Goal: Information Seeking & Learning: Learn about a topic

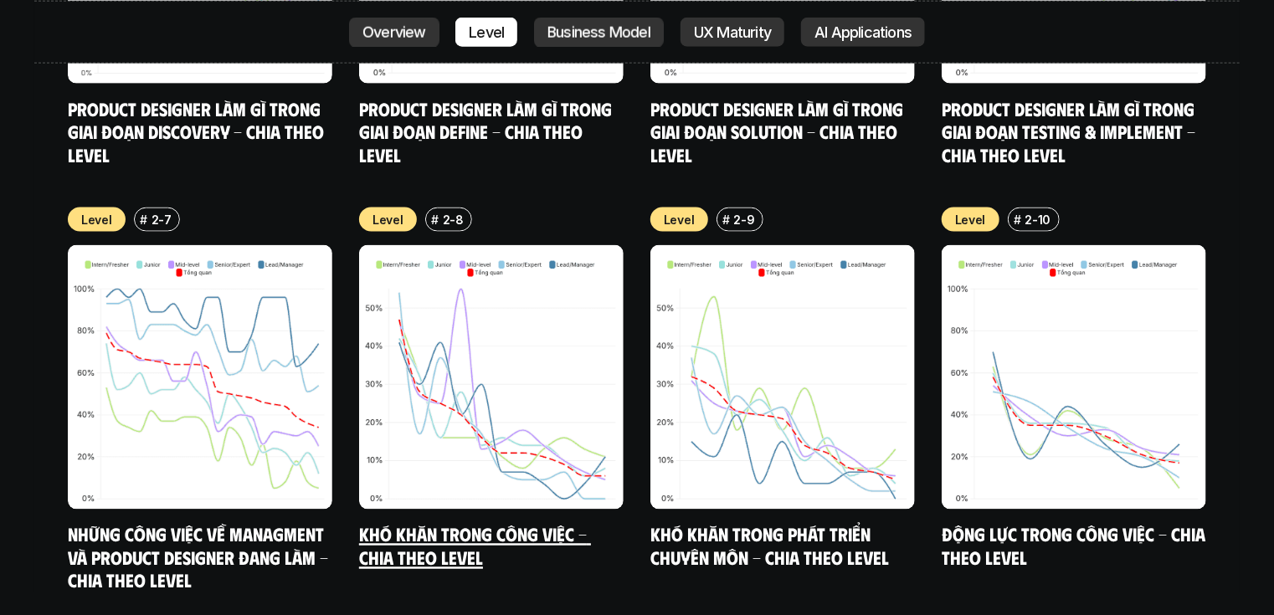
scroll to position [7532, 0]
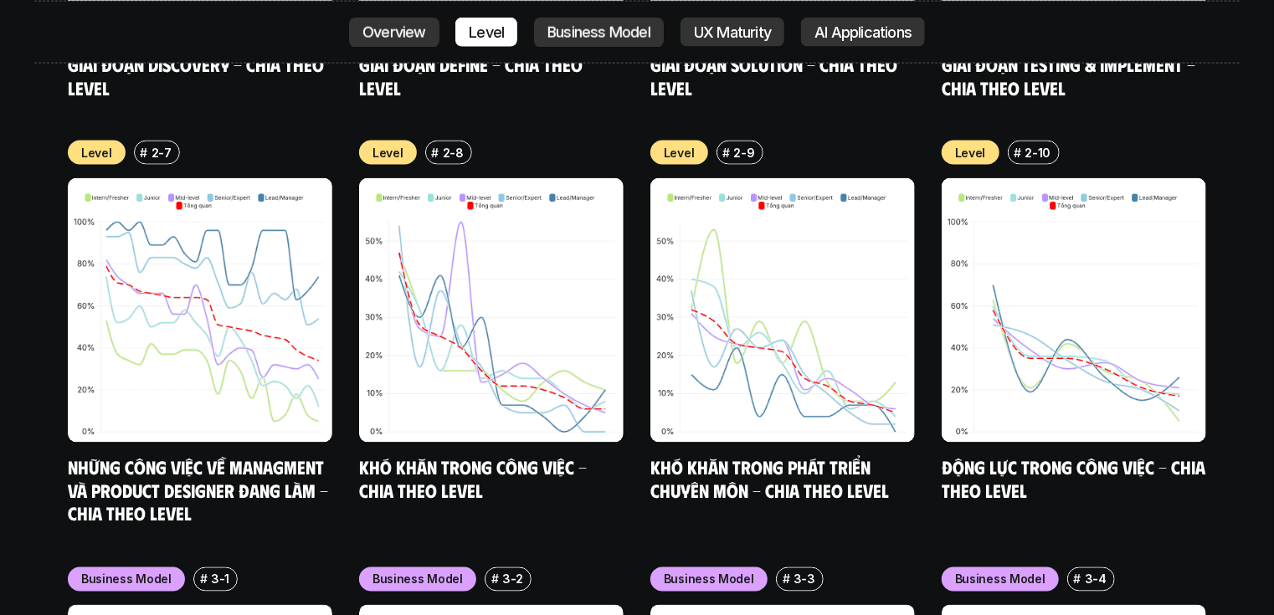
click at [8, 327] on div "nội dung báo cáo Designer ở các level, hoặc trong các môi trường khác nhau đang…" at bounding box center [637, 571] width 1274 height 5116
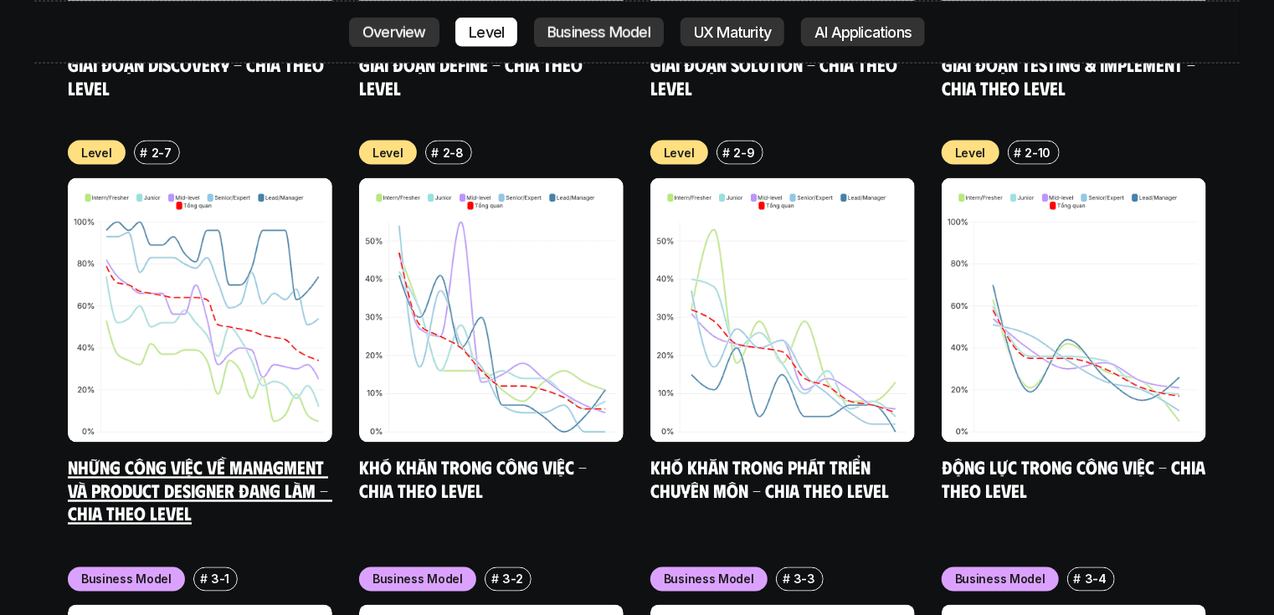
scroll to position [7465, 0]
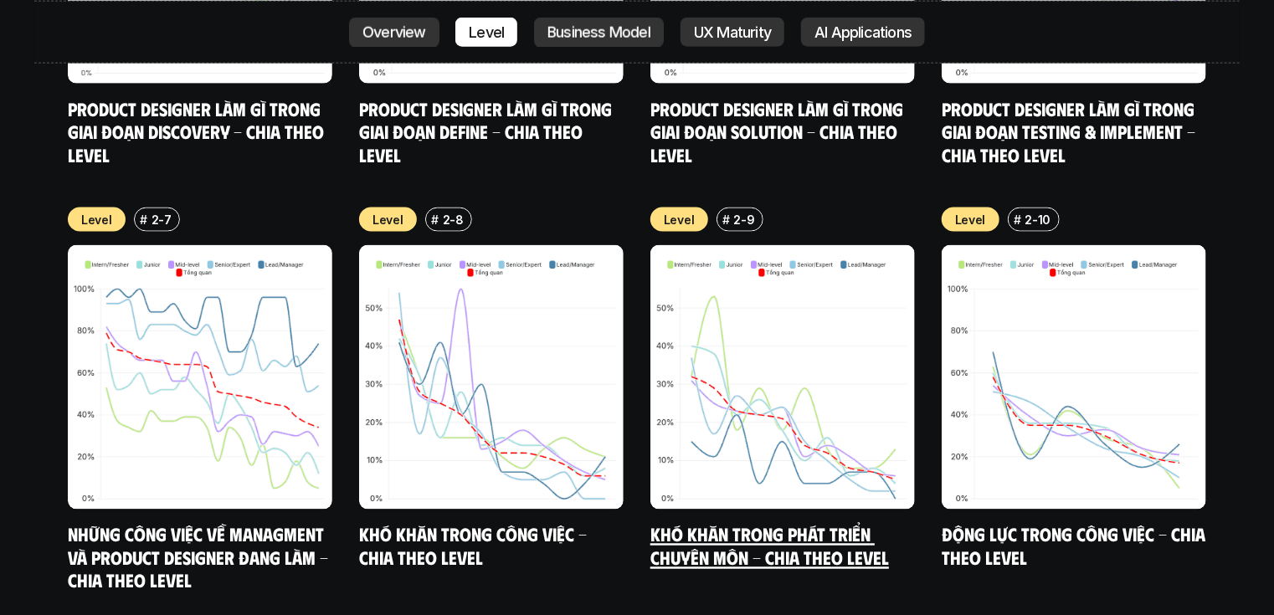
click at [819, 523] on link "Khó khăn trong phát triển chuyên môn - Chia theo level" at bounding box center [770, 546] width 239 height 46
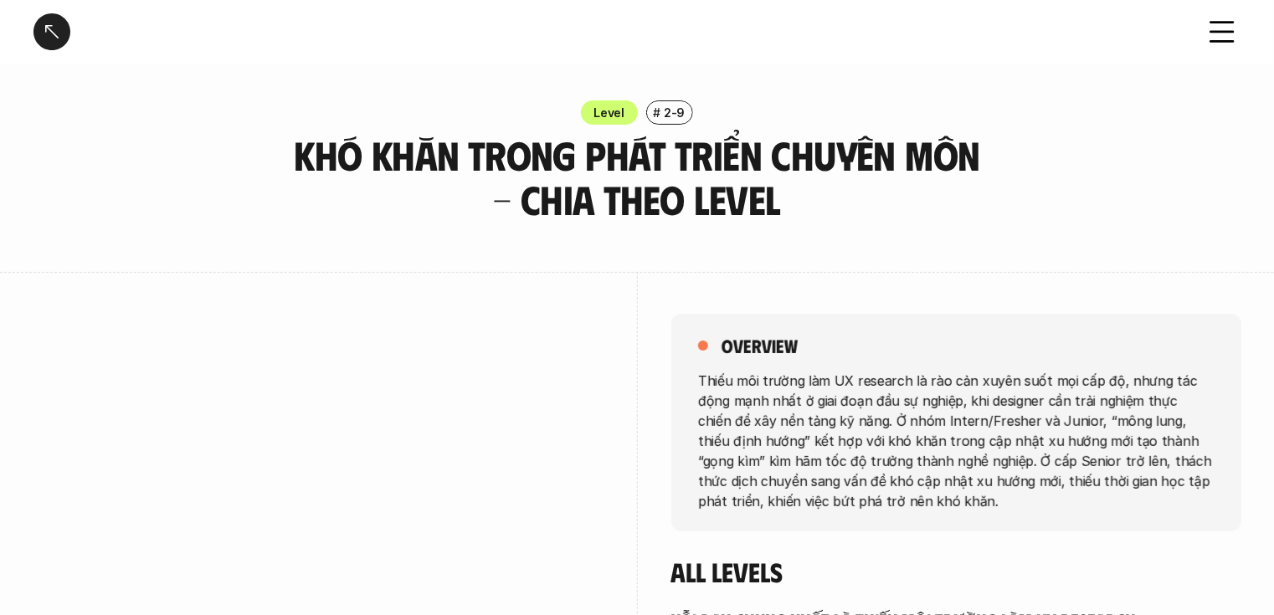
click at [44, 14] on div at bounding box center [51, 31] width 37 height 37
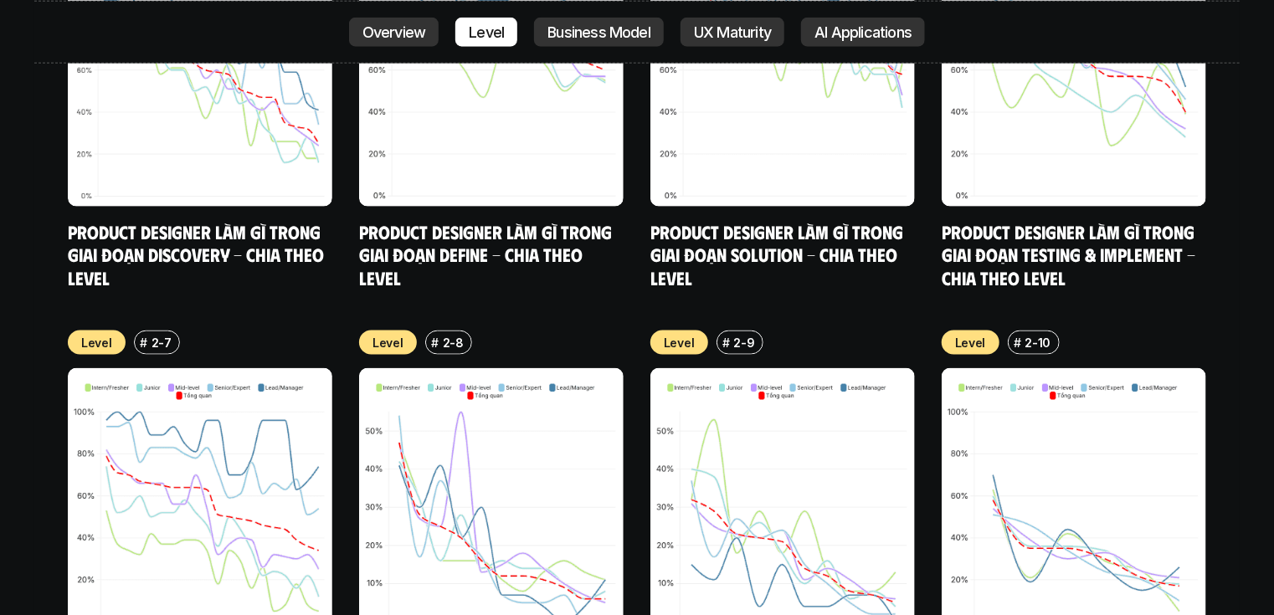
scroll to position [7532, 0]
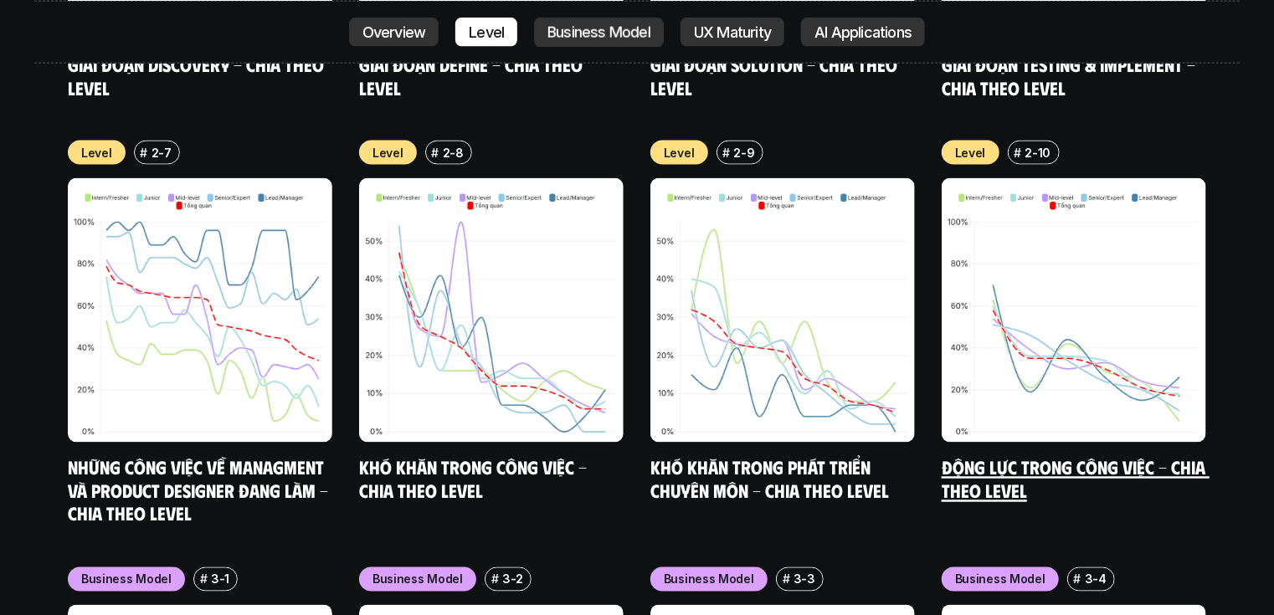
click at [1102, 456] on link "Động lực trong công việc - Chia theo Level" at bounding box center [1076, 479] width 268 height 46
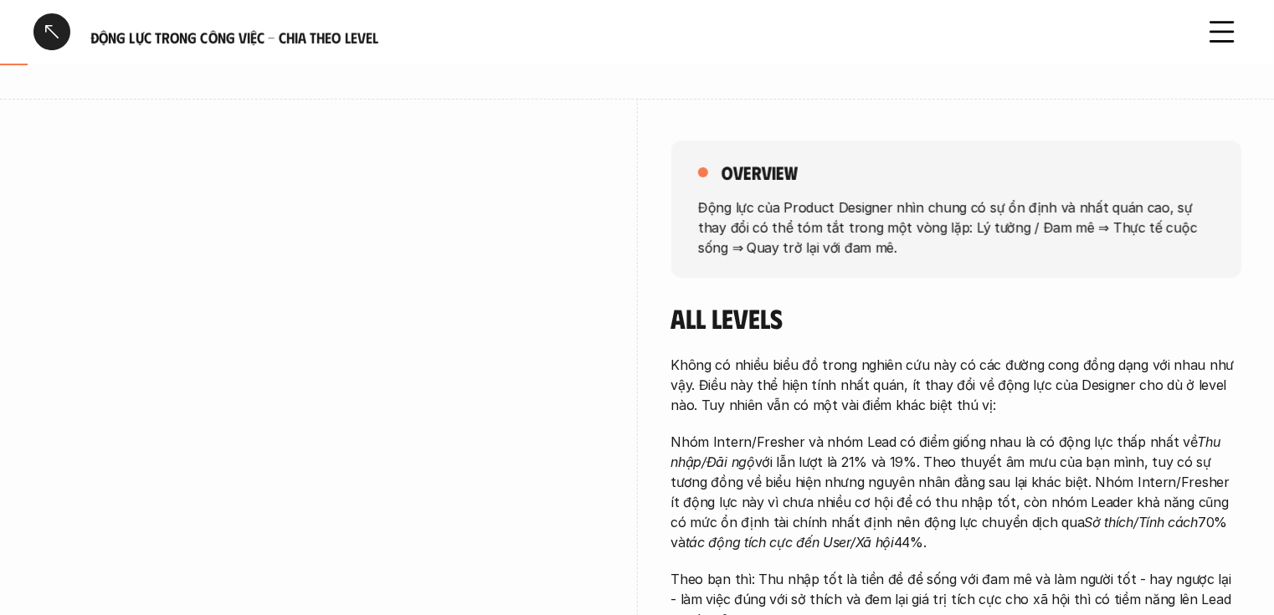
scroll to position [201, 0]
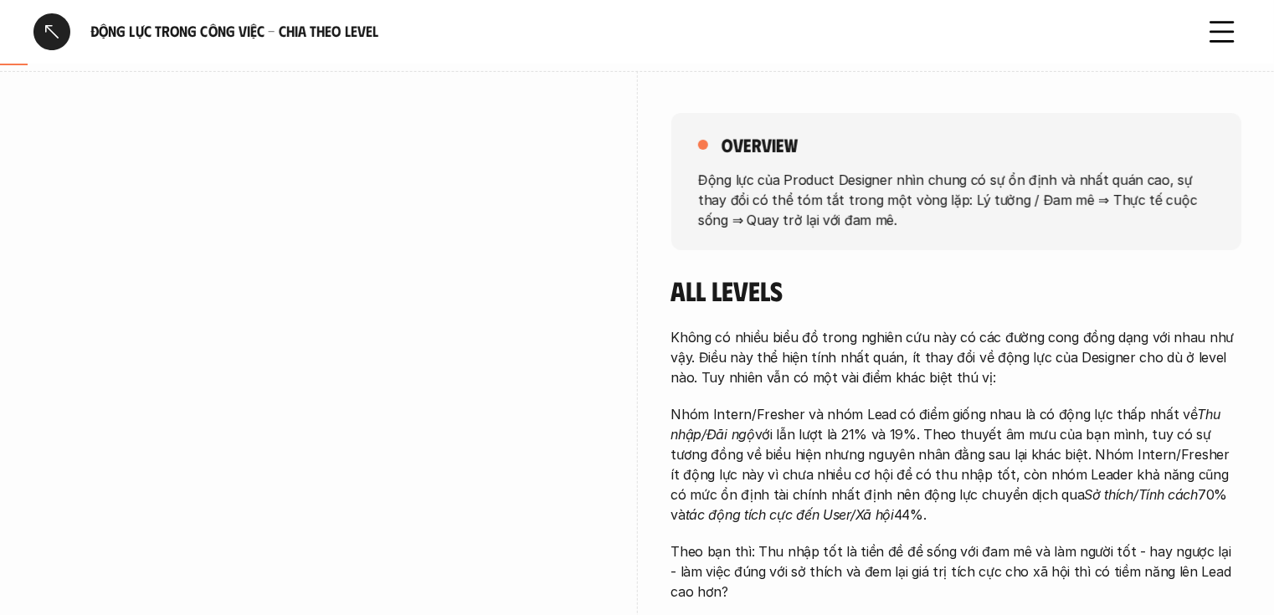
click at [38, 27] on div at bounding box center [51, 31] width 37 height 37
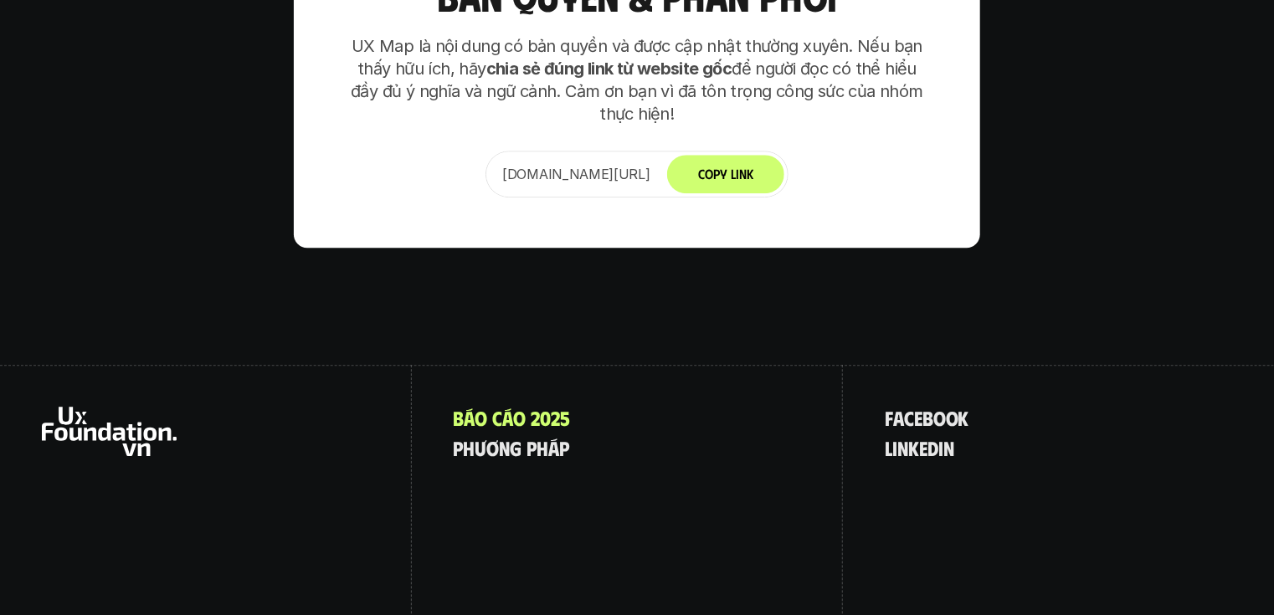
scroll to position [11758, 0]
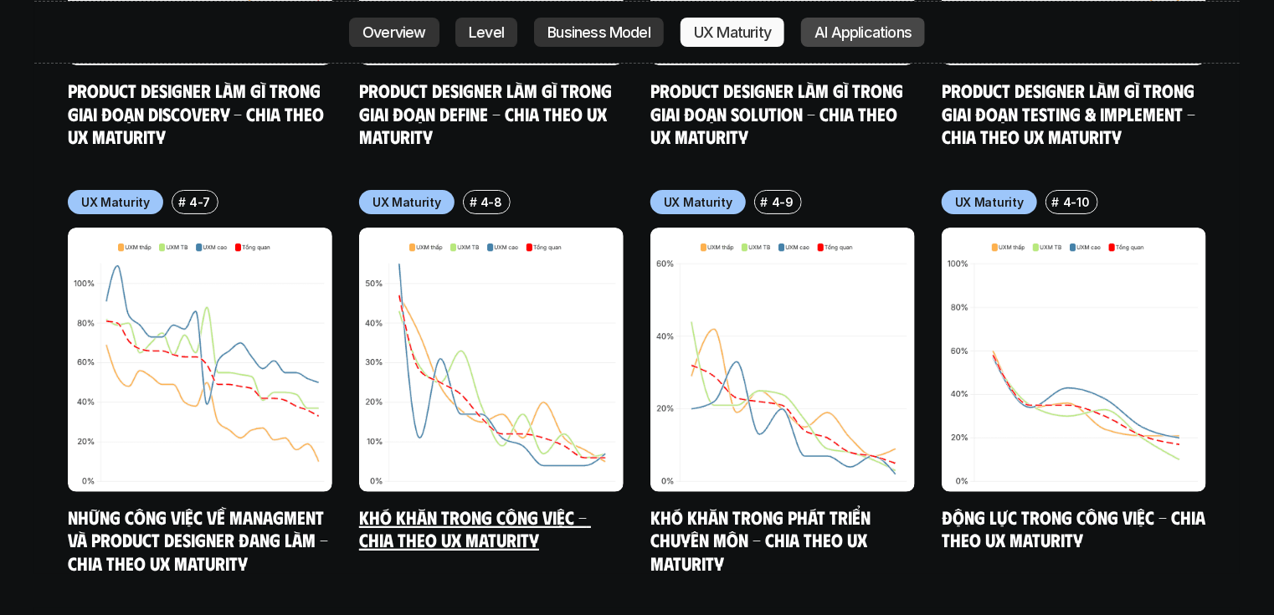
scroll to position [9615, 0]
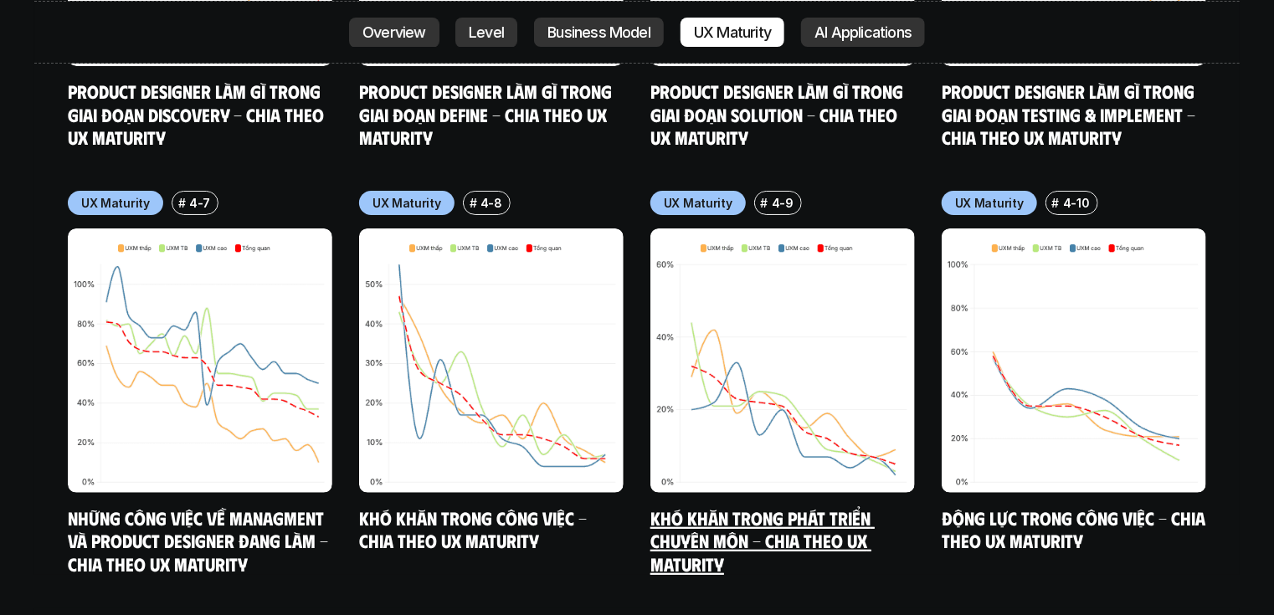
drag, startPoint x: 818, startPoint y: 275, endPoint x: 25, endPoint y: 198, distance: 796.7
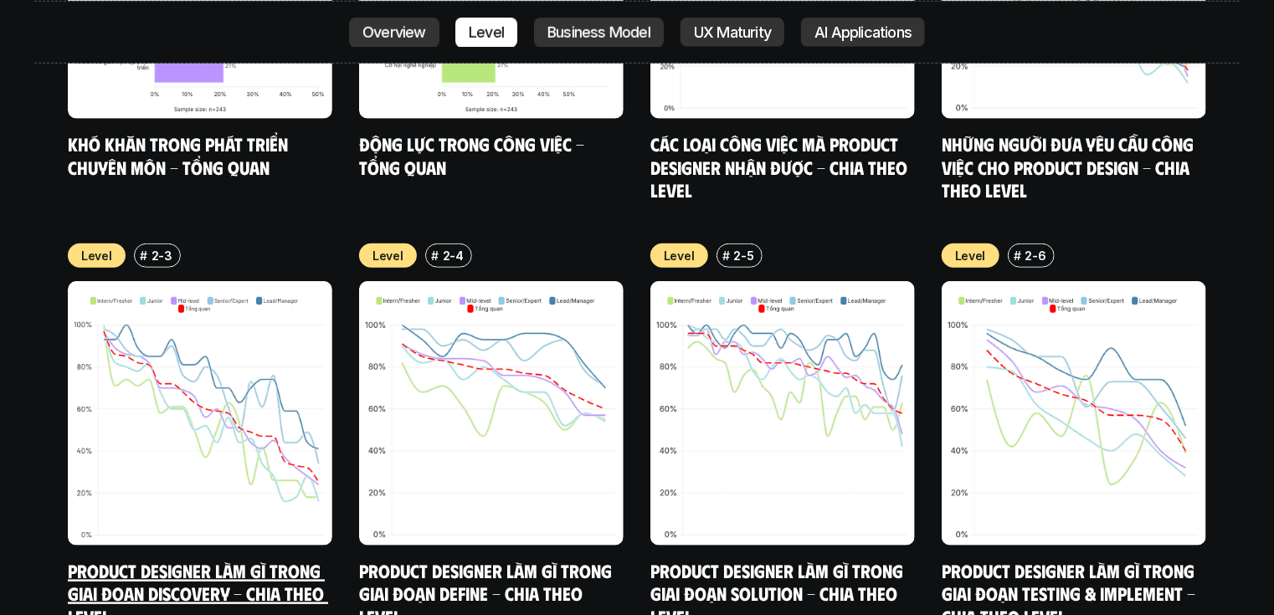
scroll to position [7204, 0]
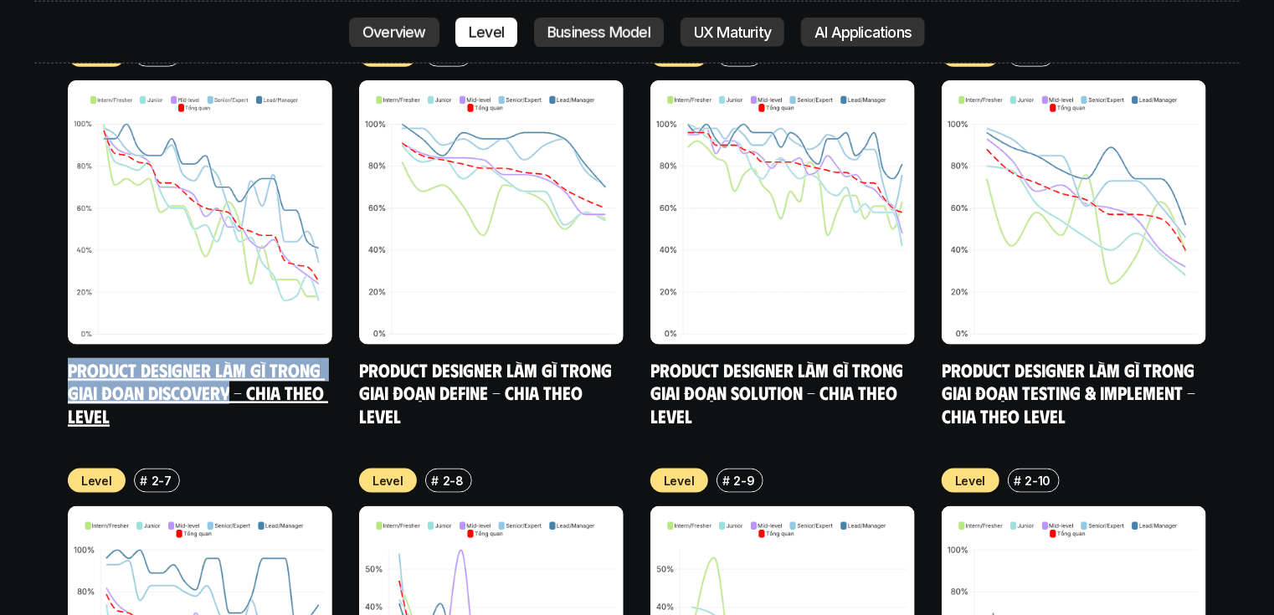
drag, startPoint x: 60, startPoint y: 280, endPoint x: 232, endPoint y: 308, distance: 173.8
click at [232, 308] on div "Overview # 1-9 Khó khăn trong phát triển chuyên môn - Tổng quan Overview # 1-10…" at bounding box center [637, 230] width 1206 height 1247
copy link "Product Designer làm gì trong giai đoạn Discovery"
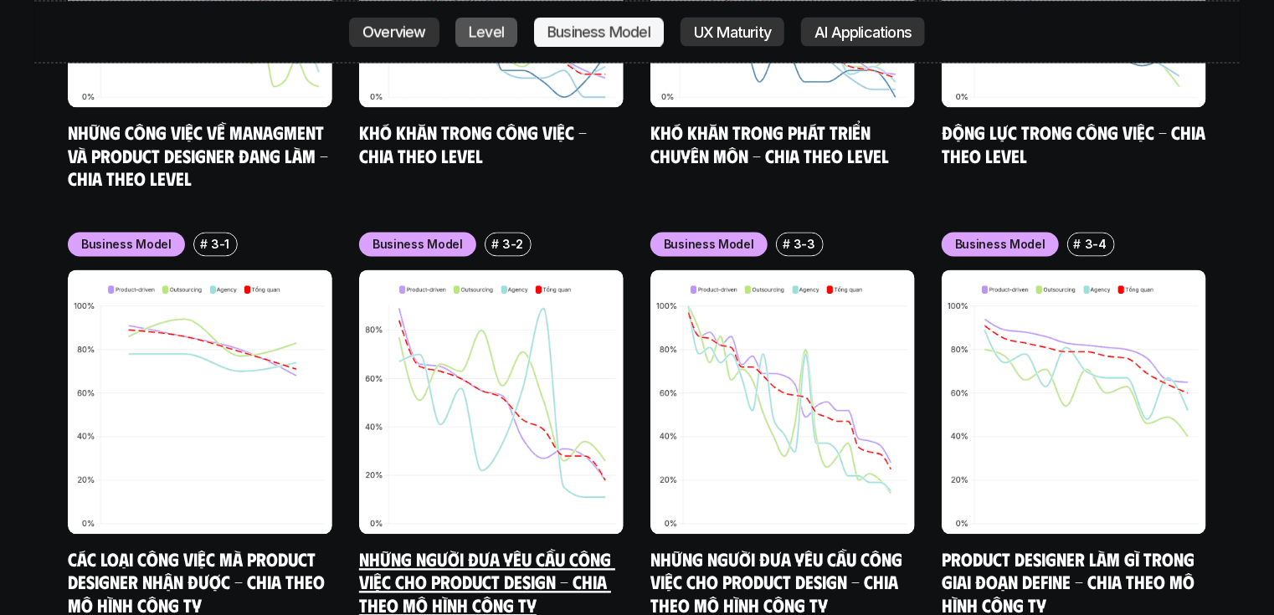
scroll to position [7874, 0]
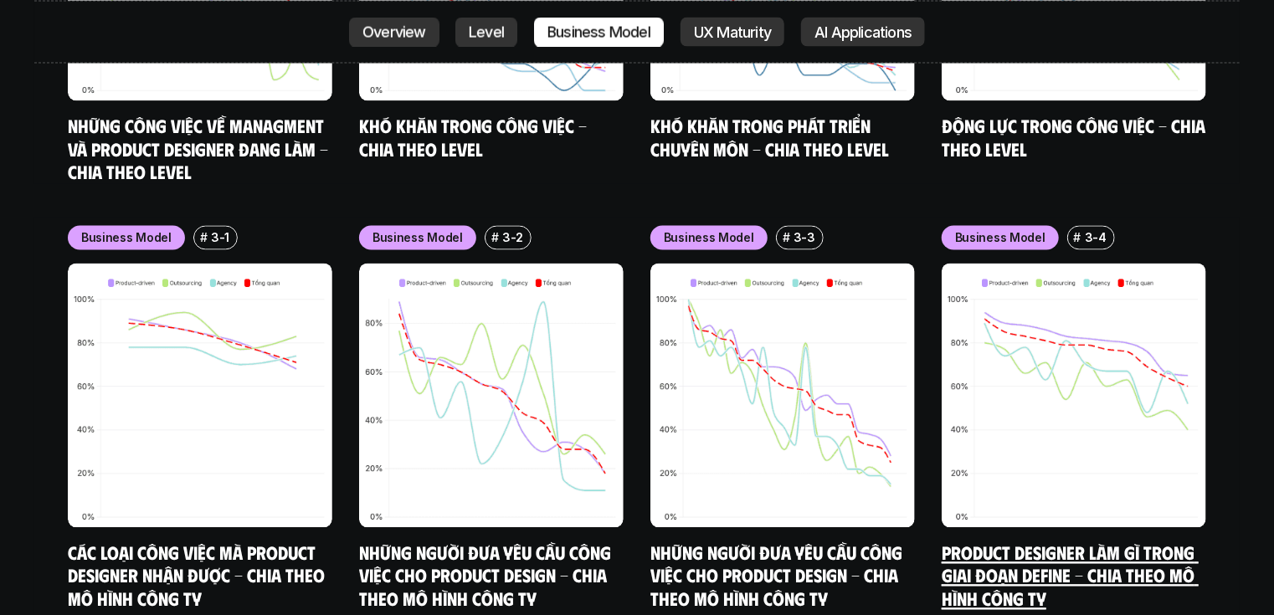
click at [1040, 542] on link "Product Designer làm gì trong giai đoạn Define - Chia theo mô hình công ty" at bounding box center [1070, 576] width 257 height 69
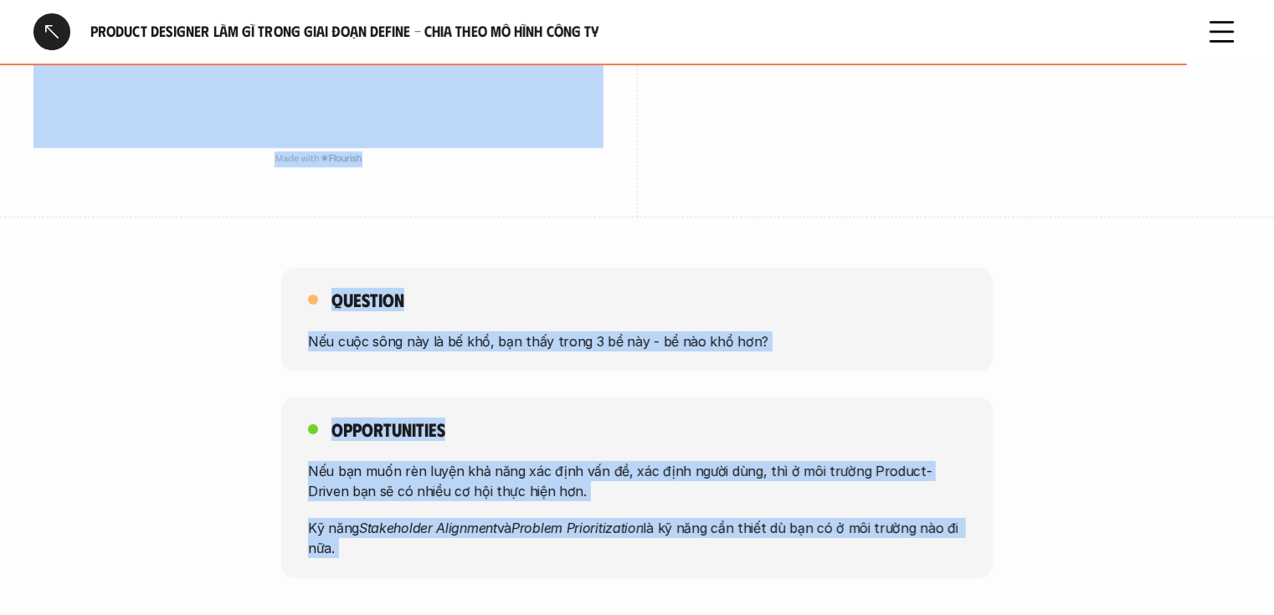
scroll to position [3072, 0]
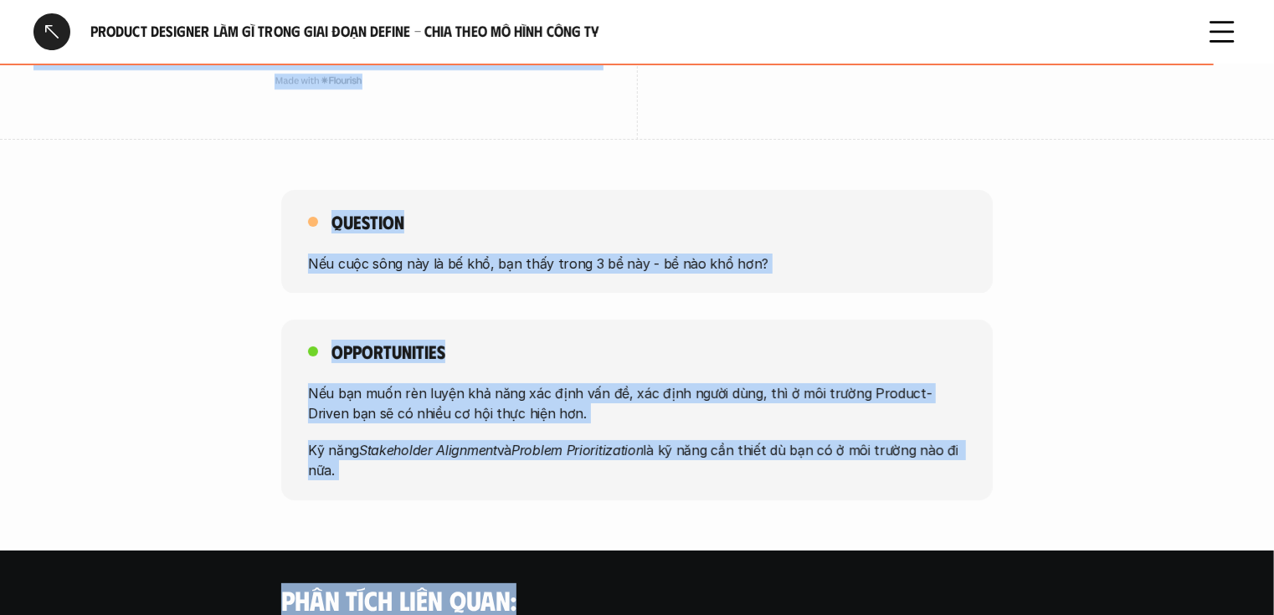
drag, startPoint x: 700, startPoint y: 107, endPoint x: 841, endPoint y: 464, distance: 383.4
copy div "Designer trong các công ty Product có tỷ lệ thực hiện các công việc trong giai …"
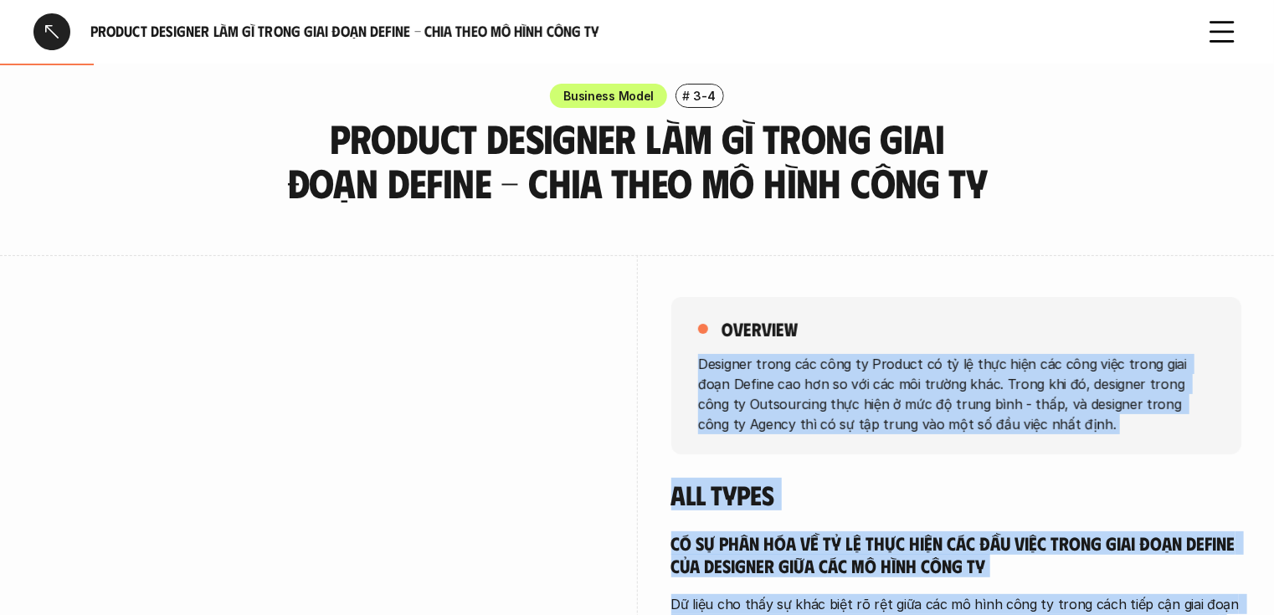
scroll to position [0, 0]
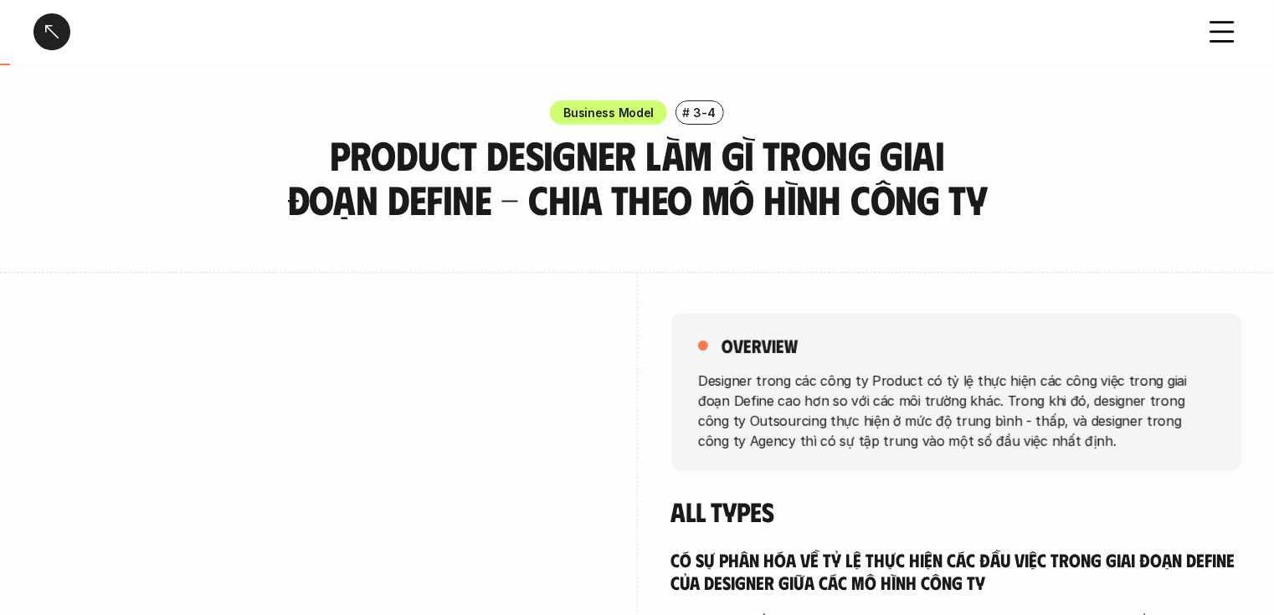
click at [651, 175] on h3 "Product Designer làm gì trong giai đoạn Define - Chia theo mô hình công ty" at bounding box center [637, 177] width 712 height 89
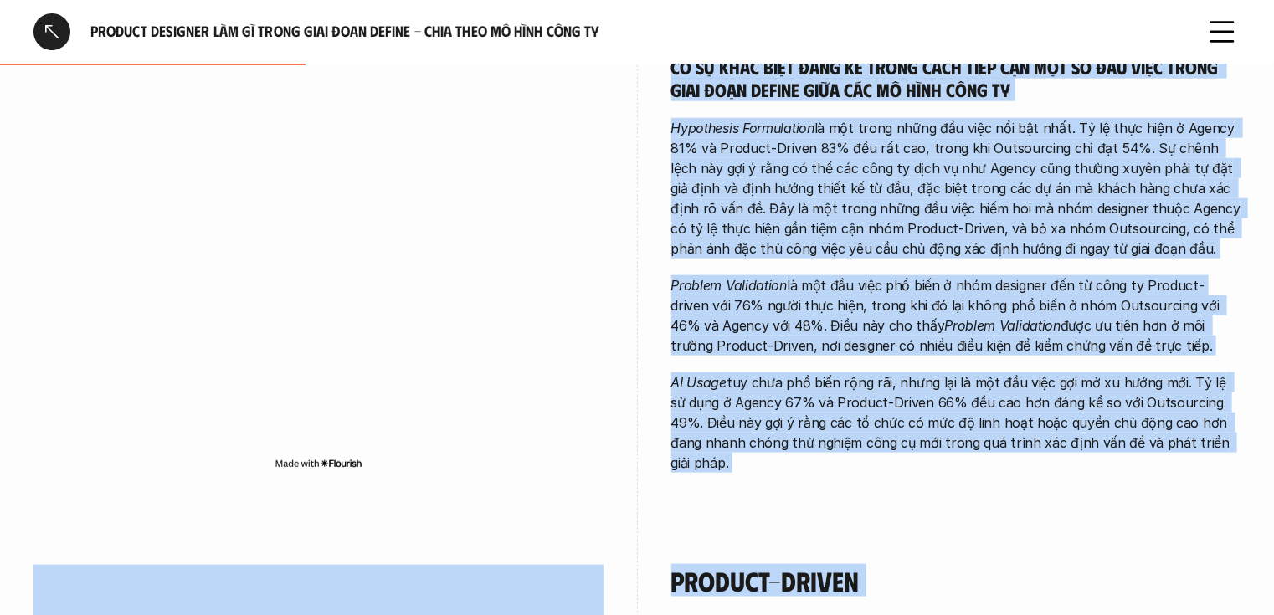
scroll to position [937, 0]
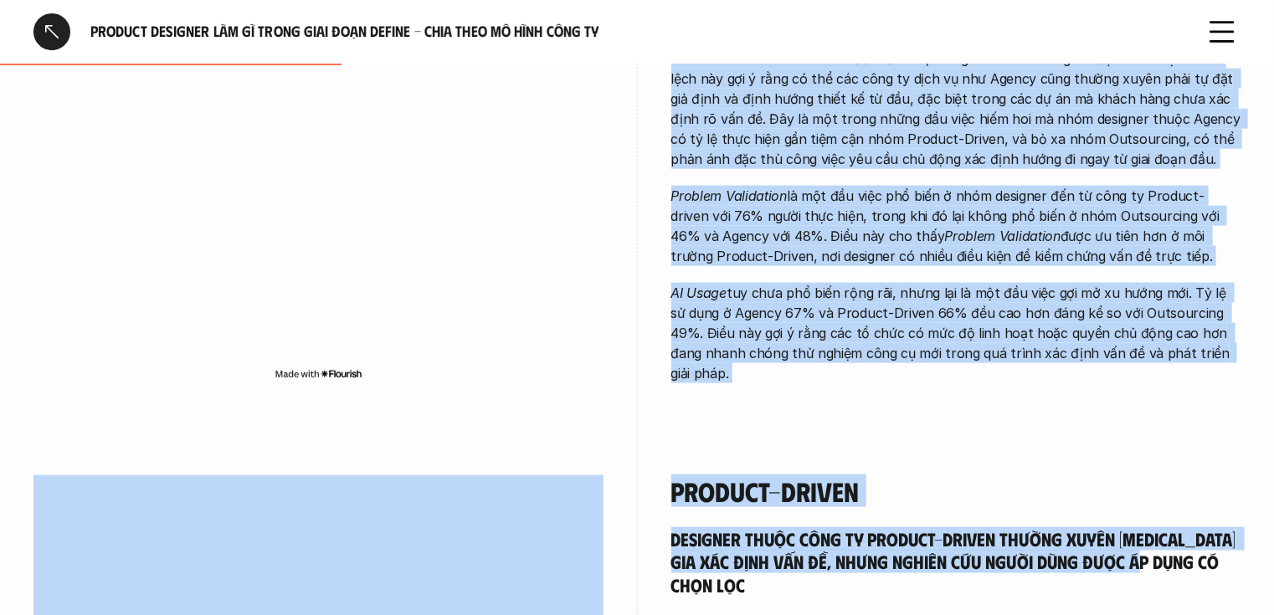
drag, startPoint x: 697, startPoint y: 176, endPoint x: 1244, endPoint y: 334, distance: 570.0
copy div "Designer trong các công ty Product có tỷ lệ thực hiện các công việc trong giai …"
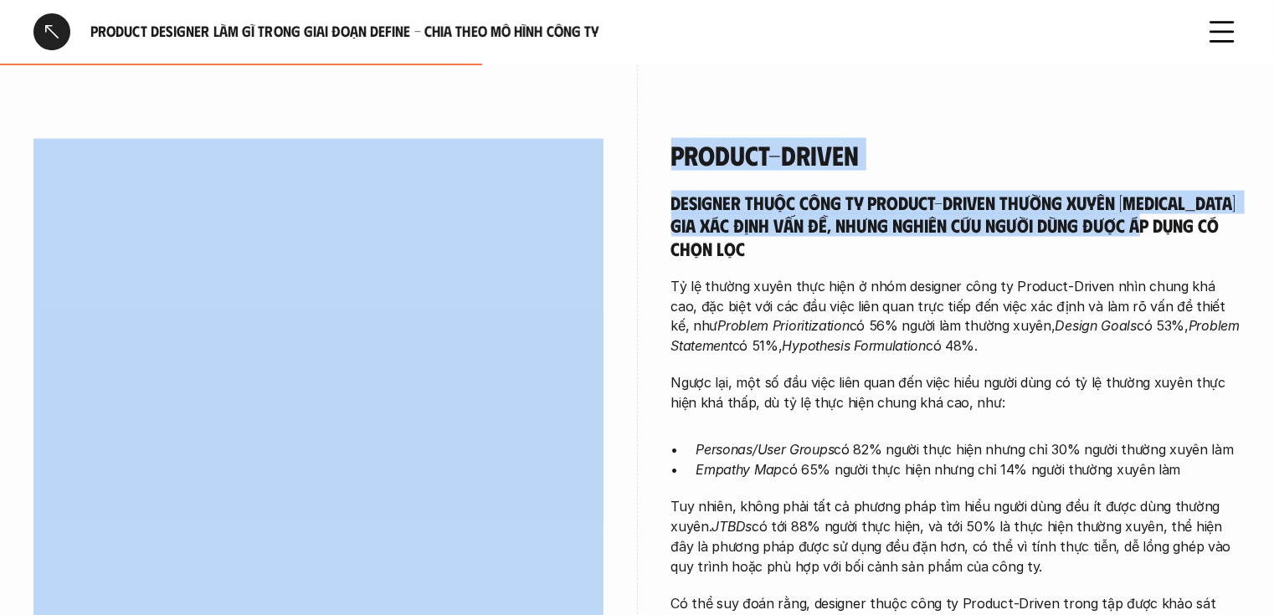
scroll to position [1272, 0]
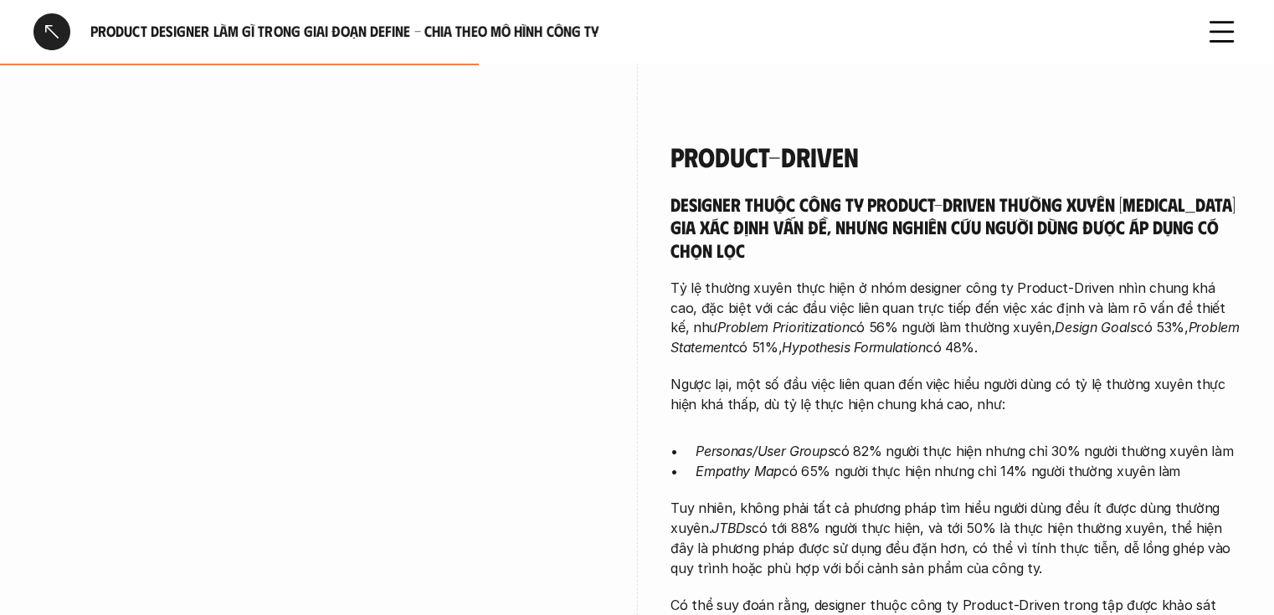
click at [678, 141] on h4 "Product-driven" at bounding box center [956, 157] width 570 height 32
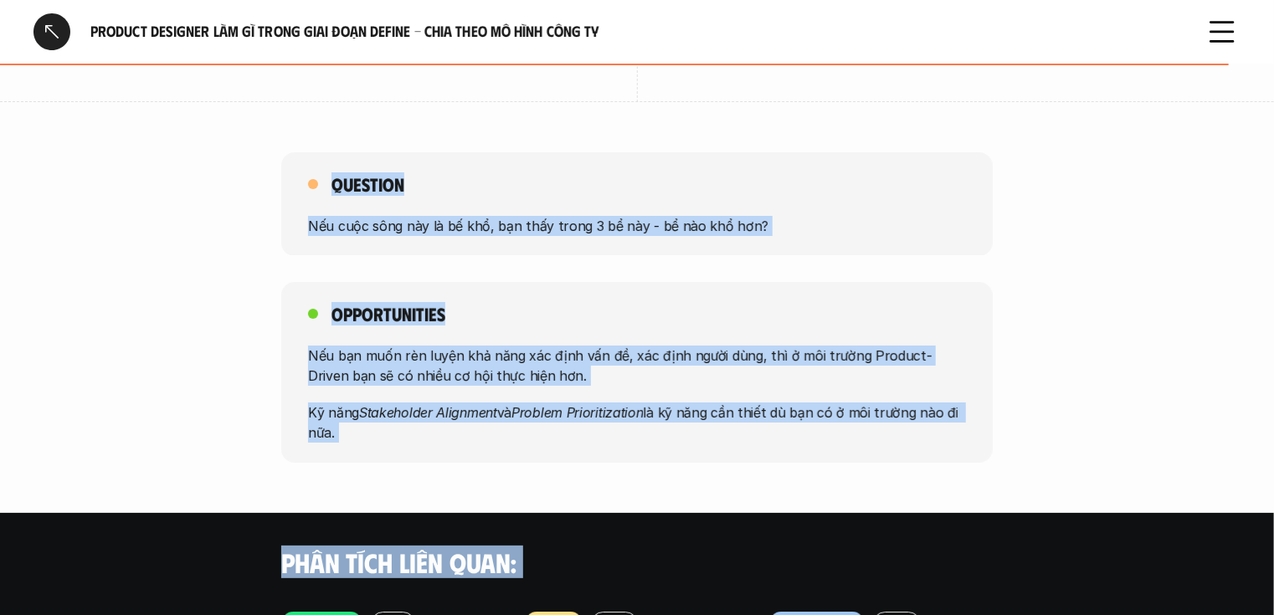
scroll to position [3125, 0]
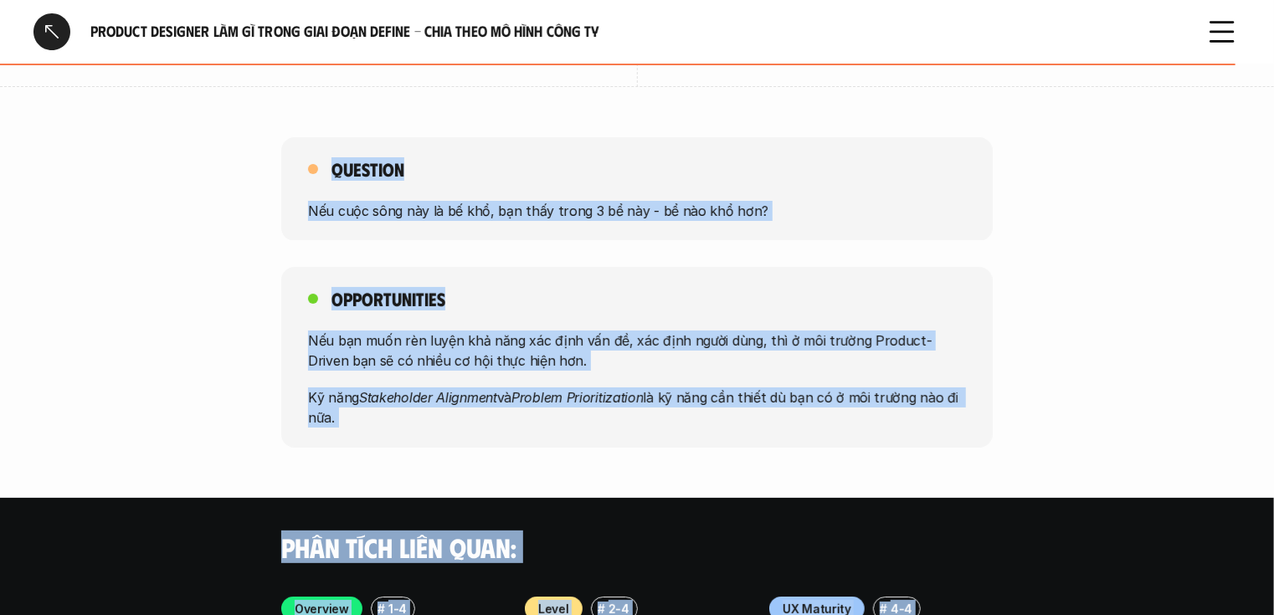
drag, startPoint x: 671, startPoint y: 114, endPoint x: 924, endPoint y: 375, distance: 364.1
copy div "Product-driven Designer thuộc công ty Product-driven thường xuyên tham gia xác …"
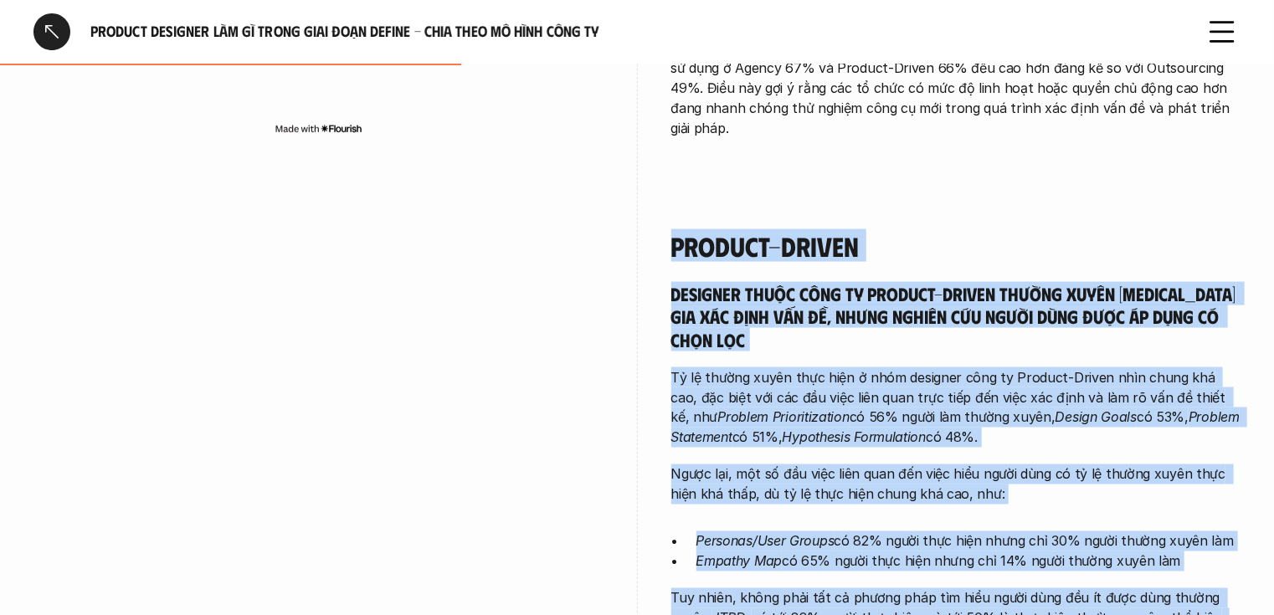
scroll to position [1316, 0]
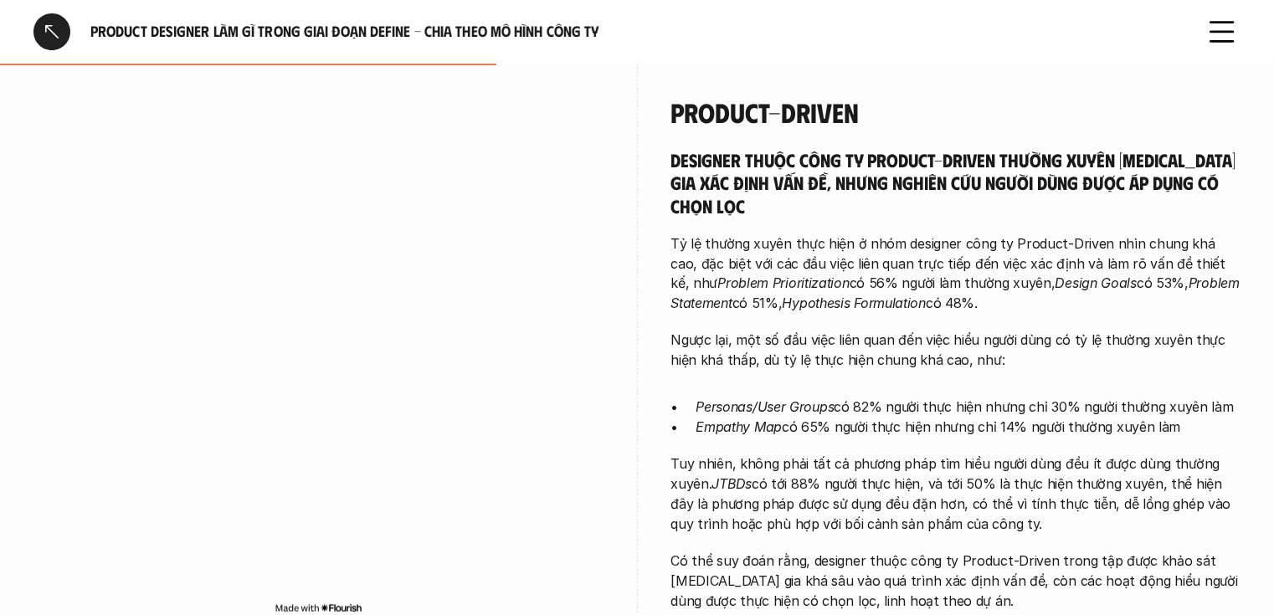
click at [642, 144] on div "Product-driven Designer thuộc công ty Product-driven thường xuyên tham gia xác …" at bounding box center [636, 361] width 1207 height 614
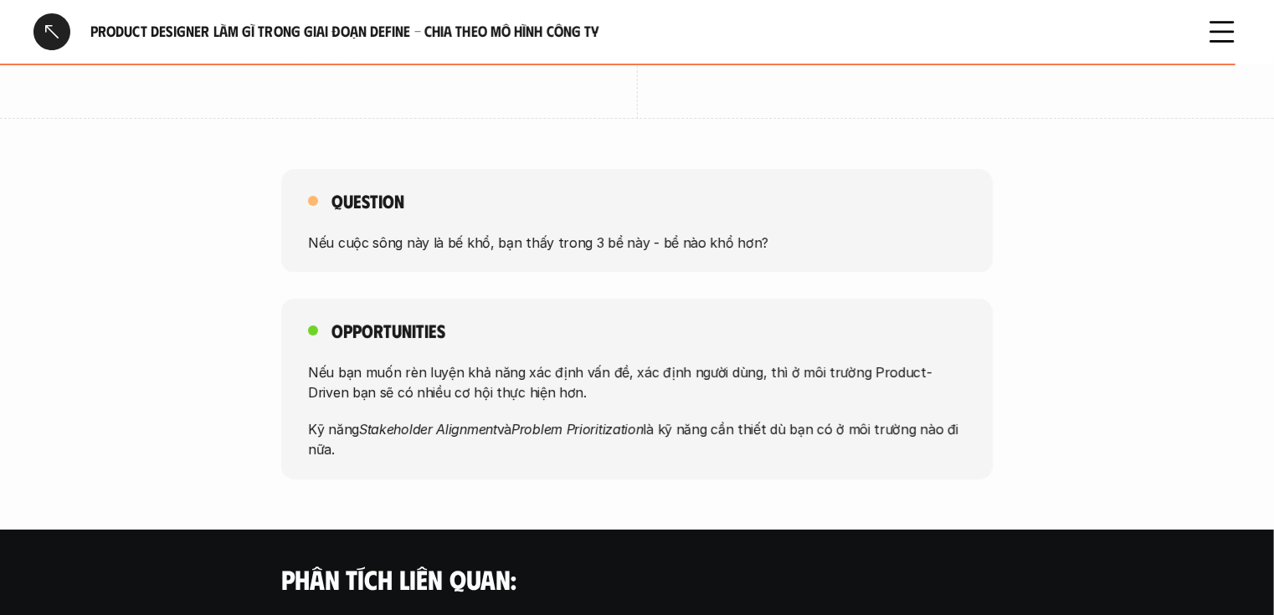
scroll to position [3125, 0]
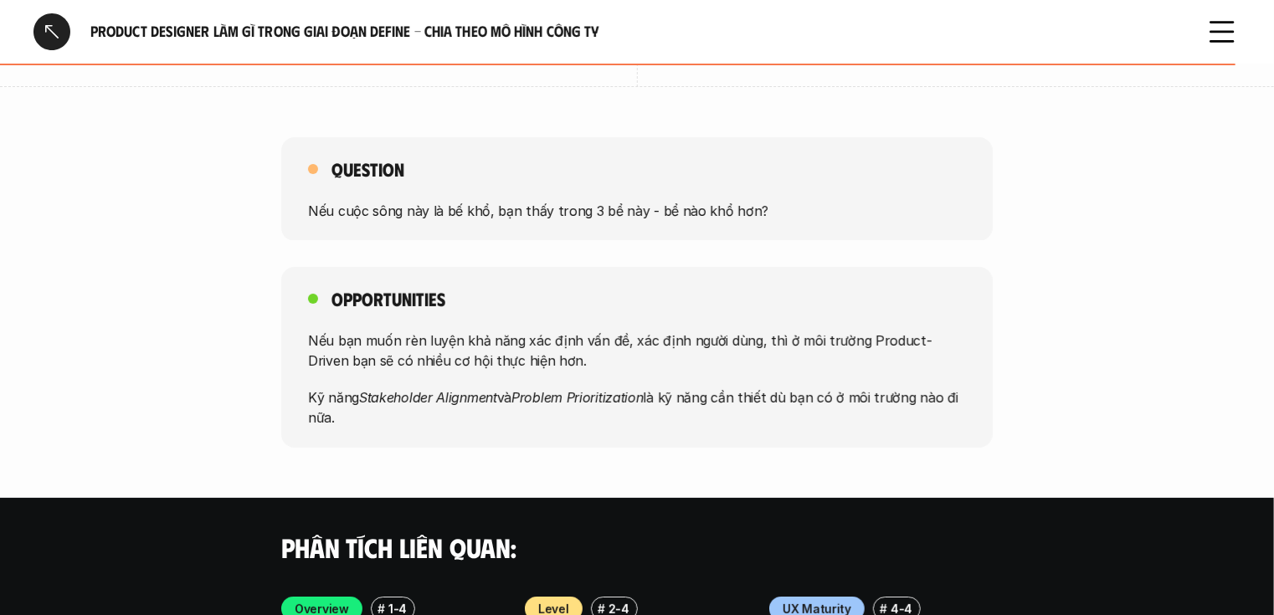
drag, startPoint x: 391, startPoint y: 378, endPoint x: 335, endPoint y: 260, distance: 130.7
click at [335, 267] on div "Opportunities Nếu bạn muốn rèn luyện khả năng xác định vấn đề, xác định người d…" at bounding box center [637, 357] width 712 height 181
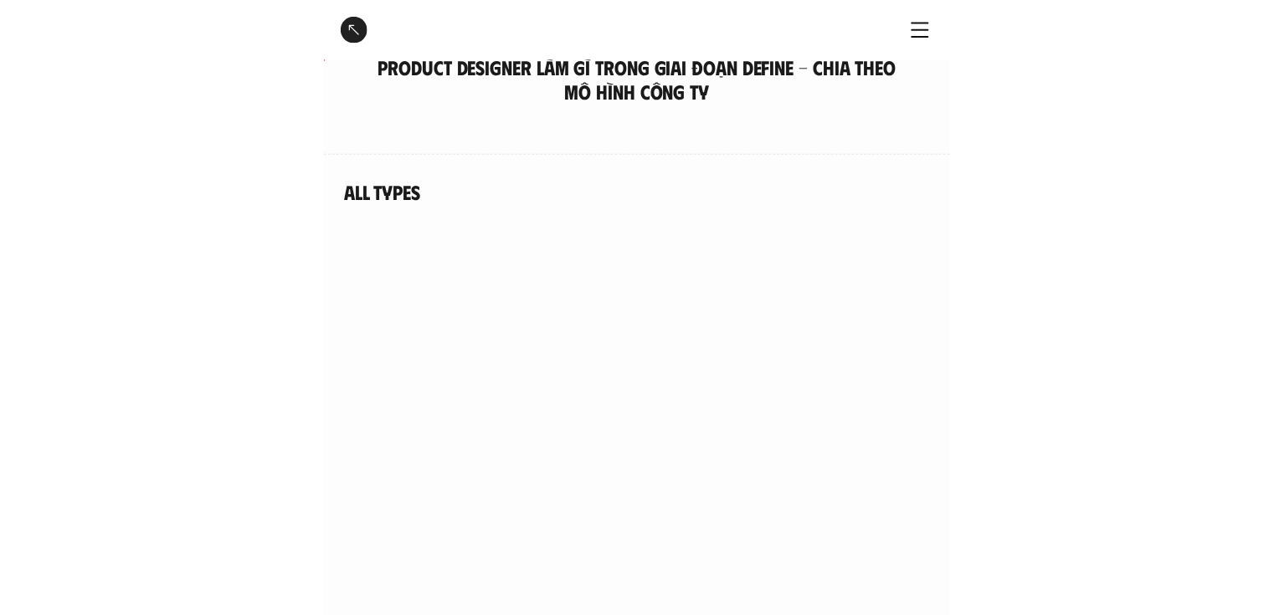
scroll to position [335, 0]
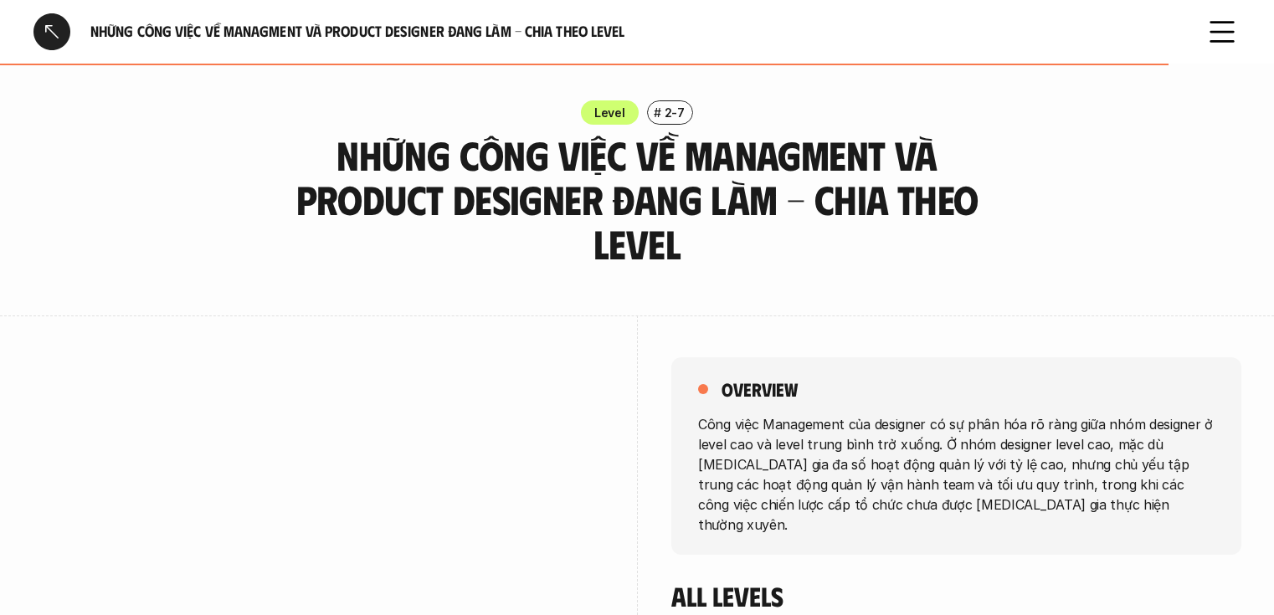
scroll to position [2919, 0]
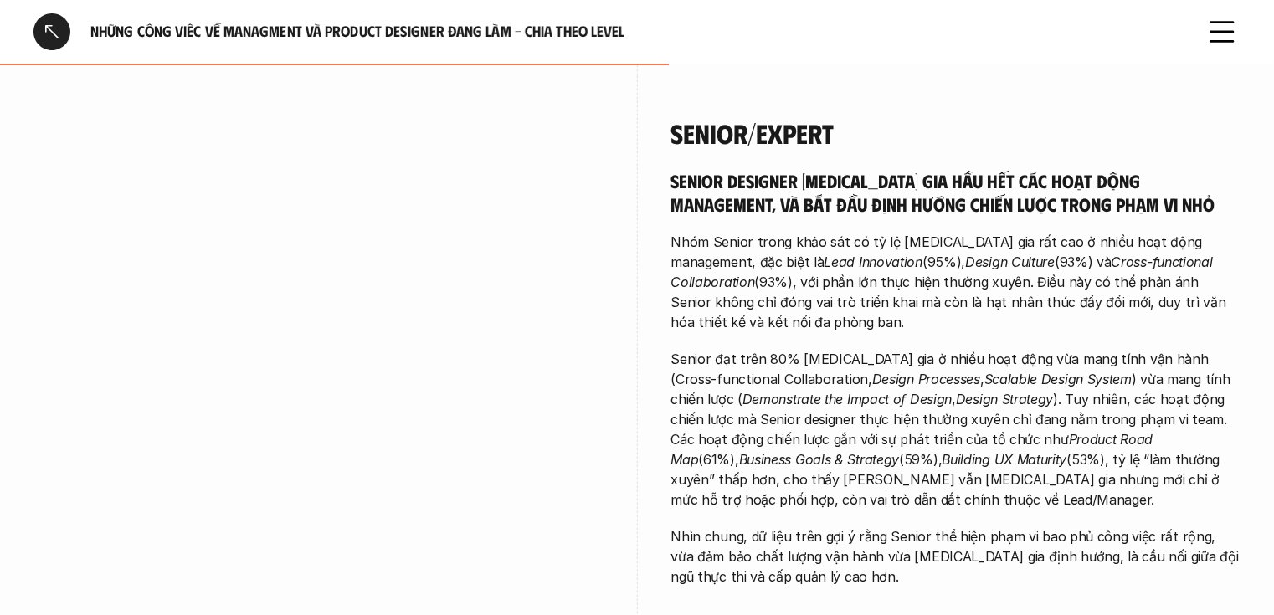
scroll to position [1713, 0]
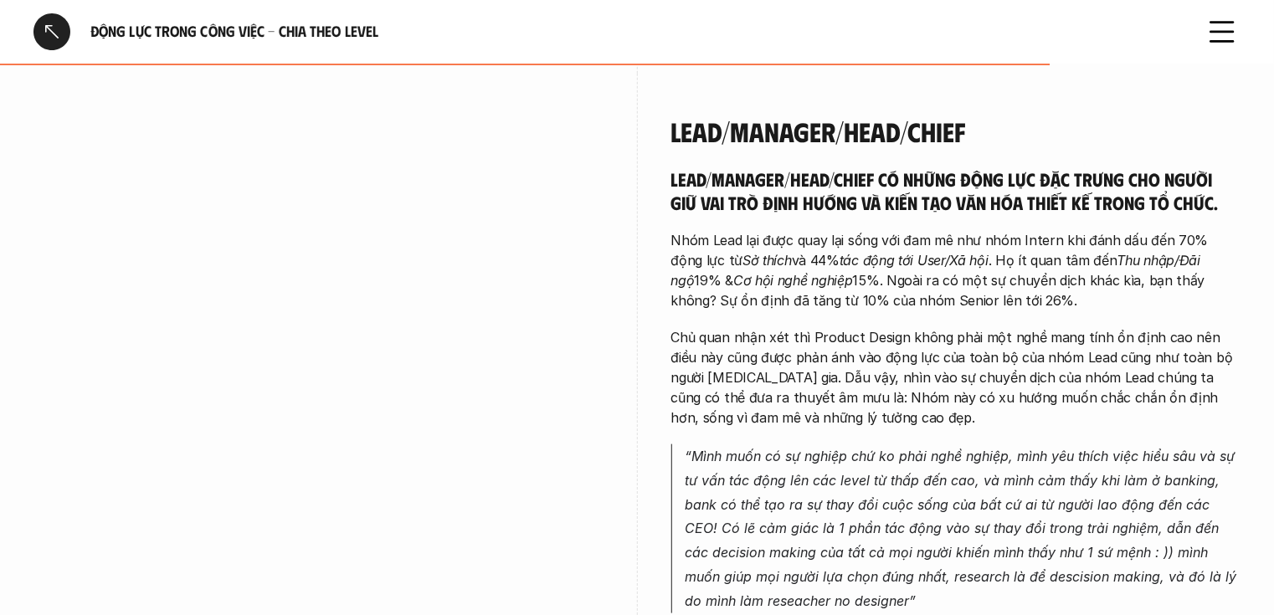
scroll to position [3773, 0]
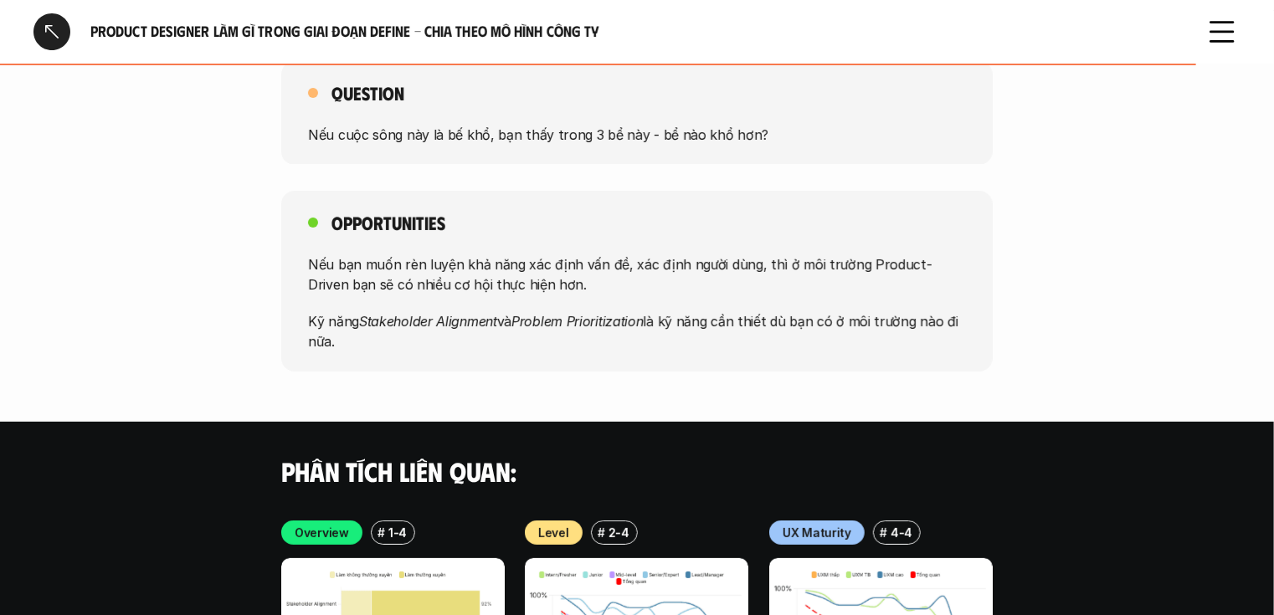
scroll to position [3233, 0]
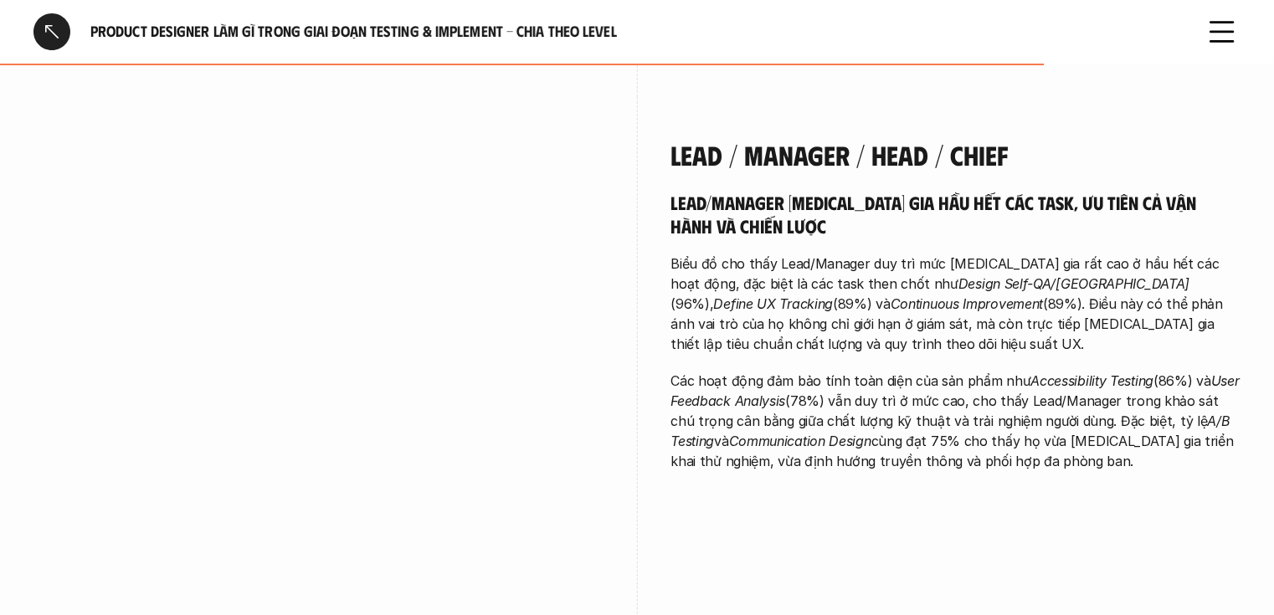
scroll to position [3450, 0]
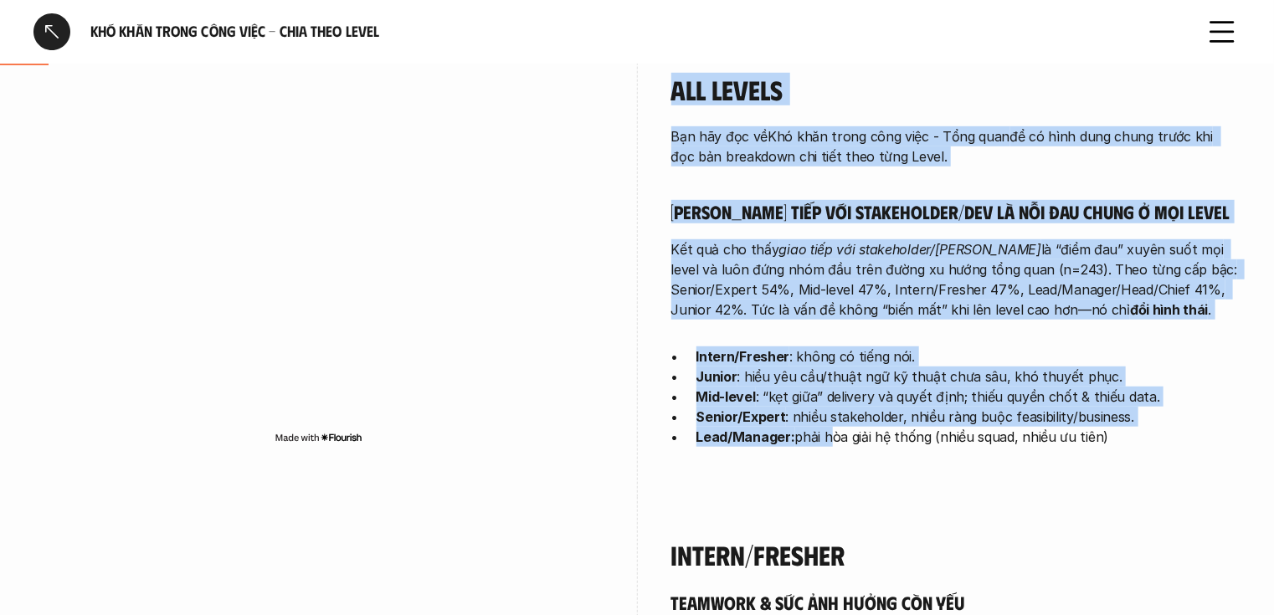
scroll to position [536, 0]
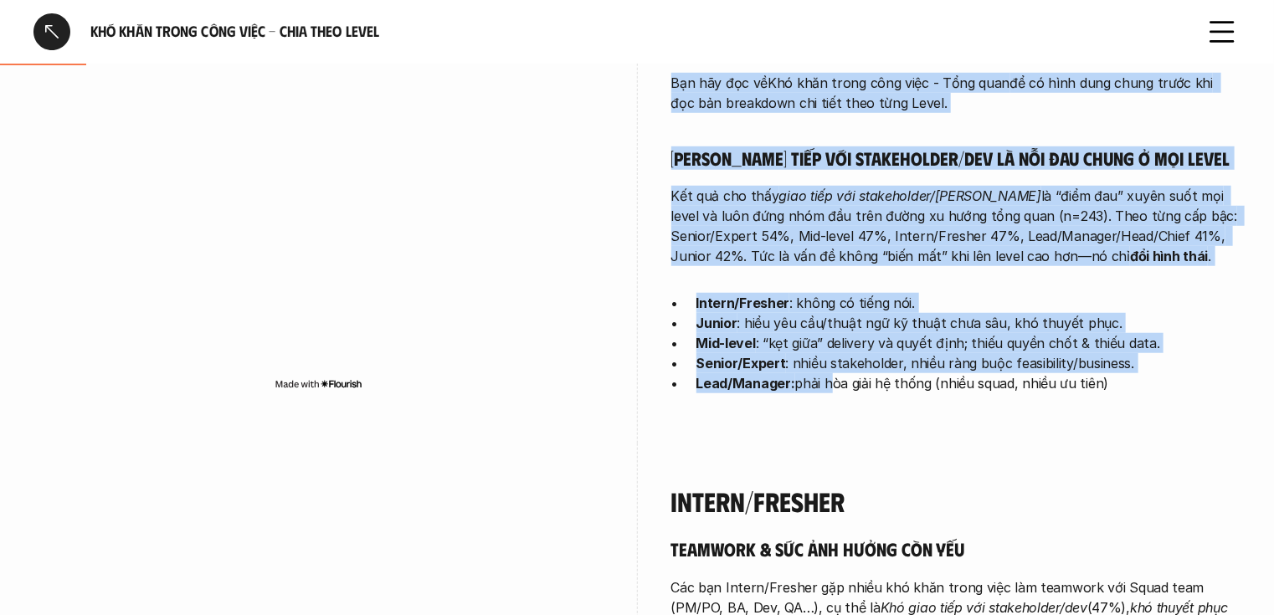
drag, startPoint x: 697, startPoint y: 238, endPoint x: 1119, endPoint y: 382, distance: 445.9
click at [1119, 382] on div "overview Mỗi cấp độ designer đối mặt với những khó khăn rất khác nhau, không ch…" at bounding box center [956, 89] width 570 height 707
copy div "Mỗi cấp độ designer đối mặt với những khó khăn rất khác nhau, không chỉ về kỹ n…"
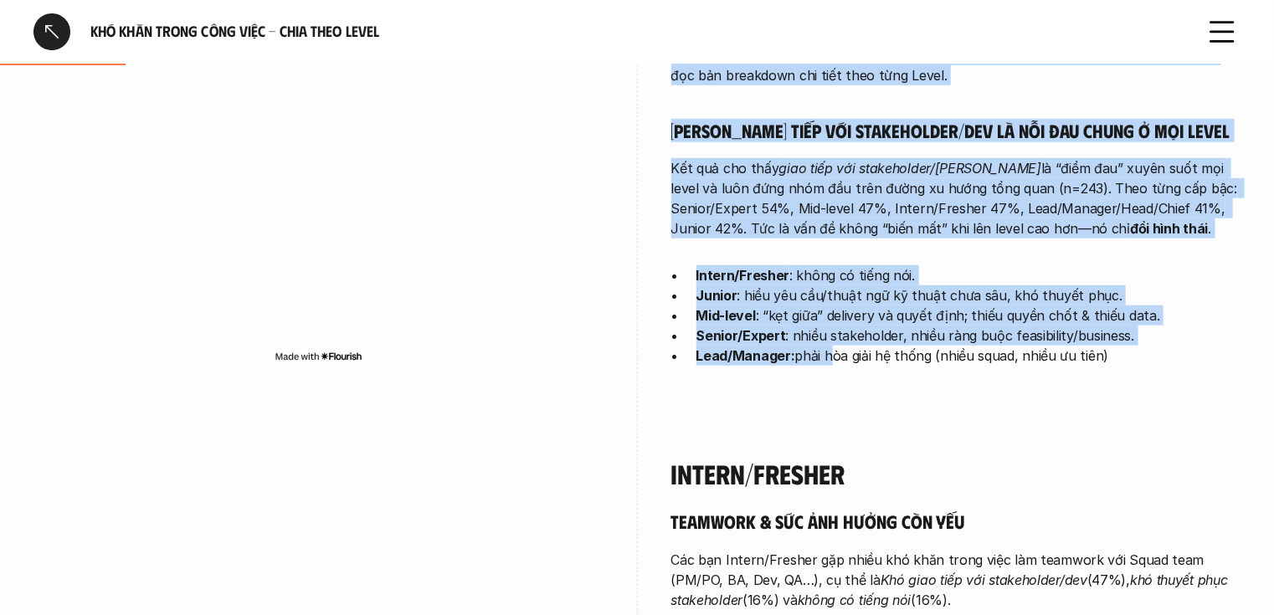
scroll to position [737, 0]
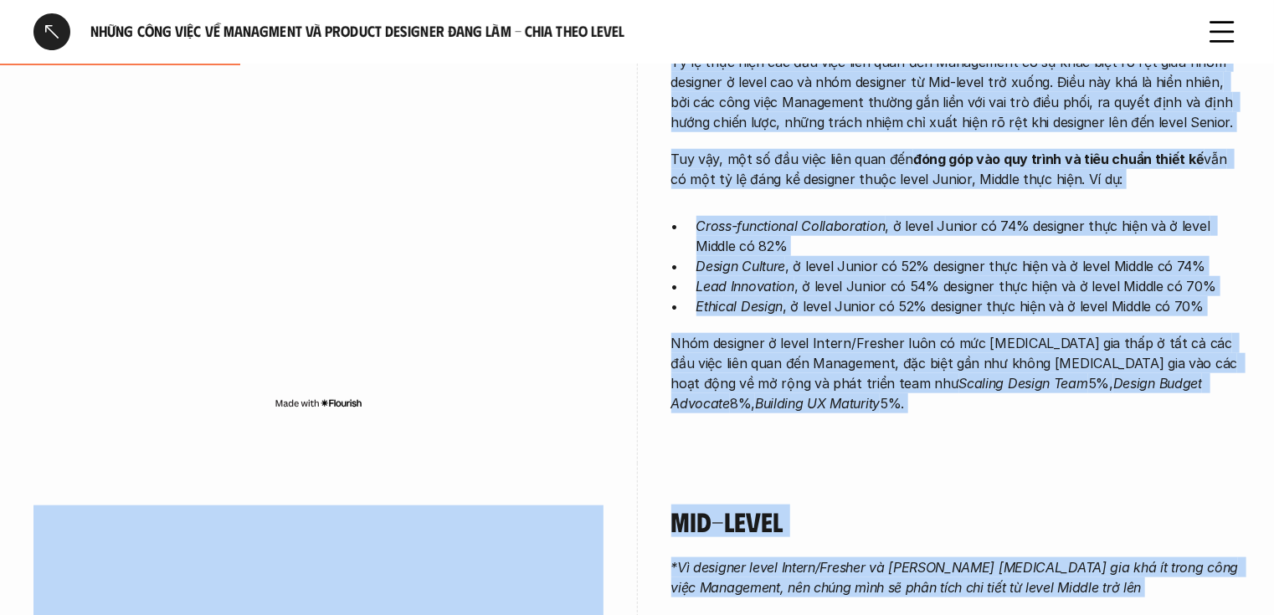
scroll to position [724, 0]
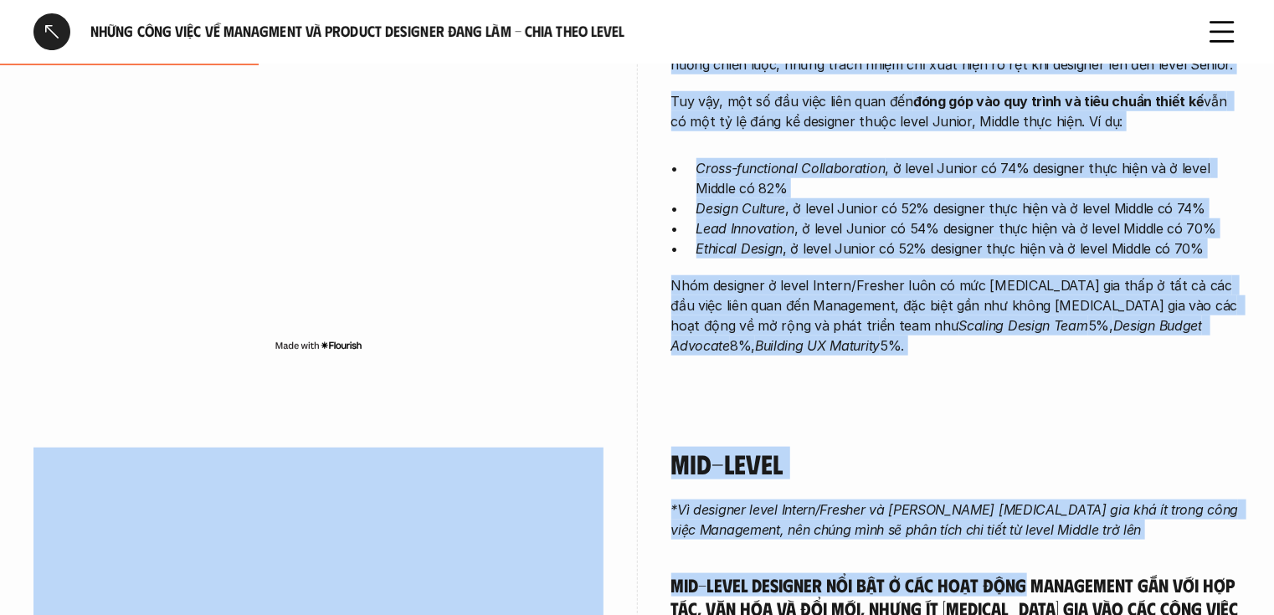
drag, startPoint x: 702, startPoint y: 155, endPoint x: 1025, endPoint y: 362, distance: 383.0
copy div "Lore ipsu Dolorsitam con adipisci el se doei tem in utla etdo magn aliquaen a m…"
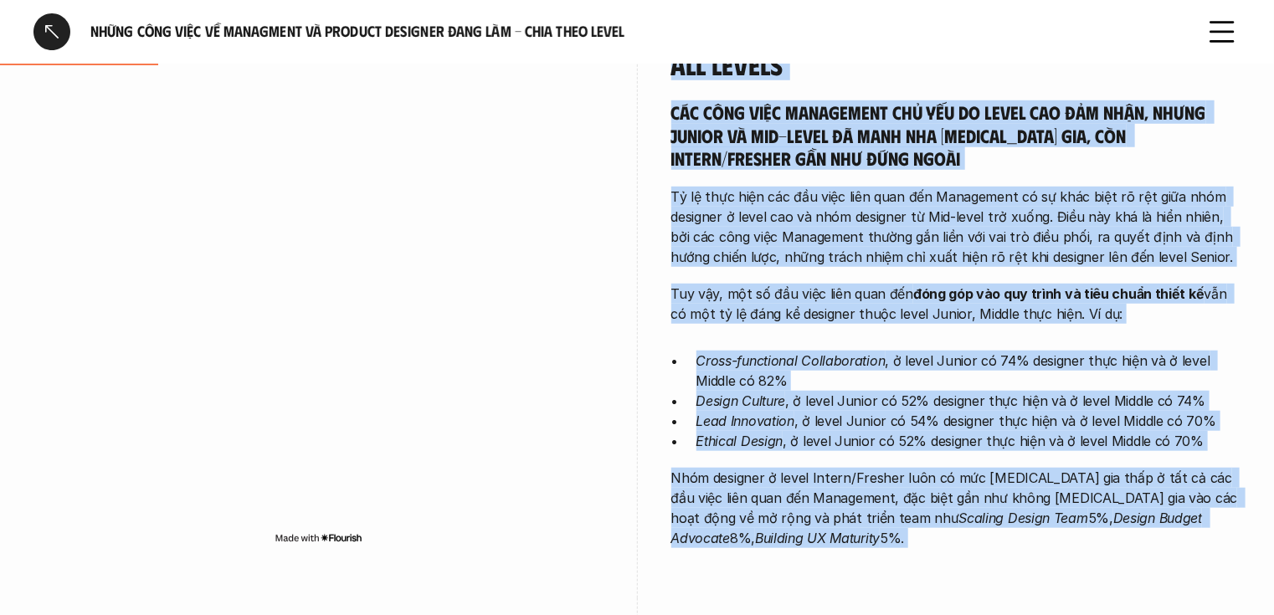
scroll to position [456, 0]
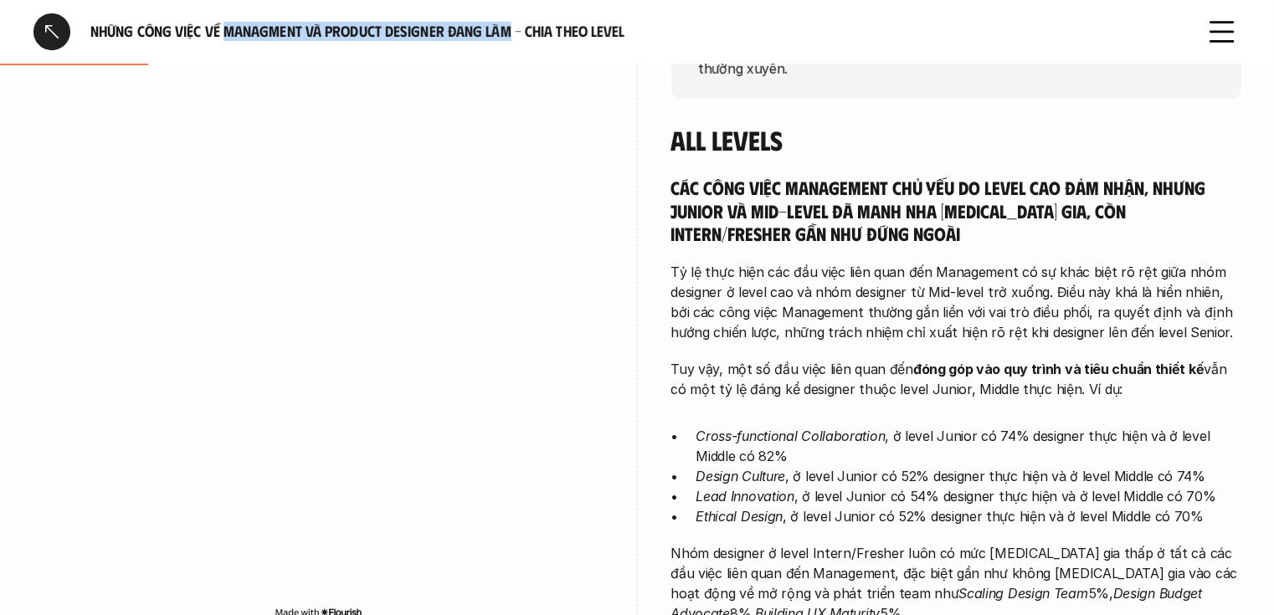
drag, startPoint x: 230, startPoint y: 28, endPoint x: 510, endPoint y: 28, distance: 279.6
click at [510, 28] on h6 "Những công việc về Managment và Product Designer đang làm - Chia theo Level" at bounding box center [636, 31] width 1093 height 19
copy h6 "Managment và Product Designer đang làm"
click at [674, 177] on h5 "Các công việc Management chủ yếu do level cao đảm nhận, nhưng Junior và Mid-lev…" at bounding box center [956, 210] width 570 height 69
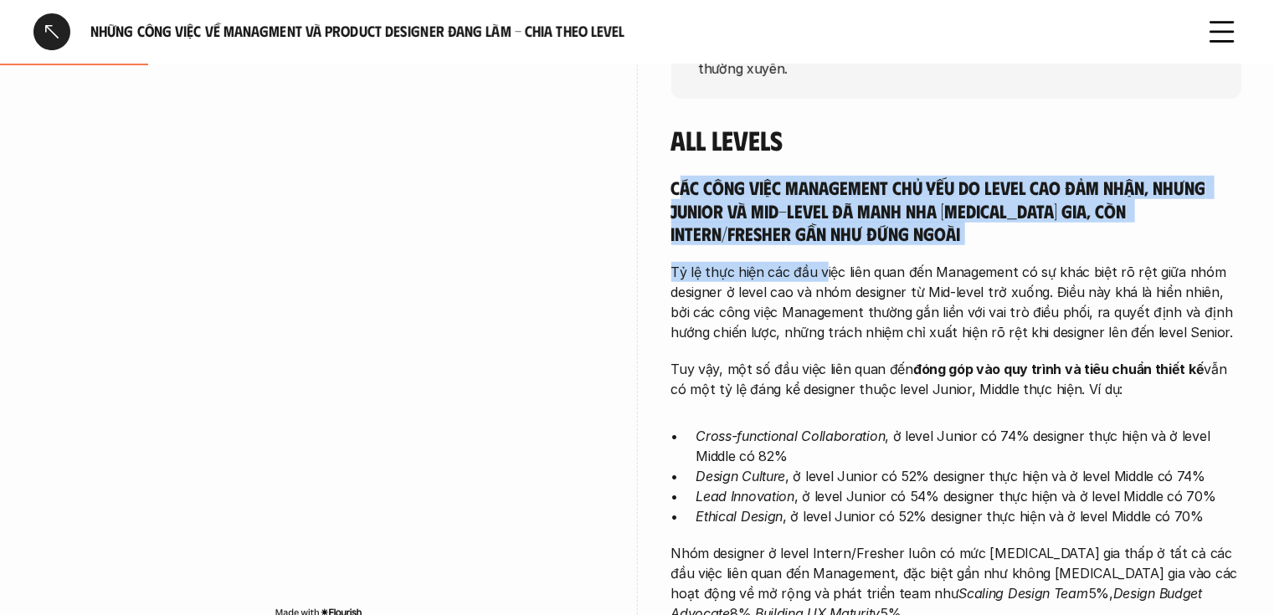
drag, startPoint x: 677, startPoint y: 167, endPoint x: 827, endPoint y: 265, distance: 179.7
click at [827, 265] on div "Các công việc Management chủ yếu do level cao đảm nhận, nhưng Junior và Mid-lev…" at bounding box center [956, 400] width 570 height 448
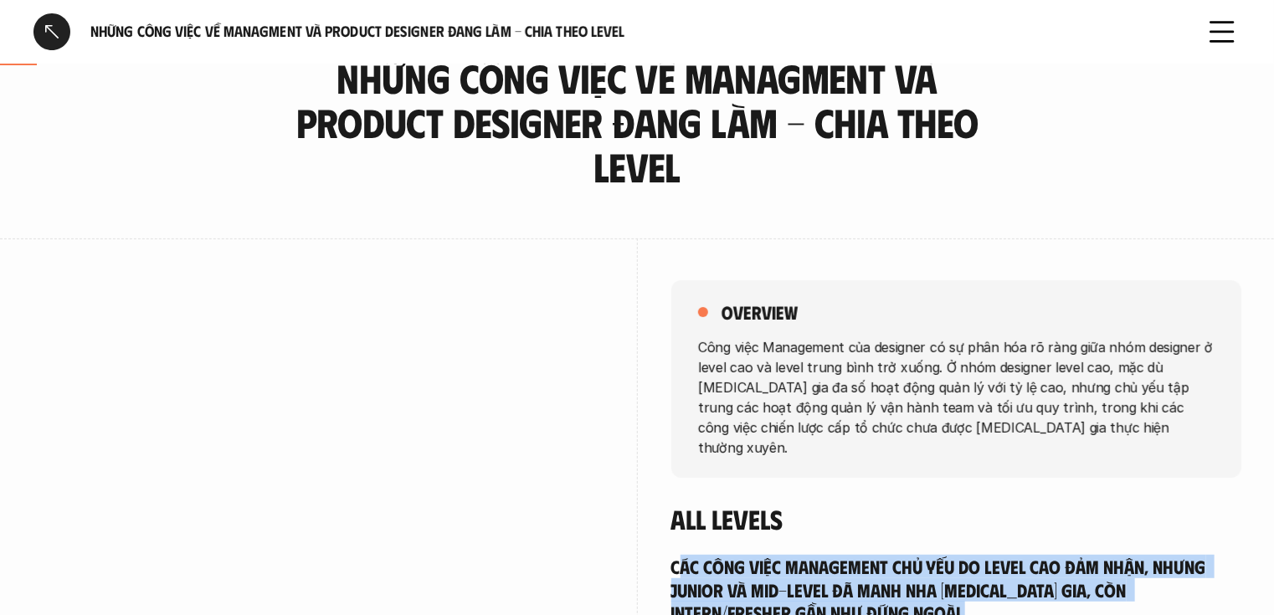
scroll to position [54, 0]
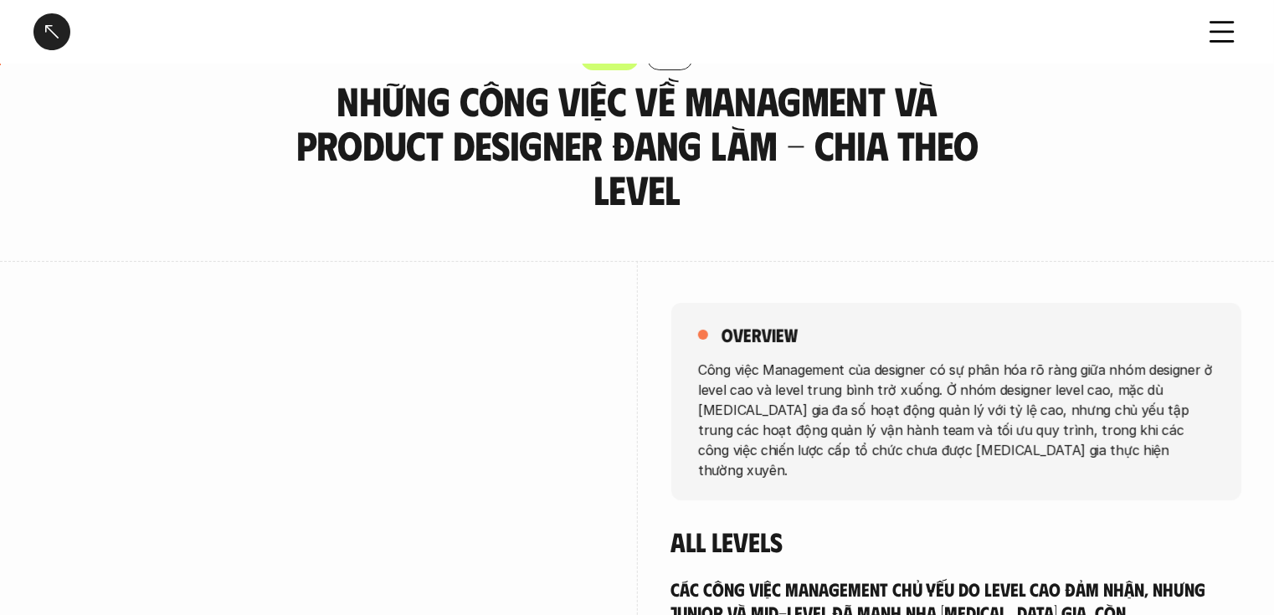
click at [695, 362] on div "overview Công việc Management của designer có sự phân hóa rõ ràng giữa nhóm des…" at bounding box center [956, 402] width 570 height 198
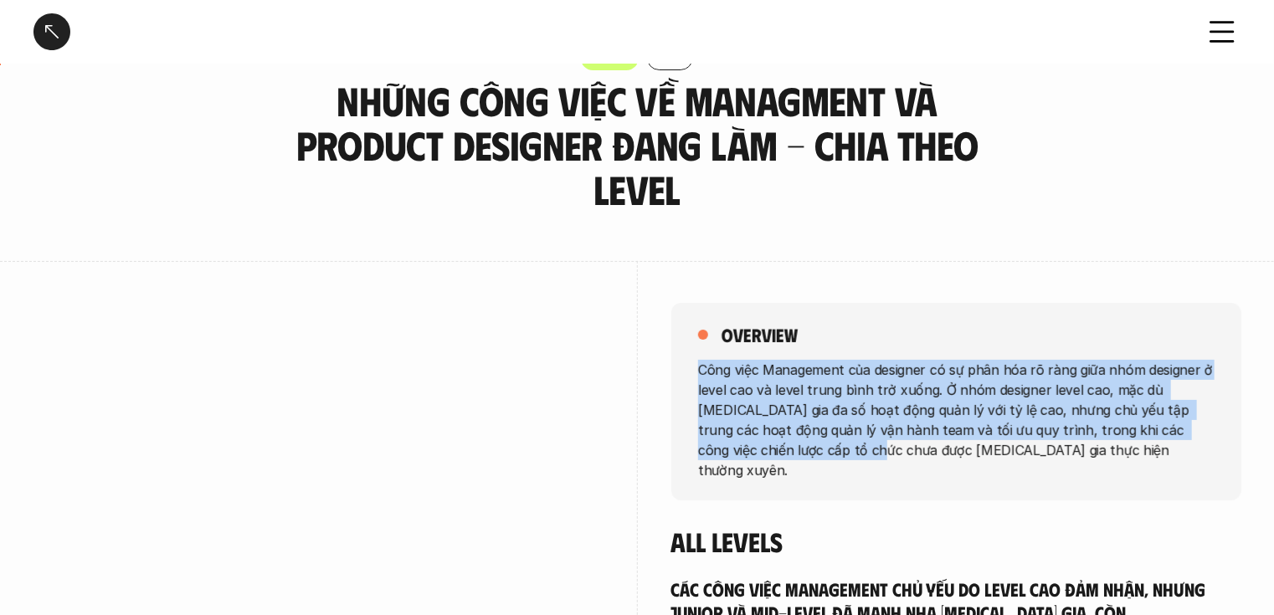
drag, startPoint x: 697, startPoint y: 363, endPoint x: 737, endPoint y: 467, distance: 111.3
click at [737, 467] on div "overview Công việc Management của designer có sự phân hóa rõ ràng giữa nhóm des…" at bounding box center [956, 402] width 570 height 198
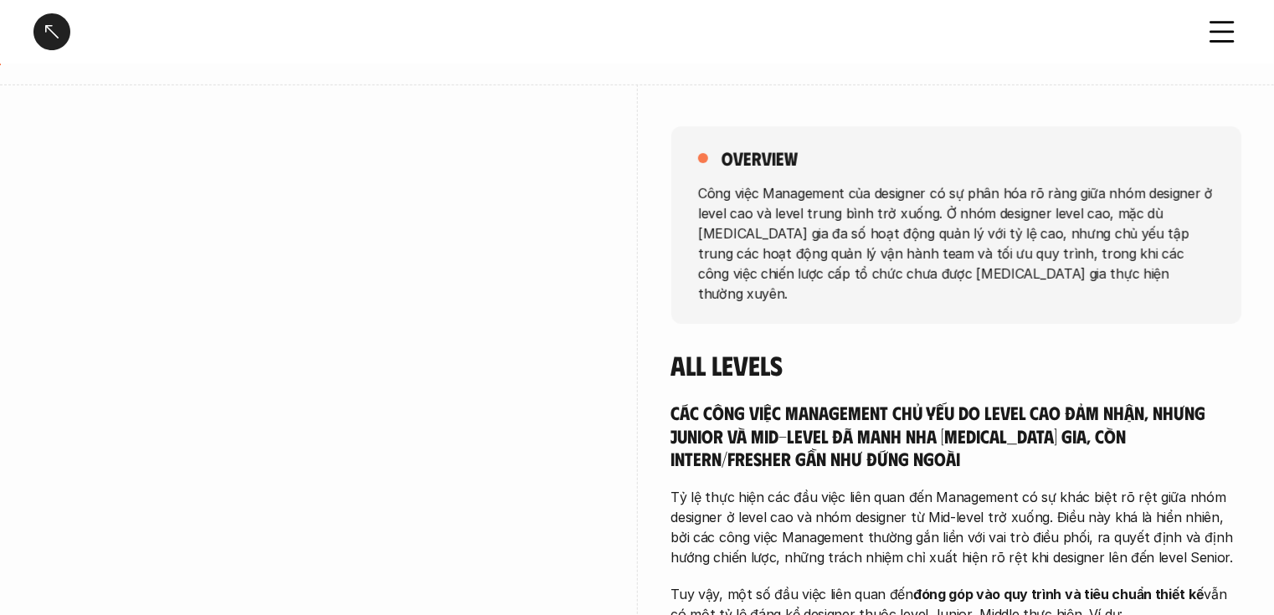
click at [737, 467] on div "All Levels Các công việc Management chủ yếu do level cao đảm nhận, nhưng Junior…" at bounding box center [956, 599] width 570 height 500
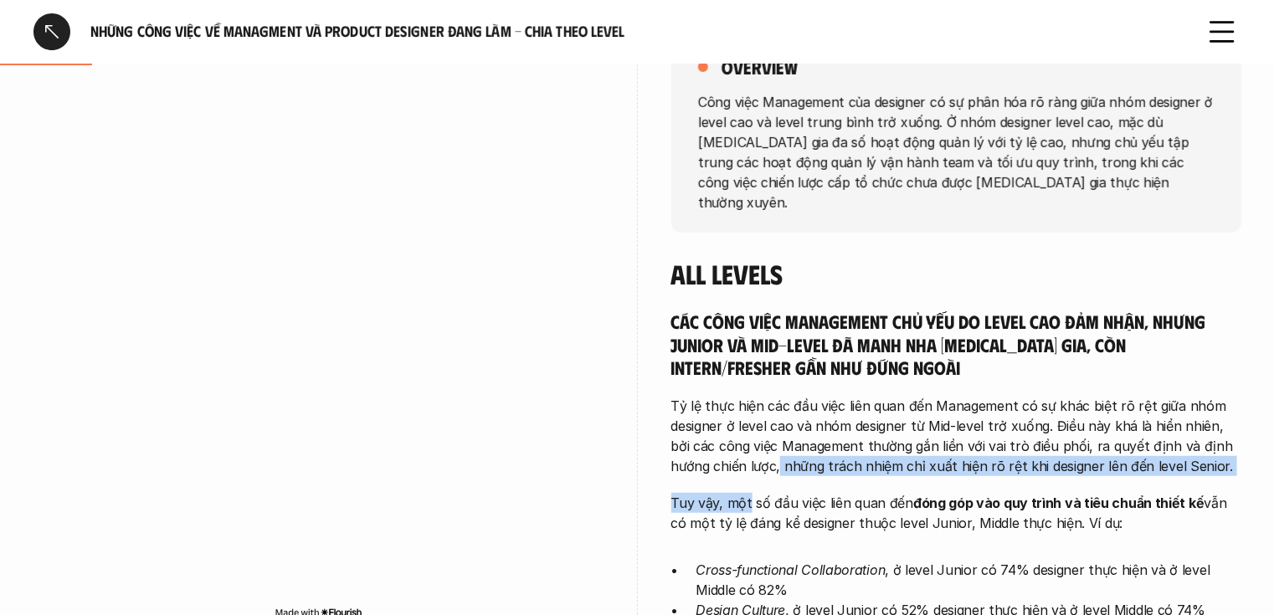
click at [737, 468] on div "Các công việc Management chủ yếu do level cao đảm nhận, nhưng Junior và Mid-lev…" at bounding box center [956, 534] width 570 height 448
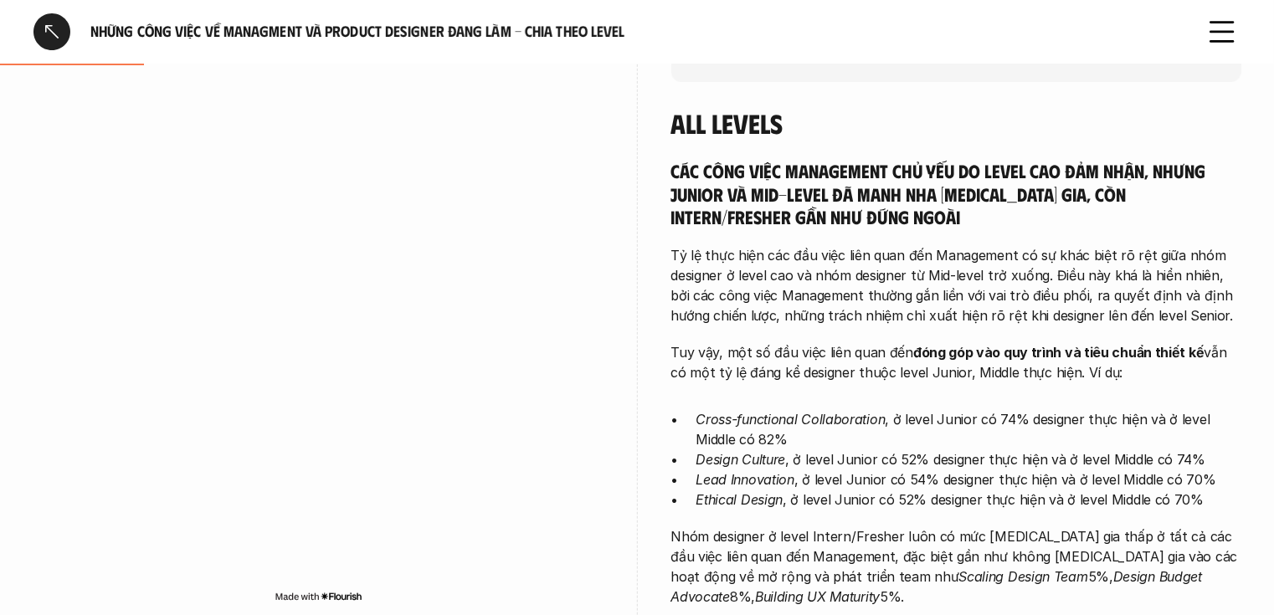
scroll to position [505, 0]
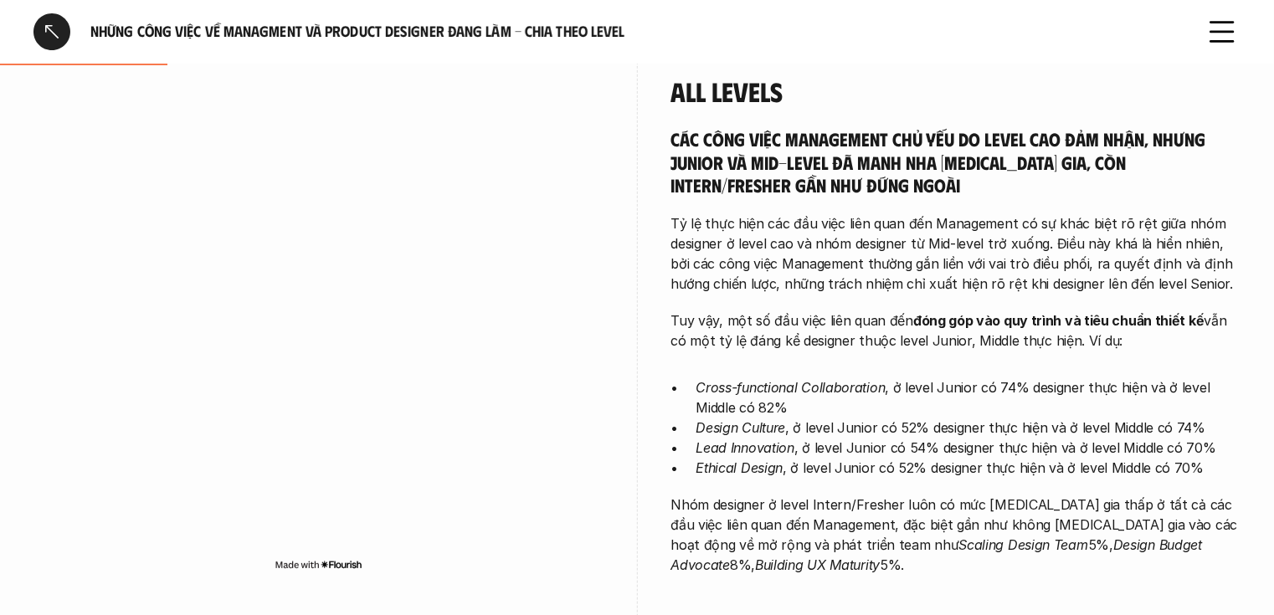
drag, startPoint x: 699, startPoint y: 166, endPoint x: 878, endPoint y: 564, distance: 437.0
click at [878, 566] on div "overview Công việc Management của designer có sự phân hóa rõ ràng giữa nhóm des…" at bounding box center [956, 218] width 570 height 814
copy div "Công việc Management của designer có sự phân hóa rõ ràng giữa nhóm designer ở l…"
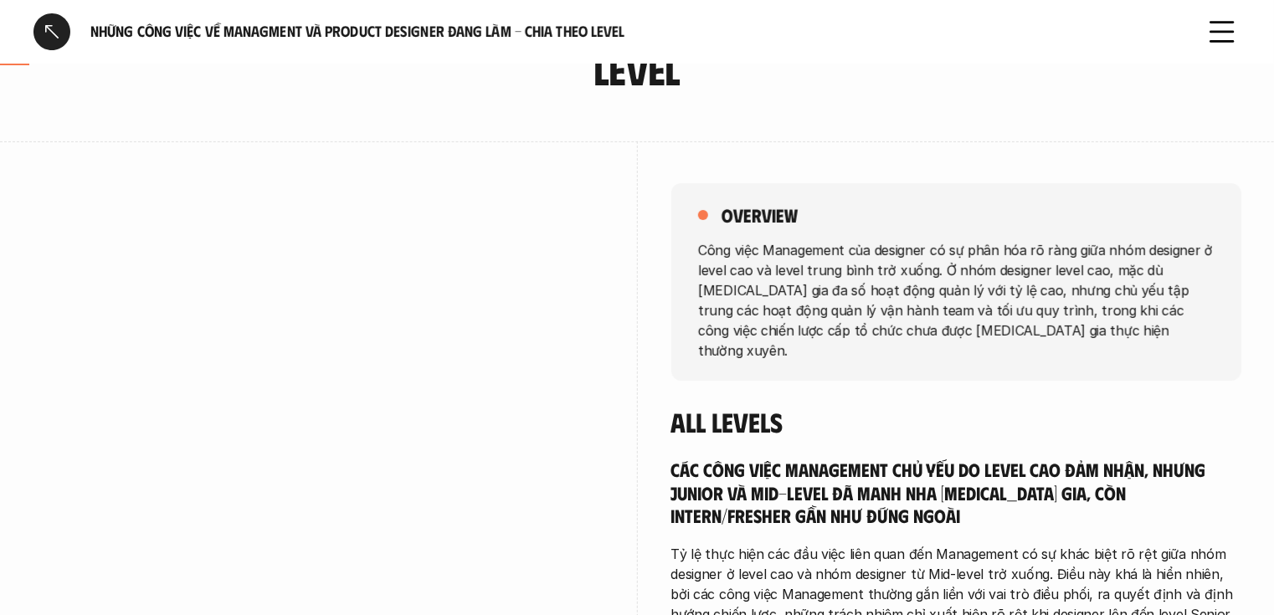
scroll to position [170, 0]
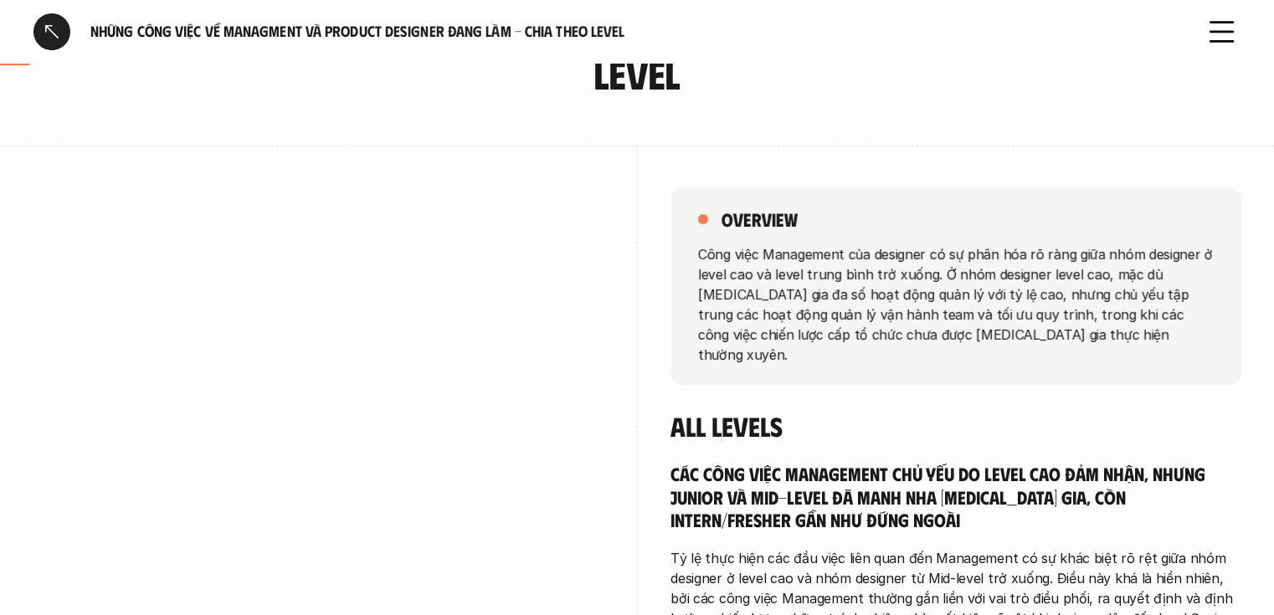
click at [923, 318] on p "Công việc Management của designer có sự phân hóa rõ ràng giữa nhóm designer ở l…" at bounding box center [956, 304] width 517 height 121
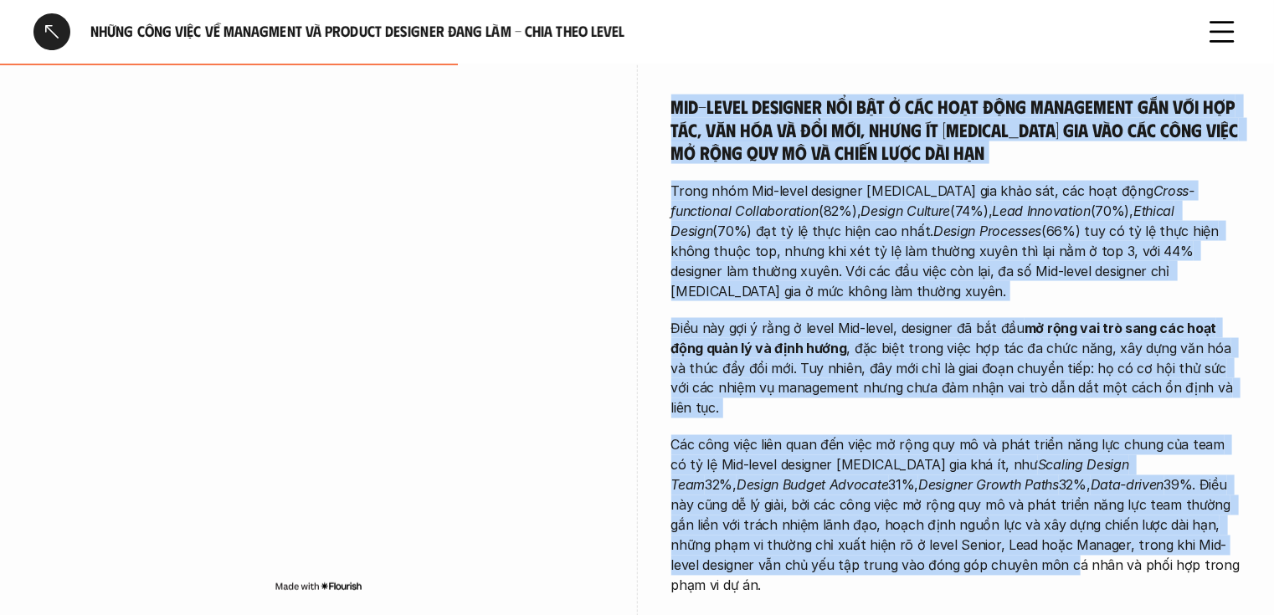
scroll to position [1205, 0]
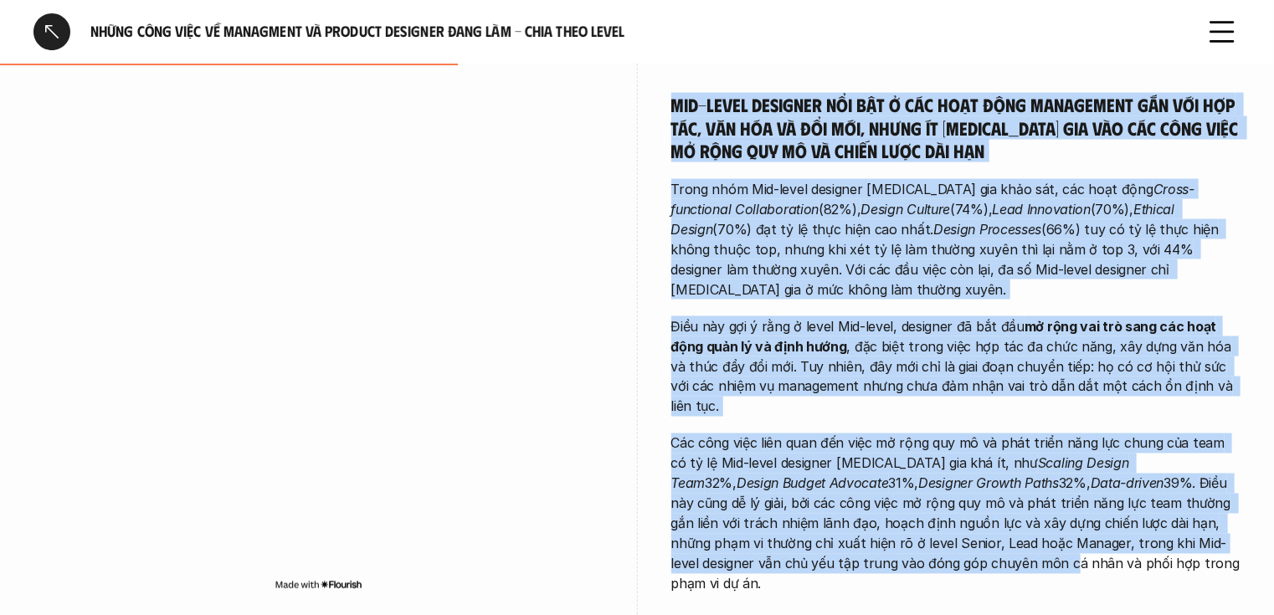
drag, startPoint x: 680, startPoint y: 119, endPoint x: 1159, endPoint y: 543, distance: 640.0
click at [1159, 543] on div "Mid-Level *Vì designer level Intern/Fresher và Junior tham gia khá ít trong côn…" at bounding box center [956, 280] width 570 height 627
copy div "Mid-Level *Vì designer level Intern/Fresher và Junior tham gia khá ít trong côn…"
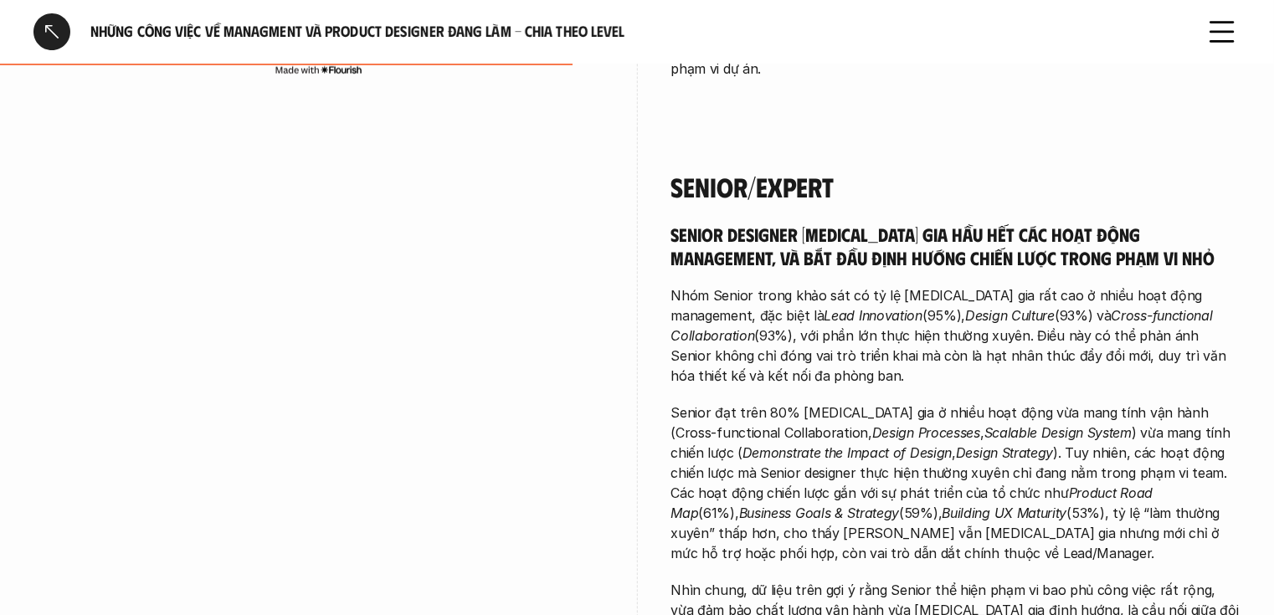
scroll to position [1741, 0]
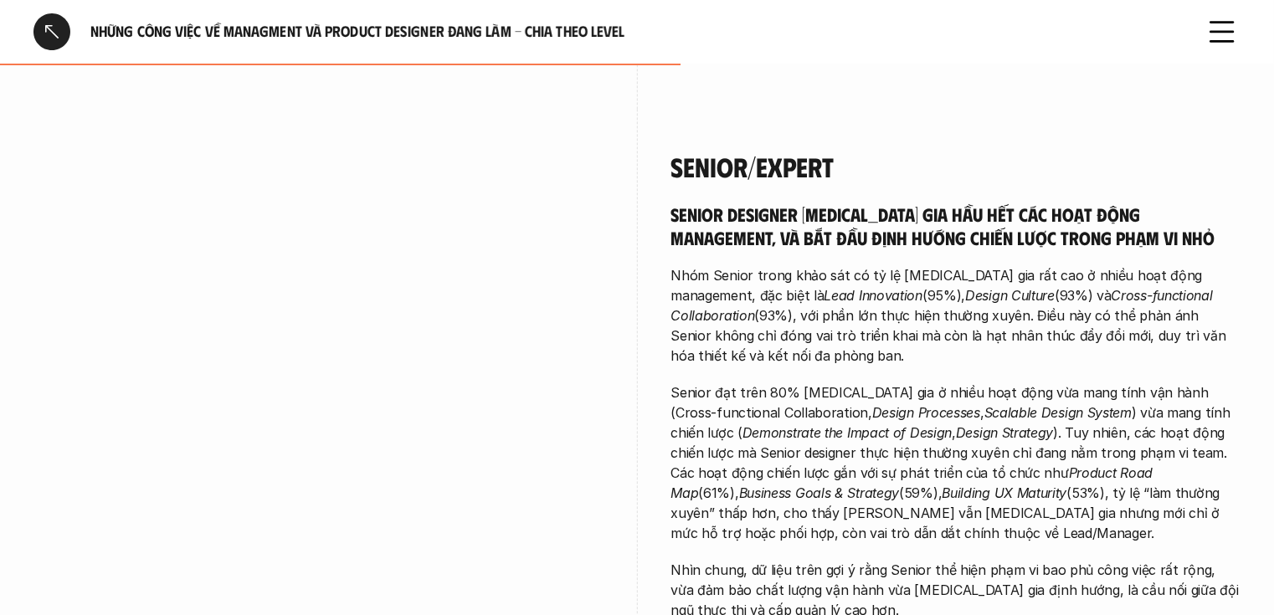
click at [710, 151] on div "Senior/Expert Senior Designer tham gia hầu hết các hoạt động management, và bắt…" at bounding box center [956, 386] width 570 height 470
click at [673, 151] on h4 "Senior/Expert" at bounding box center [956, 167] width 570 height 32
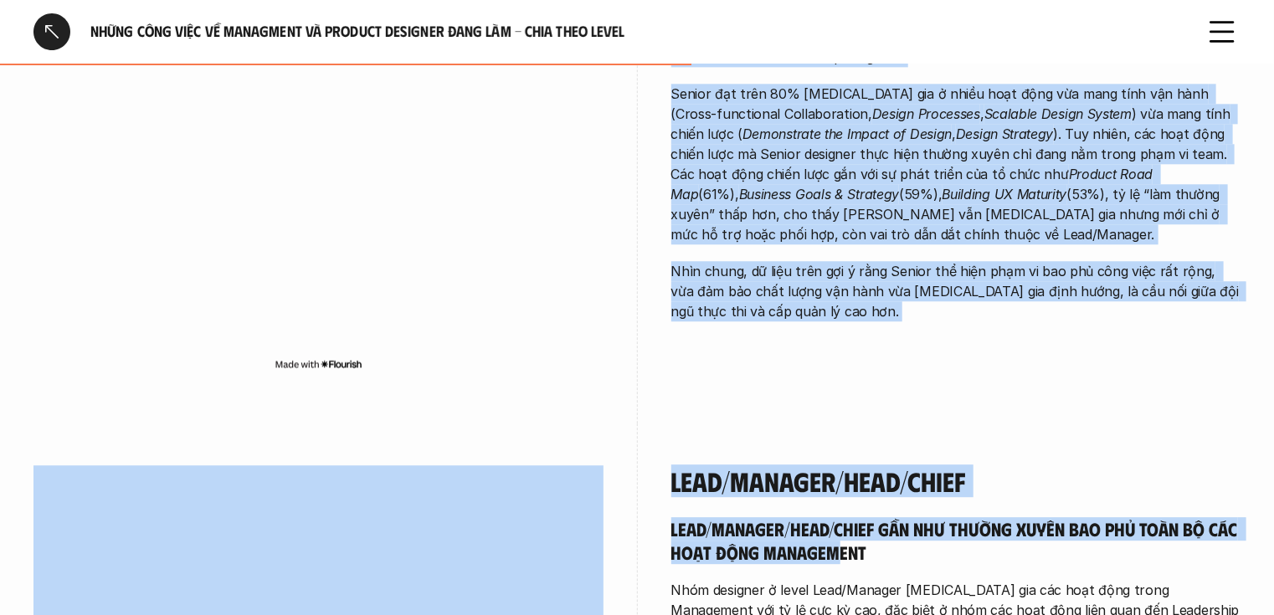
scroll to position [2076, 0]
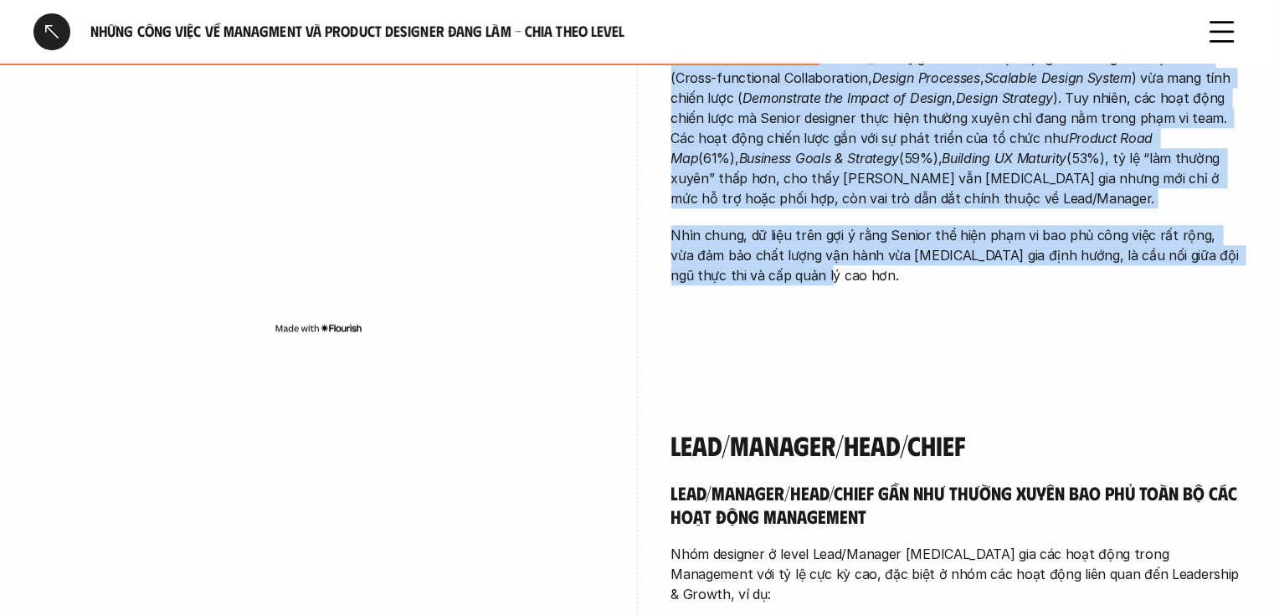
drag, startPoint x: 675, startPoint y: 123, endPoint x: 810, endPoint y: 239, distance: 178.1
click at [810, 239] on div "Senior/Expert Senior Designer tham gia hầu hết các hoạt động management, và bắt…" at bounding box center [956, 51] width 570 height 470
copy div "Senior/Expert Senior Designer tham gia hầu hết các hoạt động management, và bắt…"
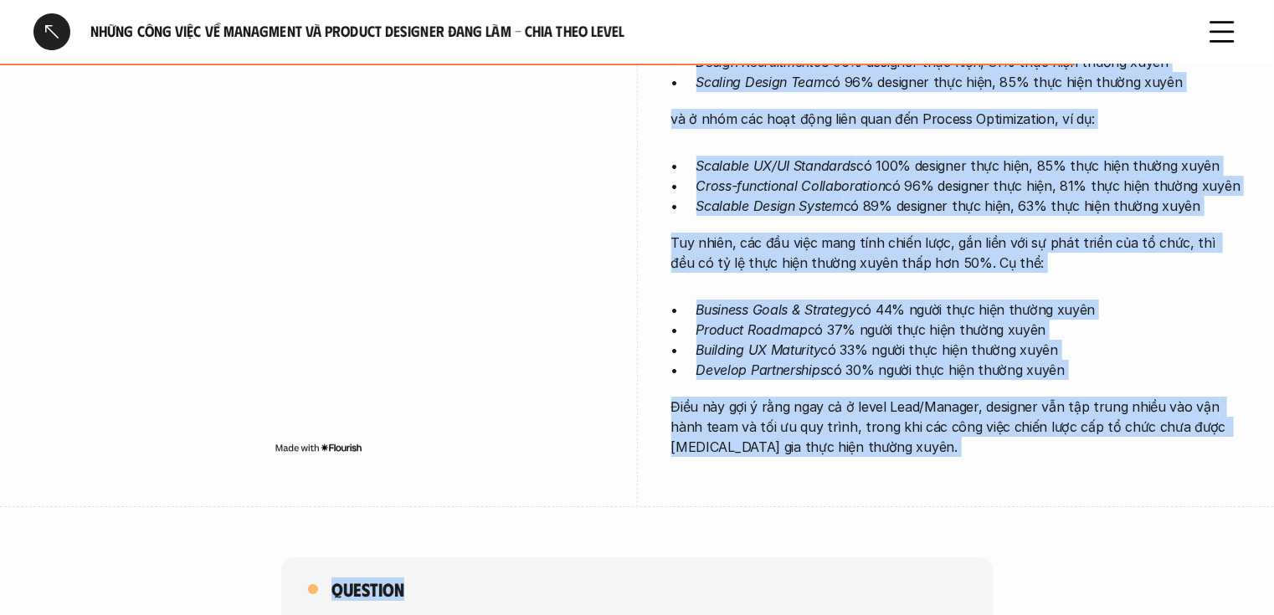
scroll to position [2692, 0]
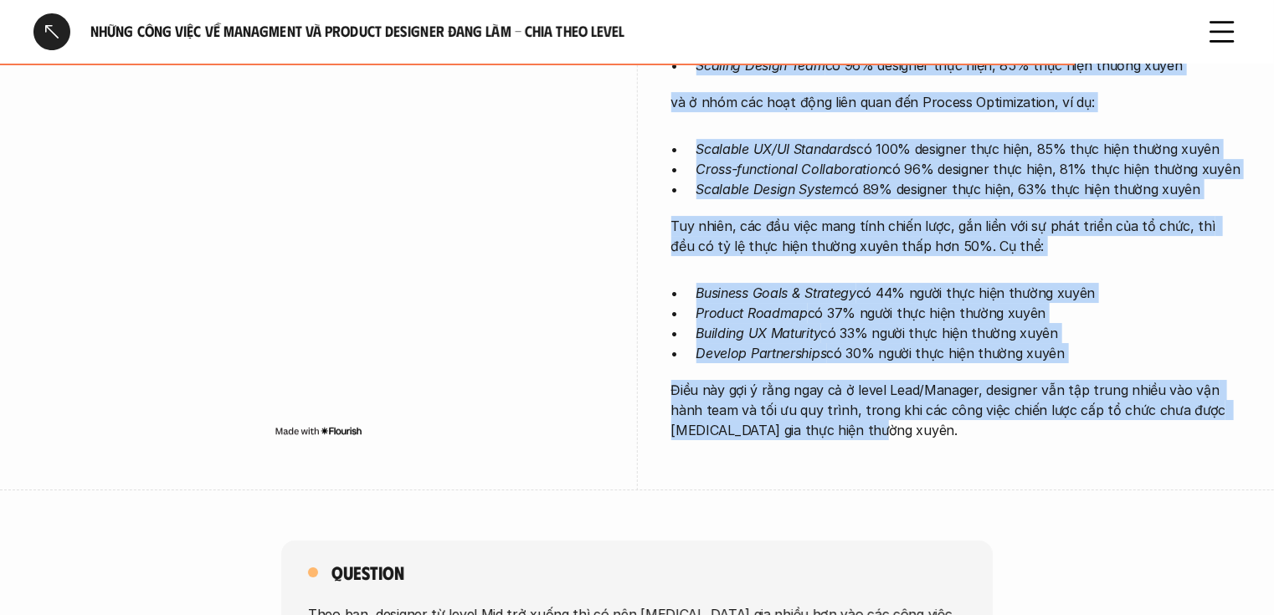
drag, startPoint x: 668, startPoint y: 198, endPoint x: 954, endPoint y: 388, distance: 344.1
click at [954, 388] on div "Lead/Manager/Head/Chief Lead/Manager/Head/Chief gần như thường xuyên bao phủ to…" at bounding box center [636, 130] width 1207 height 719
copy div "Lead/Manager/Head/Chief Lead/Manager/Head/Chief gần như thường xuyên bao phủ to…"
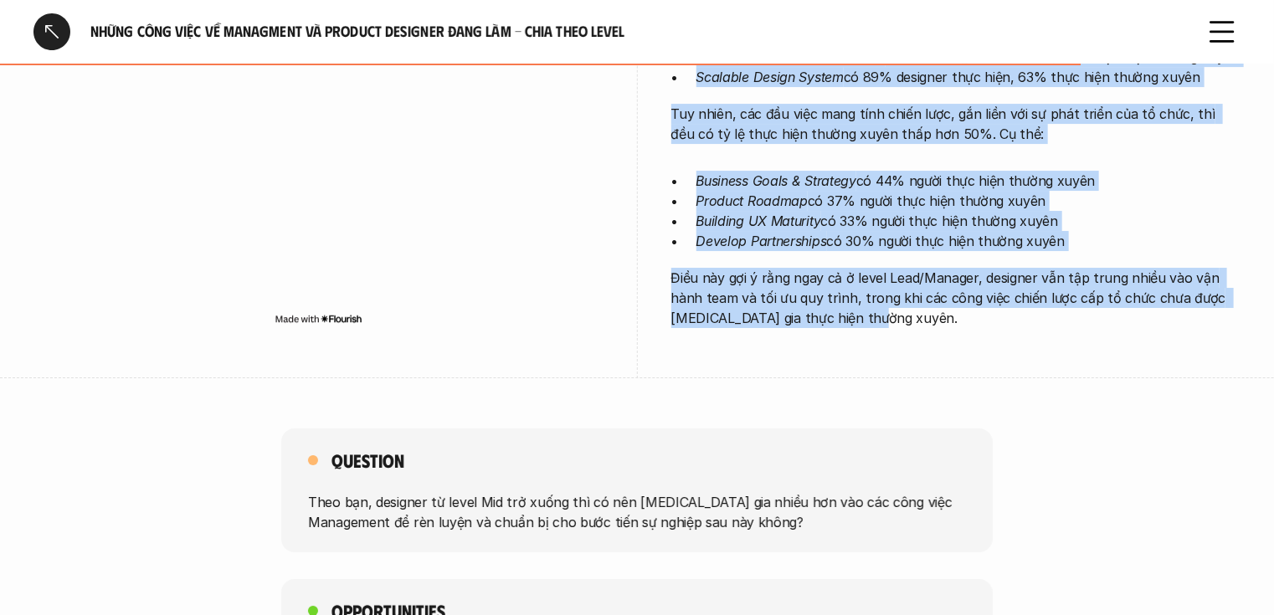
scroll to position [3027, 0]
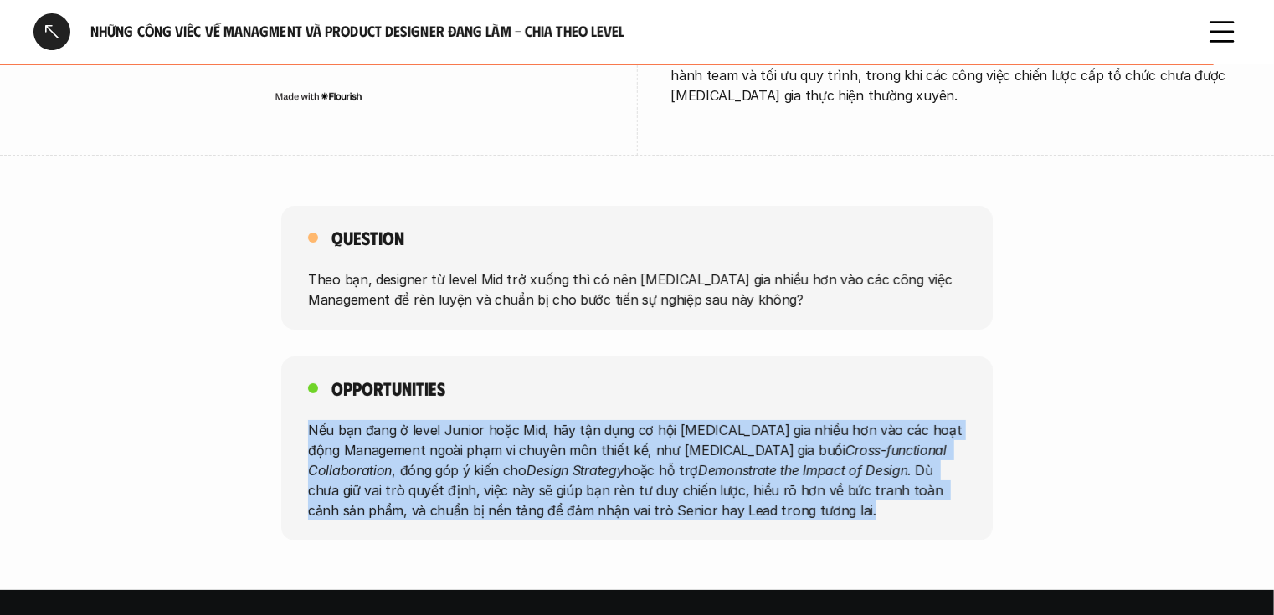
drag, startPoint x: 299, startPoint y: 366, endPoint x: 725, endPoint y: 465, distance: 437.5
click at [725, 465] on div "Opportunities Nếu bạn đang ở level Junior hoặc Mid, hãy tận dụng cơ hội tham gi…" at bounding box center [637, 449] width 712 height 184
click at [693, 461] on div "Opportunities Nếu bạn đang ở level Junior hoặc Mid, hãy tận dụng cơ hội tham gi…" at bounding box center [637, 449] width 712 height 184
drag, startPoint x: 691, startPoint y: 455, endPoint x: 315, endPoint y: 329, distance: 396.6
click at [315, 357] on div "Opportunities Nếu bạn đang ở level Junior hoặc Mid, hãy tận dụng cơ hội tham gi…" at bounding box center [637, 449] width 712 height 184
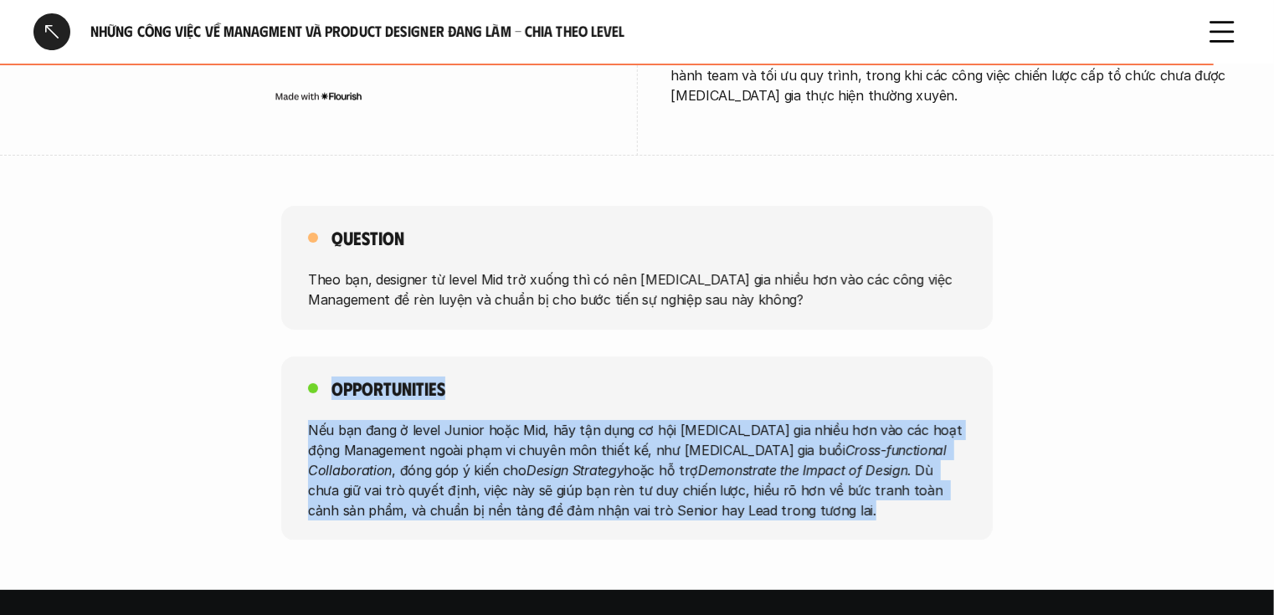
copy div "Opportunities Nếu bạn đang ở level Junior hoặc Mid, hãy tận dụng cơ hội tham gi…"
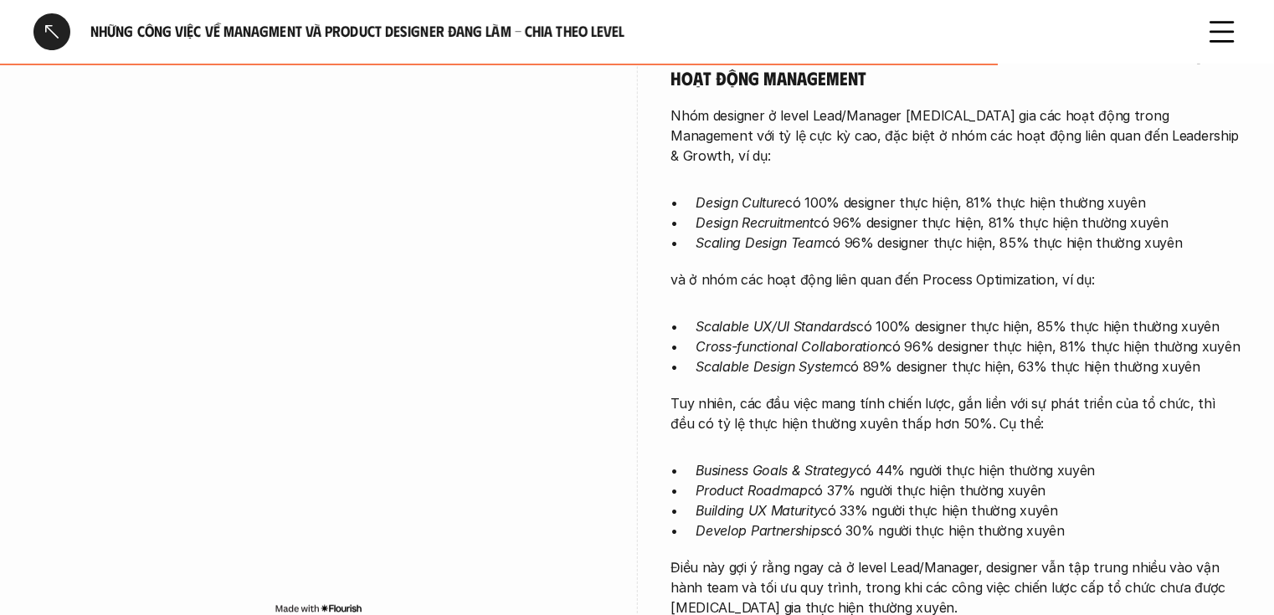
scroll to position [2491, 0]
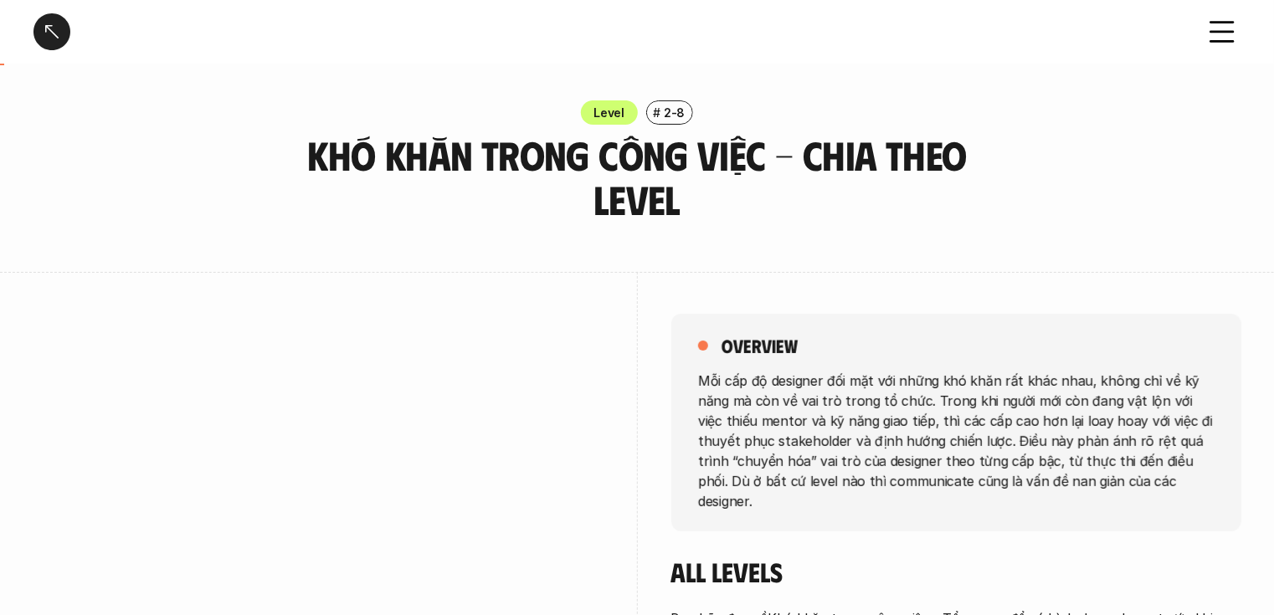
click at [707, 376] on p "Mỗi cấp độ designer đối mặt với những khó khăn rất khác nhau, không chỉ về kỹ n…" at bounding box center [956, 440] width 517 height 141
click at [697, 371] on div "overview Mỗi cấp độ designer đối mặt với những khó khăn rất khác nhau, không ch…" at bounding box center [956, 423] width 570 height 218
click at [742, 378] on p "Mỗi cấp độ designer đối mặt với những khó khăn rất khác nhau, không chỉ về kỹ n…" at bounding box center [956, 440] width 517 height 141
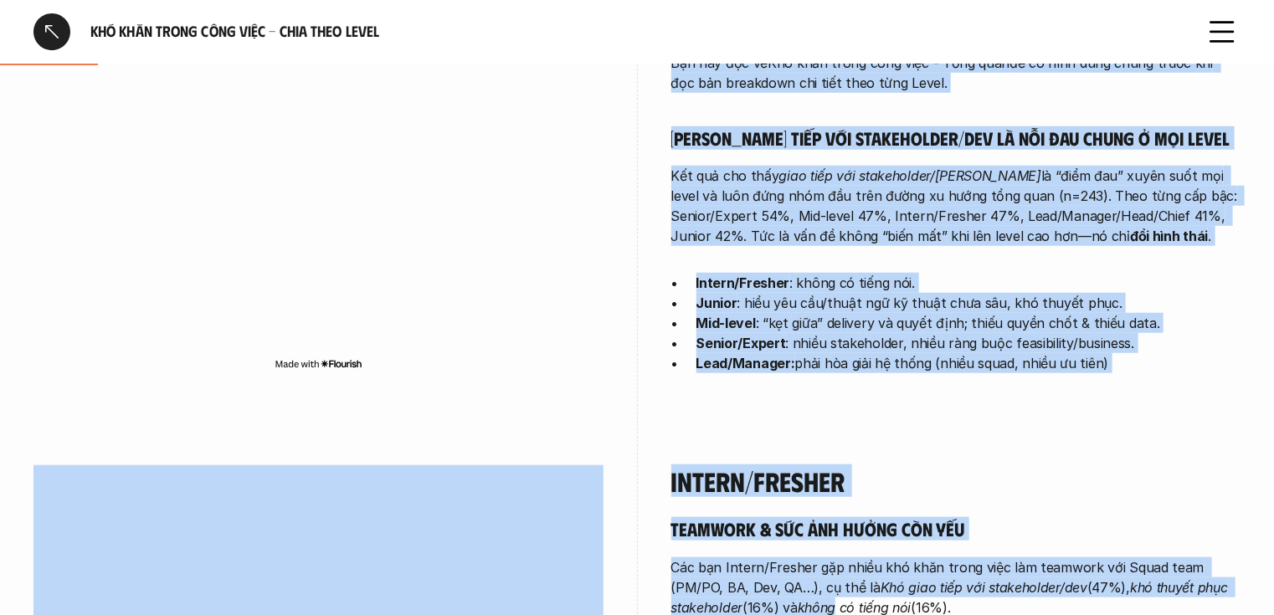
scroll to position [623, 0]
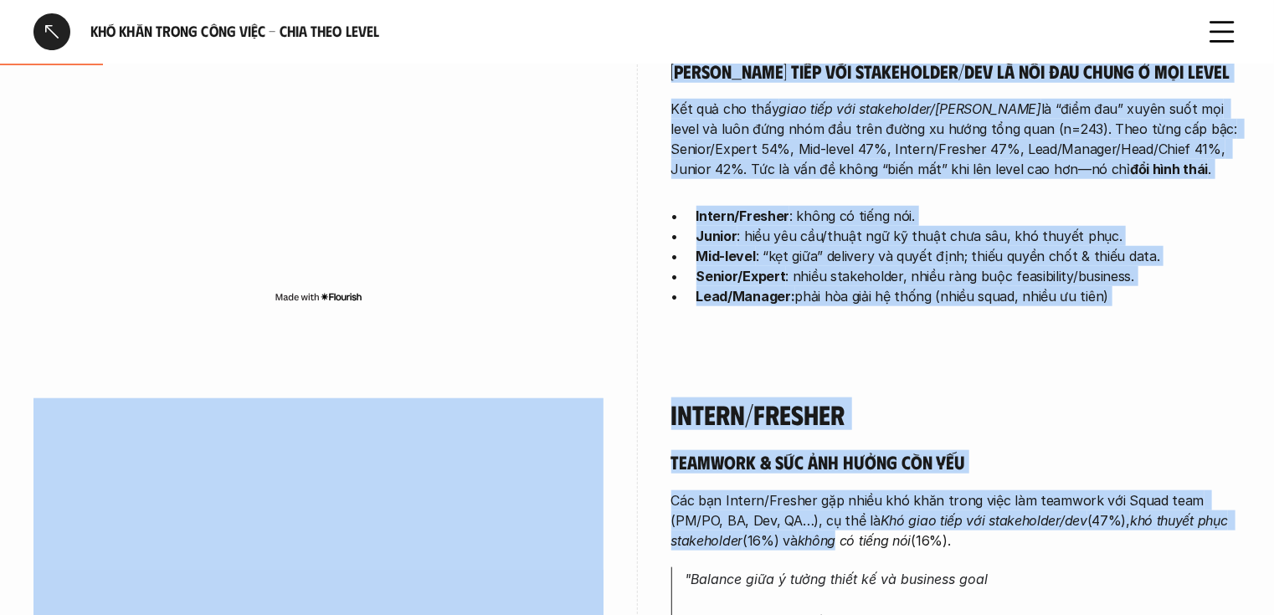
drag, startPoint x: 697, startPoint y: 377, endPoint x: 1129, endPoint y: 279, distance: 442.2
click at [1129, 279] on div "overview Mỗi cấp độ designer đối mặt với những khó khăn rất khác nhau, không ch…" at bounding box center [956, 2] width 570 height 707
copy div "Lor ips do sitametc adi eli sed doeiu tem inci utl etdo magn, aliqu eni ad mi v…"
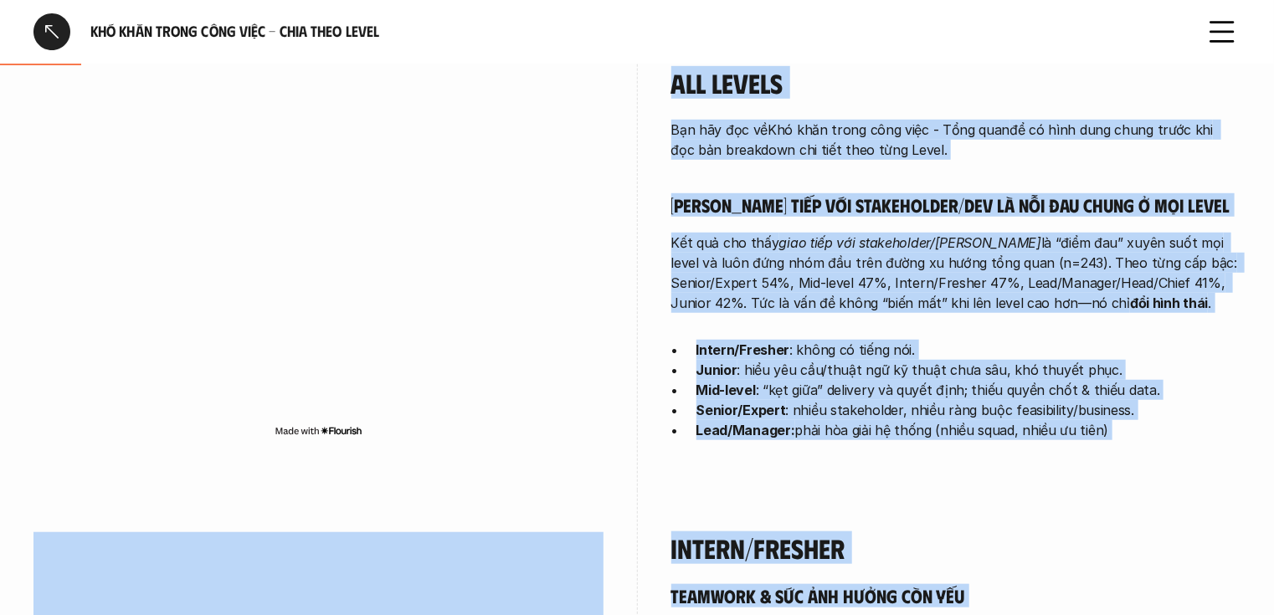
scroll to position [556, 0]
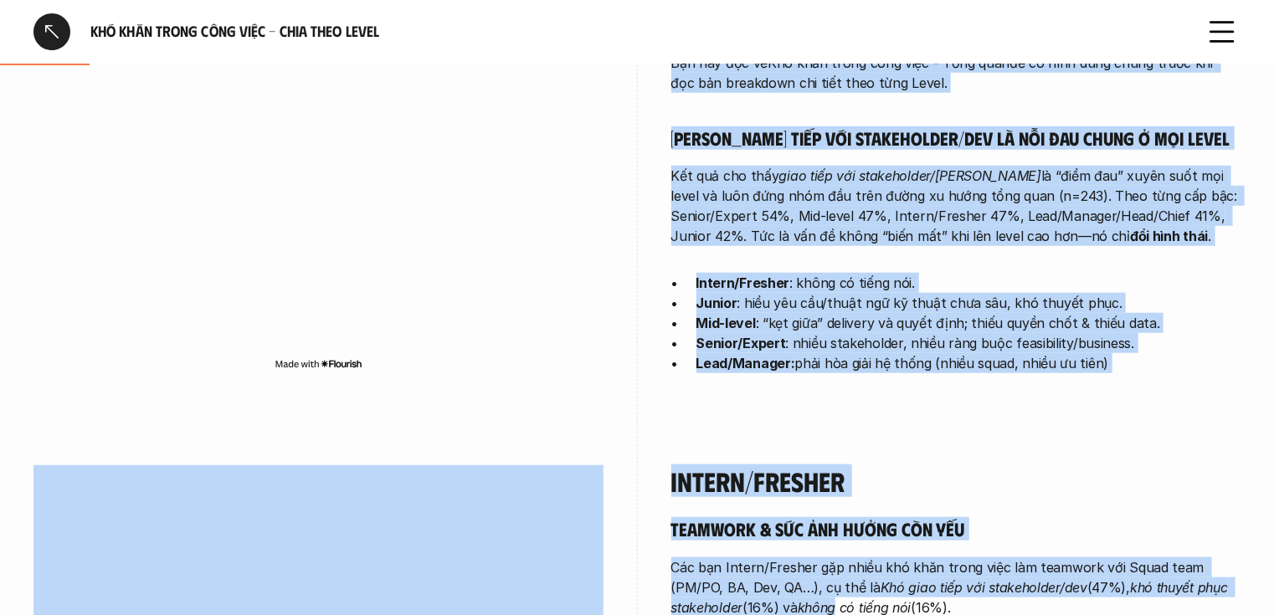
click at [851, 313] on p "Mid-level : “kẹt giữa” delivery và quyết định; thiếu quyền chốt & thiếu data." at bounding box center [969, 323] width 545 height 20
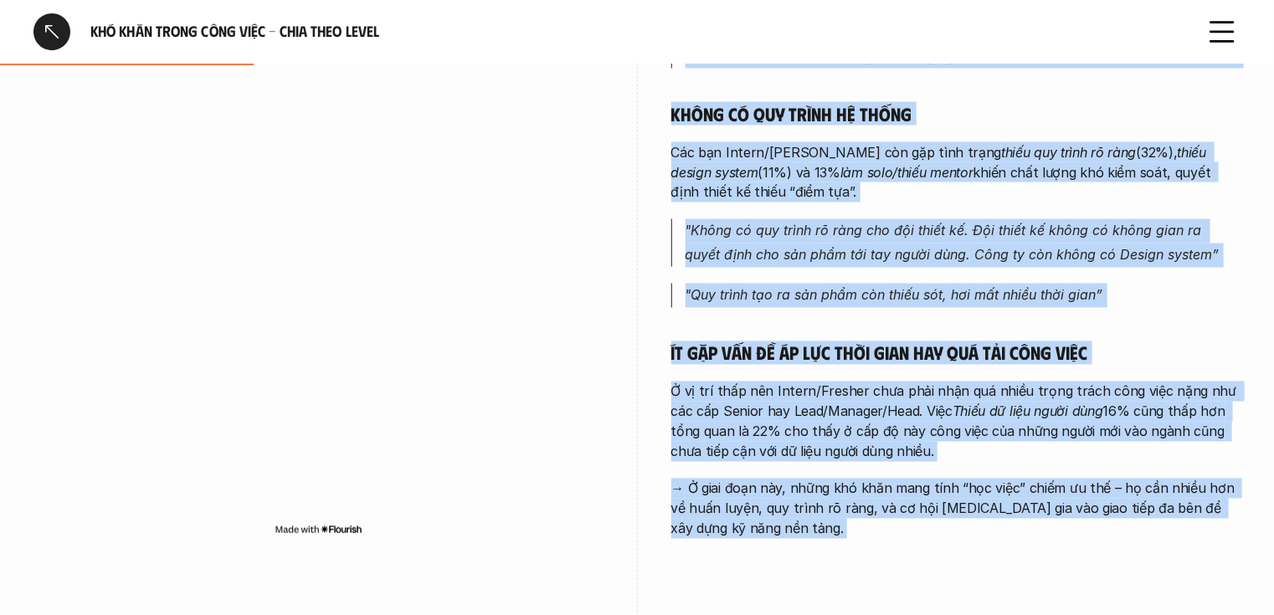
scroll to position [1547, 0]
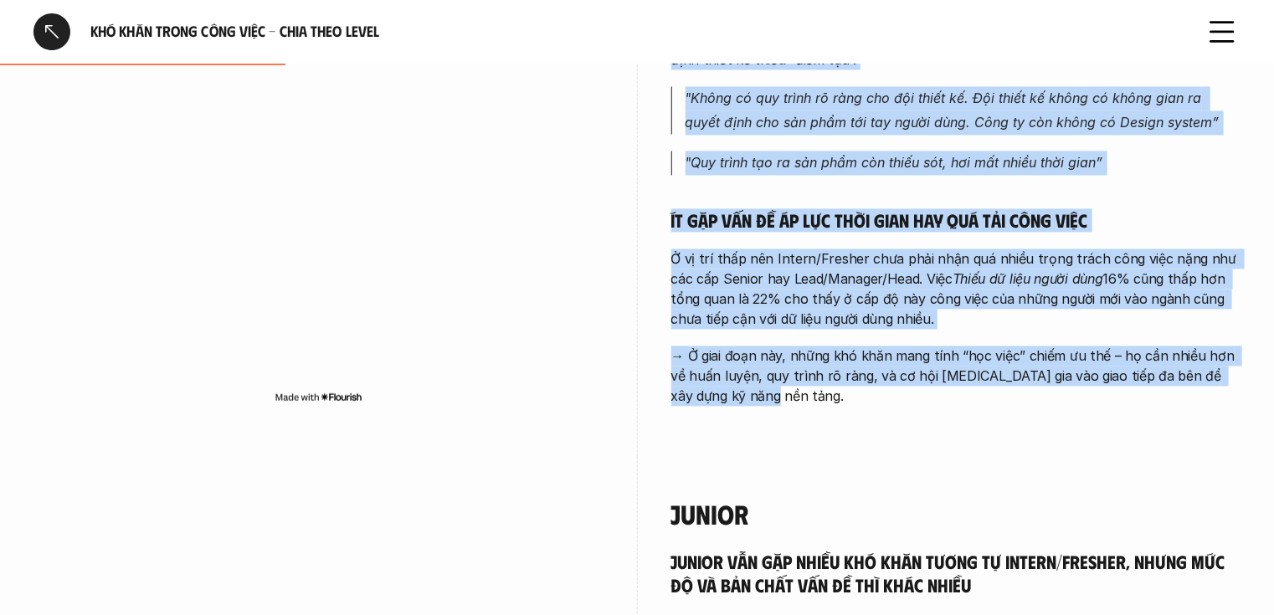
drag, startPoint x: 675, startPoint y: 117, endPoint x: 1069, endPoint y: 377, distance: 472.1
copy div "ntern/Fresher Teamwork & sức ảnh hưởng còn yếu Các bạn Intern/Fresher gặp nhiều…"
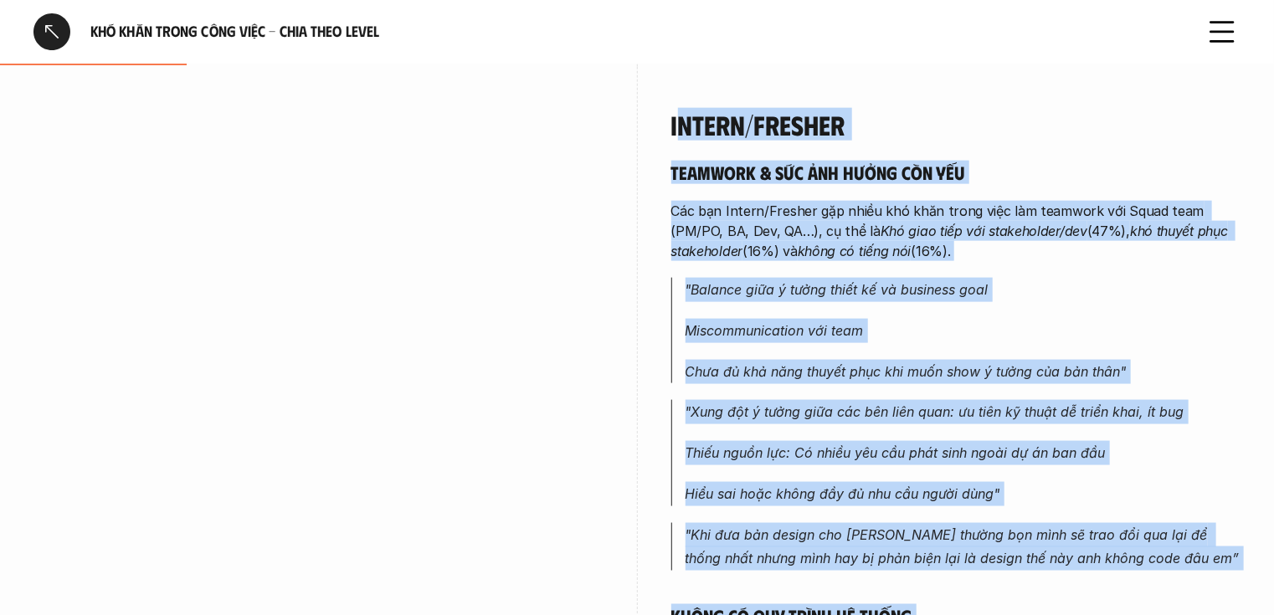
scroll to position [877, 0]
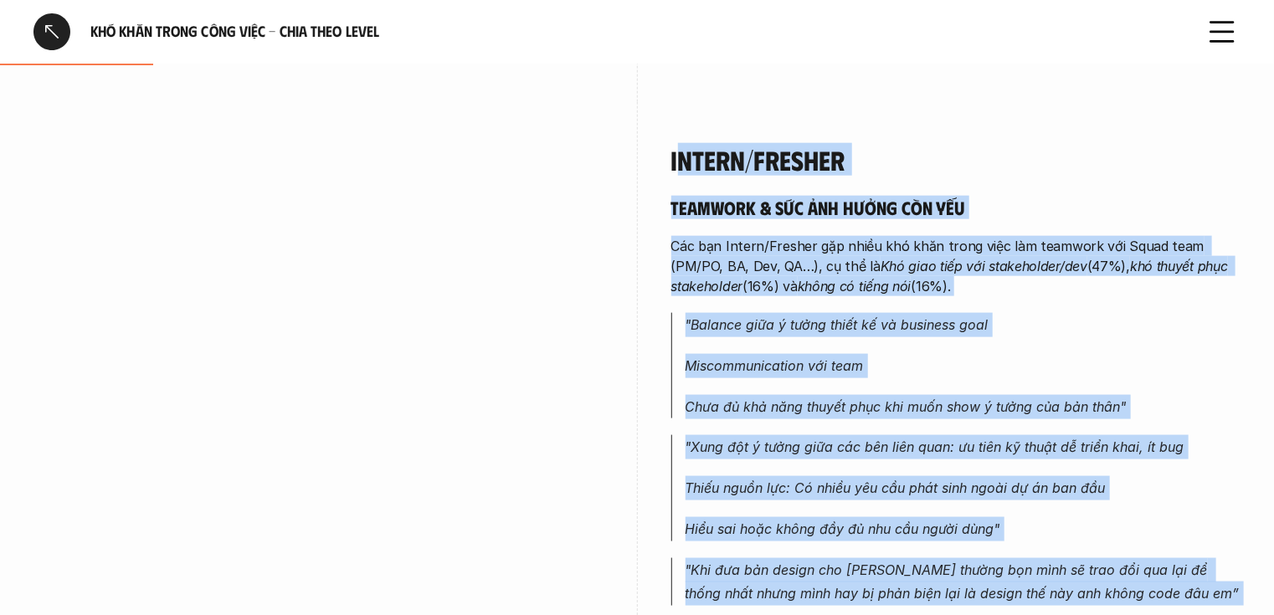
click at [884, 147] on h4 "Intern/Fresher" at bounding box center [956, 160] width 570 height 32
click at [879, 144] on h4 "Intern/Fresher" at bounding box center [956, 160] width 570 height 32
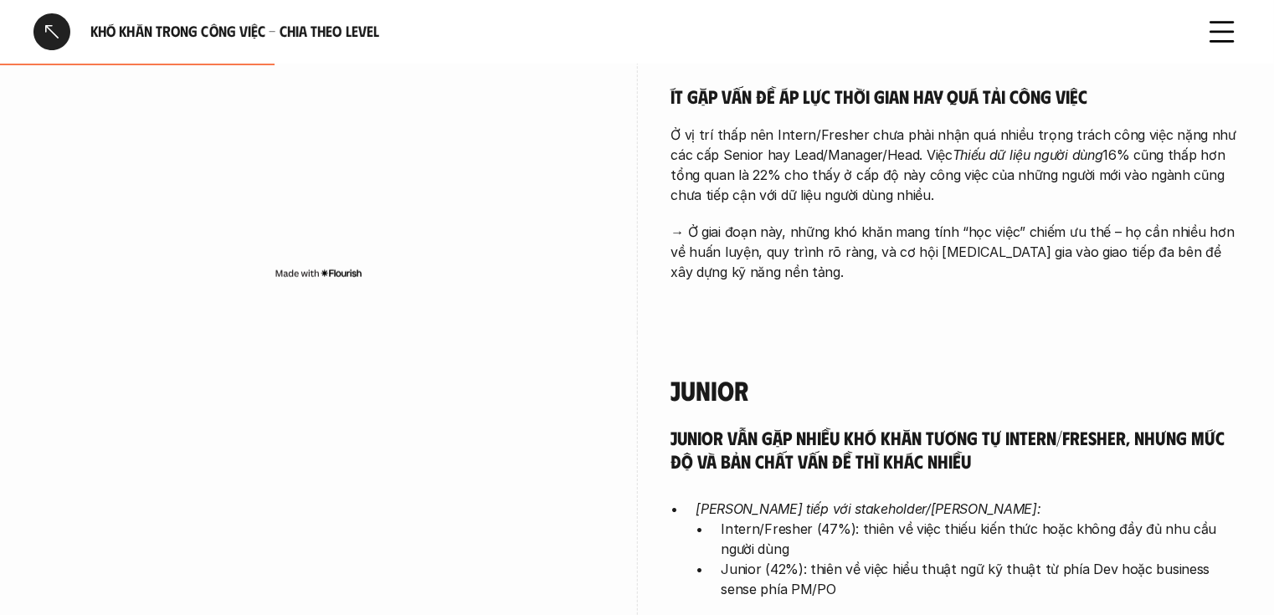
scroll to position [1681, 0]
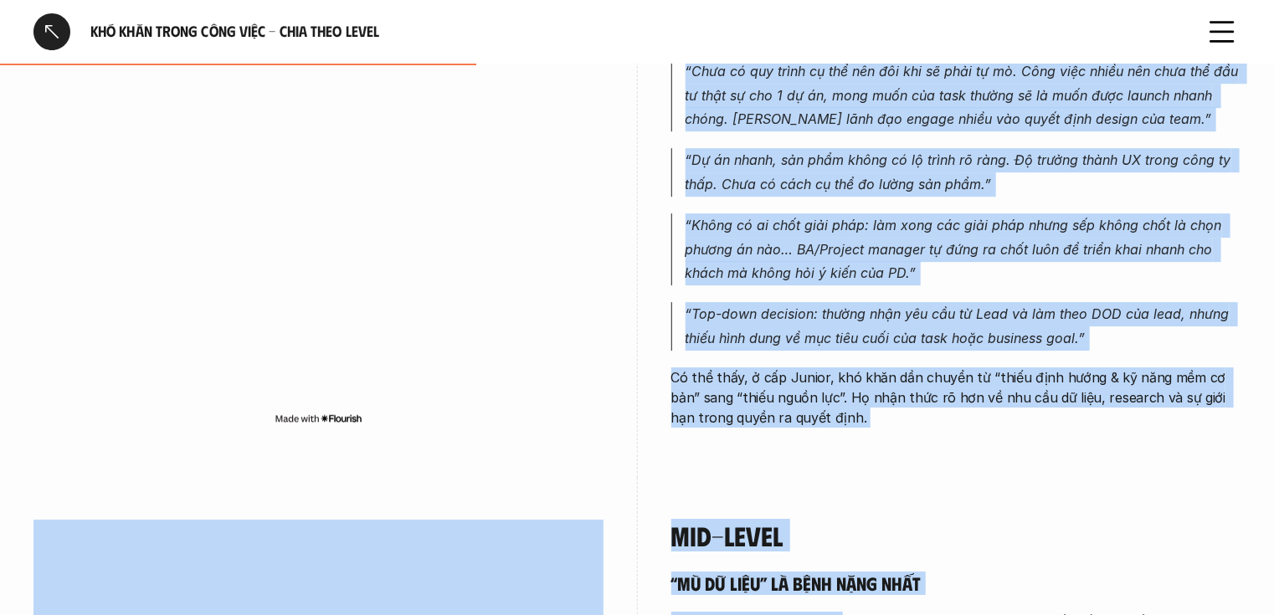
scroll to position [2522, 0]
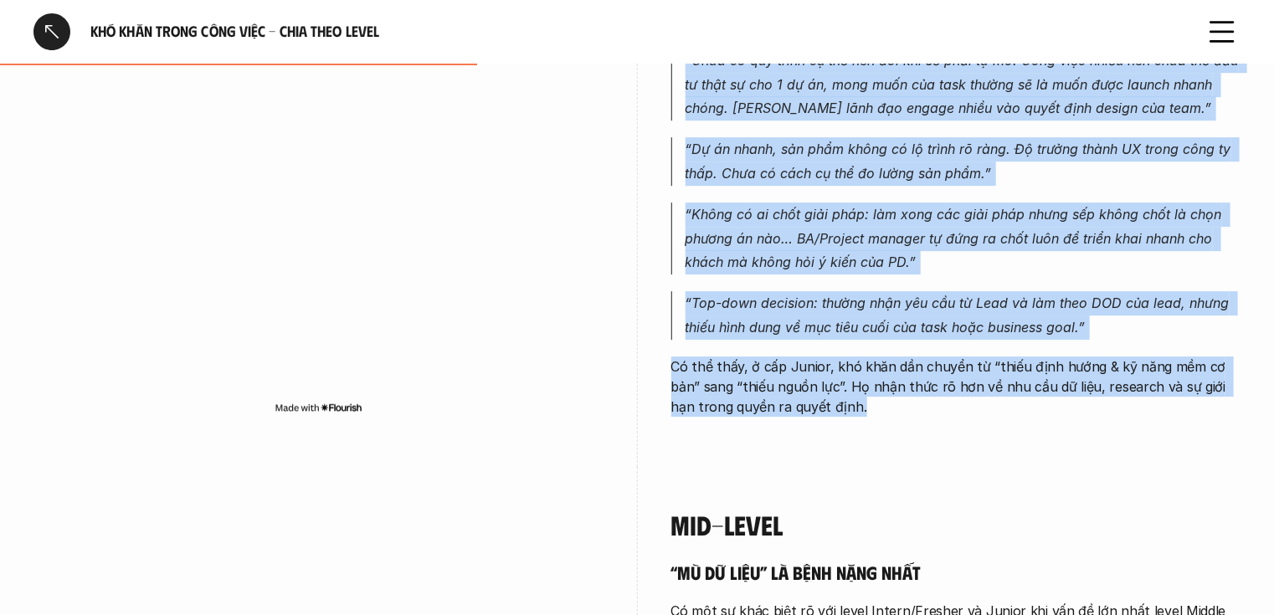
drag, startPoint x: 669, startPoint y: 354, endPoint x: 869, endPoint y: 382, distance: 202.0
copy div "Junior Junior vẫn gặp nhiều khó khăn tương tự Intern/Fresher, nhưng mức độ và b…"
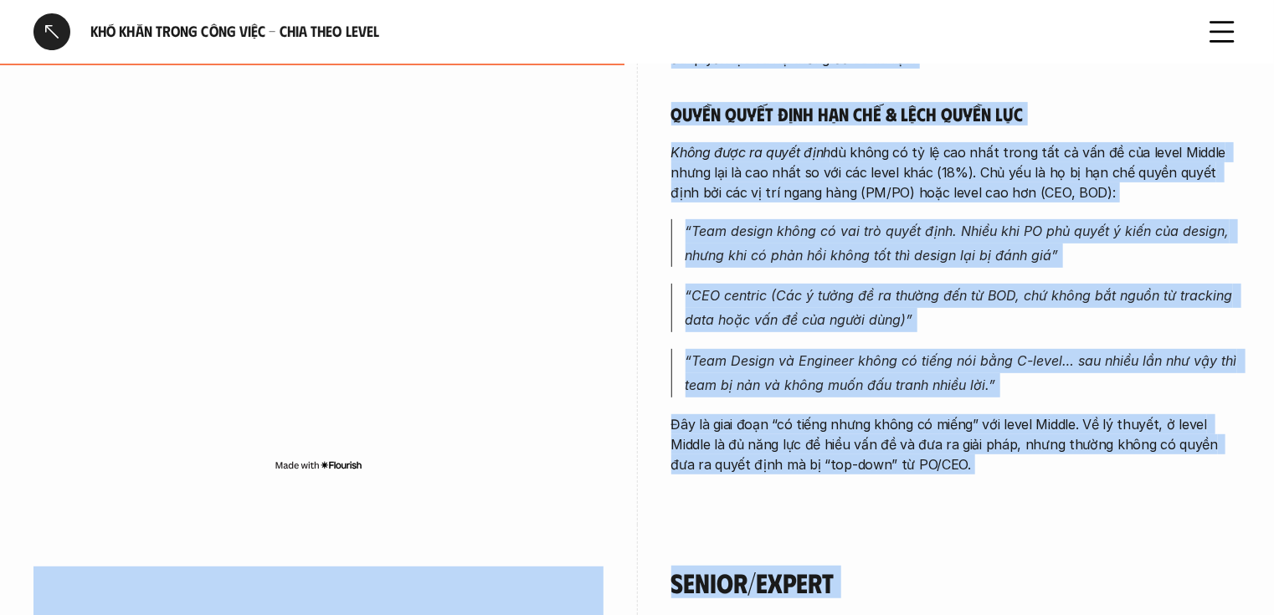
scroll to position [3403, 0]
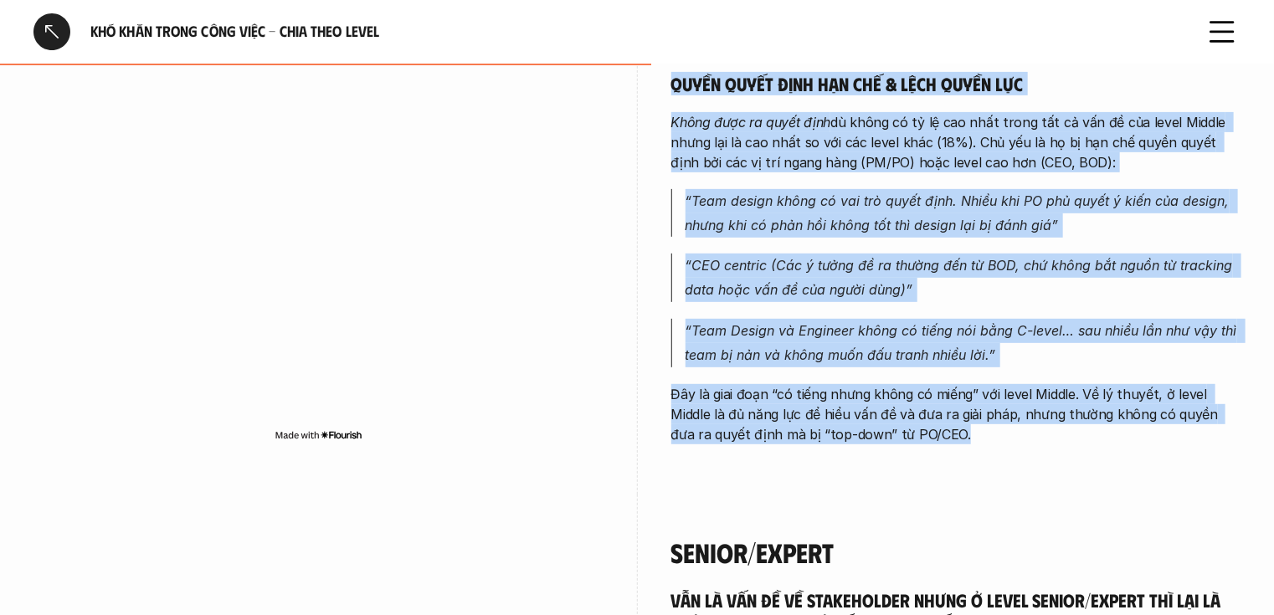
drag, startPoint x: 669, startPoint y: 163, endPoint x: 1023, endPoint y: 426, distance: 441.1
click at [1023, 426] on div "Mid-level “Mù dữ liệu” là bệnh nặng nhất Có một sự khác biệt rõ với level Inter…" at bounding box center [636, 40] width 1207 height 909
copy div "Mid-level “Mù dữ liệu” là bệnh nặng nhất Có một sự khác biệt rõ với level Inter…"
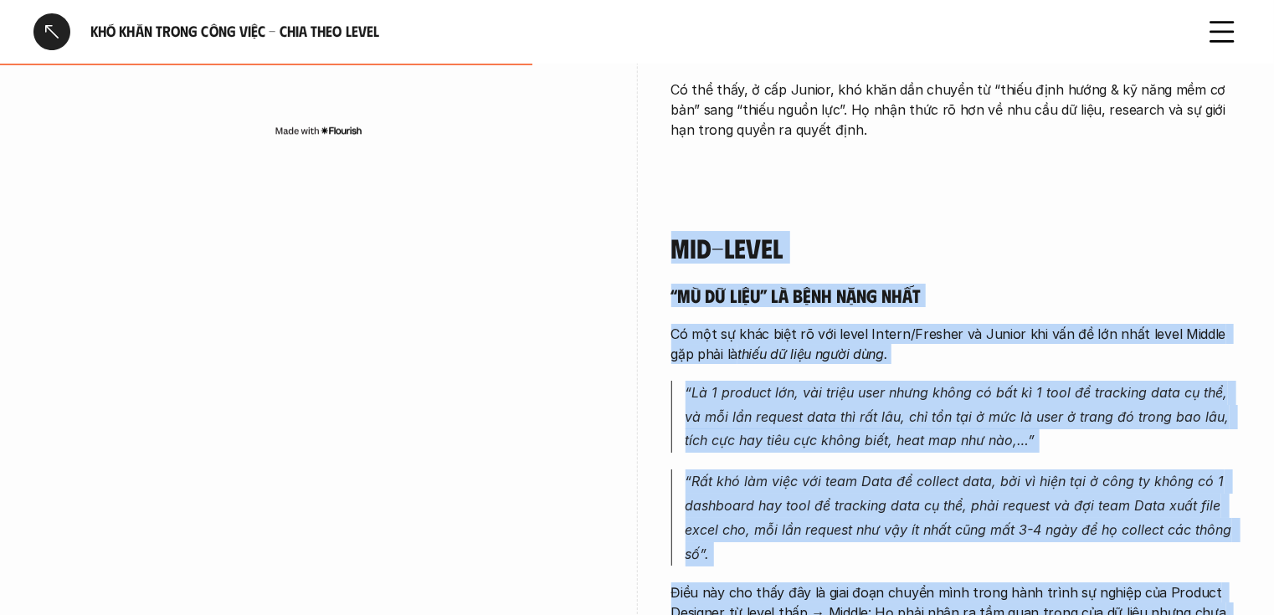
scroll to position [2801, 0]
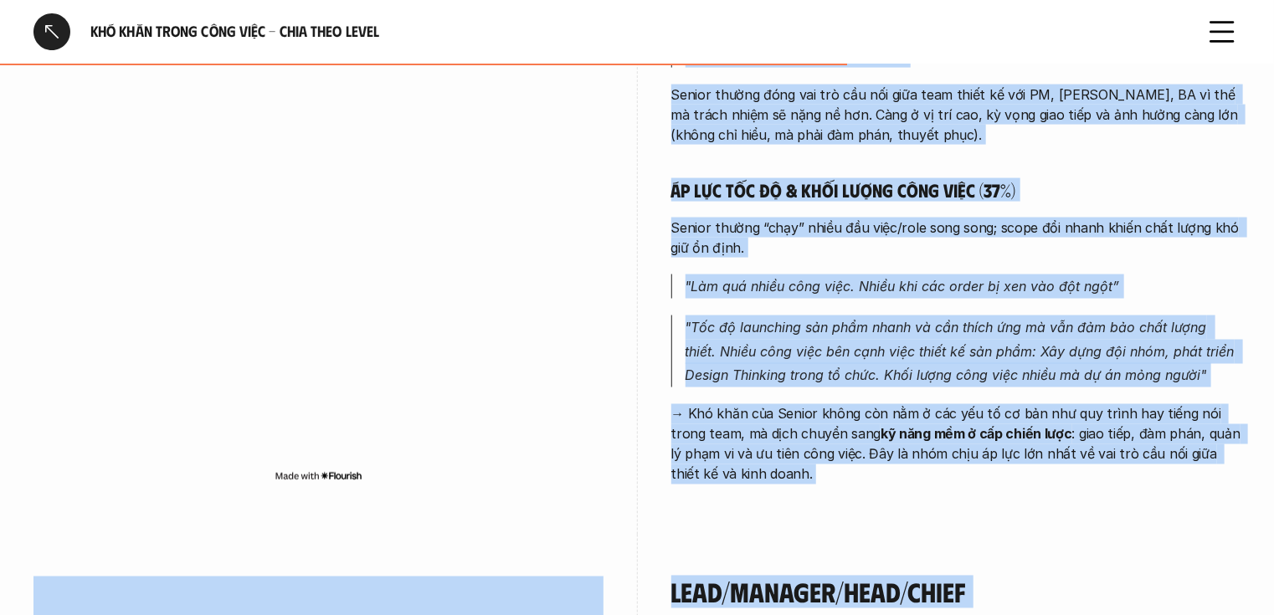
scroll to position [4401, 0]
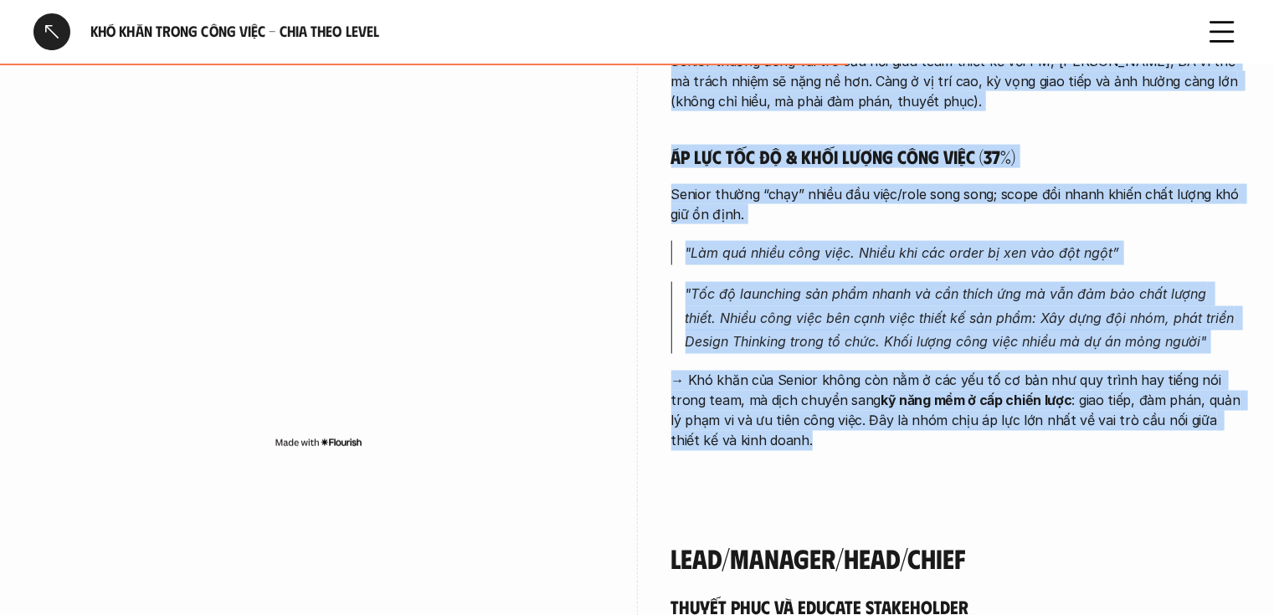
drag, startPoint x: 671, startPoint y: 191, endPoint x: 917, endPoint y: 450, distance: 357.1
click at [917, 450] on div "Senior/Expert Vẫn là vấn đề về stakeholder nhưng ở level Senior/Expert thì lại …" at bounding box center [956, 0] width 570 height 1005
copy div "Senior/Expert Vẫn là vấn đề về stakeholder nhưng ở level Senior/Expert thì lại …"
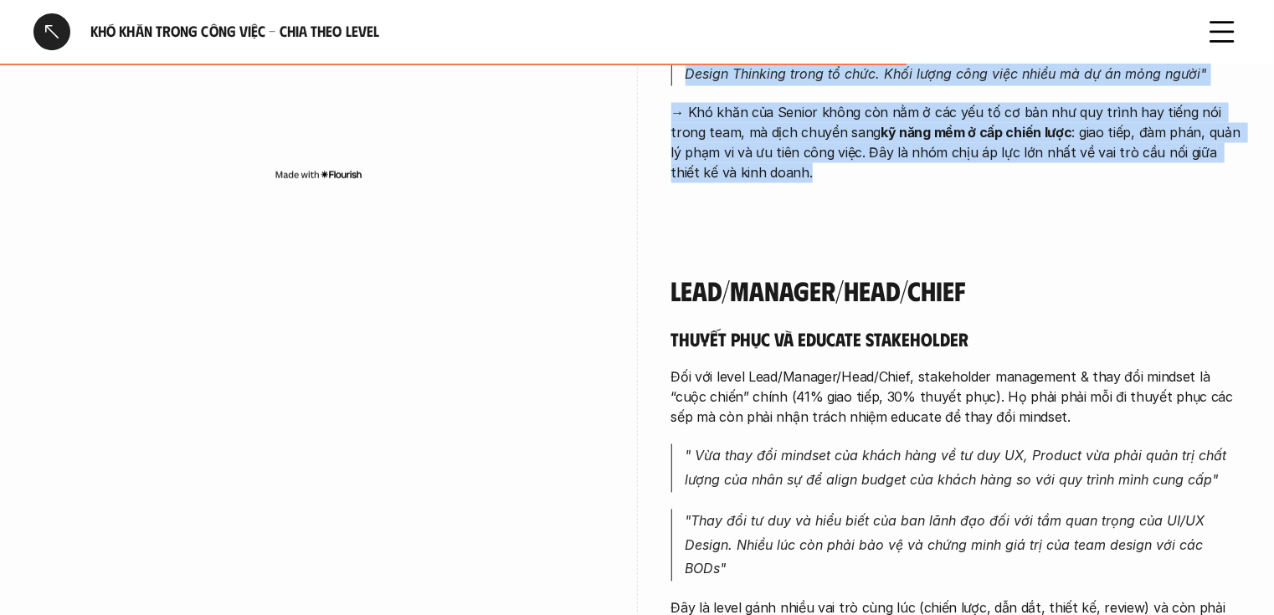
scroll to position [4803, 0]
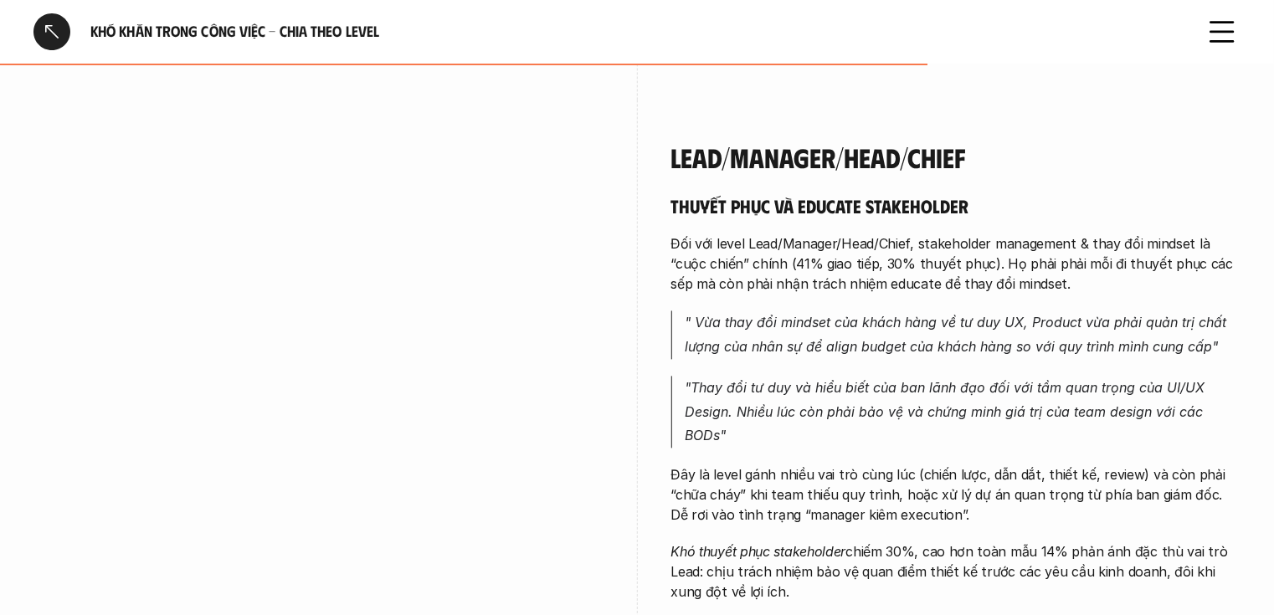
click at [671, 141] on h4 "Lead/Manager/Head/Chief" at bounding box center [956, 157] width 570 height 32
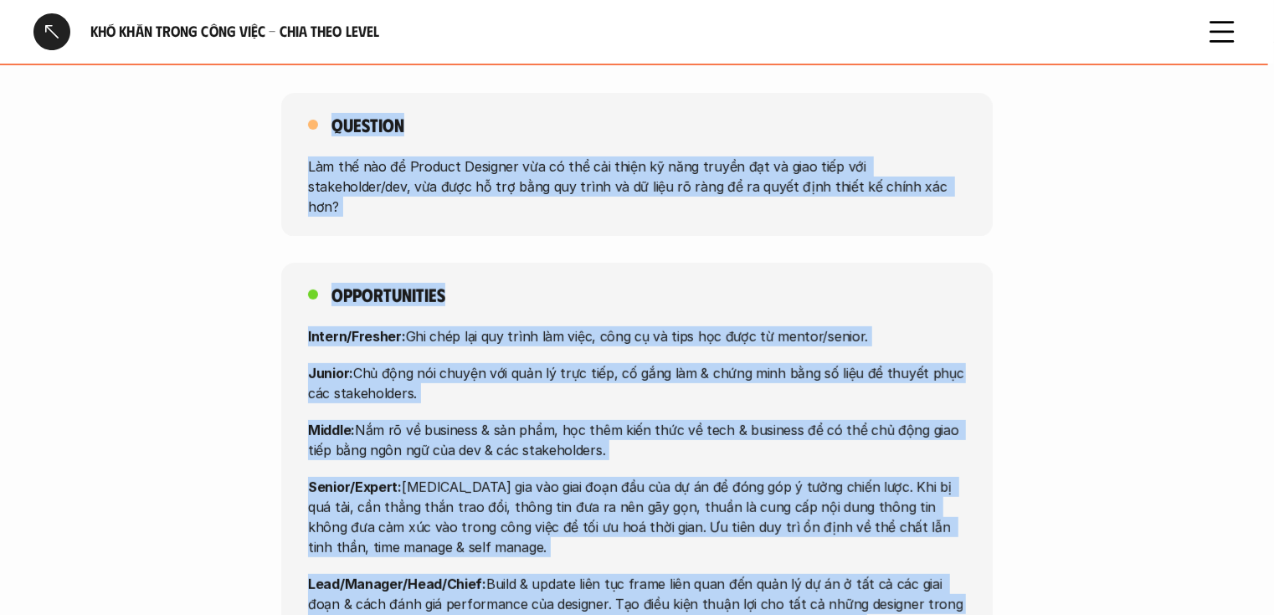
scroll to position [6531, 0]
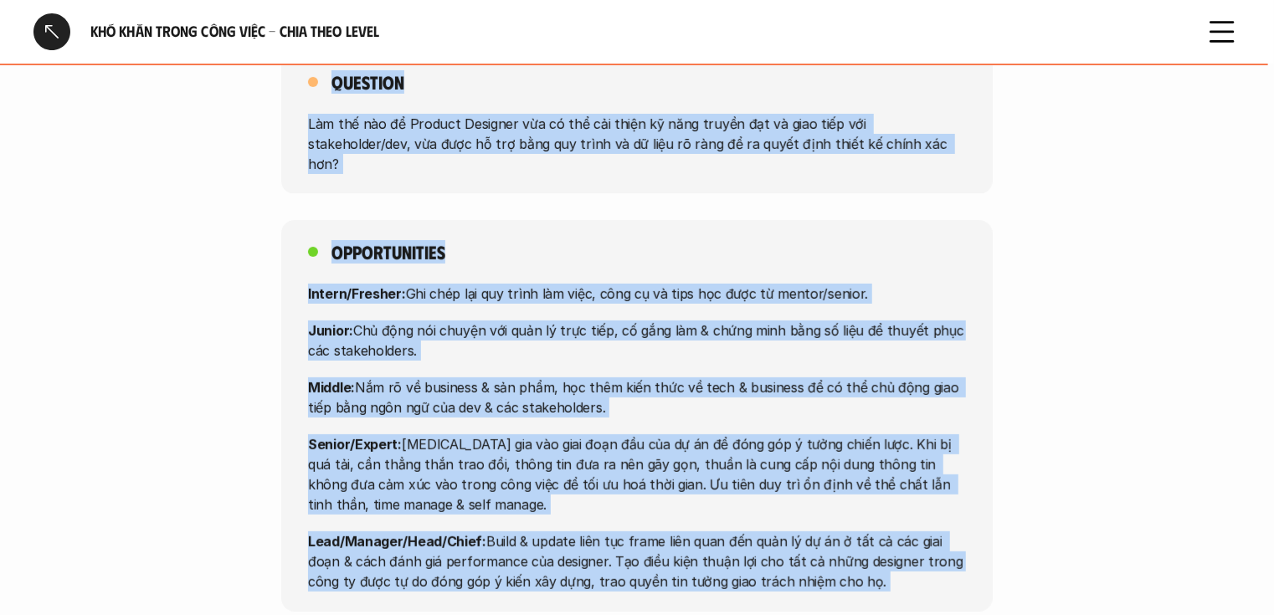
drag, startPoint x: 671, startPoint y: 140, endPoint x: 831, endPoint y: 543, distance: 433.6
copy div "Lead/Manager/Head/Chief Thuyết phục và educate stakeholder Đối với level Lead/M…"
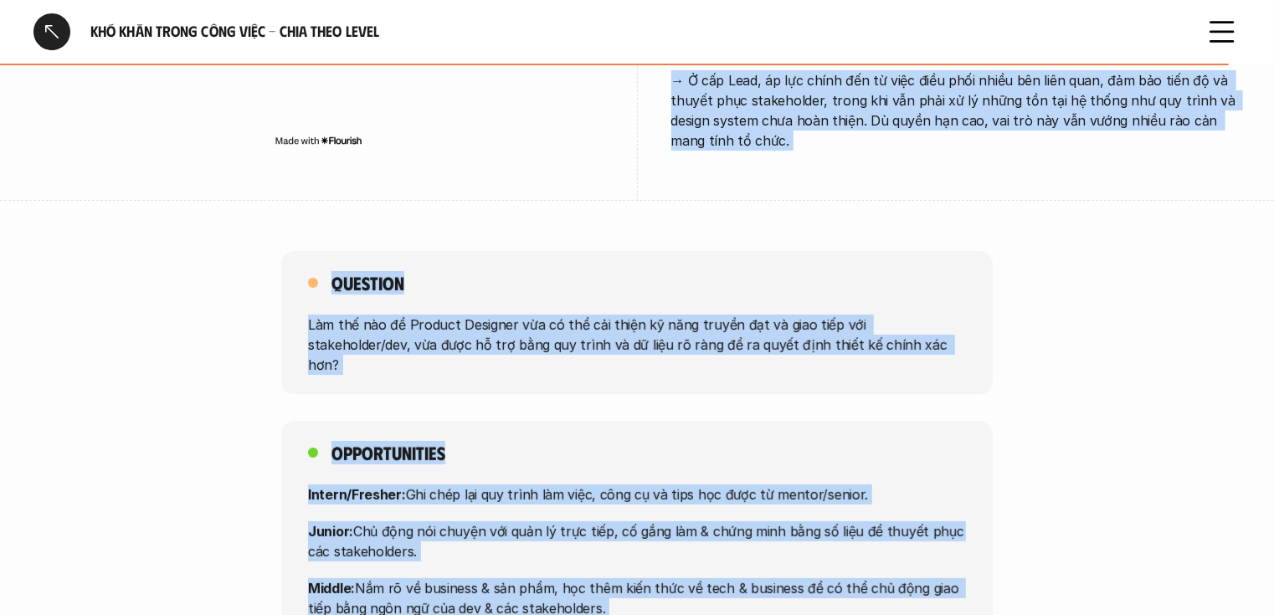
scroll to position [6330, 0]
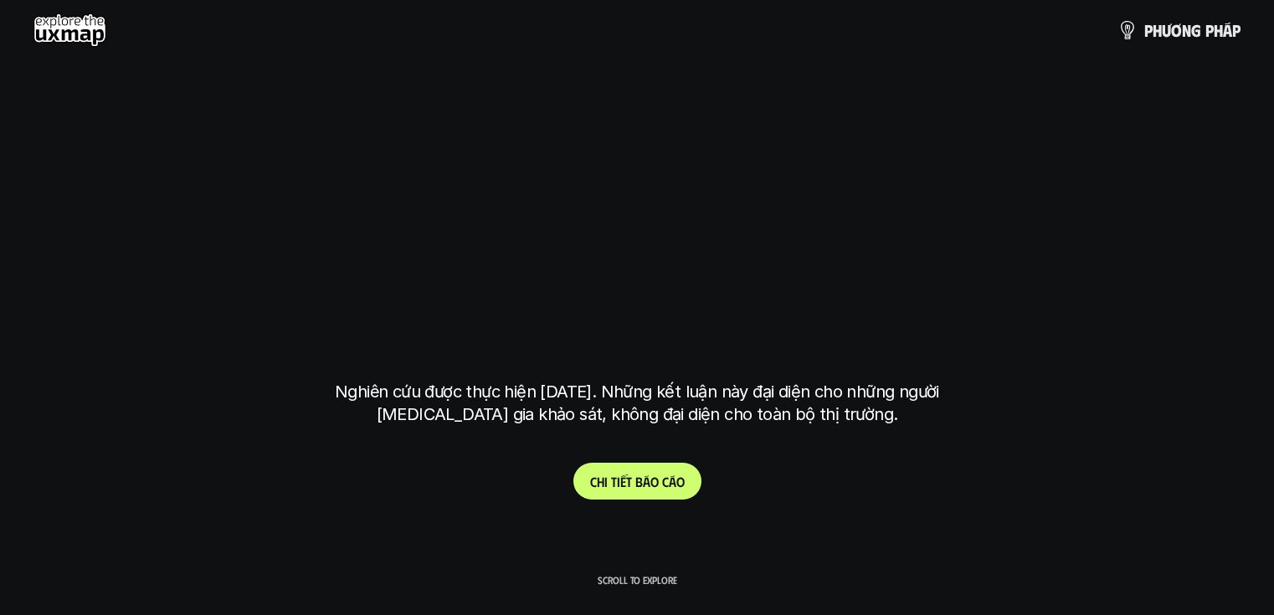
scroll to position [7532, 0]
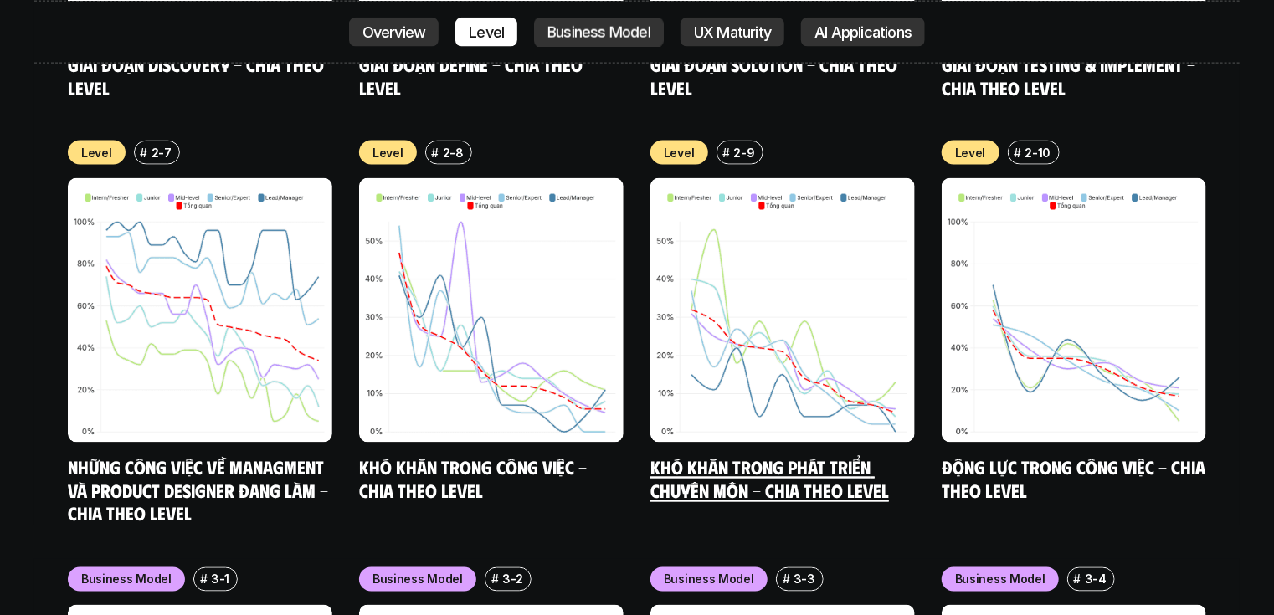
click at [767, 456] on link "Khó khăn trong phát triển chuyên môn - Chia theo level" at bounding box center [770, 479] width 239 height 46
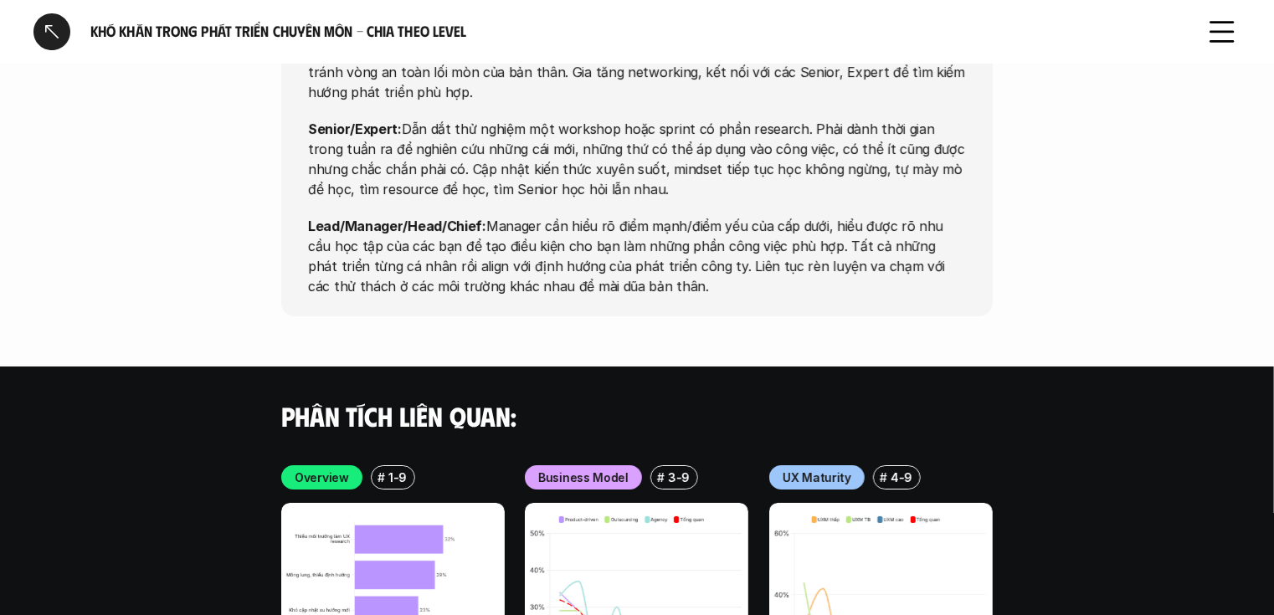
scroll to position [6265, 0]
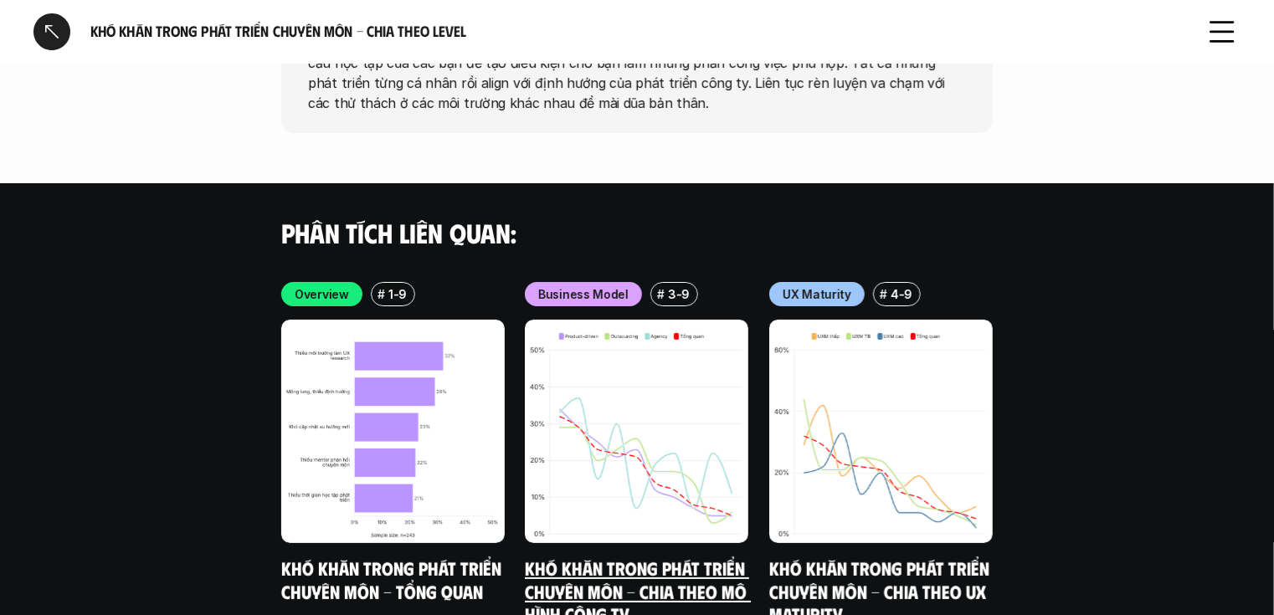
click at [690, 558] on link "Khó khăn trong phát triển chuyên môn - Chia theo mô hình công ty" at bounding box center [638, 592] width 226 height 69
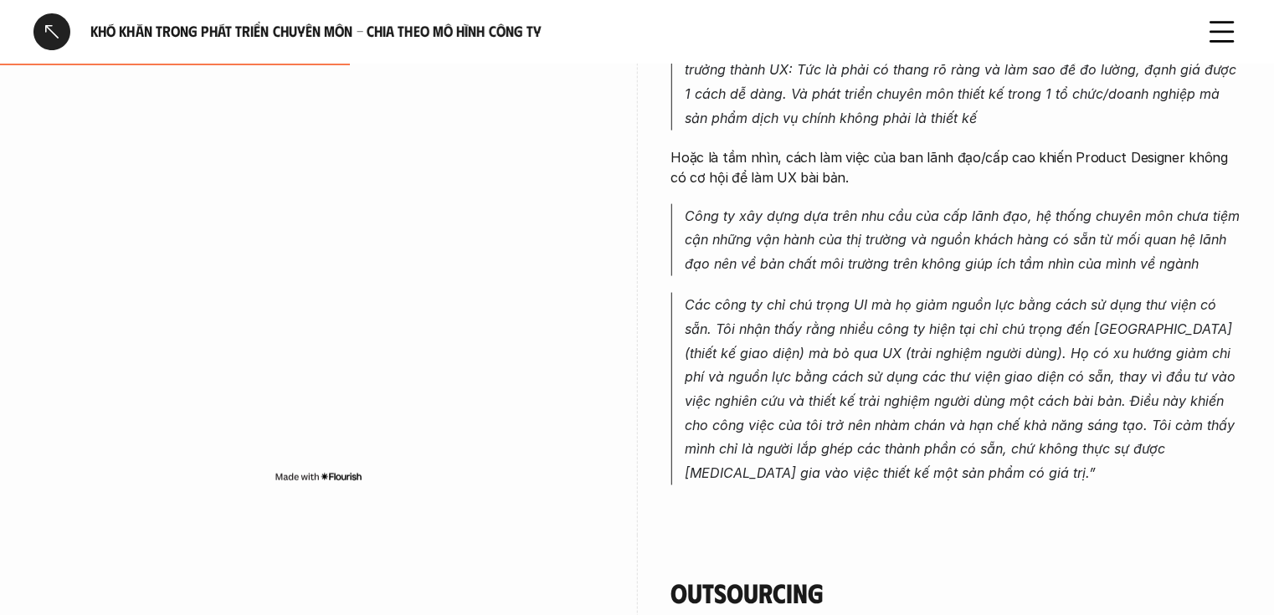
drag, startPoint x: 1241, startPoint y: 183, endPoint x: 1182, endPoint y: 203, distance: 62.0
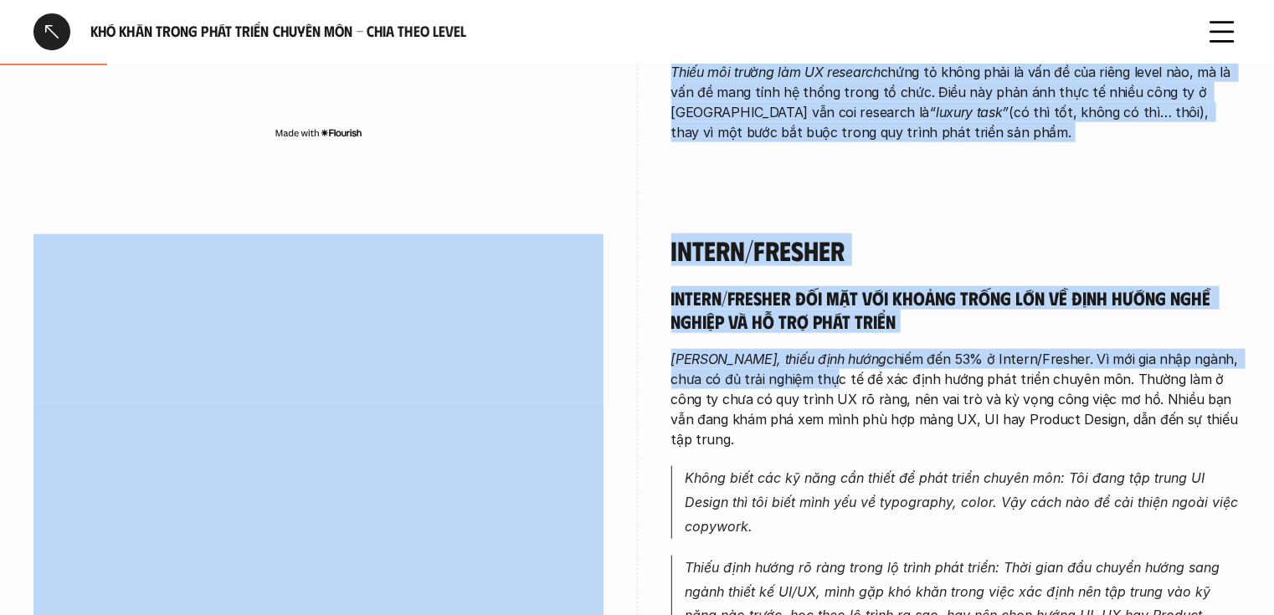
scroll to position [804, 0]
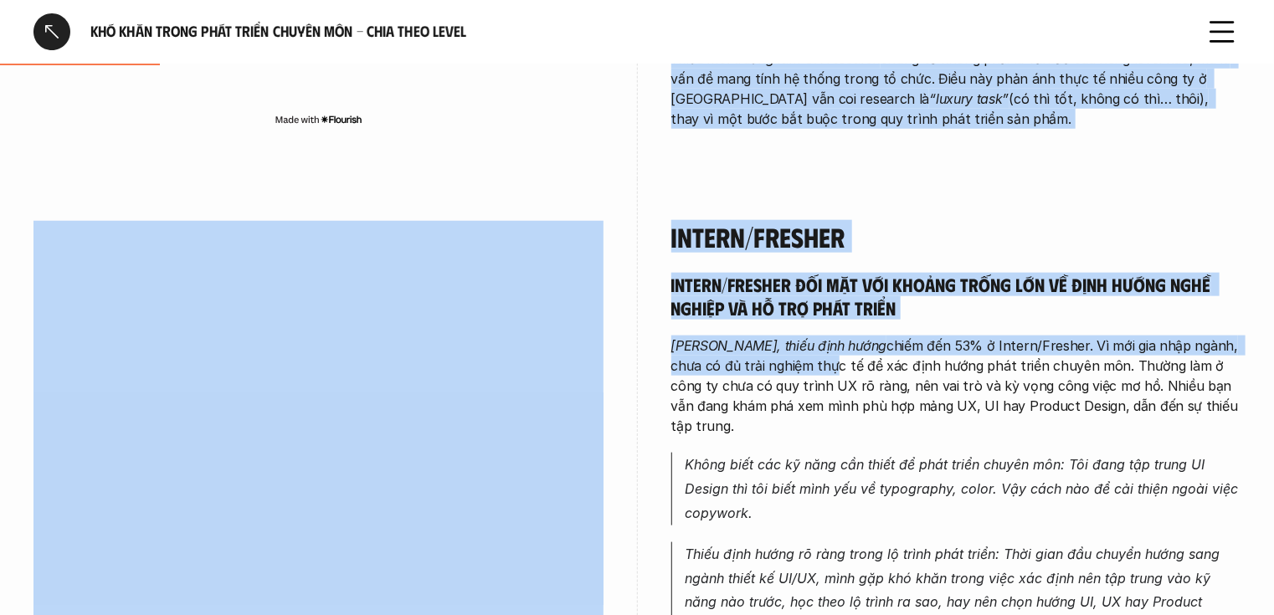
drag, startPoint x: 697, startPoint y: 176, endPoint x: 925, endPoint y: 148, distance: 229.4
copy div "Thiếu môi trường làm UX research là rào cản xuyên suốt mọi cấp độ, nhưng tác độ…"
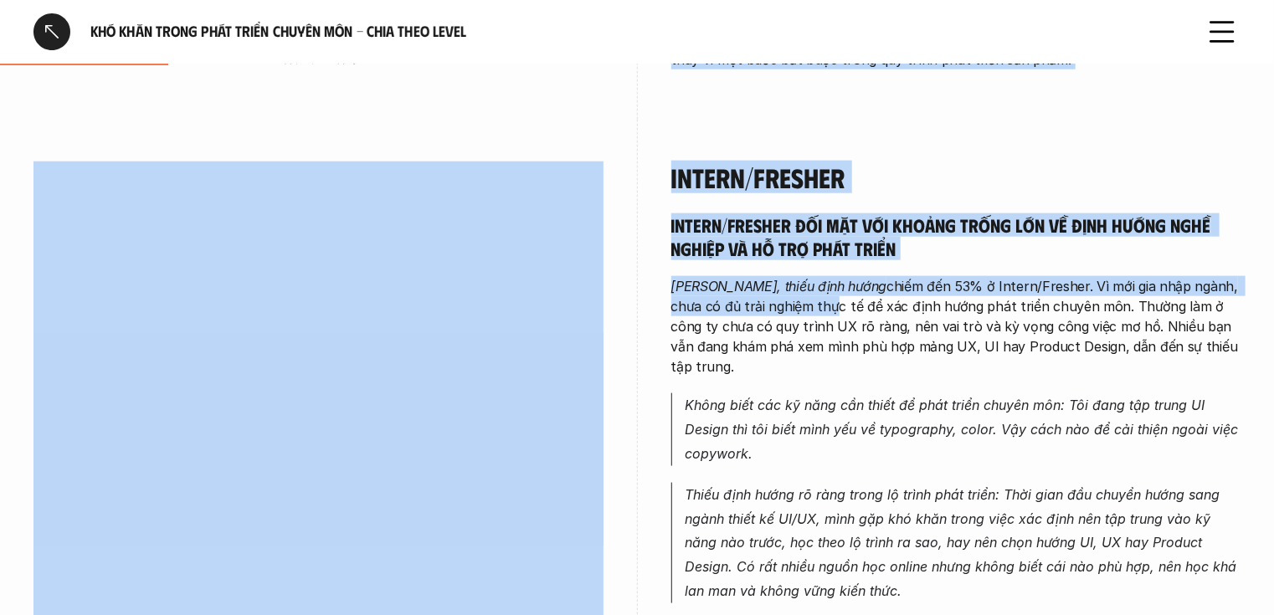
scroll to position [871, 0]
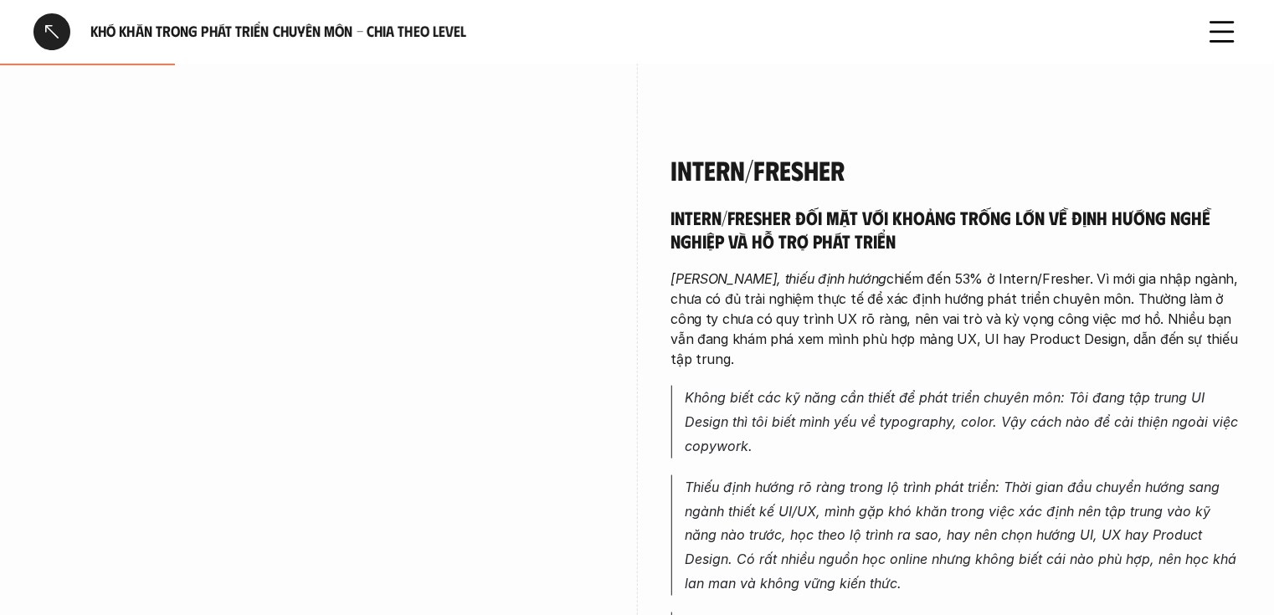
click at [706, 164] on h4 "Intern/Fresher" at bounding box center [956, 170] width 570 height 32
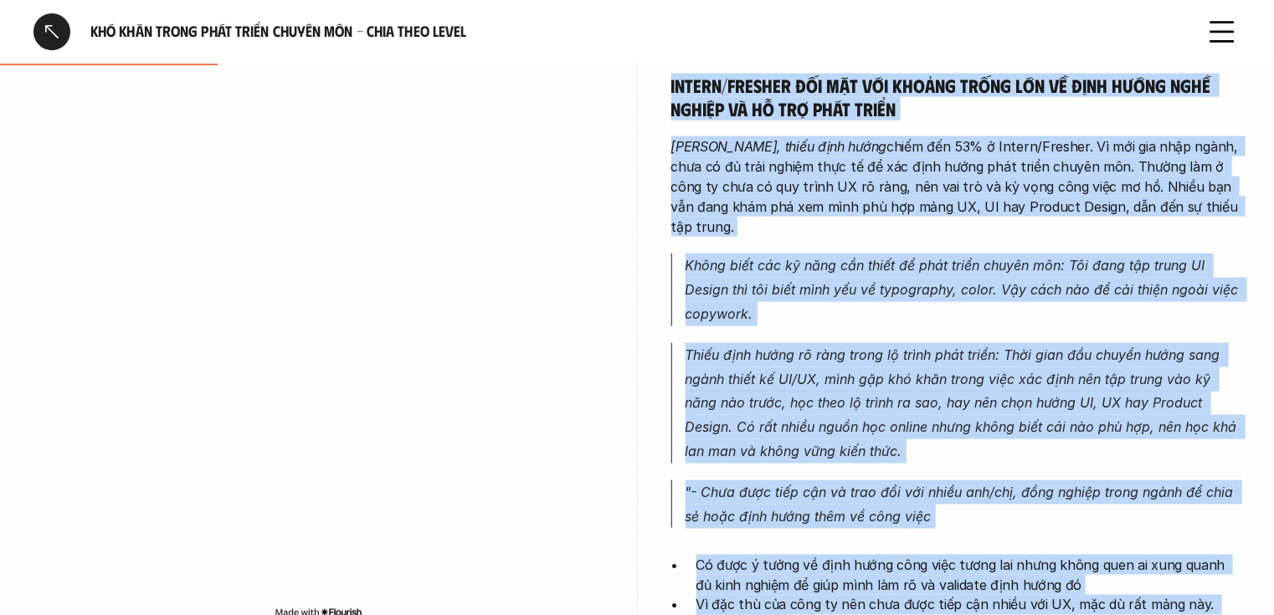
scroll to position [1136, 0]
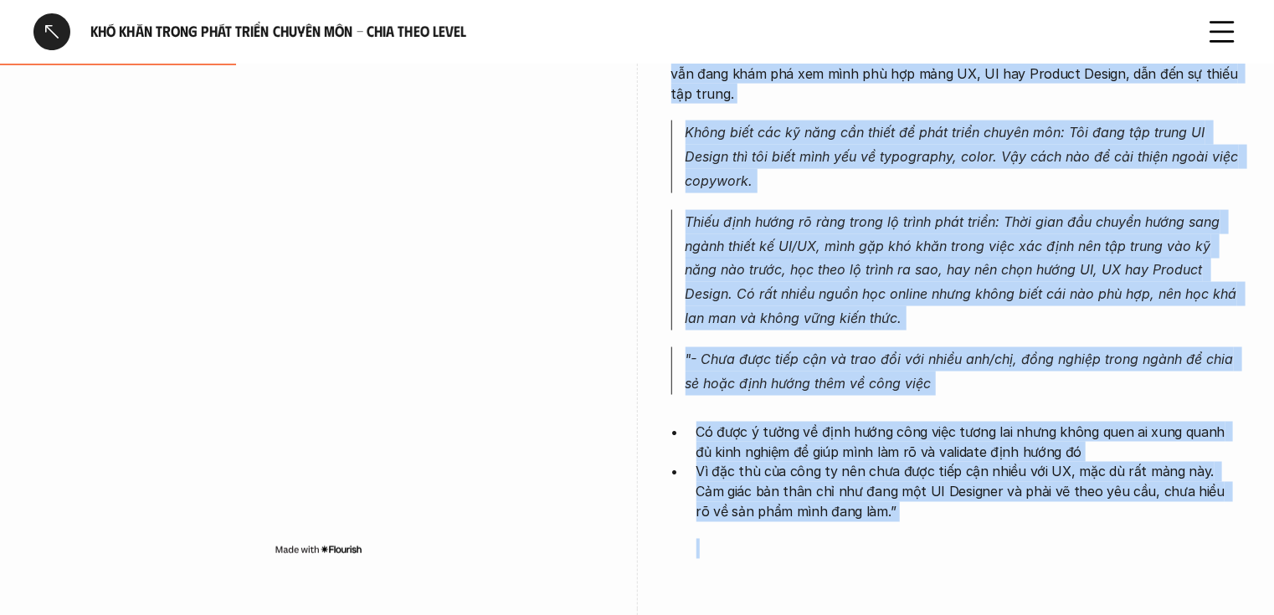
drag, startPoint x: 671, startPoint y: 167, endPoint x: 848, endPoint y: 503, distance: 379.4
click at [848, 503] on div "Intern/Fresher Intern/Fresher đối mặt với khoảng trống lớn về định hướng nghề n…" at bounding box center [956, 224] width 570 height 671
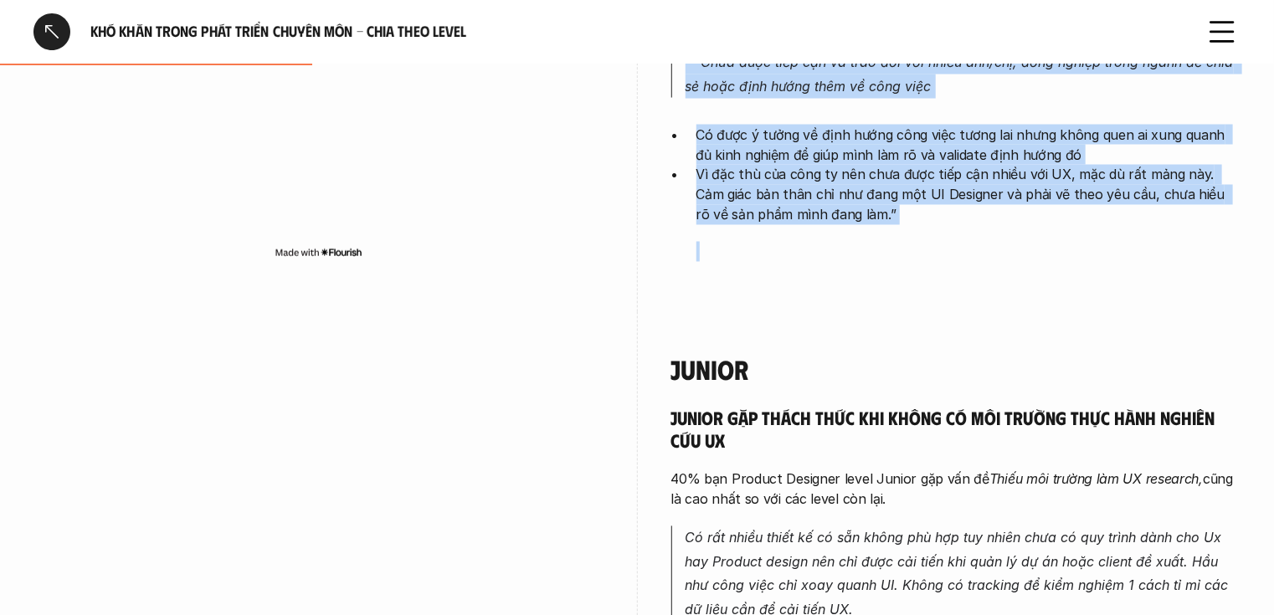
scroll to position [1471, 0]
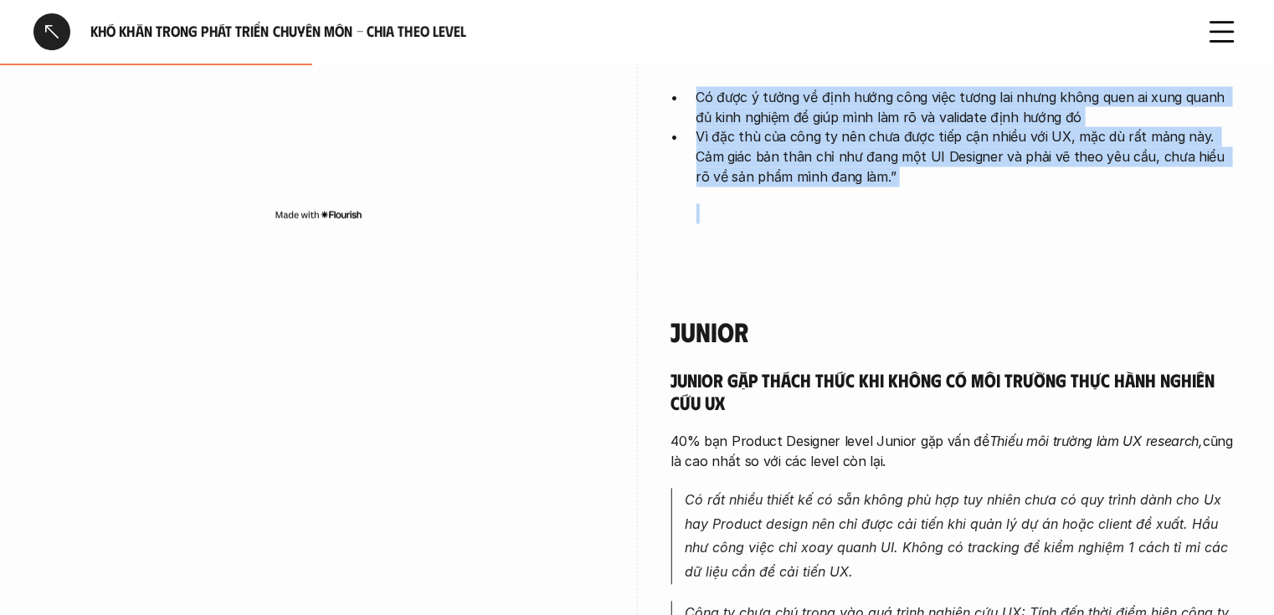
copy div "Intern/Fresher Intern/Fresher đối mặt với khoảng trống lớn về định hướng nghề n…"
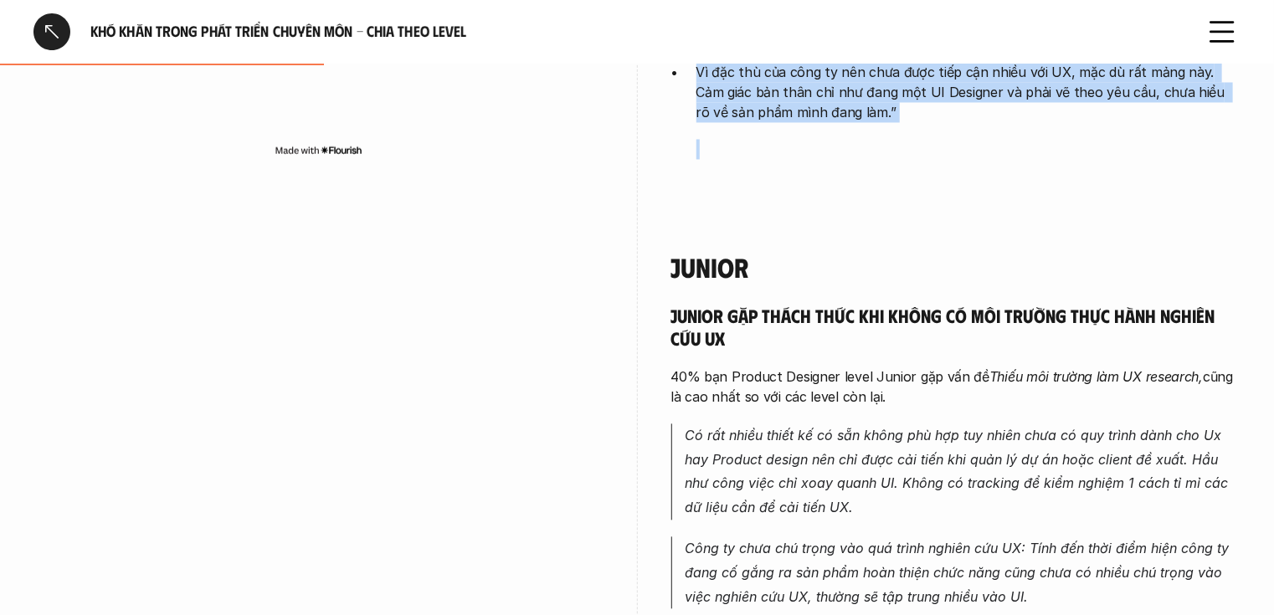
scroll to position [1538, 0]
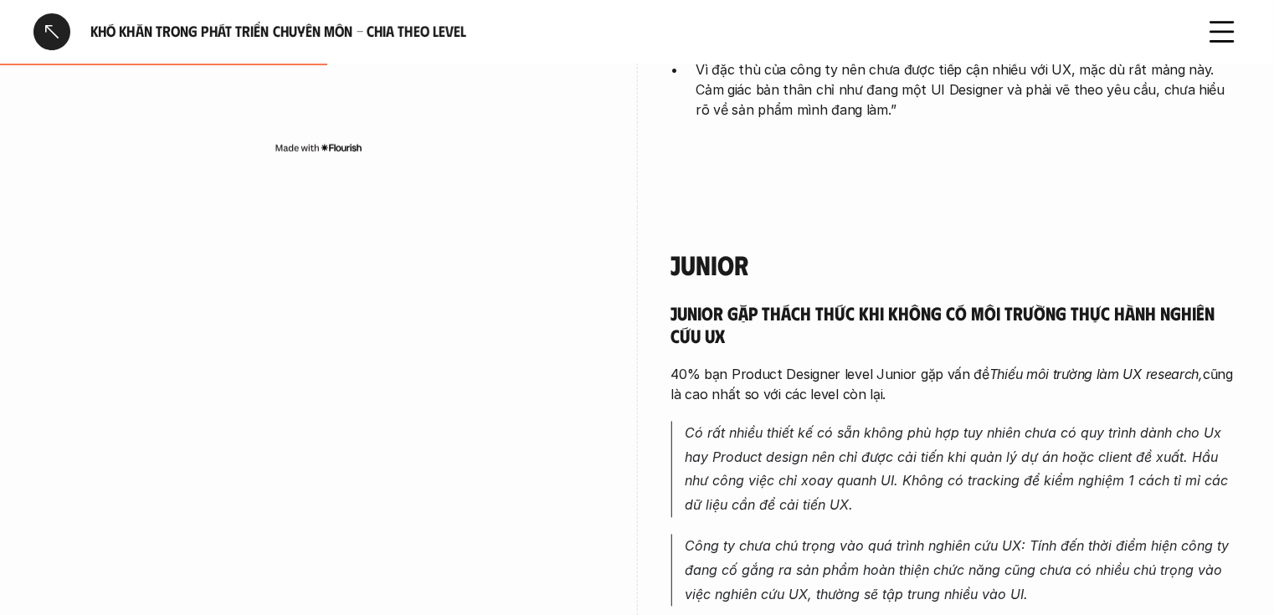
click at [719, 250] on h4 "Junior" at bounding box center [956, 266] width 570 height 32
click at [696, 250] on h4 "Junior" at bounding box center [956, 266] width 570 height 32
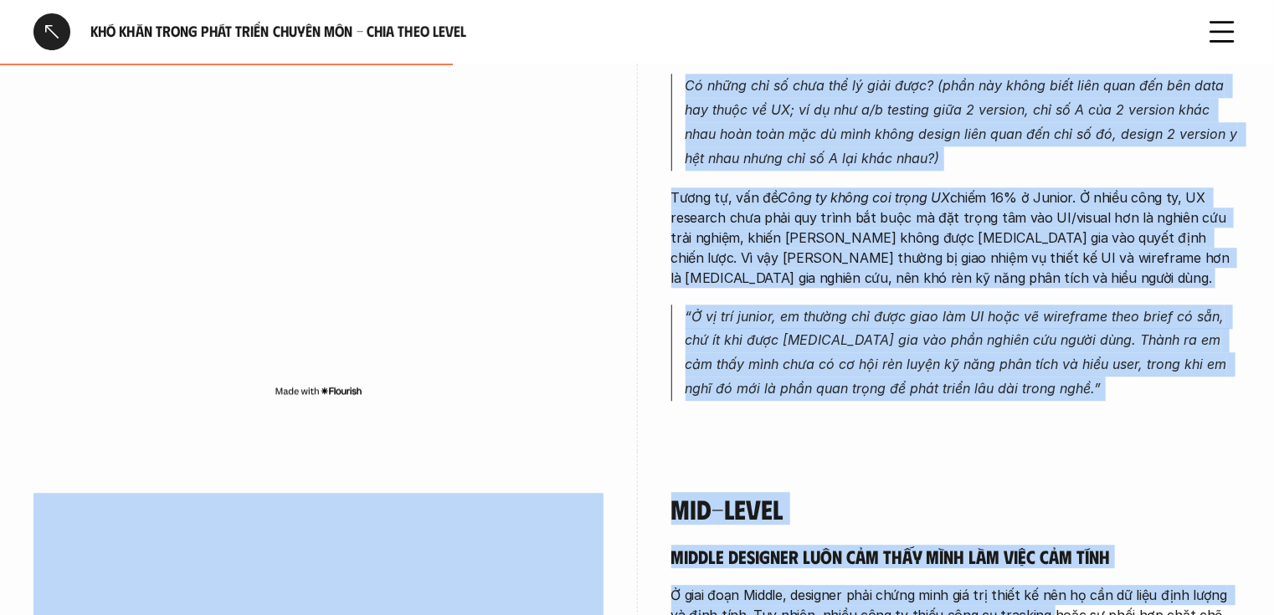
scroll to position [2091, 0]
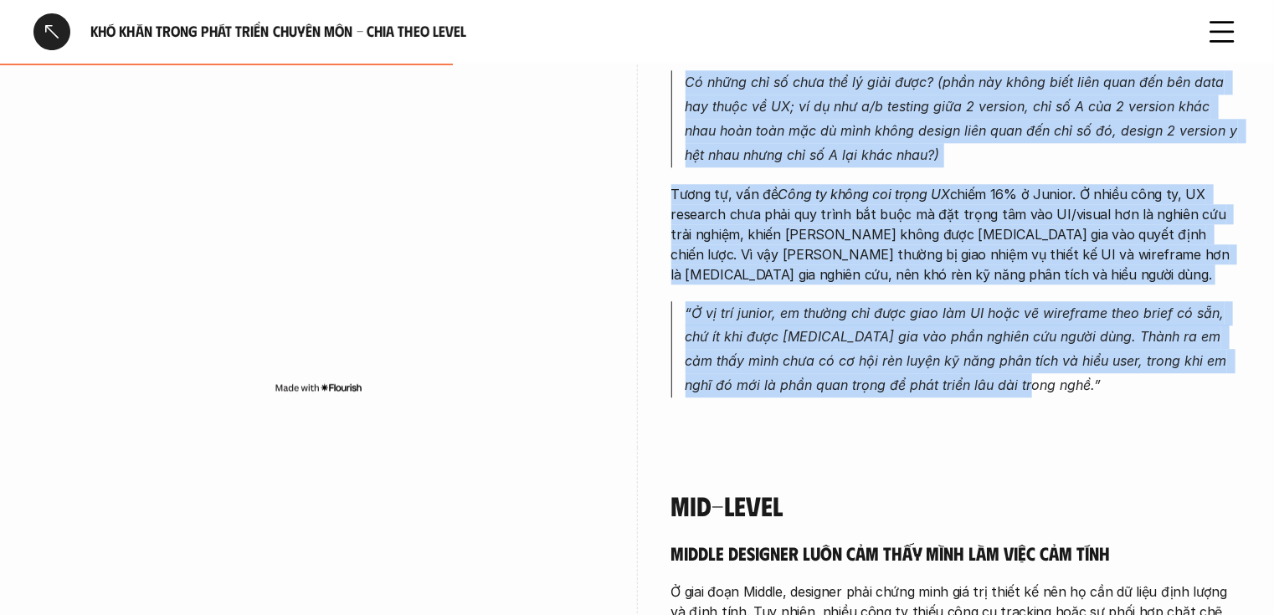
drag, startPoint x: 672, startPoint y: 234, endPoint x: 1043, endPoint y: 357, distance: 390.5
click at [1043, 357] on div "Junior Junior gặp thách thức khi không có môi trường thực hành nghiên cứu UX 40…" at bounding box center [956, 46] width 570 height 701
copy div "Junior Junior gặp thách thức khi không có môi trường thực hành nghiên cứu UX 40…"
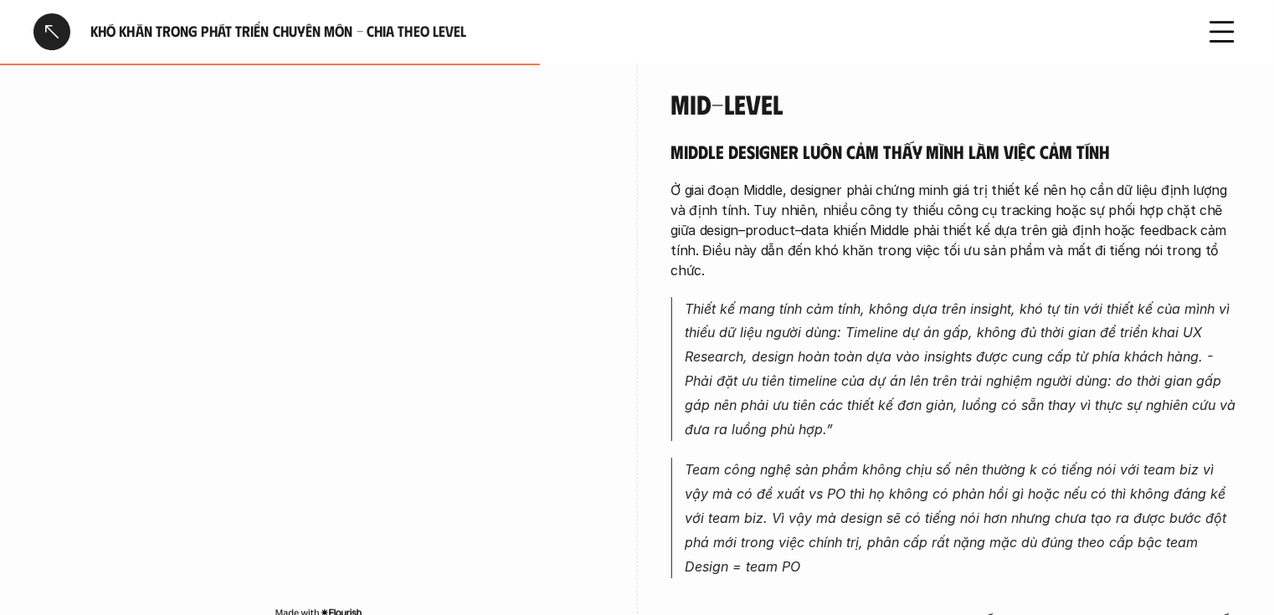
scroll to position [2359, 0]
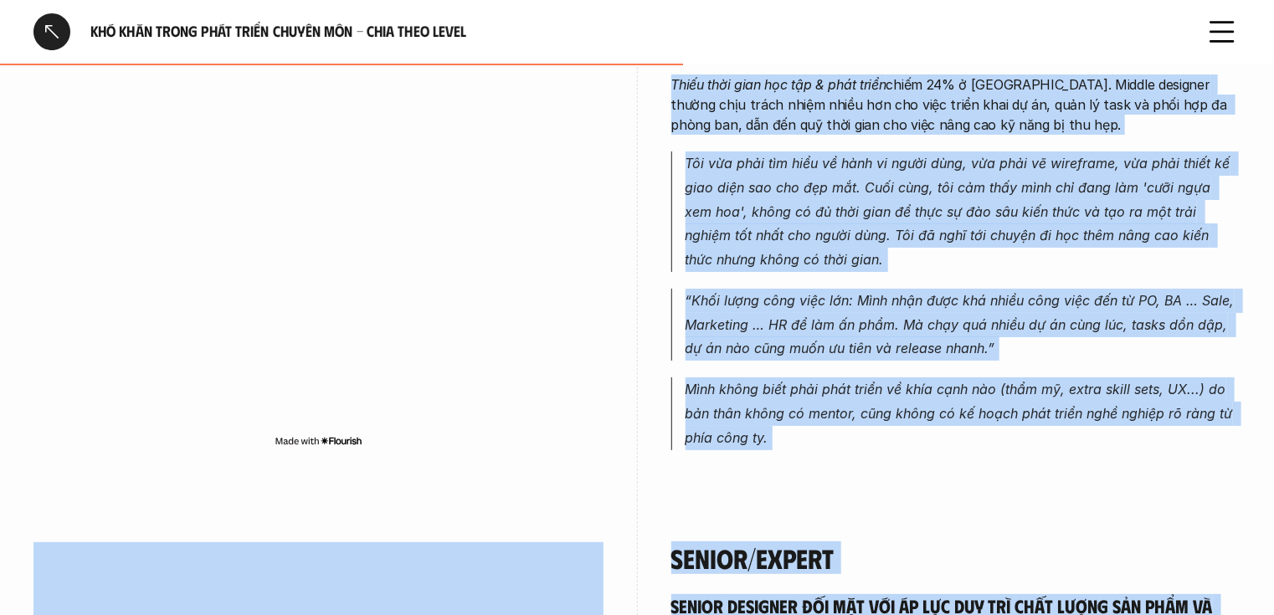
scroll to position [3122, 0]
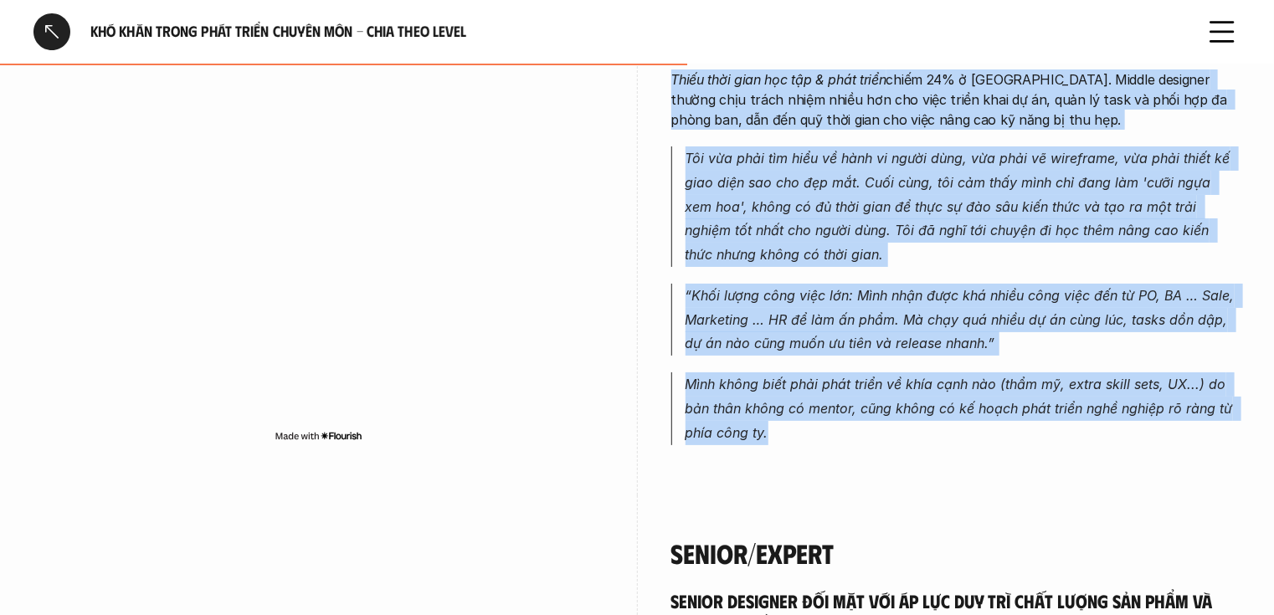
drag, startPoint x: 672, startPoint y: 208, endPoint x: 866, endPoint y: 408, distance: 278.3
copy div "Mid-level Middle designer luôn cảm thấy mình làm việc cảm tính Ở giai đoạn Midd…"
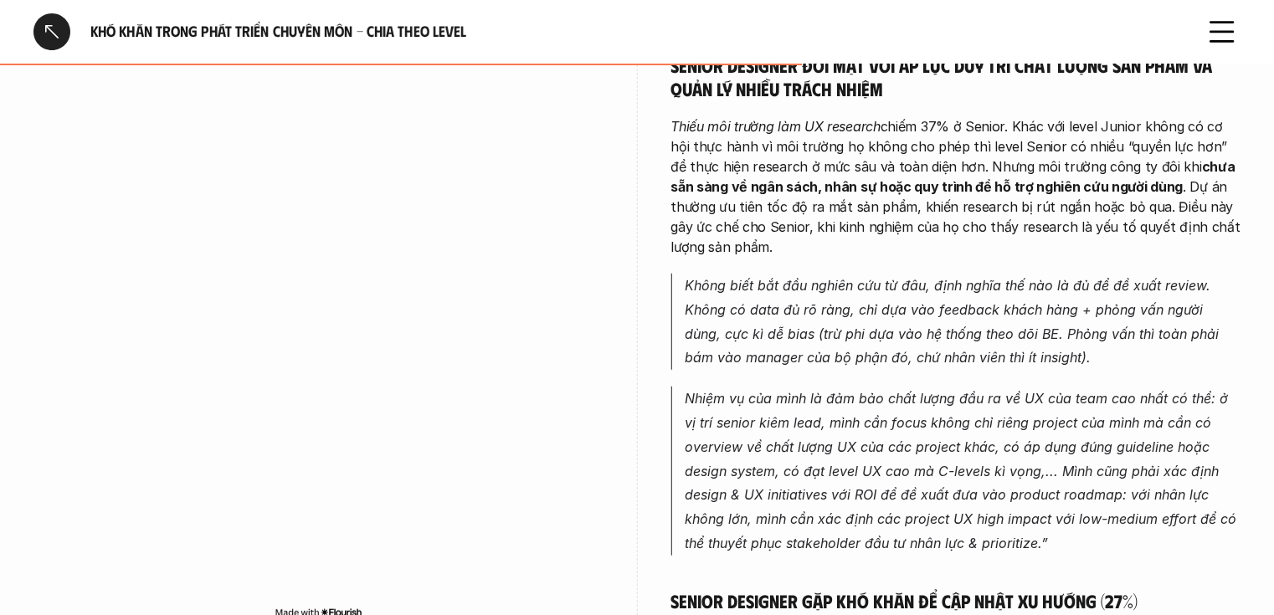
scroll to position [3390, 0]
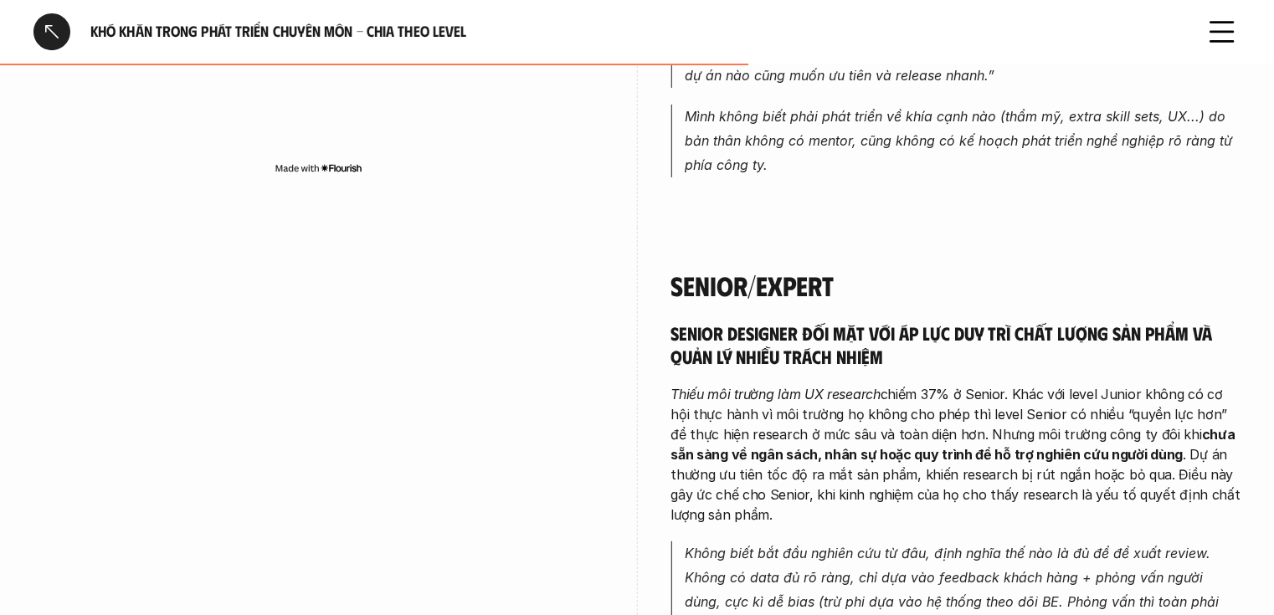
click at [687, 270] on h4 "Senior/Expert" at bounding box center [956, 286] width 570 height 32
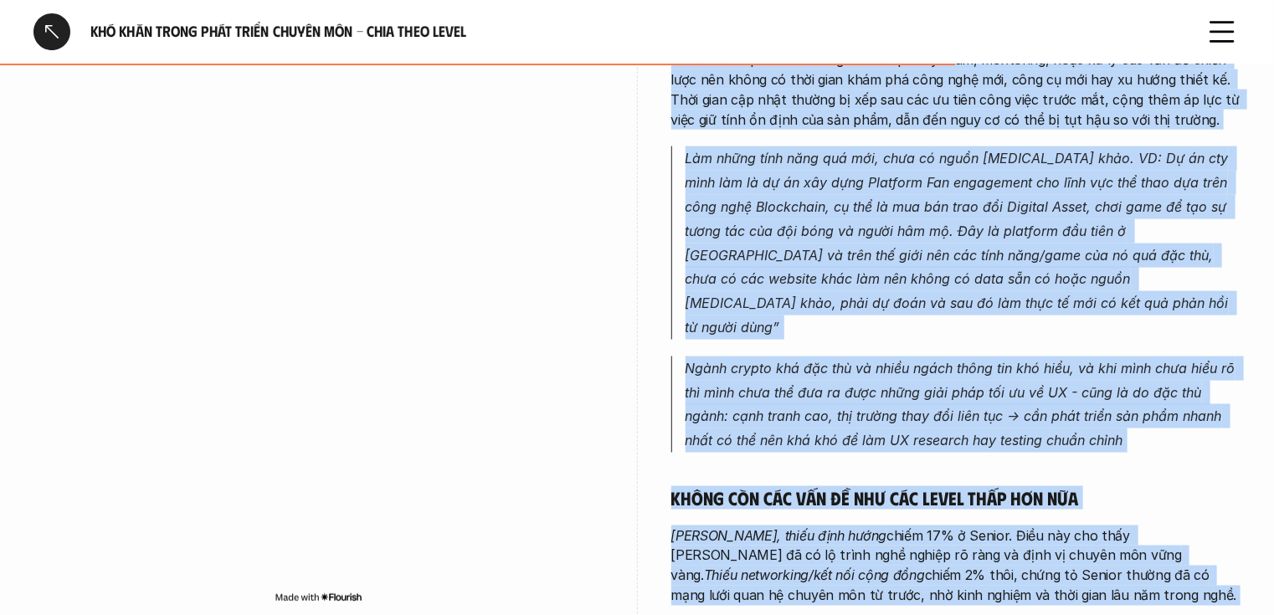
scroll to position [4298, 0]
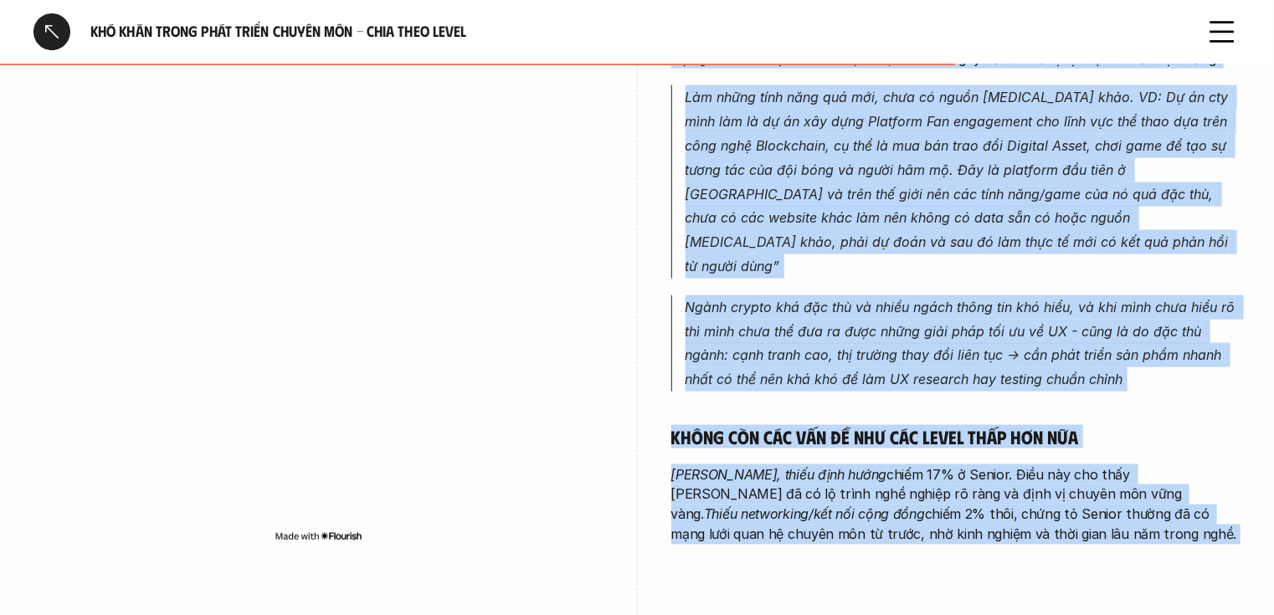
drag, startPoint x: 671, startPoint y: 239, endPoint x: 1028, endPoint y: 486, distance: 434.1
copy div "Senior/Expert Senior designer đối mặt với áp lực duy trì chất lượng sản phẩm và…"
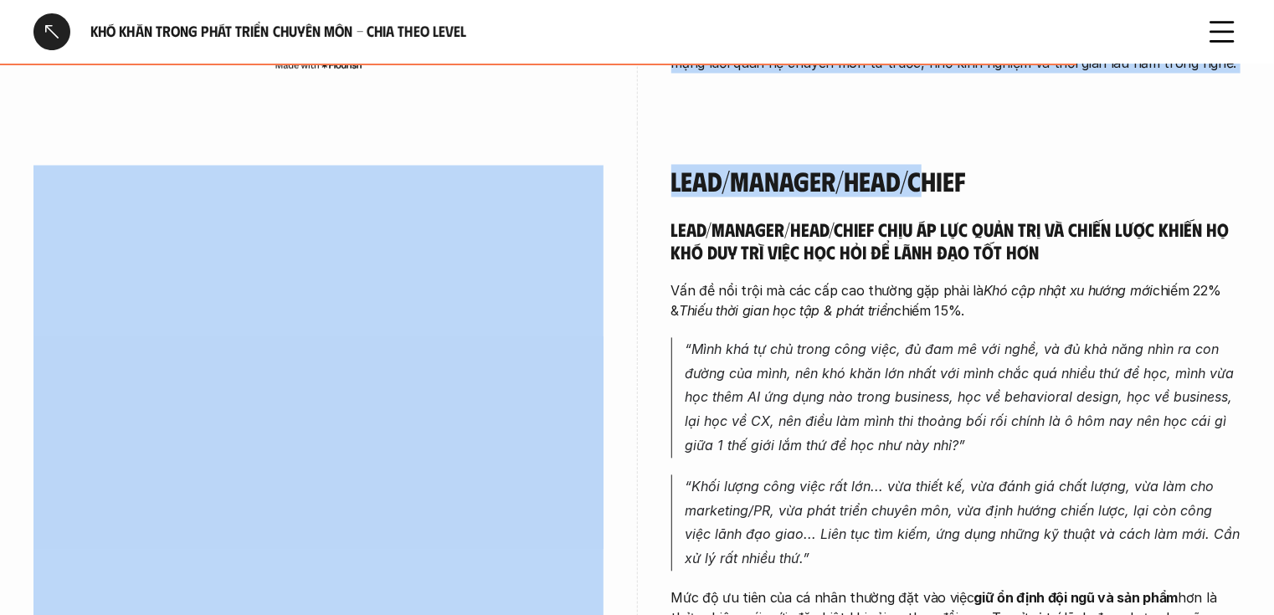
scroll to position [4700, 0]
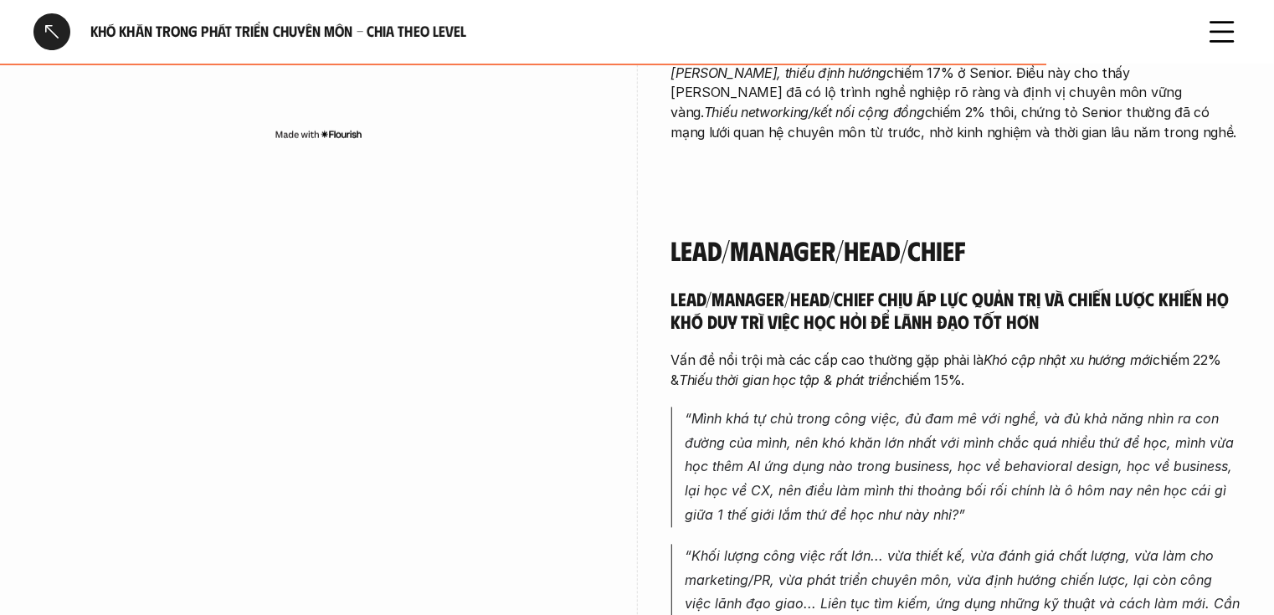
click at [676, 235] on h4 "Lead/Manager/Head/Chief" at bounding box center [956, 251] width 570 height 32
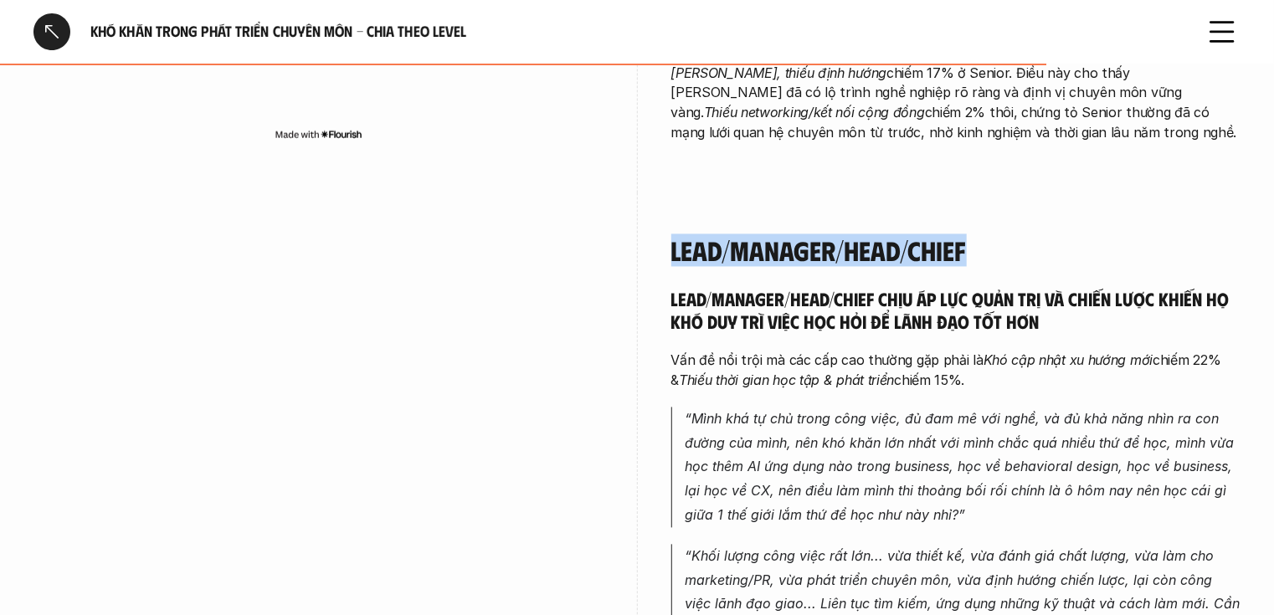
drag, startPoint x: 670, startPoint y: 184, endPoint x: 979, endPoint y: 193, distance: 309.1
click at [979, 193] on div "Lead/Manager/Head/Chief Lead/Manager/Head/Chief chịu áp lực quản trị và chiến l…" at bounding box center [636, 613] width 1207 height 841
copy h4 "Lead/Manager/Head/Chief"
click at [726, 193] on div "Lead/Manager/Head/Chief Lead/Manager/Head/Chief chịu áp lực quản trị và chiến l…" at bounding box center [956, 613] width 570 height 841
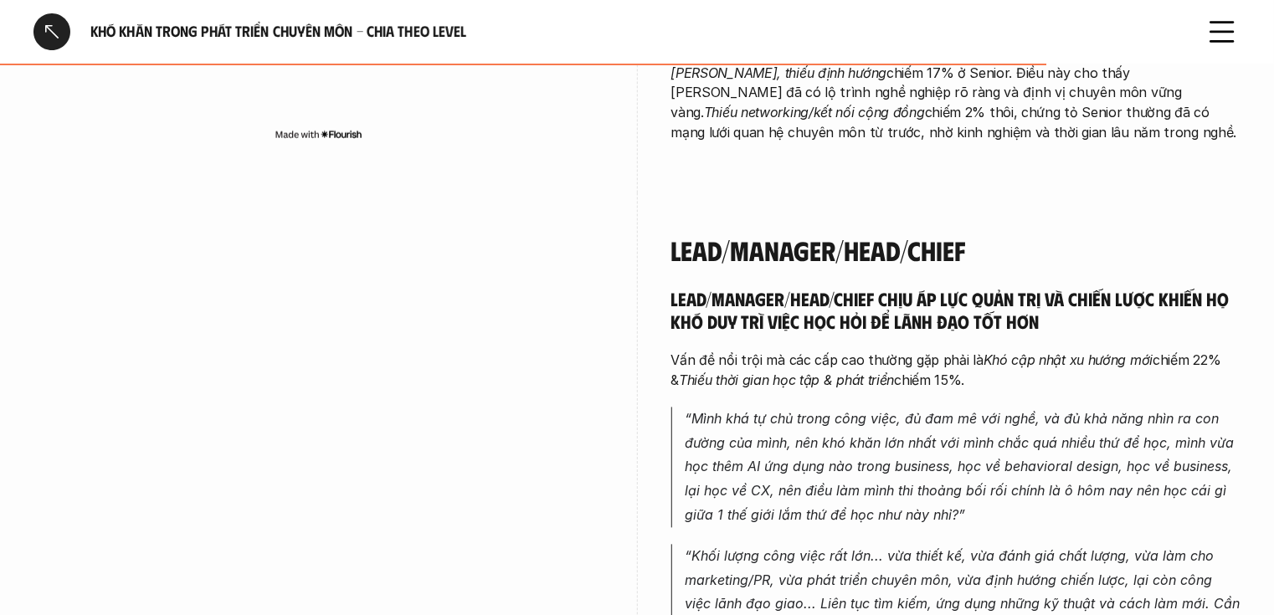
click at [676, 235] on h4 "Lead/Manager/Head/Chief" at bounding box center [956, 251] width 570 height 32
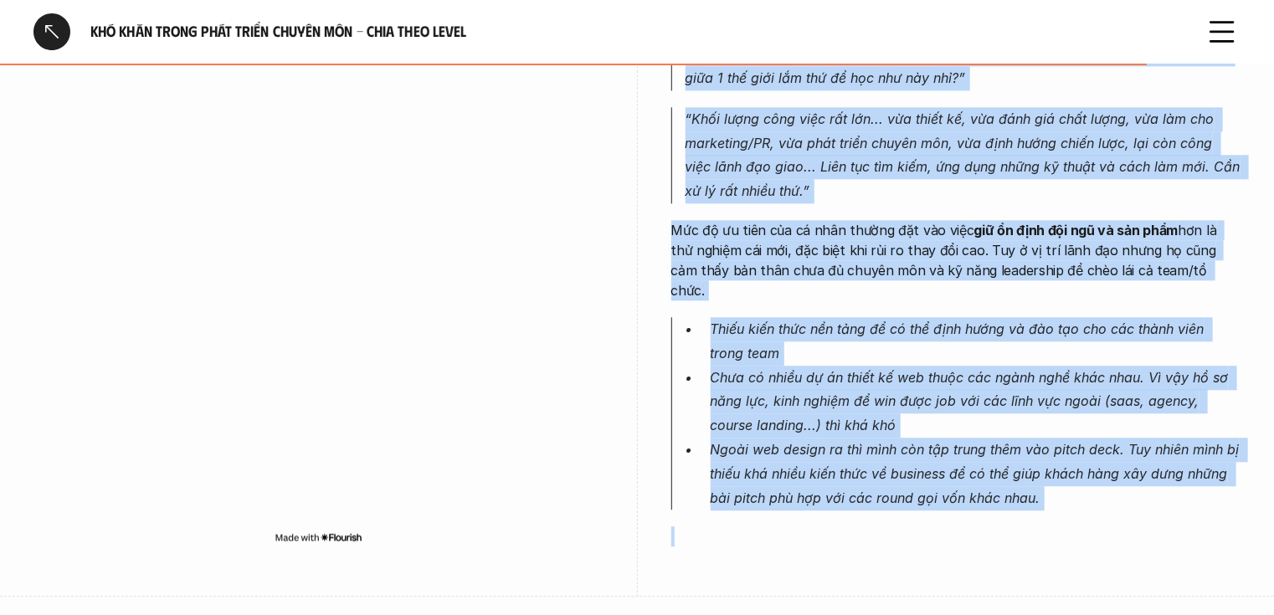
scroll to position [5164, 0]
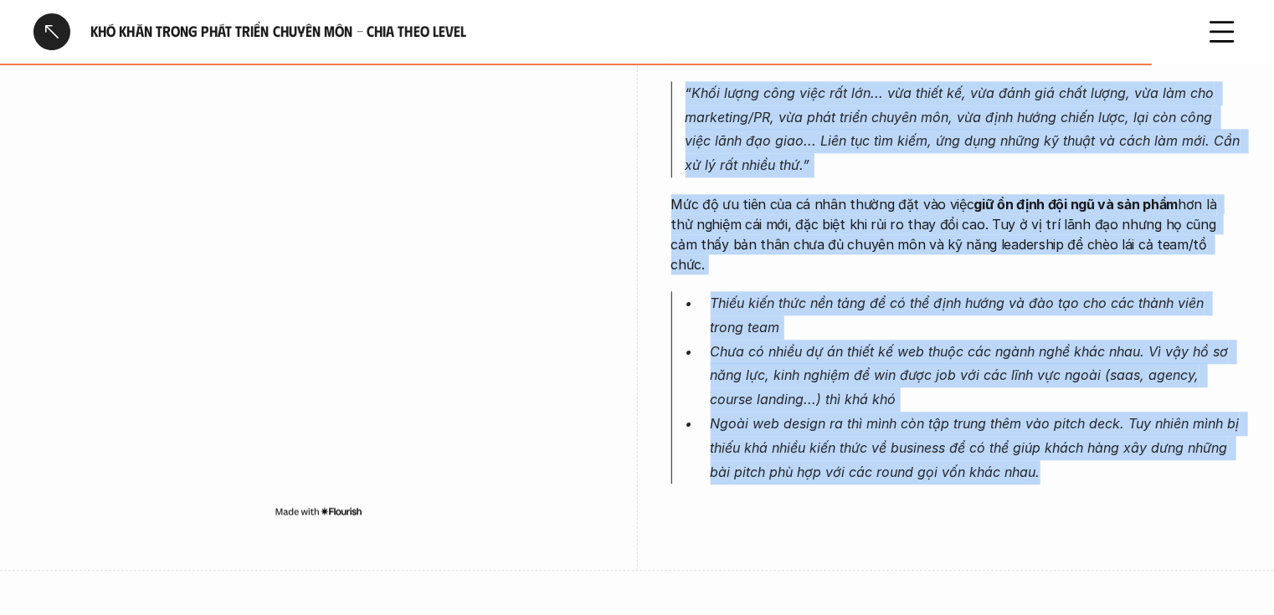
drag, startPoint x: 671, startPoint y: 183, endPoint x: 1036, endPoint y: 382, distance: 415.2
click at [1036, 382] on div "Lead/Manager/Head/Chief Lead/Manager/Head/Chief chịu áp lực quản trị và chiến l…" at bounding box center [956, 145] width 570 height 749
copy div "Lead/Manager/Head/Chief Lead/Manager/Head/Chief chịu áp lực quản trị và chiến l…"
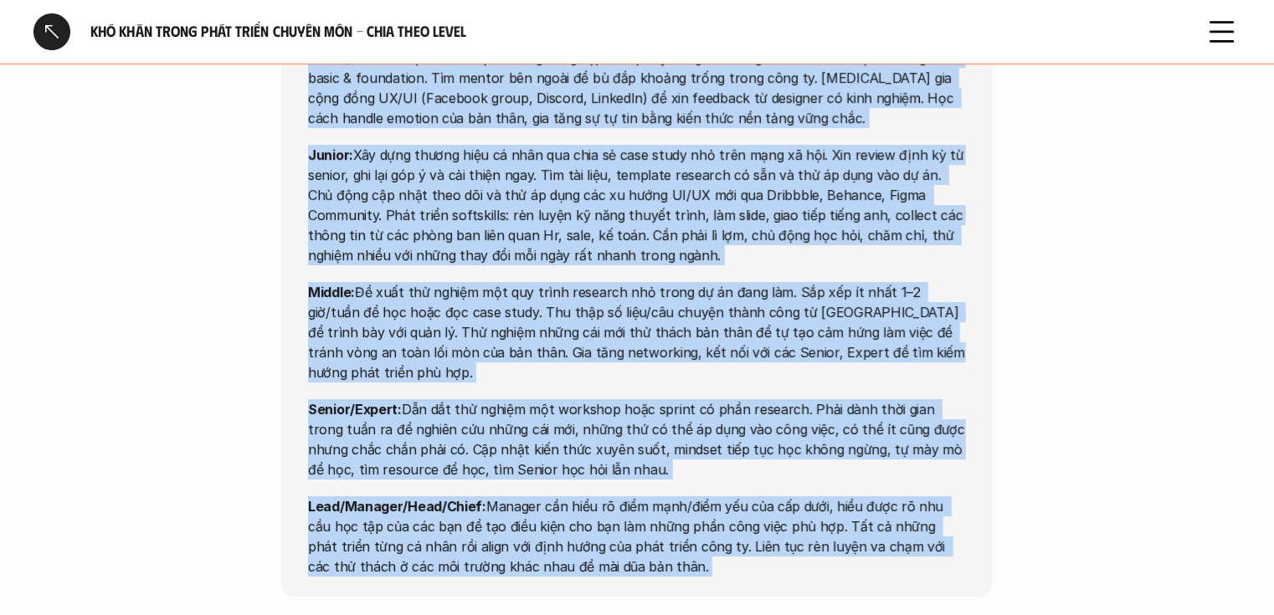
scroll to position [5927, 0]
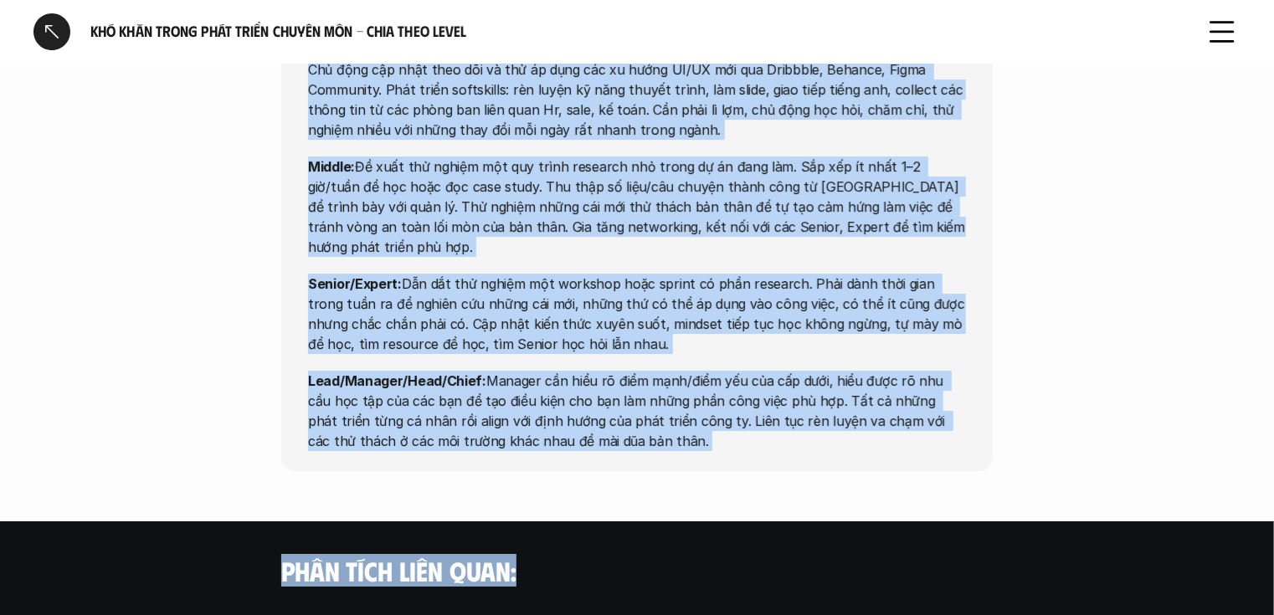
drag, startPoint x: 330, startPoint y: 436, endPoint x: 697, endPoint y: 348, distance: 377.1
click at [697, 348] on div "Opportunities Intern/Fresher: Định hình mục tiêu nghề nghiệp và học kỹ năng nền…" at bounding box center [637, 165] width 712 height 613
copy div "Opportunities Intern/Fresher: Định hình mục tiêu nghề nghiệp và học kỹ năng nền…"
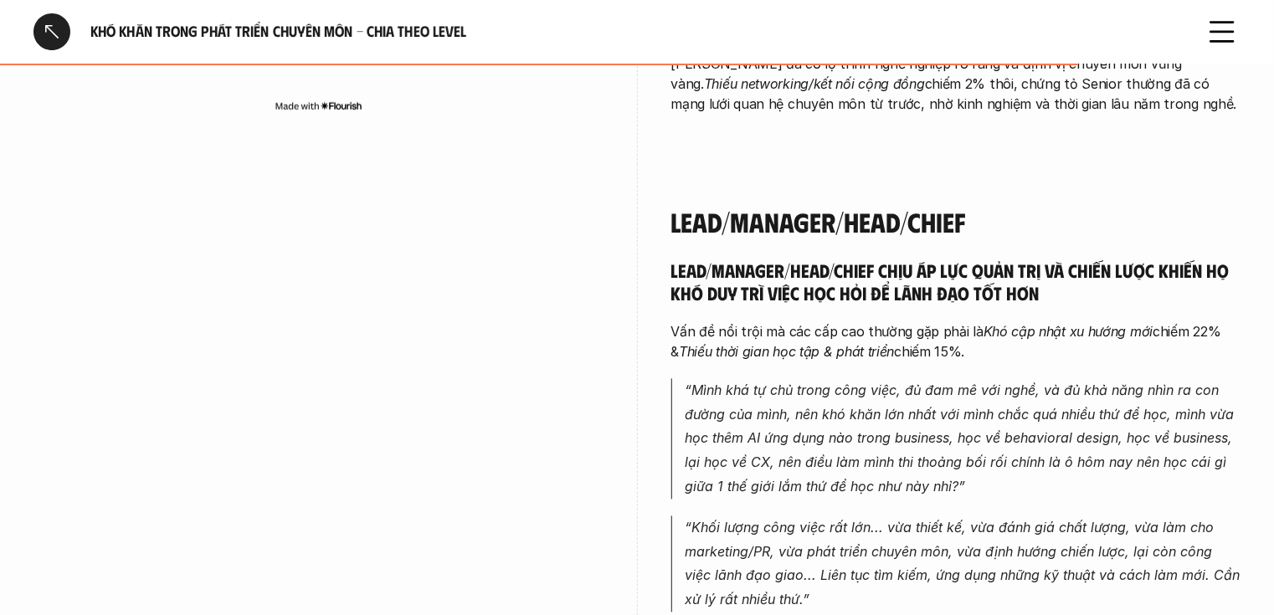
scroll to position [4721, 0]
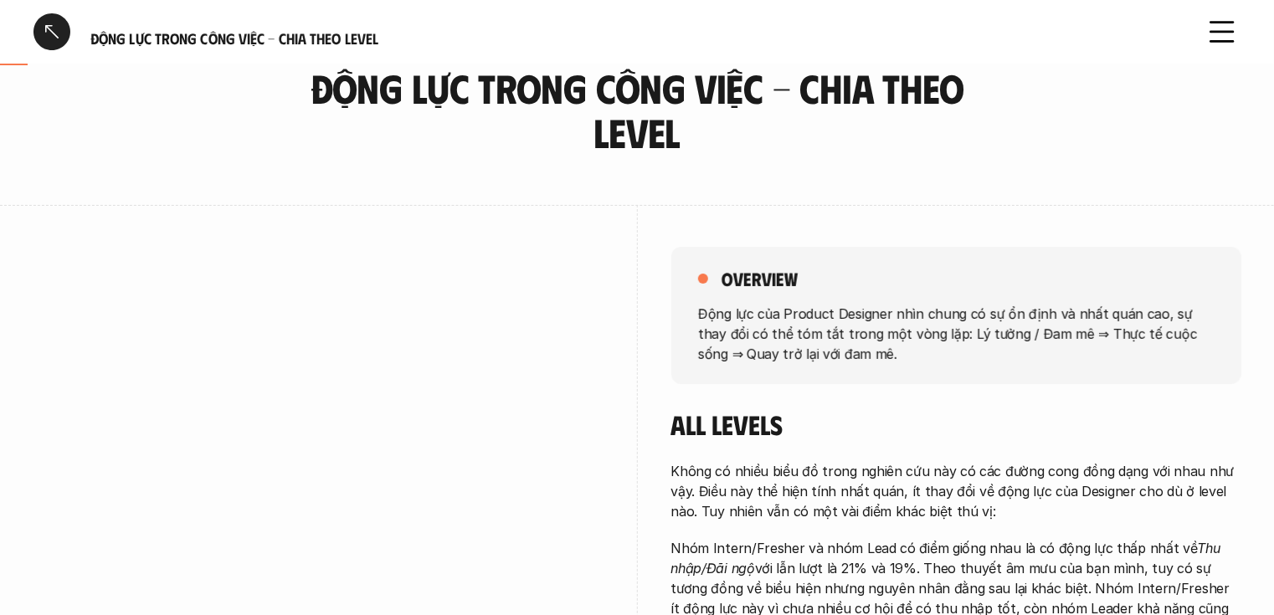
scroll to position [201, 0]
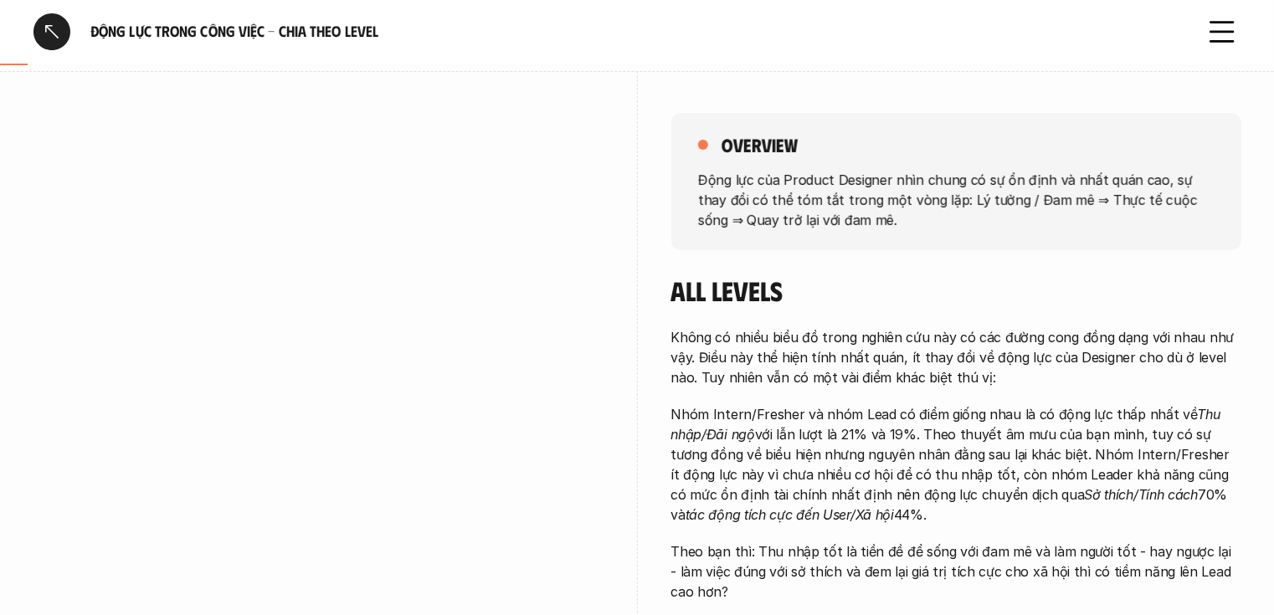
click at [702, 178] on p "Động lực của Product Designer nhìn chung có sự ổn định và nhất quán cao, sự tha…" at bounding box center [956, 199] width 517 height 60
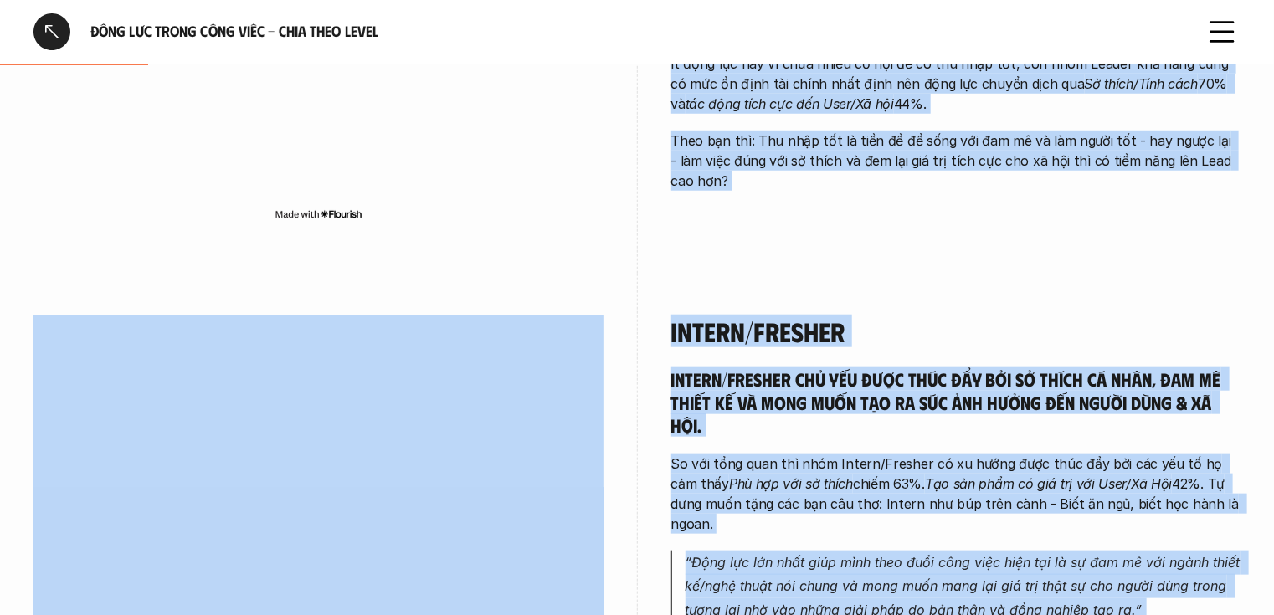
scroll to position [646, 0]
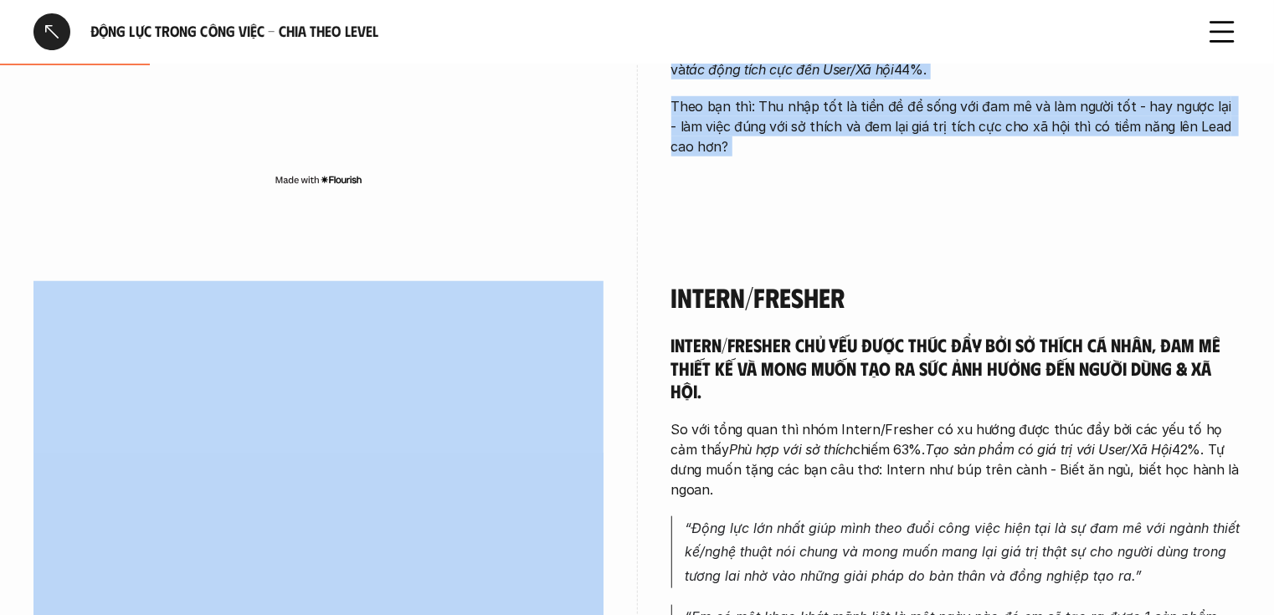
drag, startPoint x: 702, startPoint y: 178, endPoint x: 997, endPoint y: 184, distance: 295.6
copy div "Lore ips dol Sitamet Consecte adip elits do ei te inci ut labo etdo mag, al eni…"
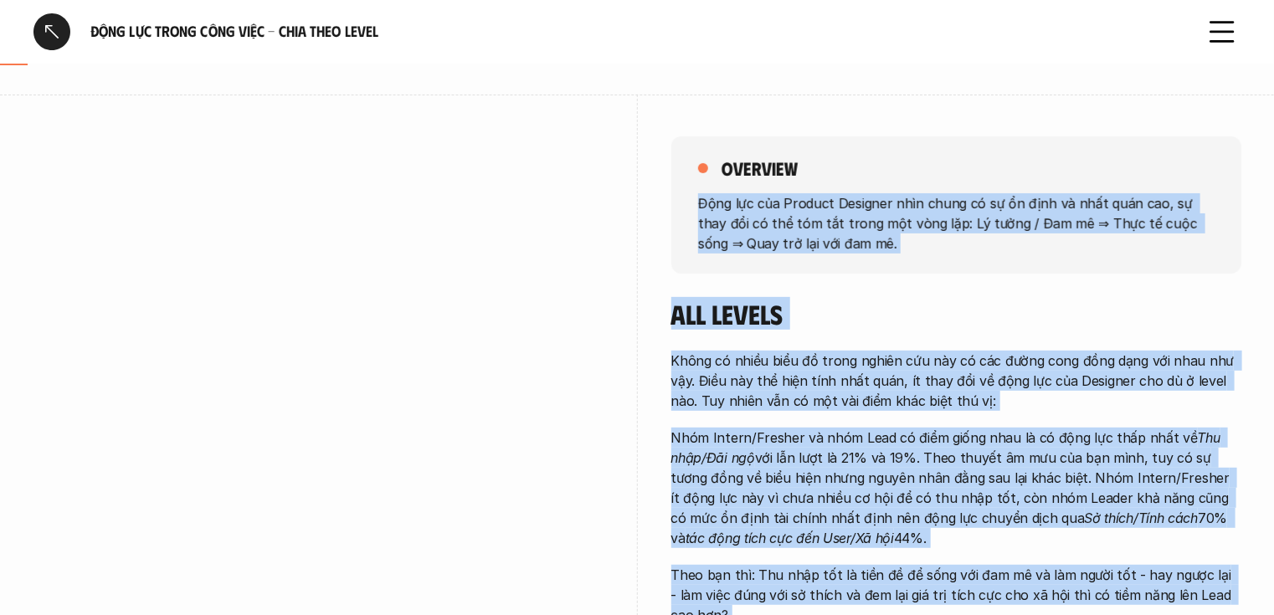
scroll to position [244, 0]
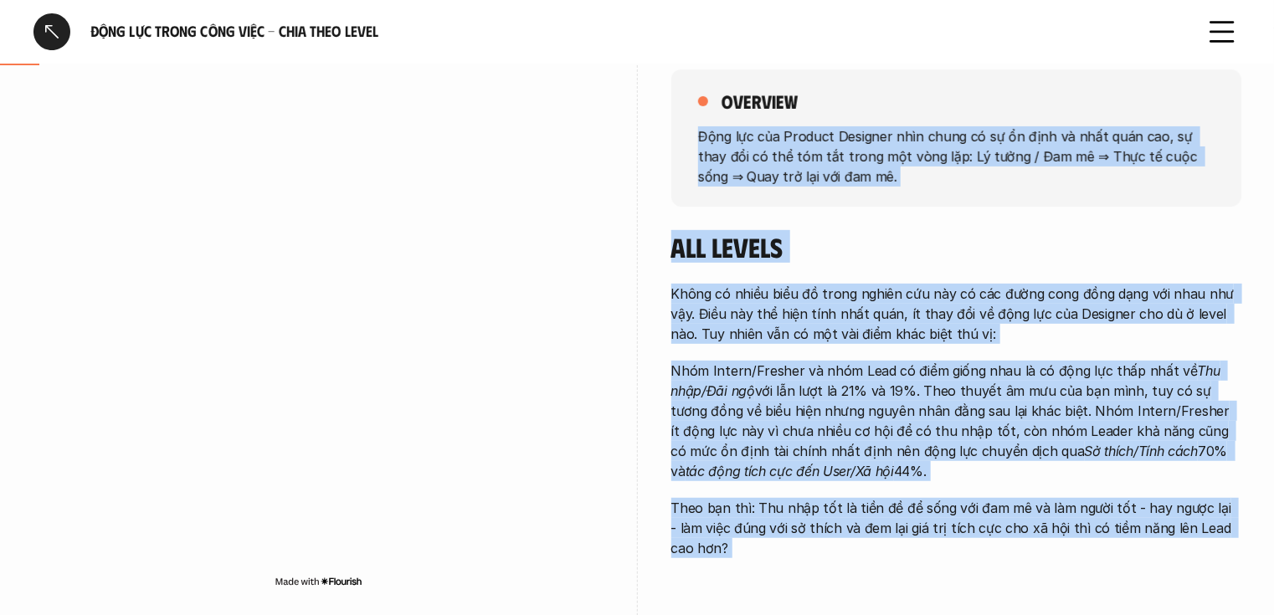
click at [971, 405] on p "Nhóm Intern/Fresher và nhóm Lead có điểm giống nhau là có động lực thấp nhất về…" at bounding box center [956, 421] width 570 height 121
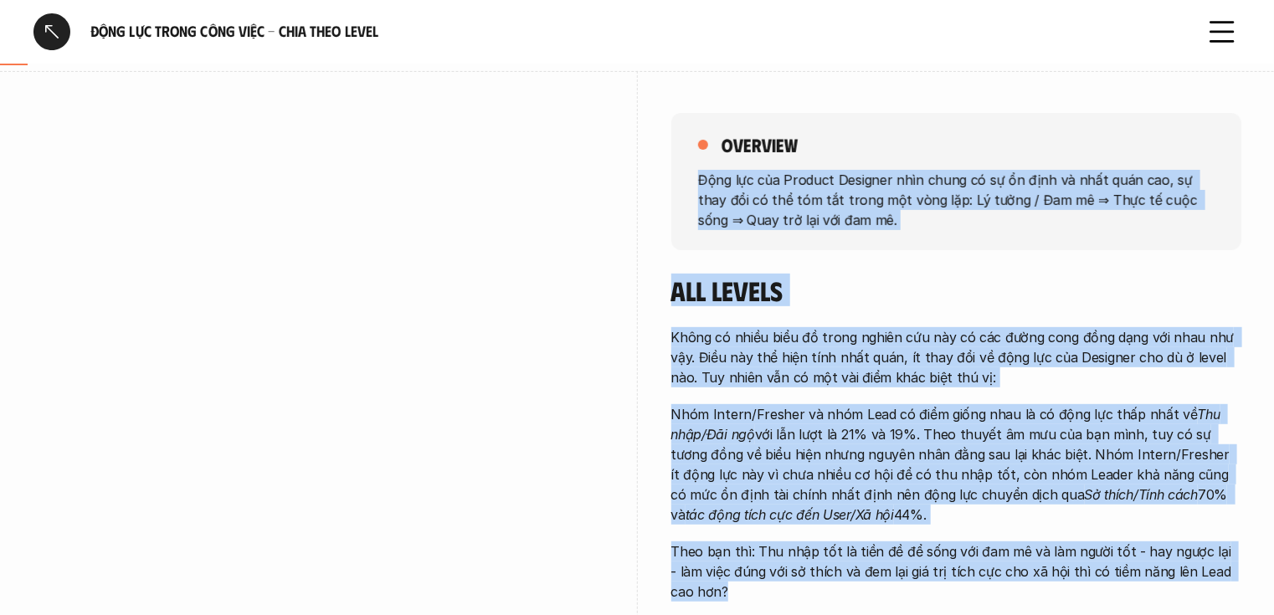
scroll to position [358, 0]
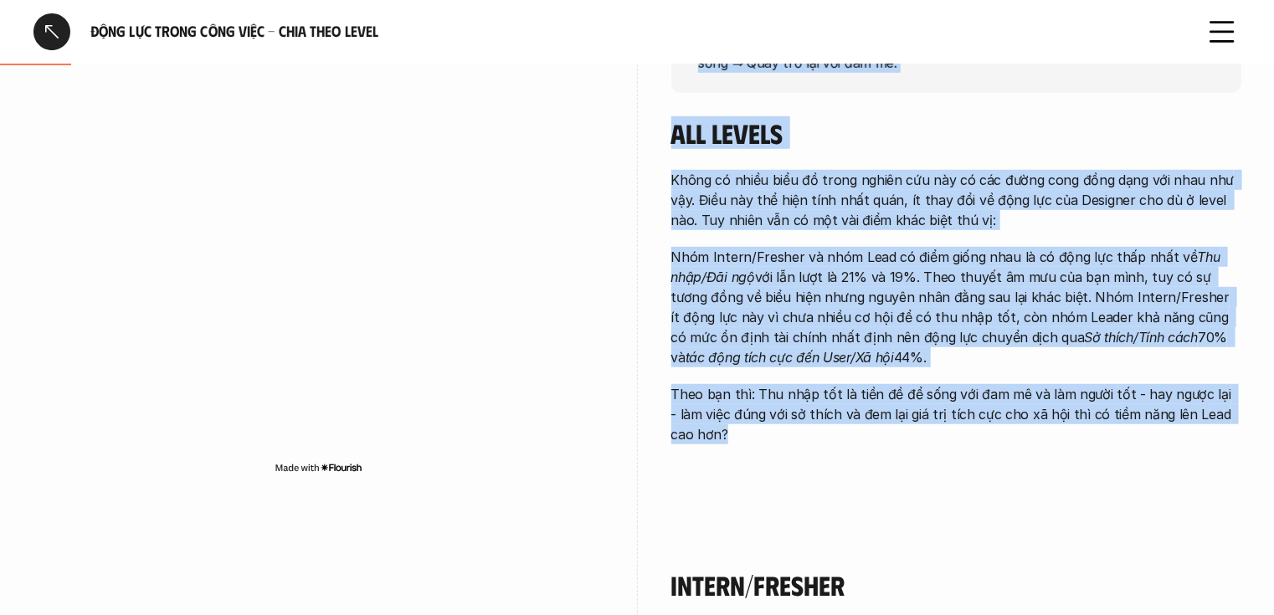
drag, startPoint x: 696, startPoint y: 175, endPoint x: 894, endPoint y: 450, distance: 338.8
click at [894, 450] on div "overview Động lực của Product Designer nhìn chung có sự ổn định và nhất quán ca…" at bounding box center [956, 204] width 570 height 581
copy div "Lore ips dol Sitamet Consecte adip elits do ei te inci ut labo etdo mag, al eni…"
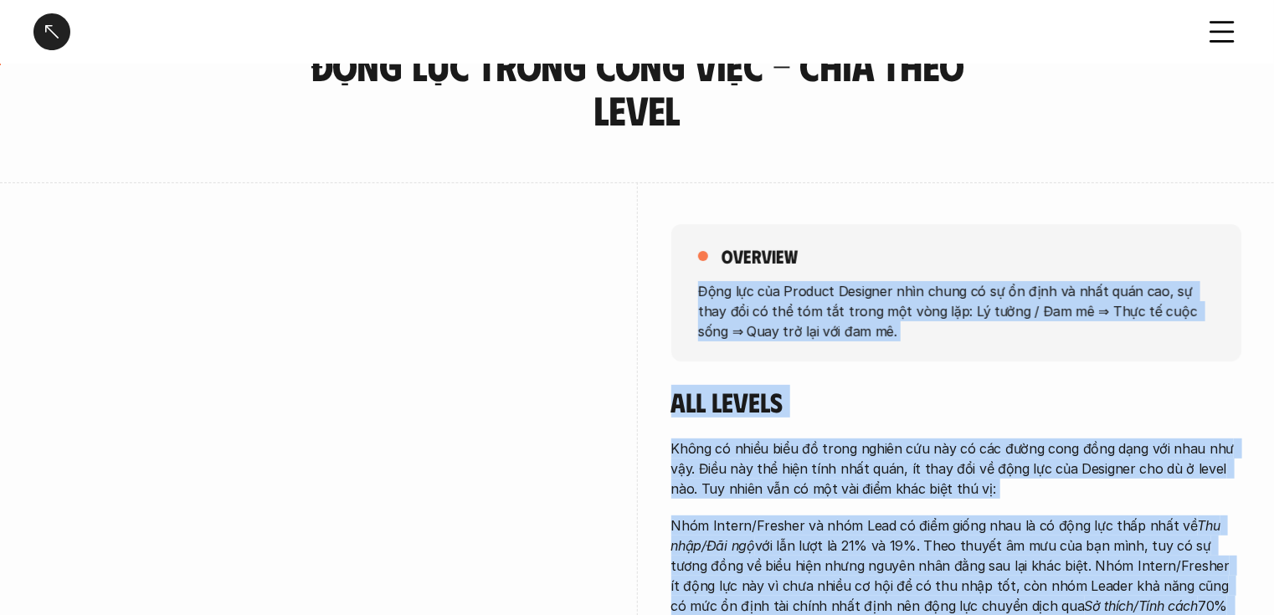
scroll to position [157, 0]
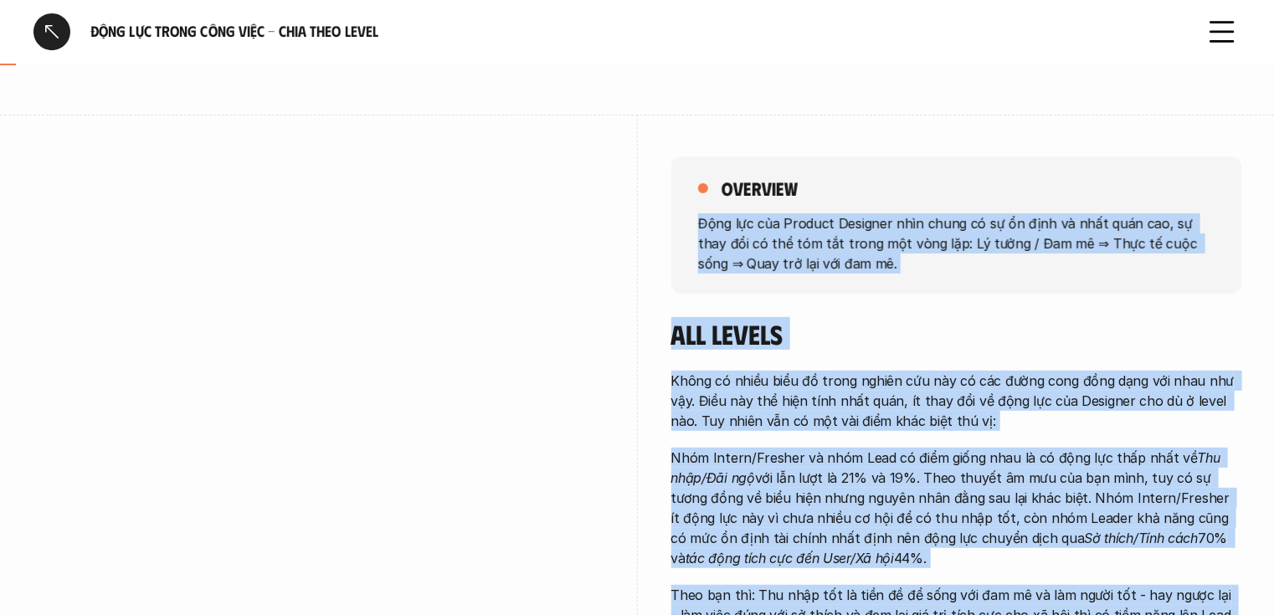
click at [971, 337] on h4 "All levels" at bounding box center [956, 334] width 570 height 32
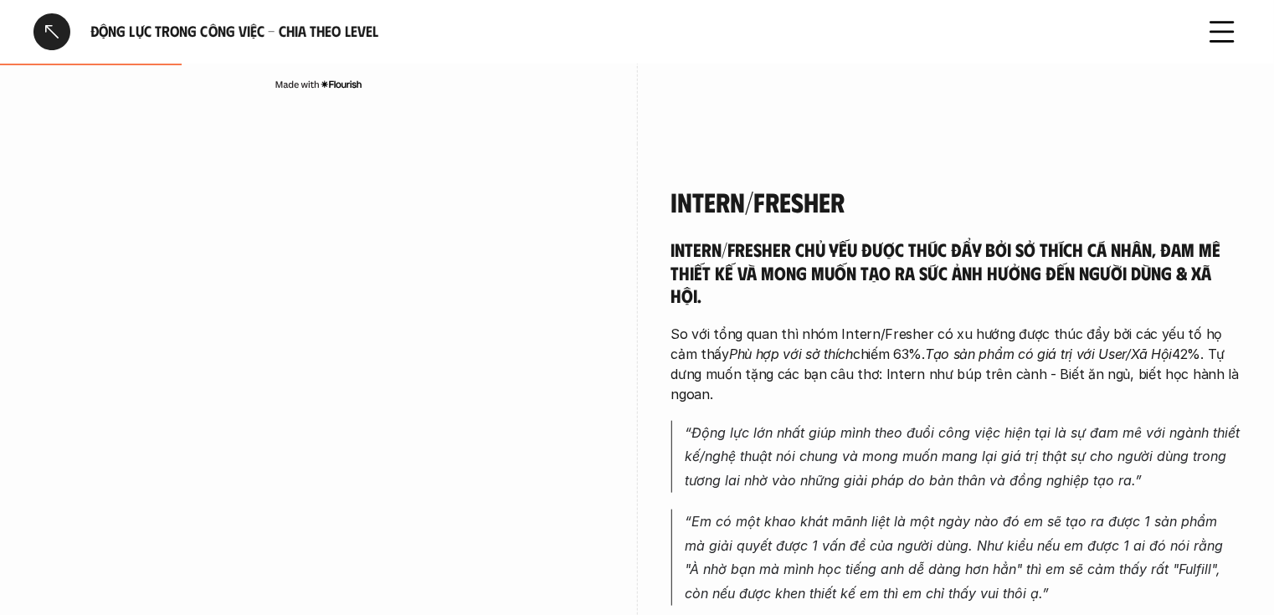
scroll to position [760, 0]
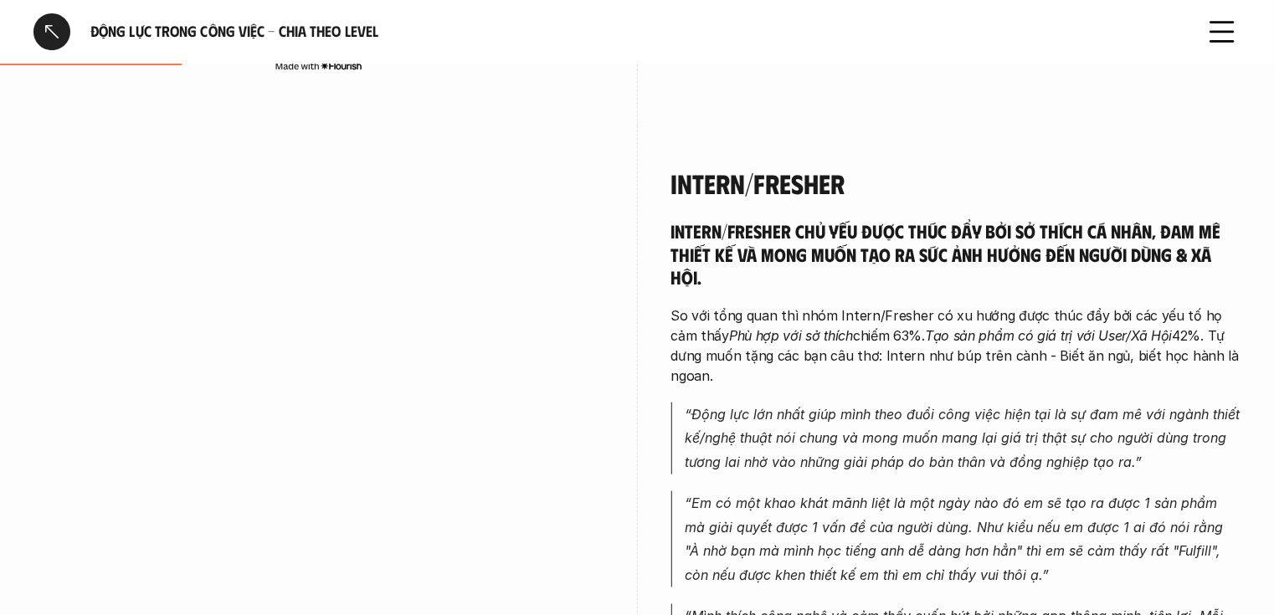
click at [678, 175] on h4 "Intern/Fresher" at bounding box center [956, 183] width 570 height 32
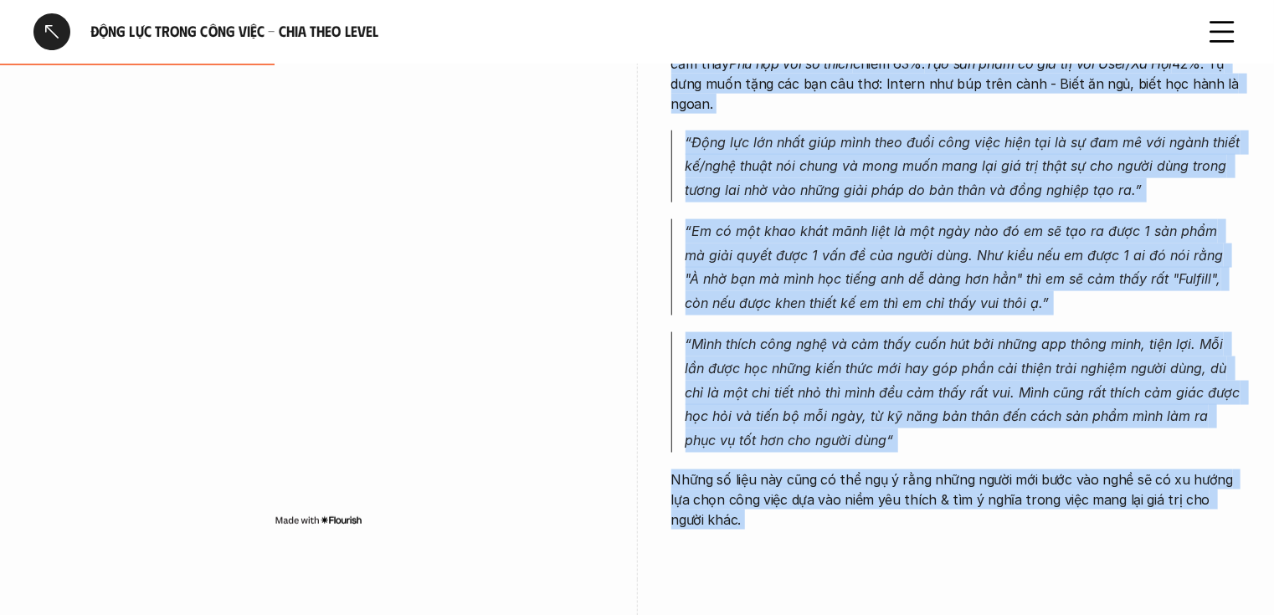
scroll to position [1143, 0]
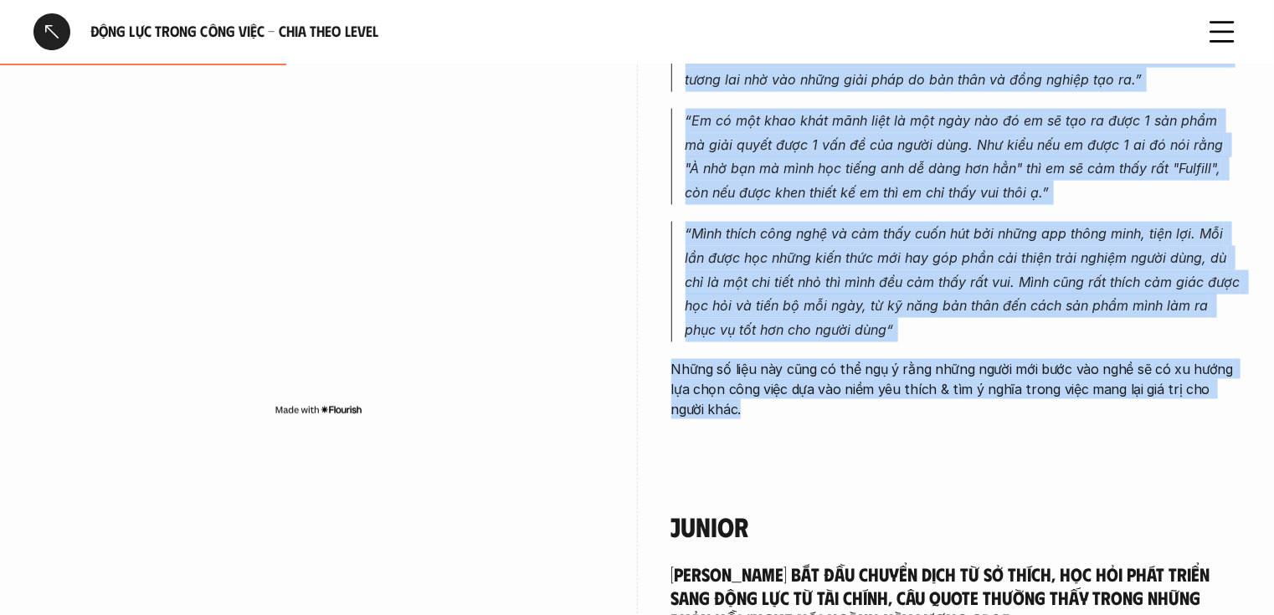
drag, startPoint x: 668, startPoint y: 178, endPoint x: 867, endPoint y: 419, distance: 311.6
click at [867, 419] on div "Intern/Fresher Intern/Fresher chủ yếu được thúc đẩy bởi sở thích cá nhân, đam m…" at bounding box center [636, 106] width 1207 height 727
copy div "Intern/Fresher Intern/Fresher chủ yếu được thúc đẩy bởi sở thích cá nhân, đam m…"
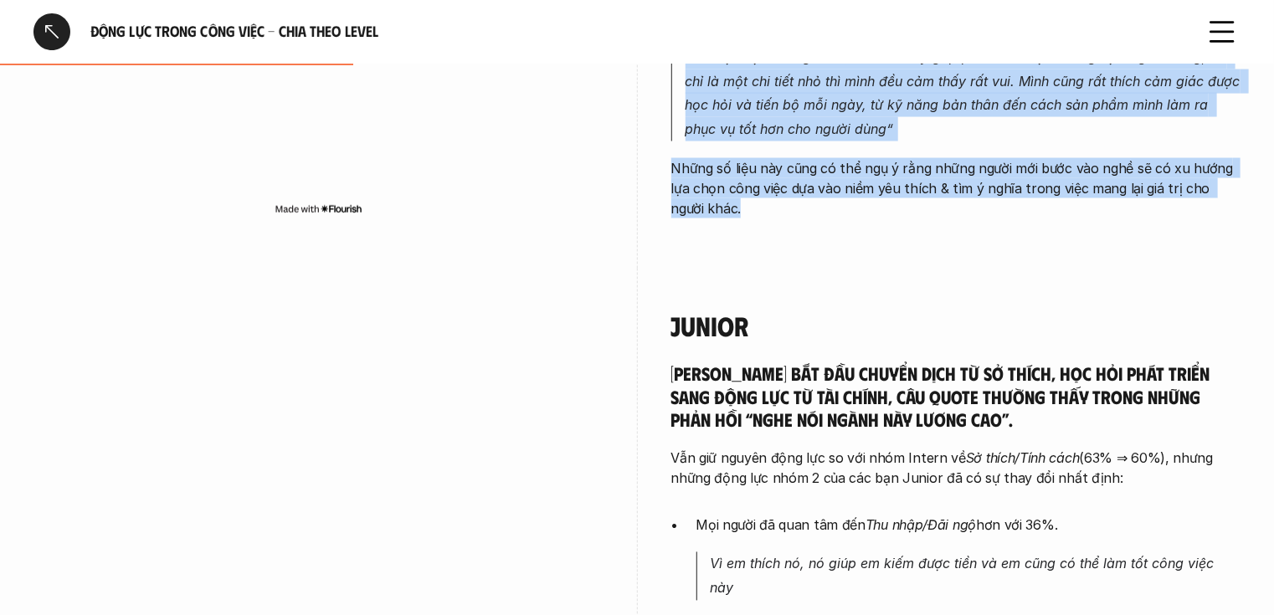
scroll to position [1545, 0]
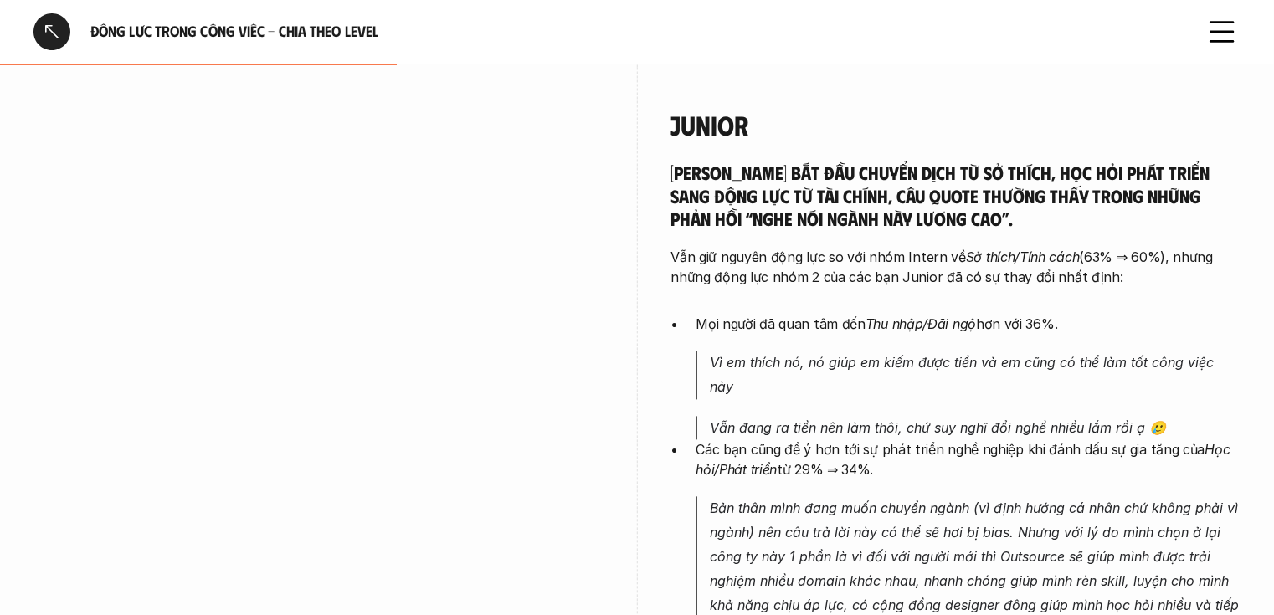
click at [670, 99] on div "Junior Junior bắt đầu chuyển dịch từ sở thích, học hỏi phát triển sang động lực…" at bounding box center [636, 538] width 1207 height 940
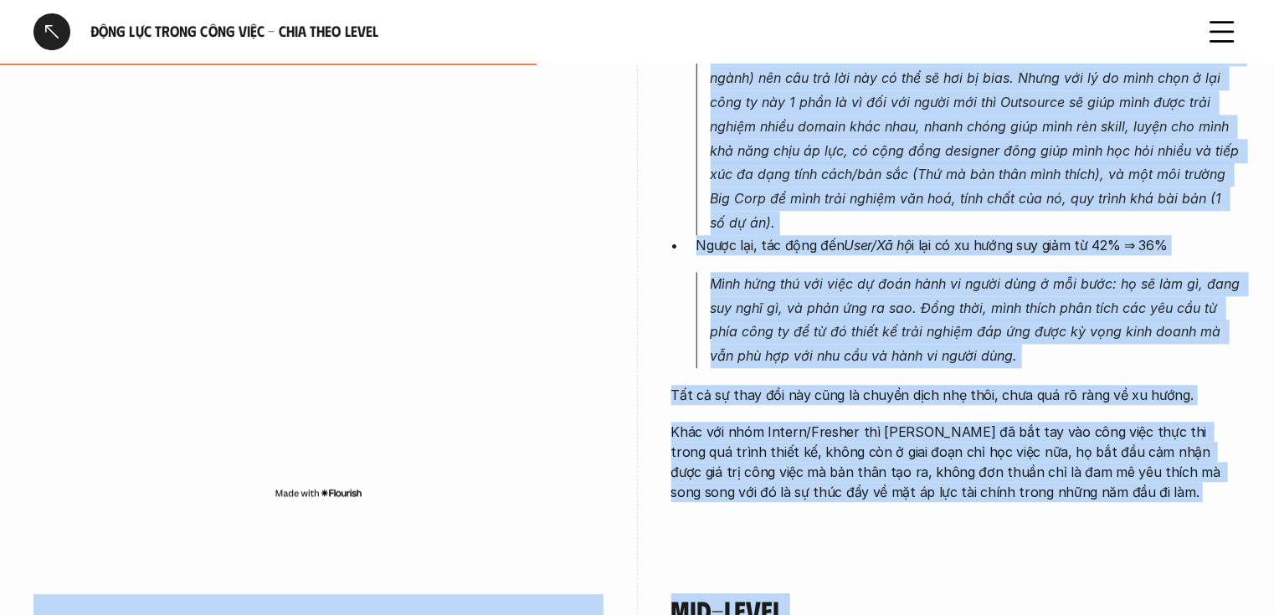
scroll to position [2101, 0]
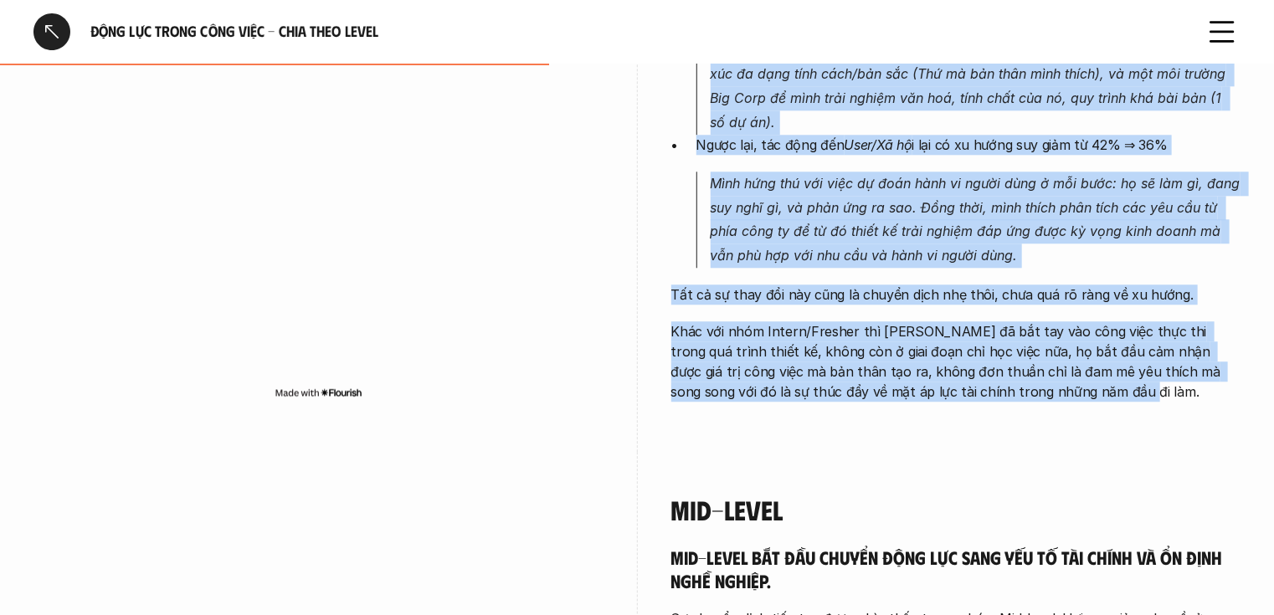
drag, startPoint x: 670, startPoint y: 99, endPoint x: 1062, endPoint y: 355, distance: 468.2
copy div "Junior Junior bắt đầu chuyển dịch từ sở thích, học hỏi phát triển sang động lực…"
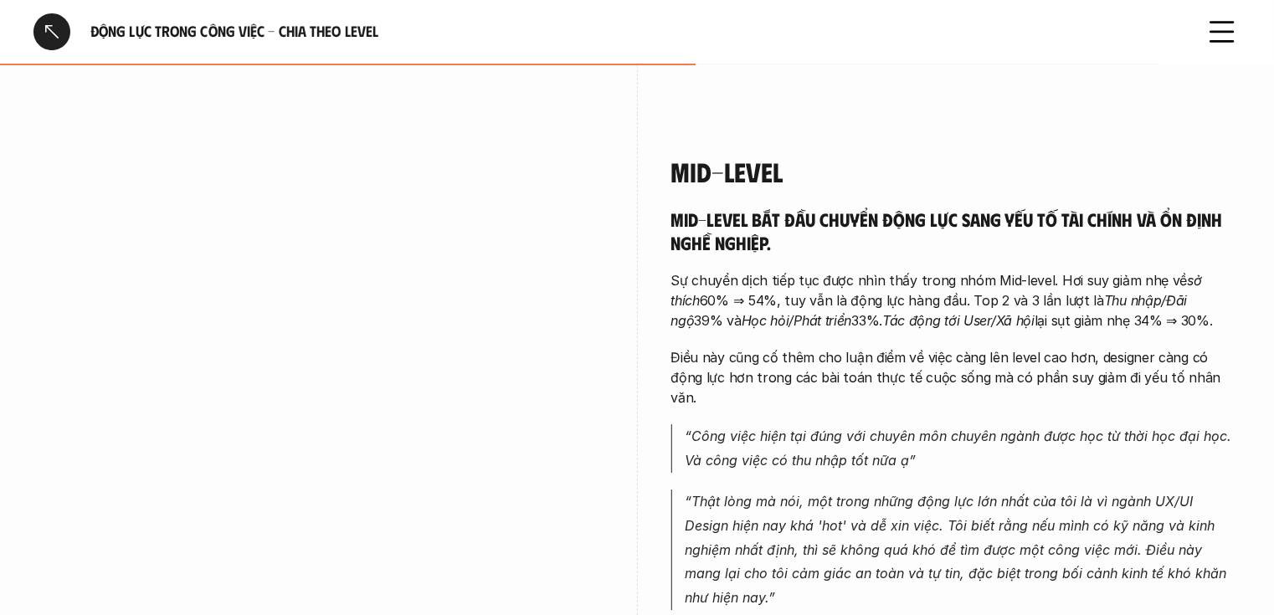
scroll to position [2436, 0]
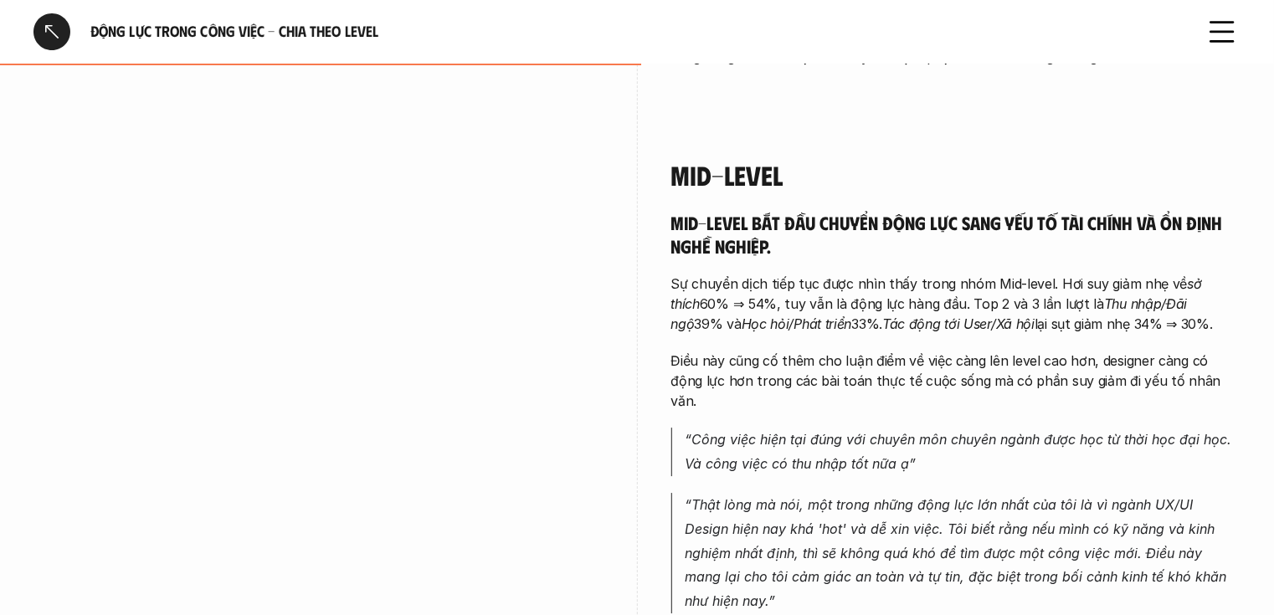
drag, startPoint x: 690, startPoint y: 136, endPoint x: 682, endPoint y: 132, distance: 8.6
click at [683, 159] on h4 "Mid-Level" at bounding box center [956, 175] width 570 height 32
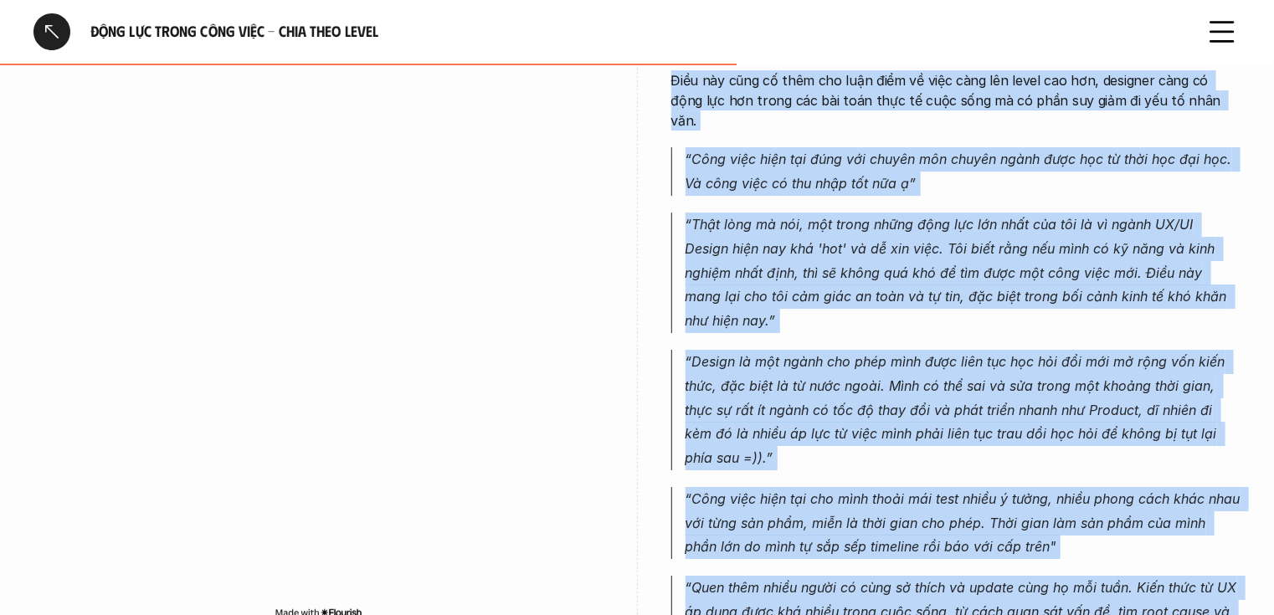
scroll to position [2796, 0]
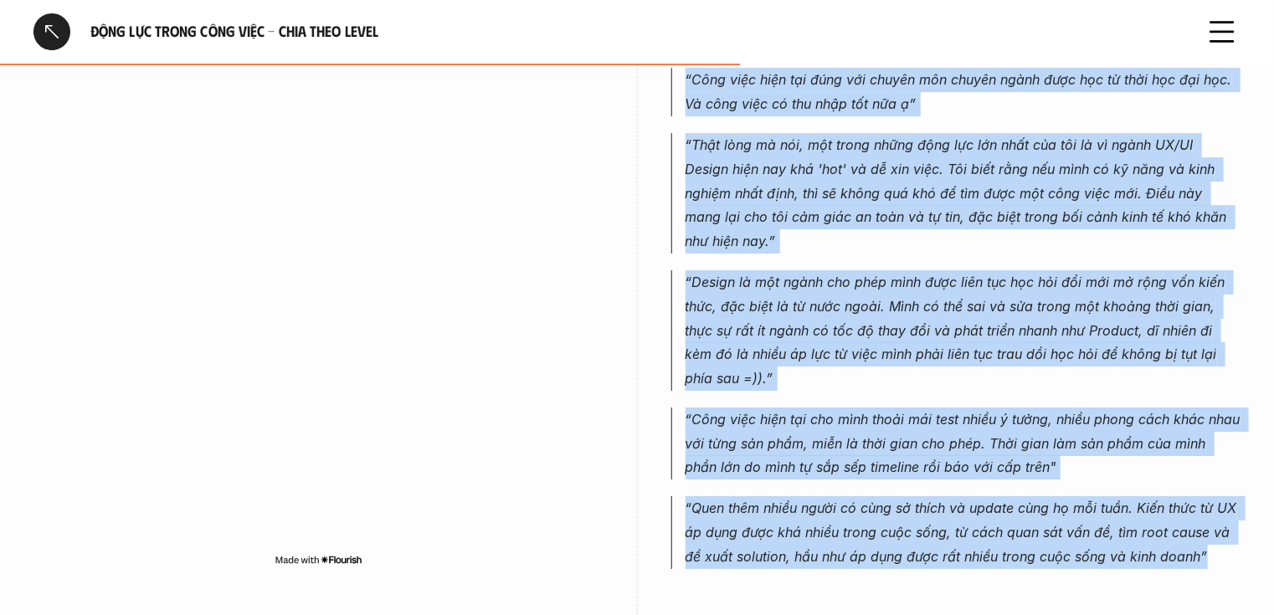
drag, startPoint x: 675, startPoint y: 127, endPoint x: 1227, endPoint y: 482, distance: 656.8
click at [1227, 483] on div "Mid-Level Mid-level bắt đầu chuyển động lực sang yếu tố tài chính và ổn định ng…" at bounding box center [956, 188] width 570 height 862
copy div "Mid-Level Mid-level bắt đầu chuyển động lực sang yếu tố tài chính và ổn định ng…"
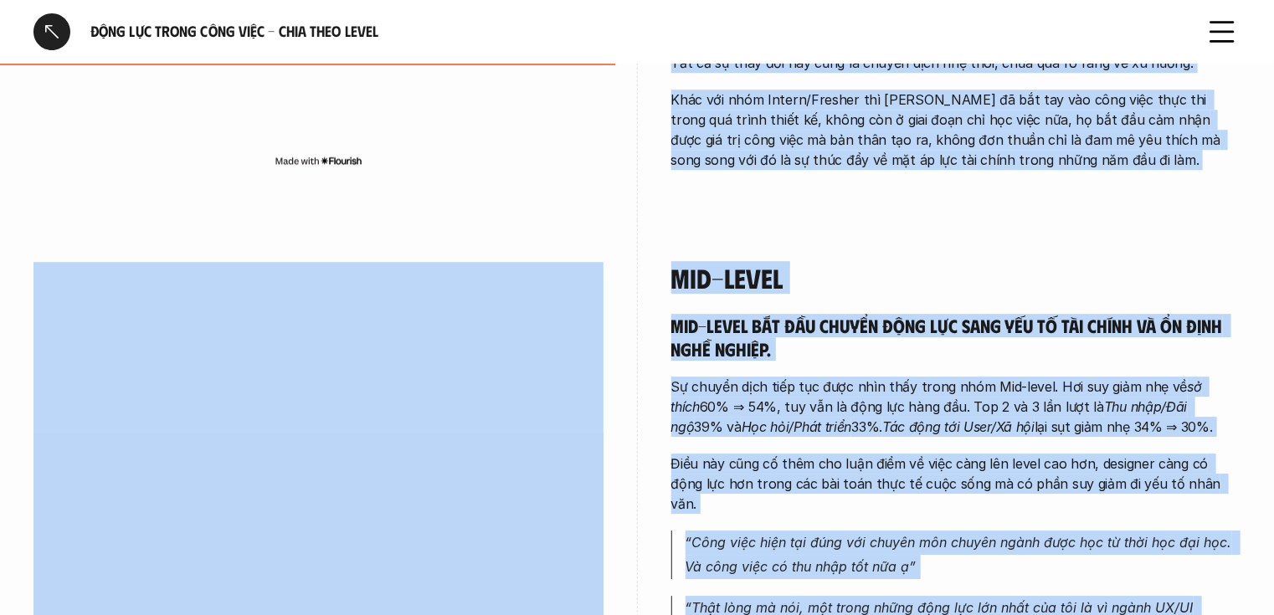
scroll to position [2341, 0]
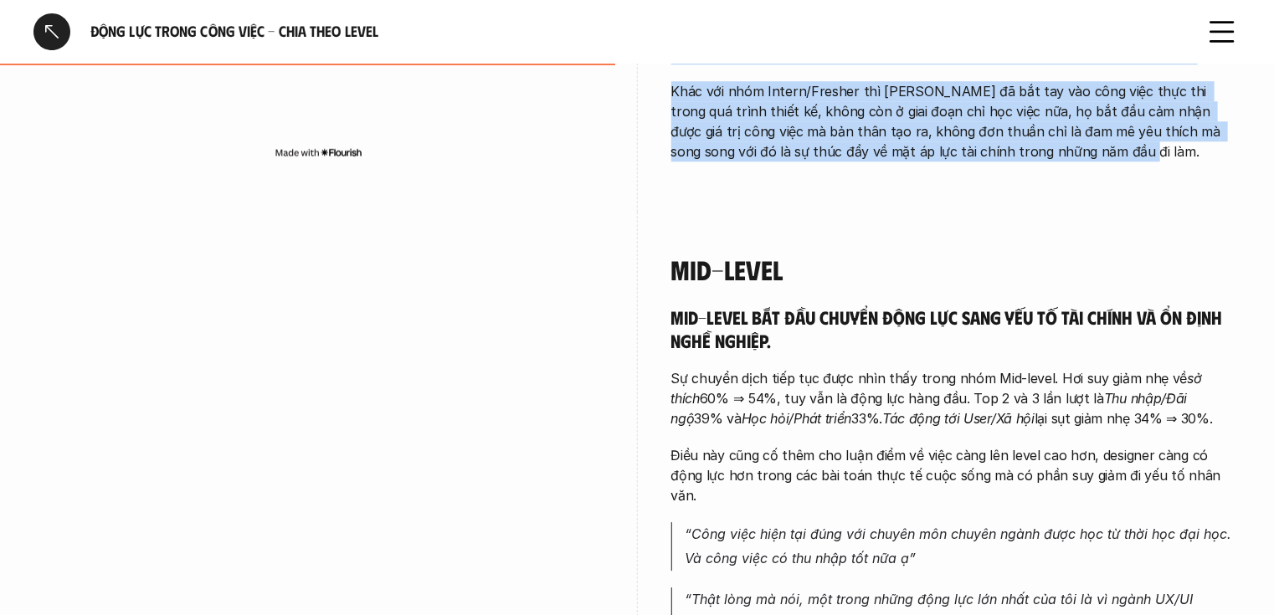
drag, startPoint x: 671, startPoint y: 374, endPoint x: 992, endPoint y: 162, distance: 384.3
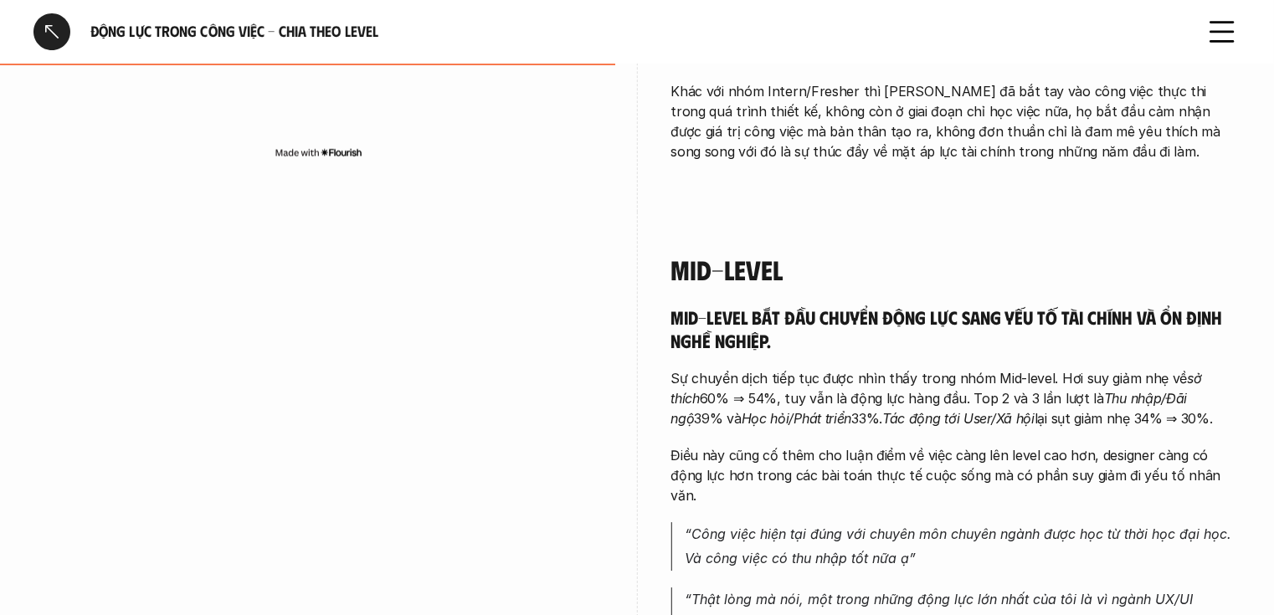
click at [710, 254] on h4 "Mid-Level" at bounding box center [956, 270] width 570 height 32
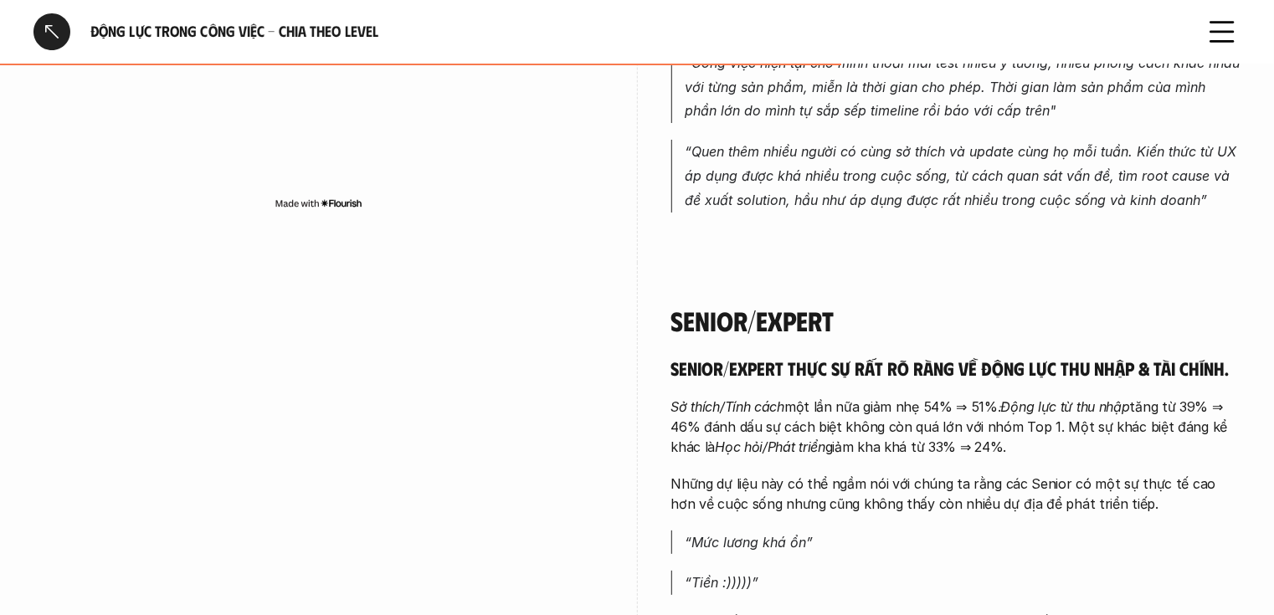
scroll to position [3145, 0]
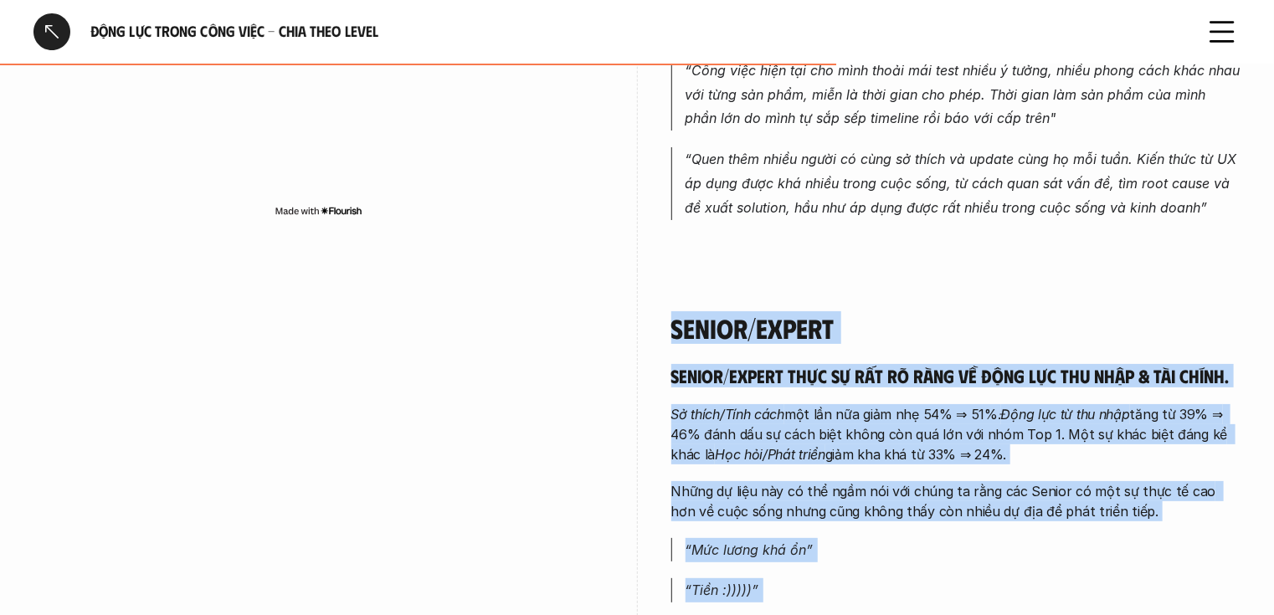
drag, startPoint x: 677, startPoint y: 233, endPoint x: 1163, endPoint y: 564, distance: 588.7
click at [1163, 564] on div "Senior/Expert Senior/Expert thực sự rất rõ ràng về động lực thu nhập & tài chín…" at bounding box center [956, 486] width 570 height 348
copy div "Senior/Expert Senior/Expert thực sự rất rõ ràng về động lực thu nhập & tài chín…"
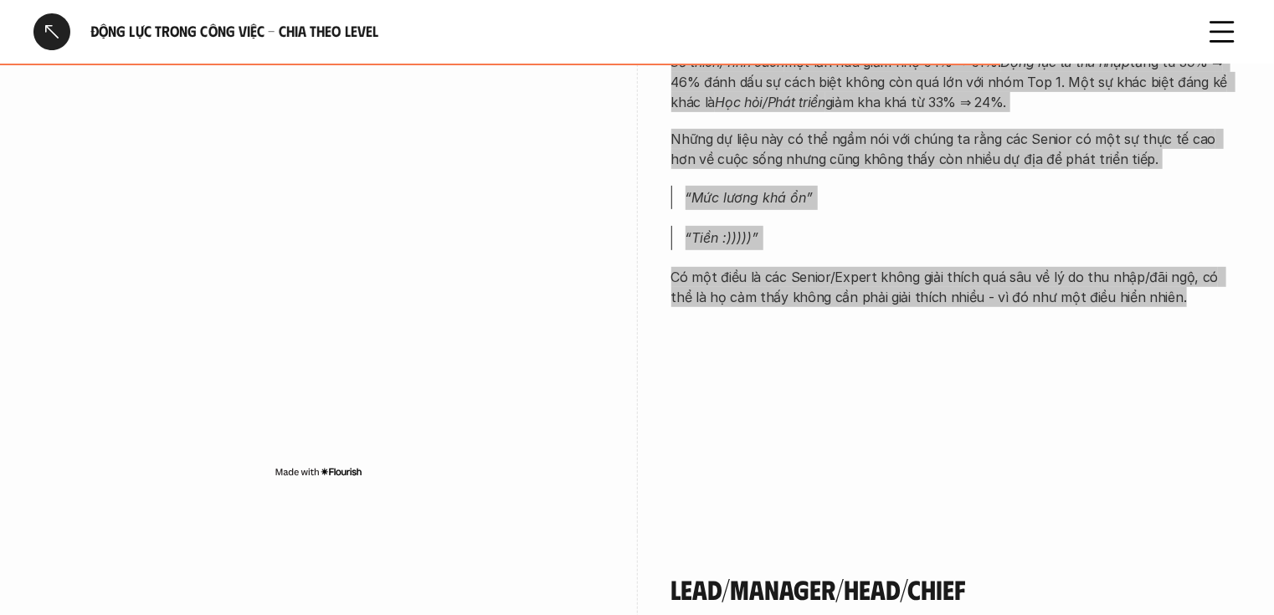
scroll to position [3748, 0]
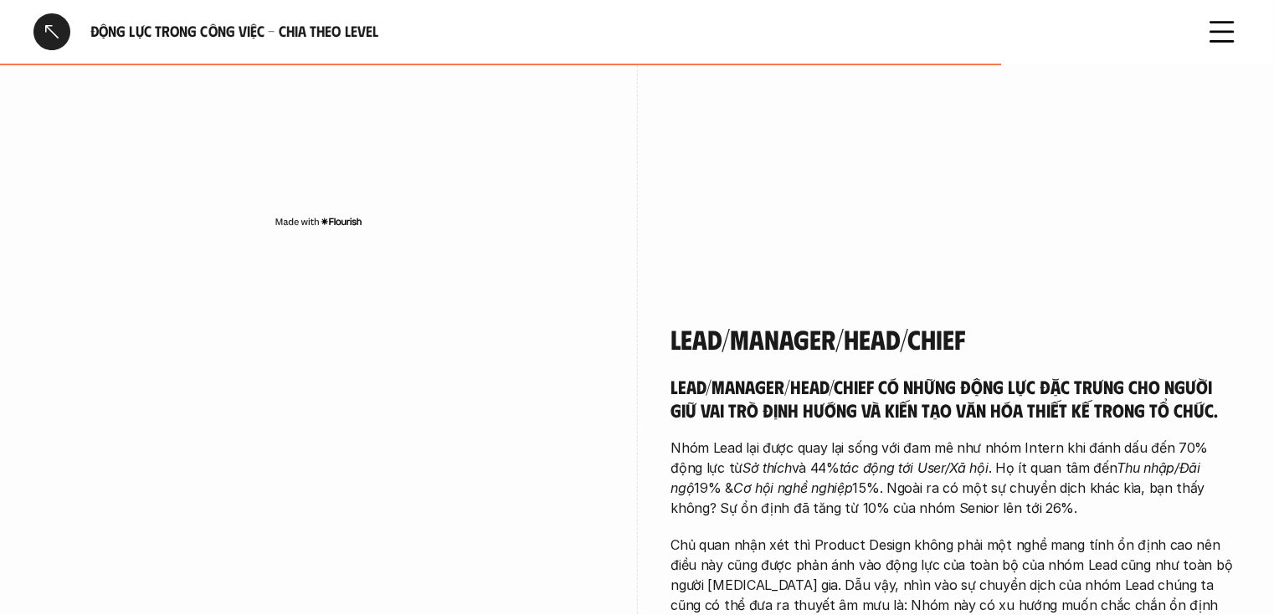
click at [683, 323] on h4 "Lead/Manager/Head/Chief" at bounding box center [956, 339] width 570 height 32
drag, startPoint x: 666, startPoint y: 244, endPoint x: 674, endPoint y: 250, distance: 9.5
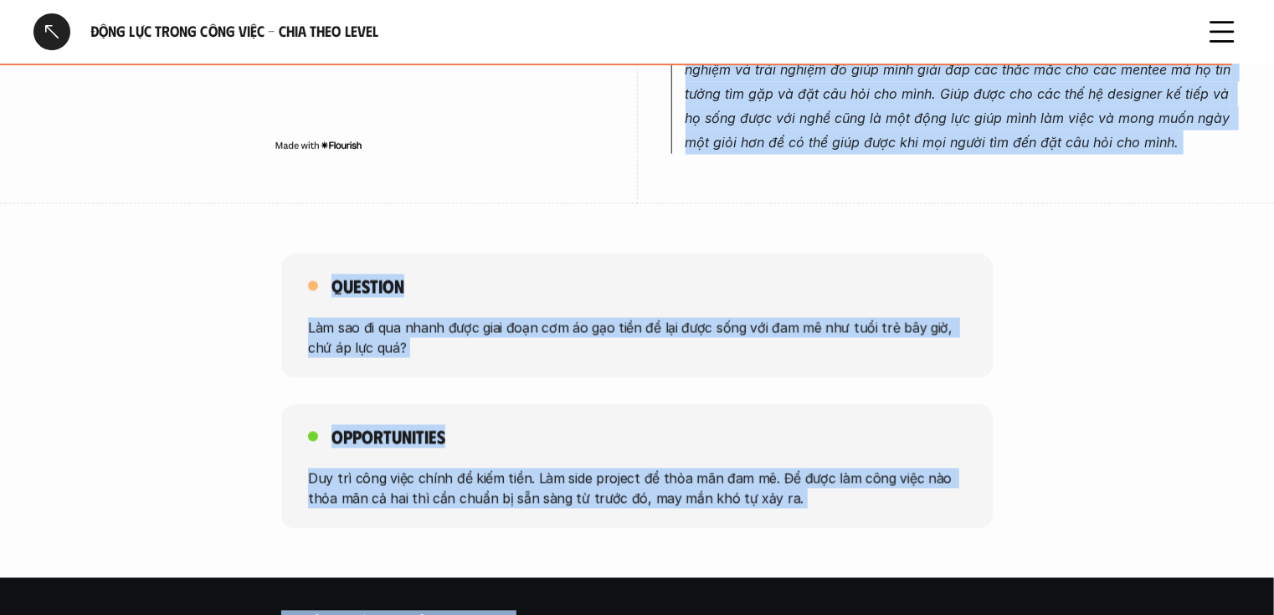
scroll to position [4636, 0]
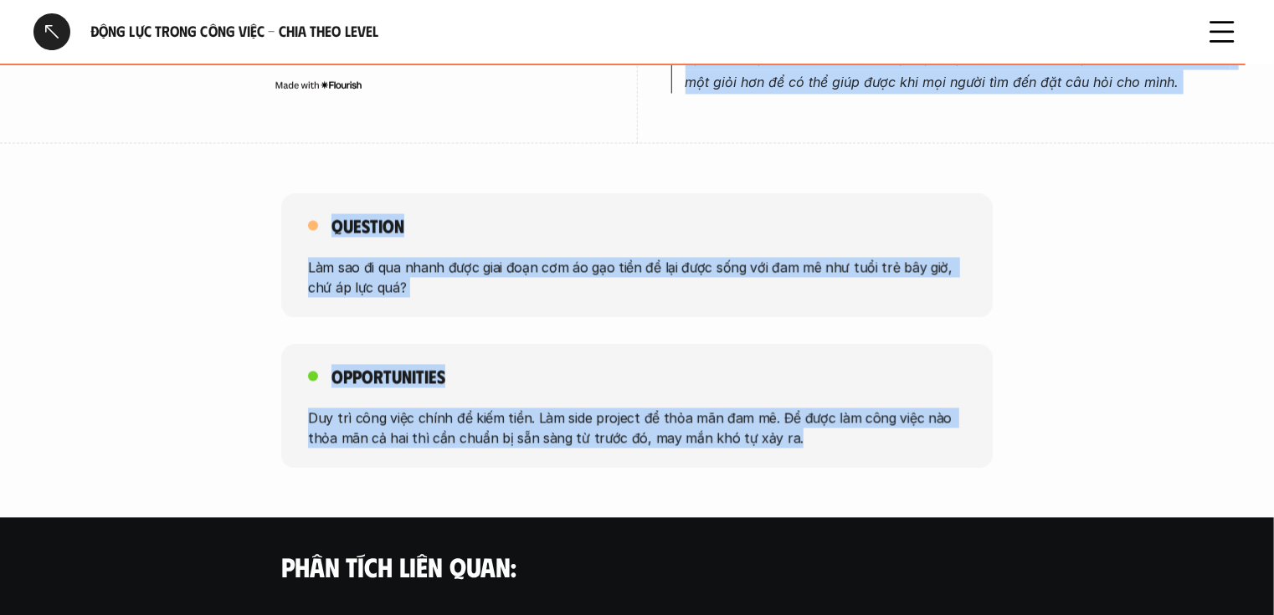
drag, startPoint x: 674, startPoint y: 250, endPoint x: 991, endPoint y: 346, distance: 331.4
copy div "Lead/Manager/Head/Chief Lead/Manager/Head/Chief có những động lực đặc trưng cho…"
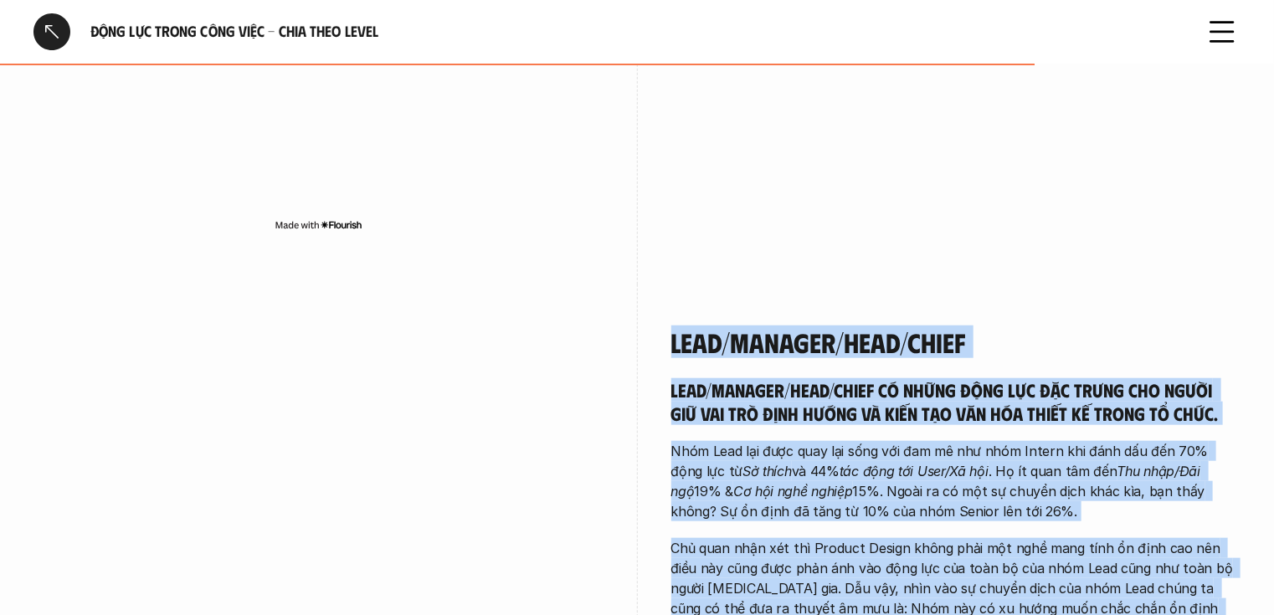
scroll to position [3899, 0]
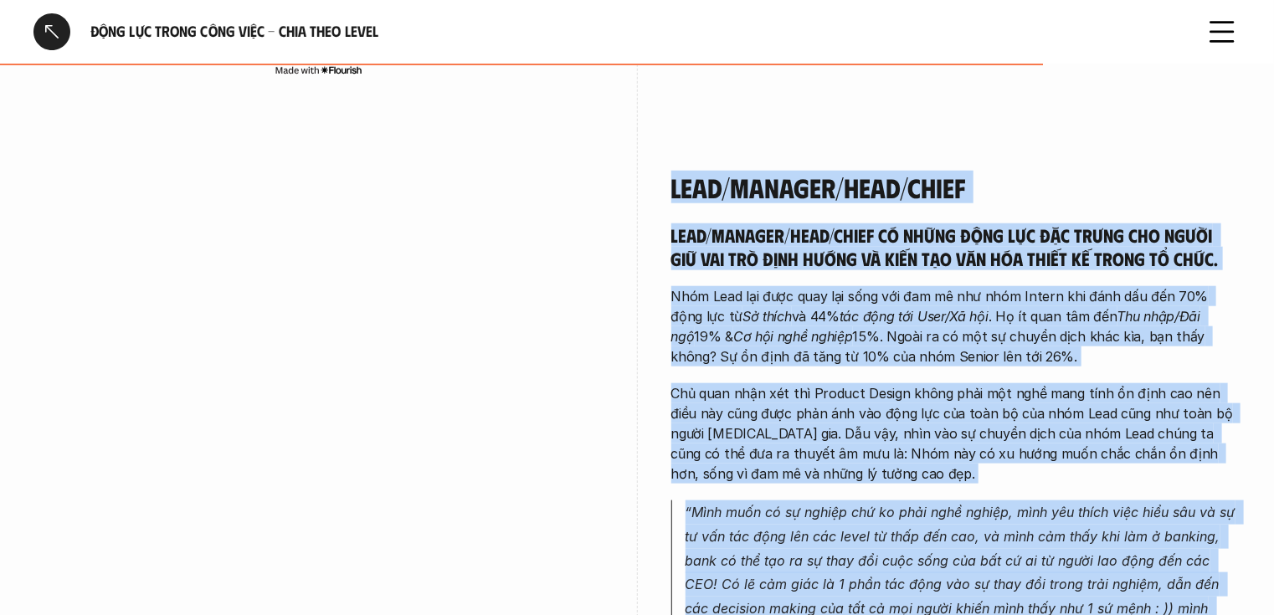
click at [900, 383] on p "Chủ quan nhận xét thì Product Design không phải một nghề mang tính ổn định cao …" at bounding box center [956, 433] width 570 height 100
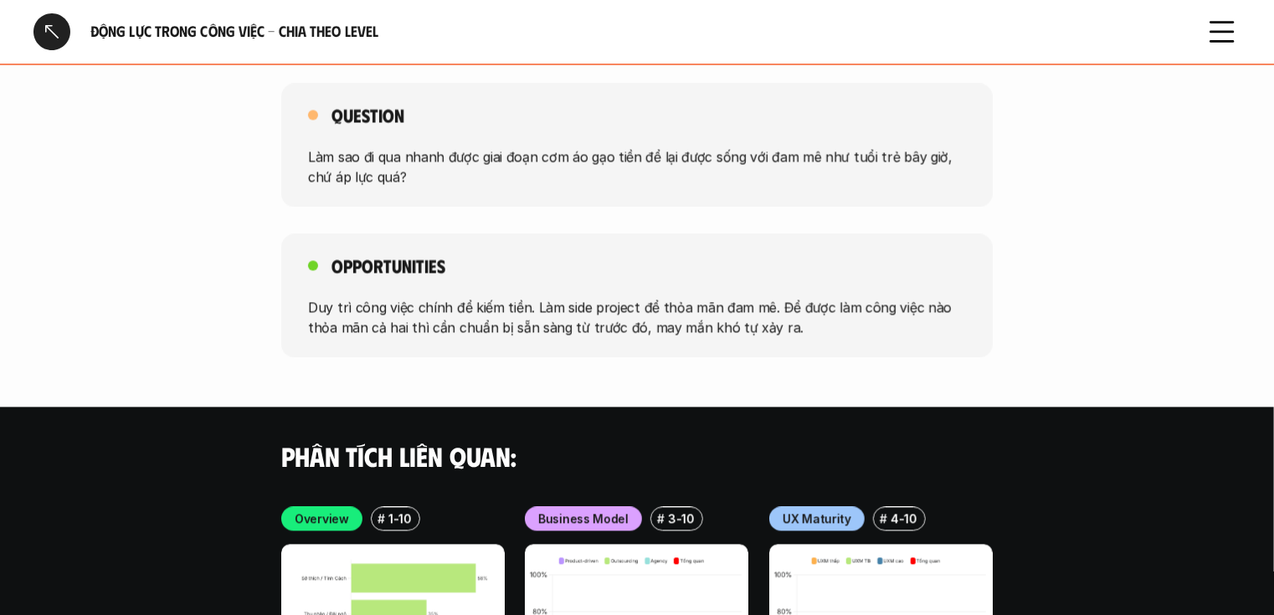
scroll to position [4770, 0]
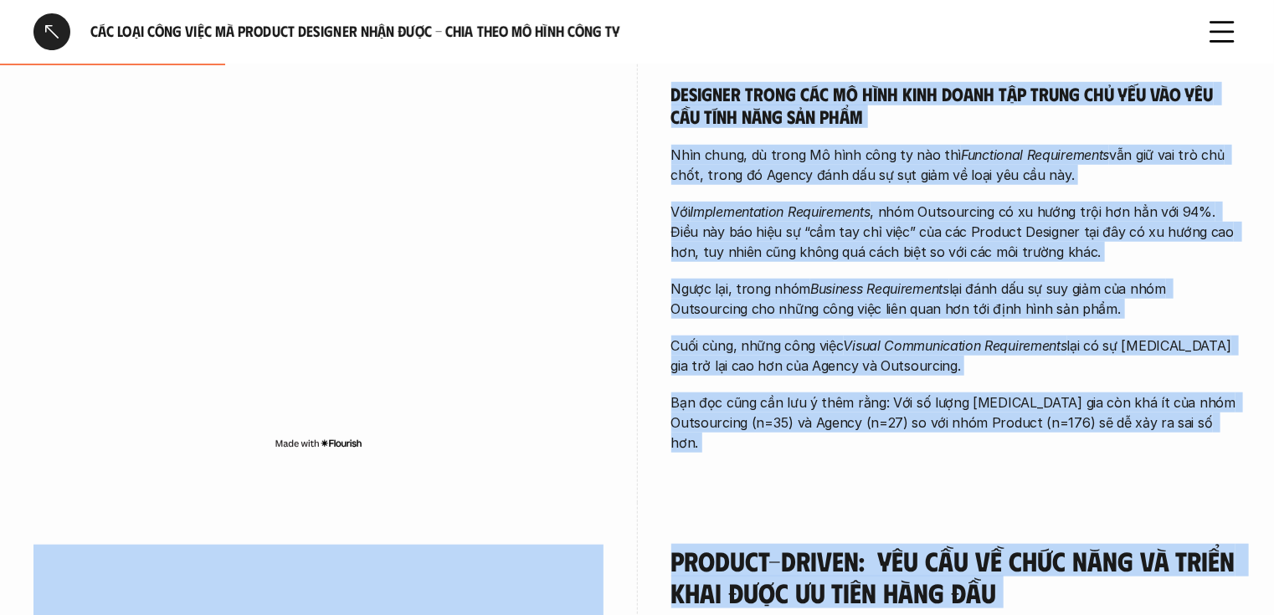
scroll to position [638, 0]
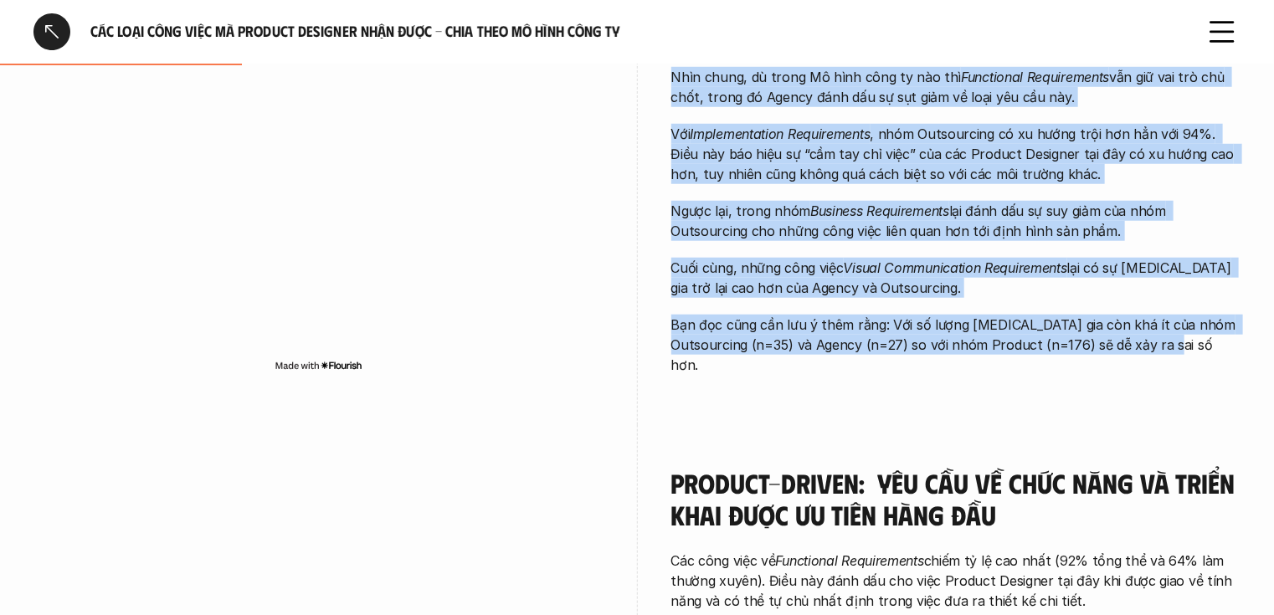
drag, startPoint x: 697, startPoint y: 373, endPoint x: 1181, endPoint y: 390, distance: 484.3
click at [1181, 390] on div "overview Nhìn theo từng mô hình công ty, các Product Designer đều xoay quanh yê…" at bounding box center [956, 29] width 570 height 791
copy div "Nhìn theo từng mô hình công ty, các Product Designer đều xoay quanh yêu cầu về …"
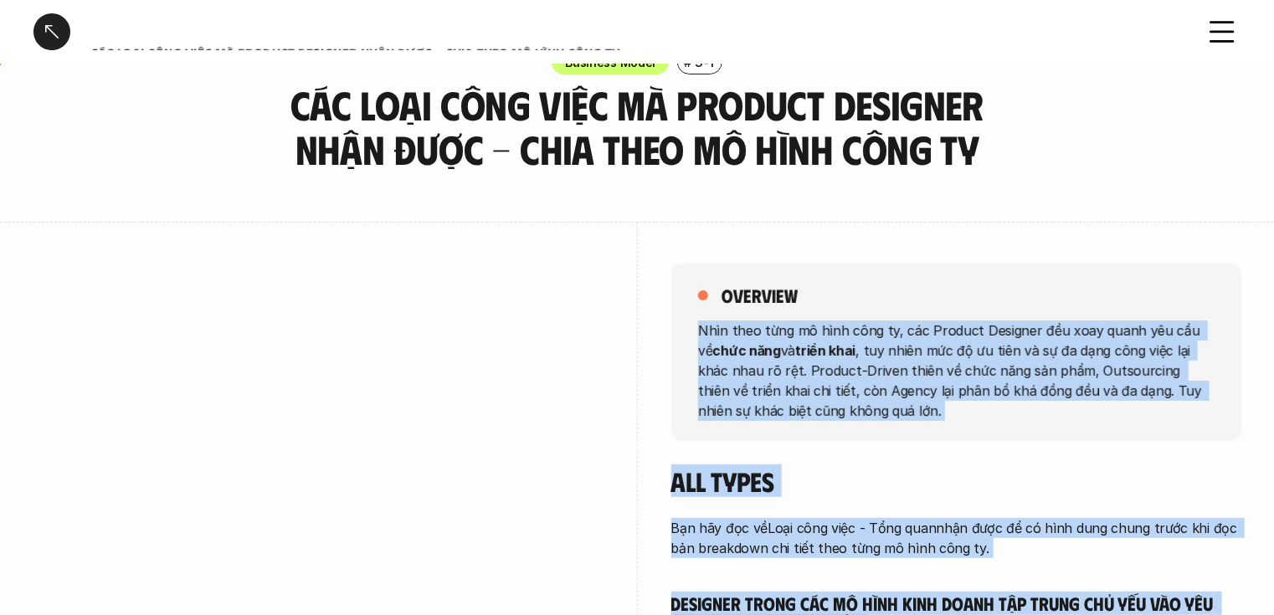
scroll to position [0, 0]
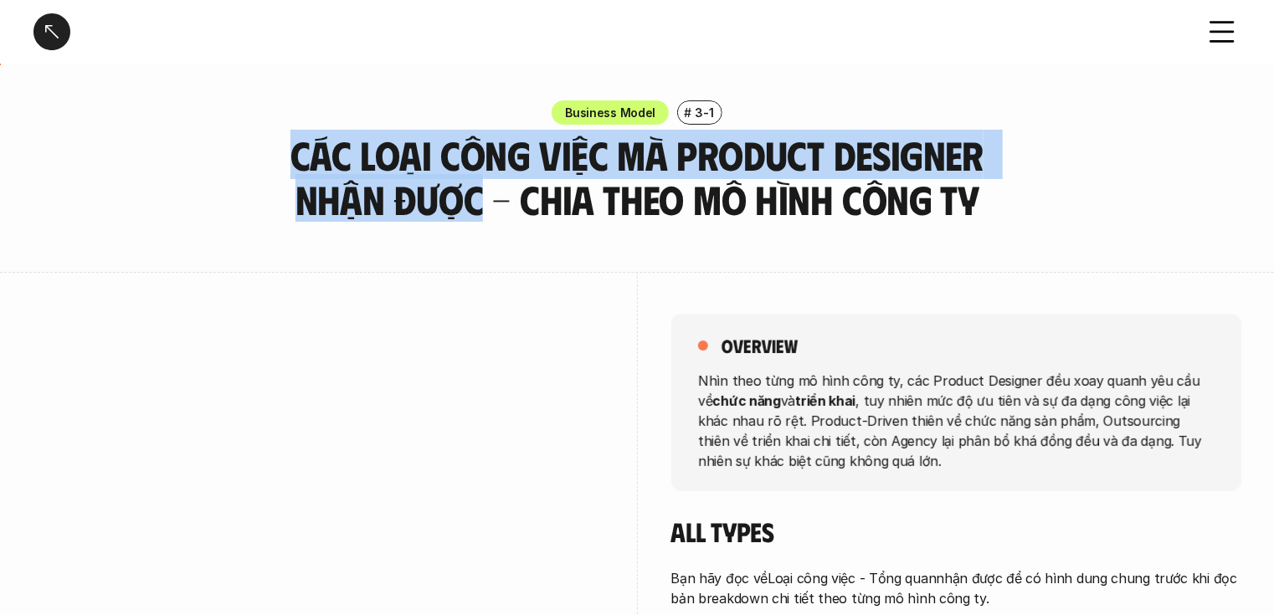
drag, startPoint x: 299, startPoint y: 157, endPoint x: 487, endPoint y: 195, distance: 192.3
click at [487, 195] on h3 "Các loại công việc mà Product Designer nhận được - Chia theo mô hình công ty" at bounding box center [637, 177] width 712 height 89
copy h3 "Các loại công việc mà Product Designer nhận được"
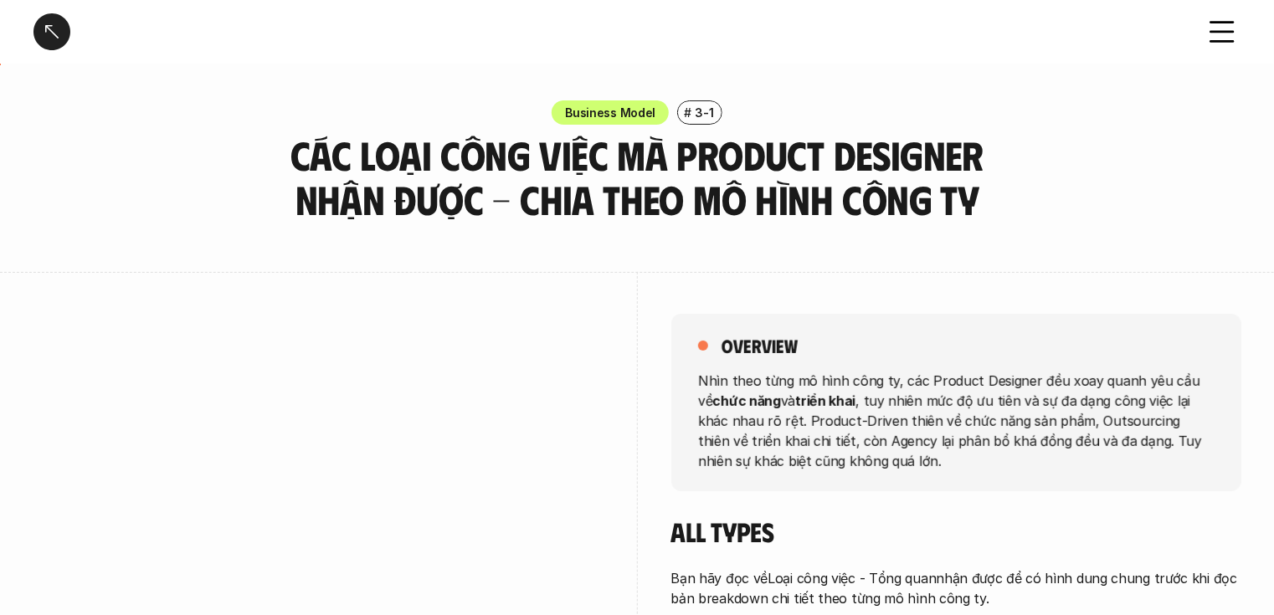
click at [720, 219] on h3 "Các loại công việc mà Product Designer nhận được - Chia theo mô hình công ty" at bounding box center [637, 177] width 712 height 89
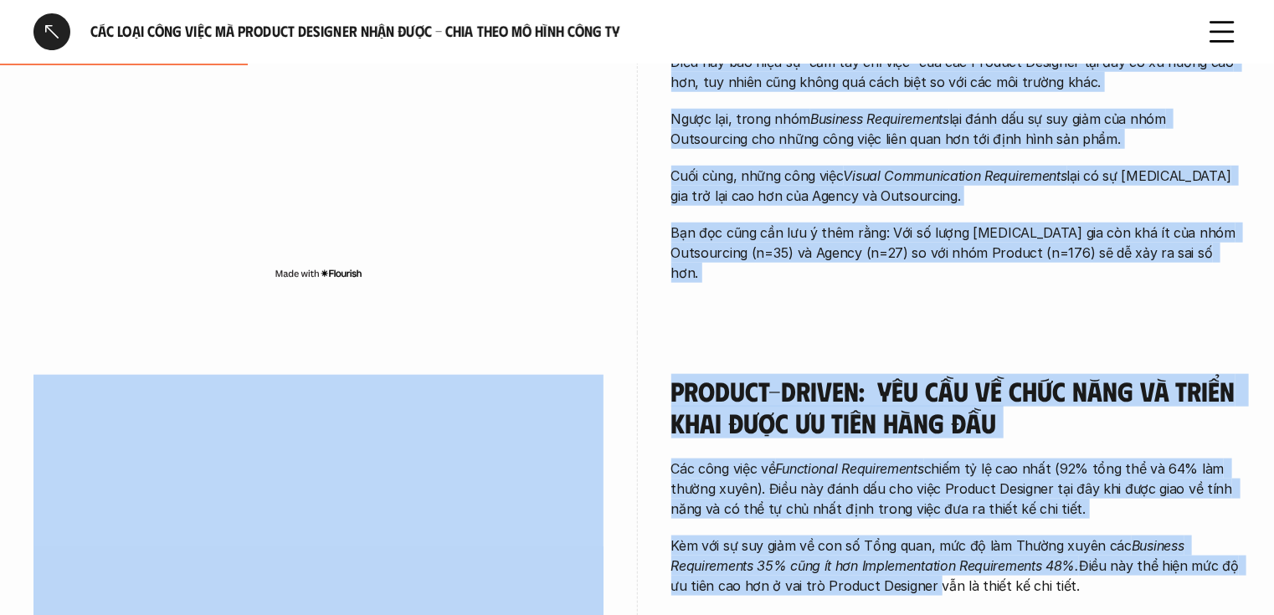
scroll to position [733, 0]
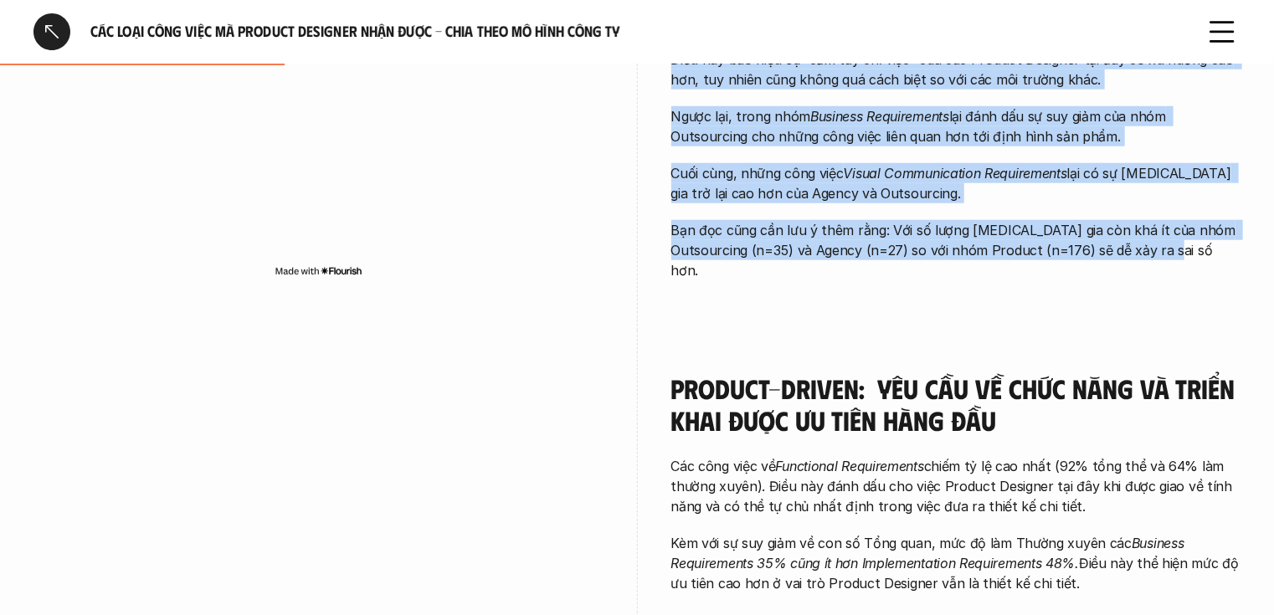
drag, startPoint x: 697, startPoint y: 177, endPoint x: 1159, endPoint y: 268, distance: 471.1
copy div "Nhìn theo từng mô hình công ty, các Product Designer đều xoay quanh yêu cầu về …"
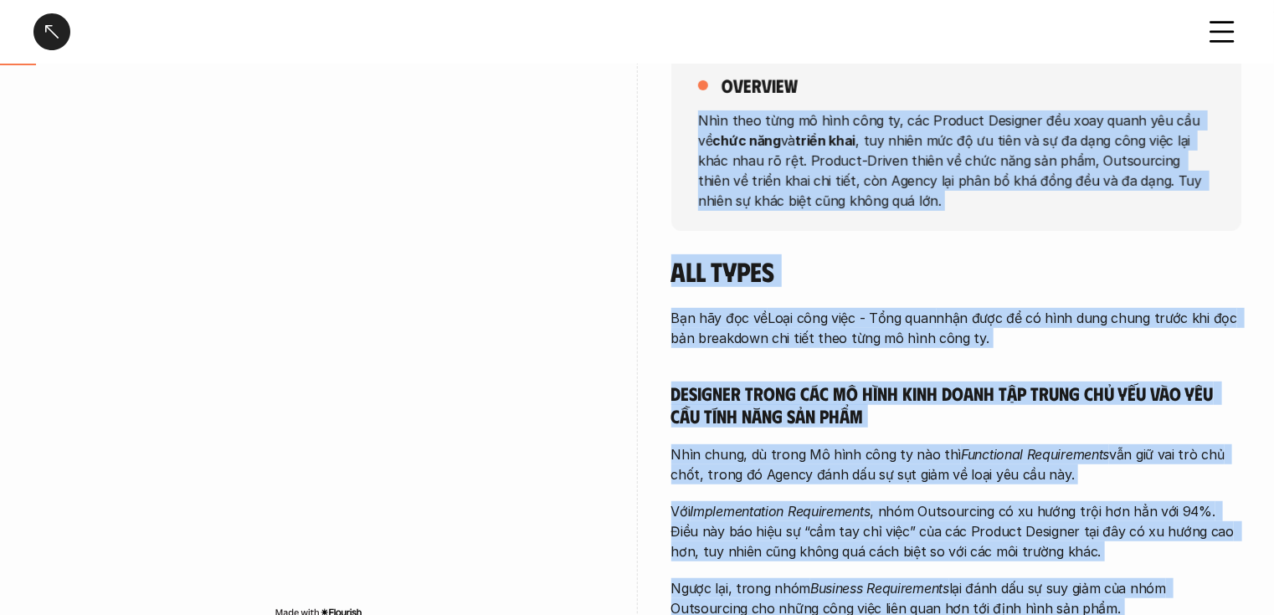
scroll to position [268, 0]
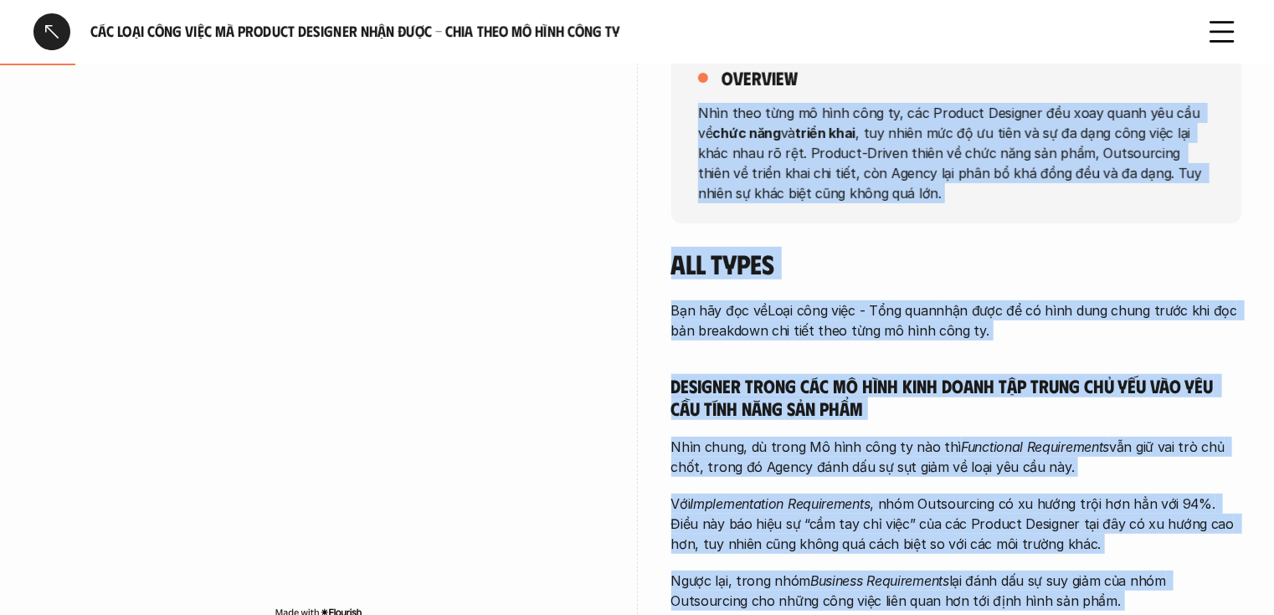
click at [899, 229] on div "overview Nhìn theo từng mô hình công ty, các Product Designer đều xoay quanh yê…" at bounding box center [956, 399] width 570 height 791
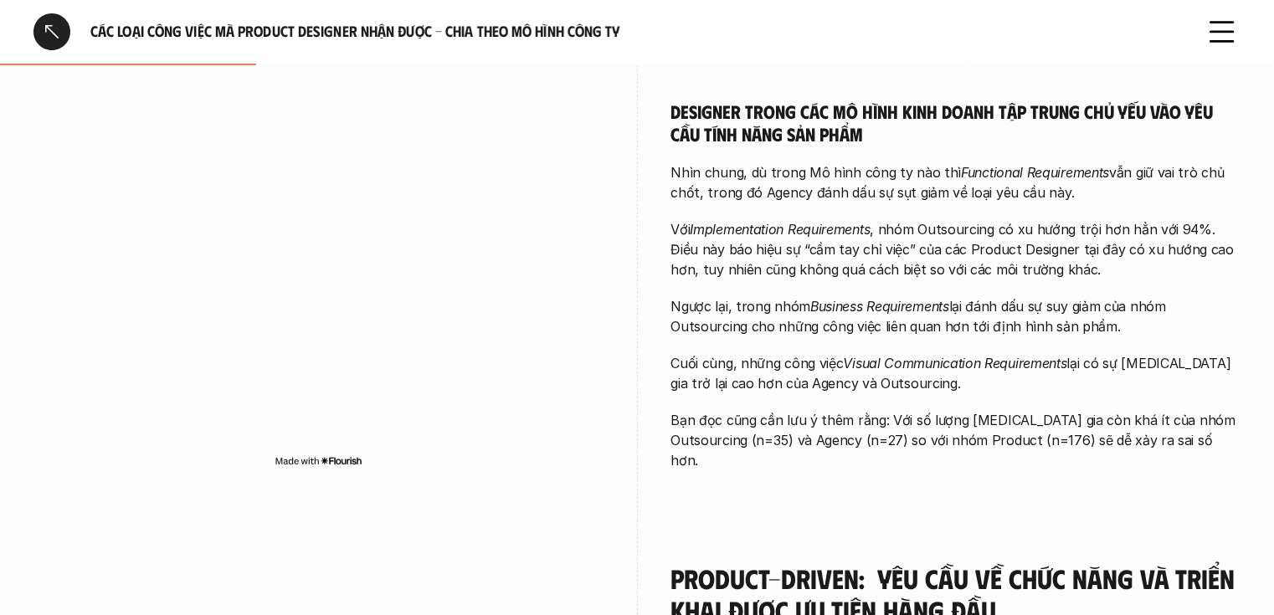
scroll to position [402, 0]
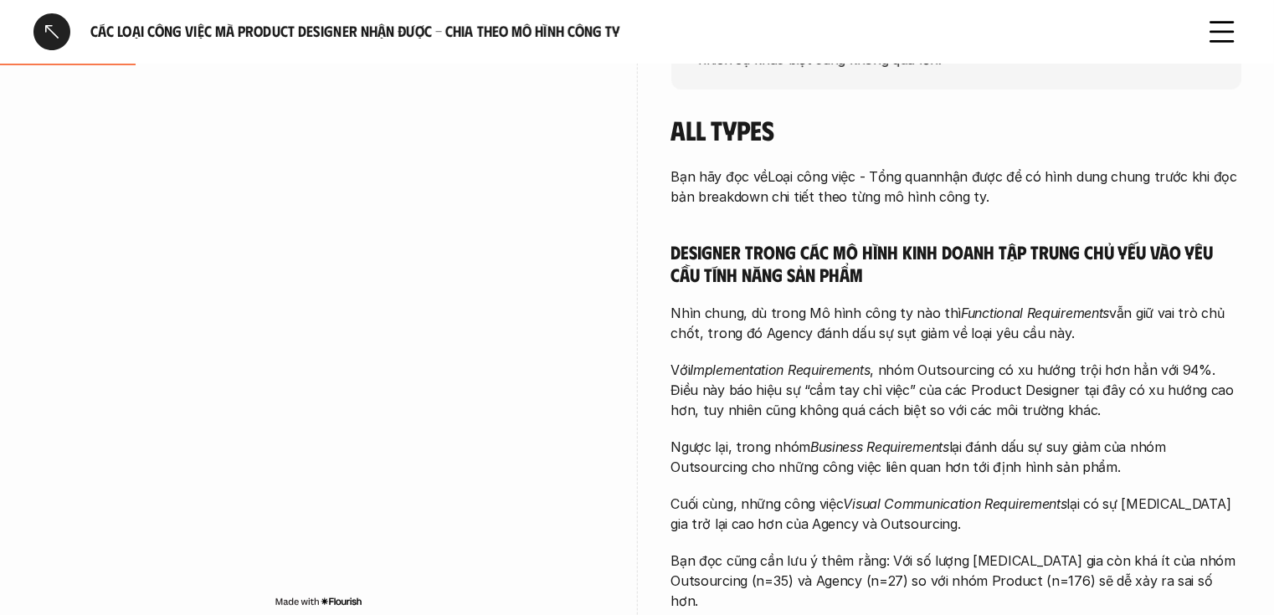
click at [809, 348] on div "Bạn hãy đọc về Loại công việc - Tổng quan nhận được để có hình dung chung trước…" at bounding box center [956, 389] width 570 height 445
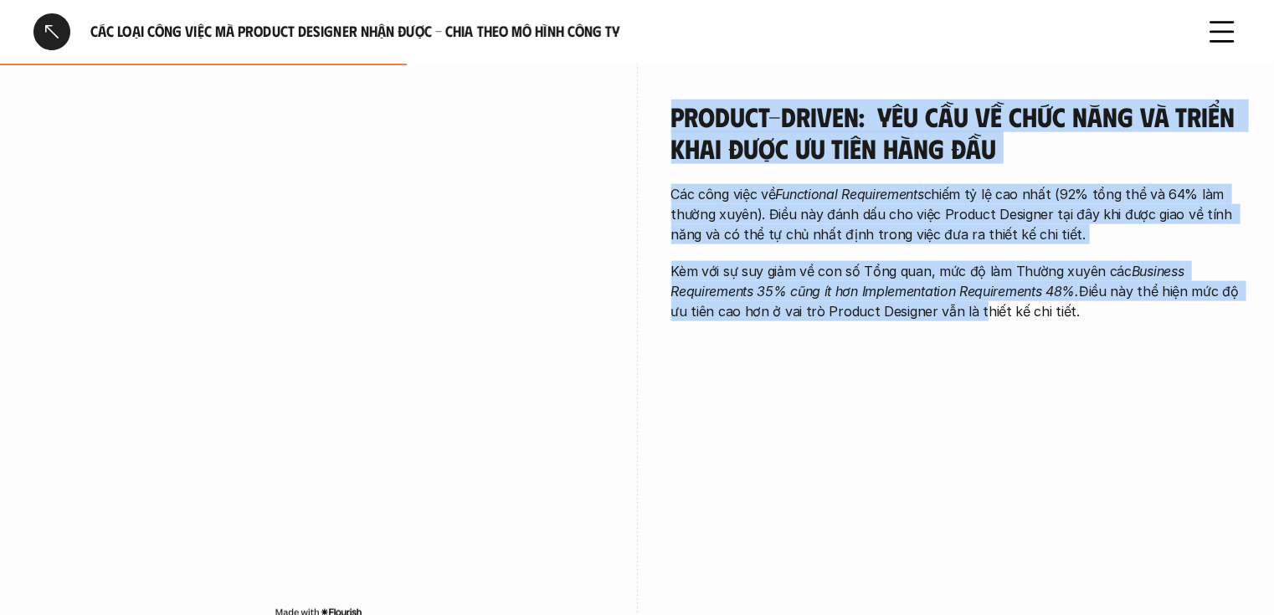
scroll to position [1035, 0]
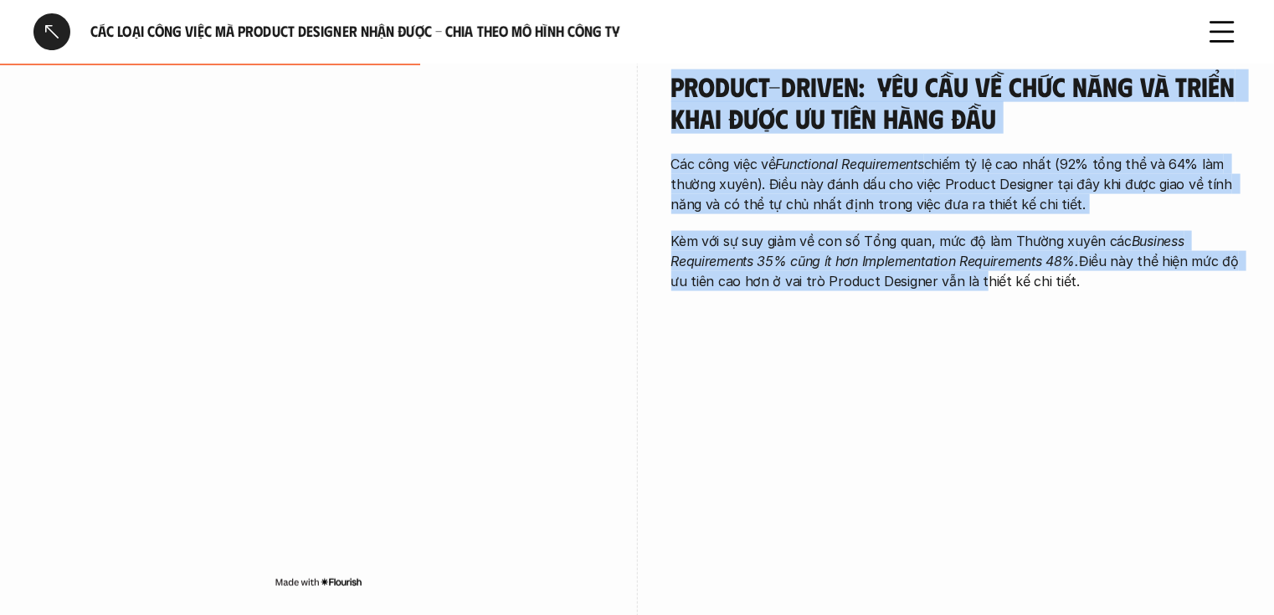
drag, startPoint x: 672, startPoint y: 91, endPoint x: 1102, endPoint y: 323, distance: 488.1
click at [1102, 323] on div "Product-driven: Yêu cầu về chức năng và triển khai được ưu tiên hàng đầu Các cô…" at bounding box center [636, 335] width 1207 height 614
copy div "Product-driven: Yêu cầu về chức năng và triển khai được ưu tiên hàng đầu Các cô…"
click at [1038, 244] on em "Business Requirements 35% cũng ít hơn Implementation Requirements 48%." at bounding box center [929, 251] width 517 height 37
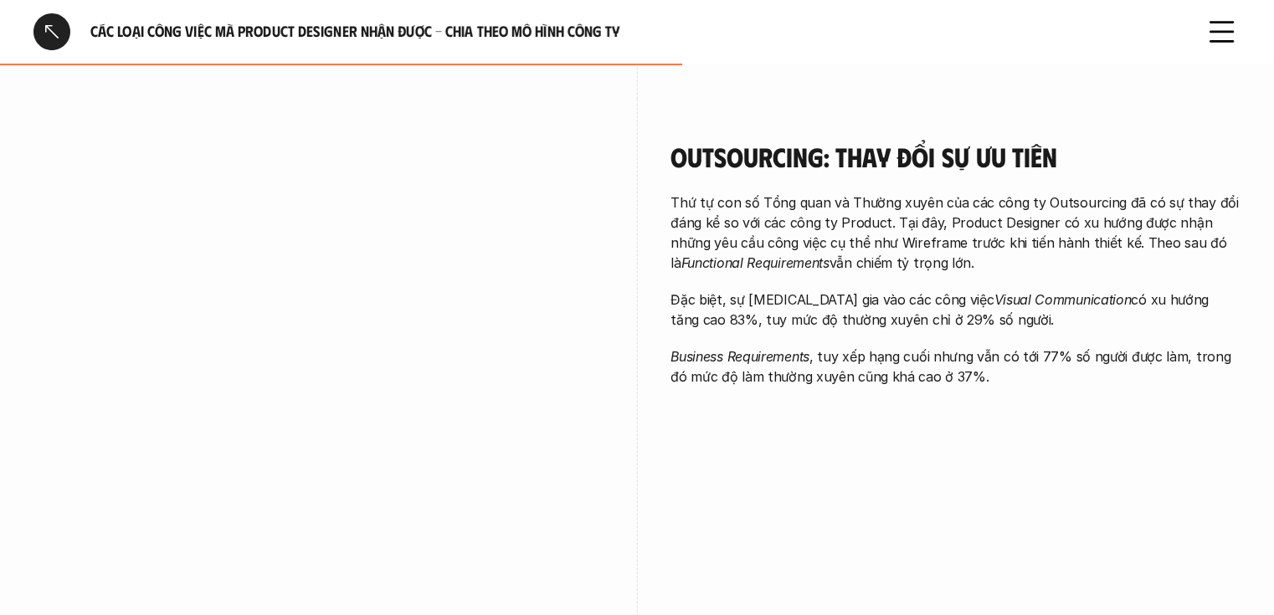
scroll to position [1571, 0]
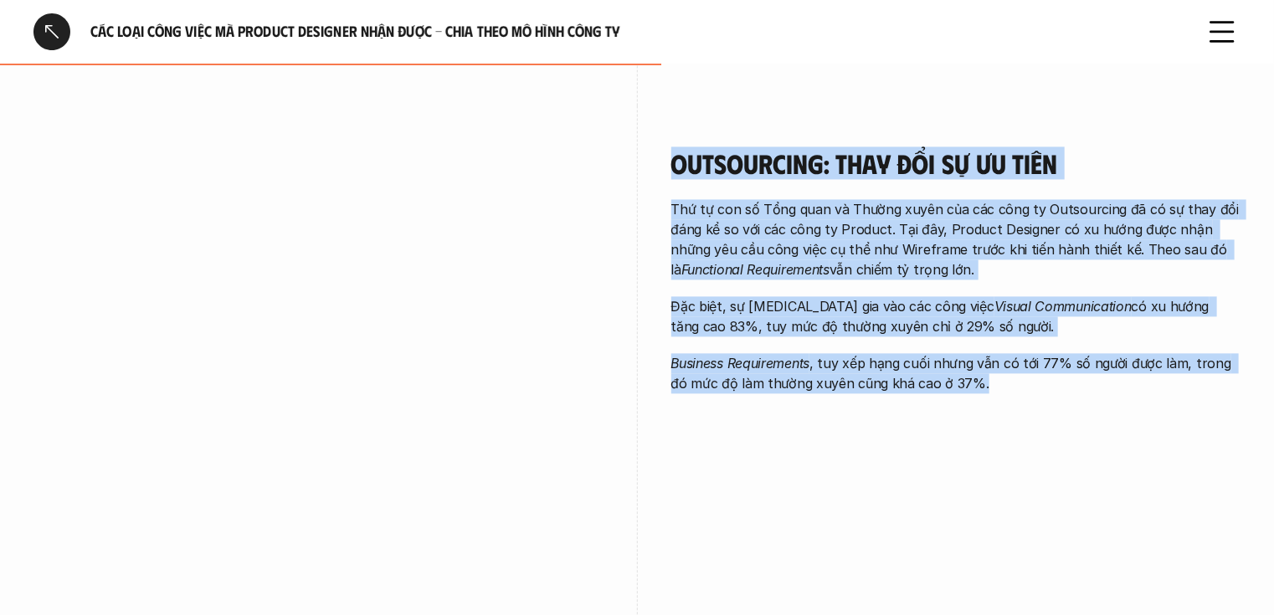
drag, startPoint x: 997, startPoint y: 363, endPoint x: 677, endPoint y: 136, distance: 392.1
click at [677, 148] on div "Outsourcing: Thay đổi sự ưu tiên Thứ tự con số Tổng quan và Thường xuyên của cá…" at bounding box center [956, 271] width 570 height 246
copy div "Outsourcing: Thay đổi sự ưu tiên Thứ tự con số Tổng quan và Thường xuyên của cá…"
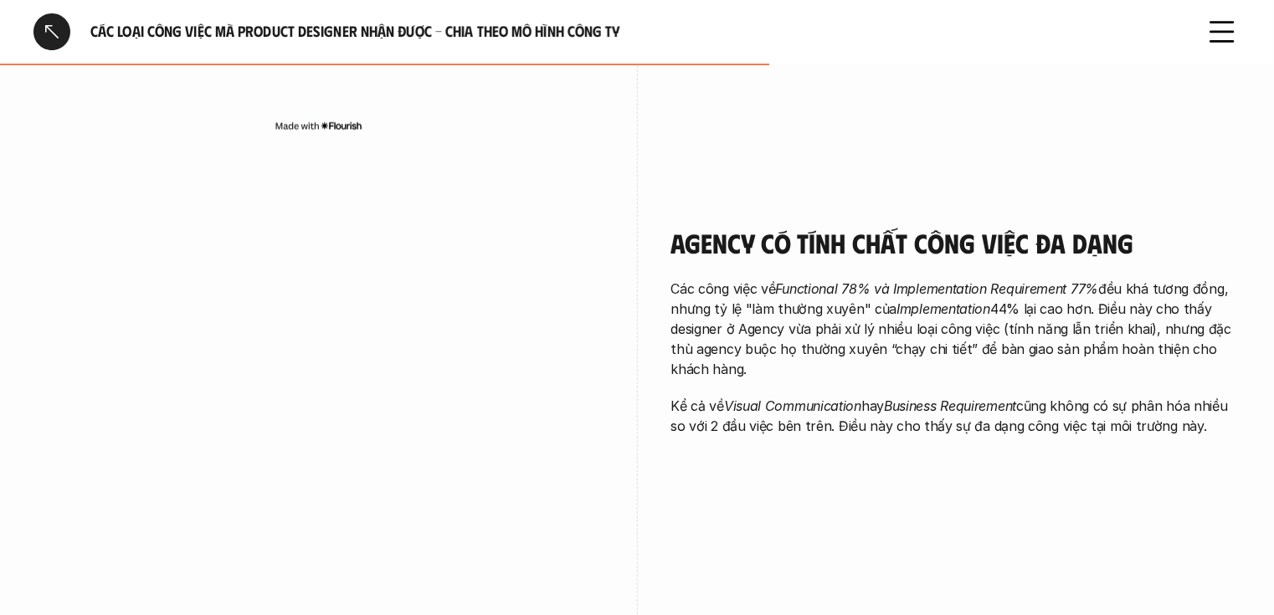
scroll to position [2107, 0]
drag, startPoint x: 677, startPoint y: 208, endPoint x: 1215, endPoint y: 411, distance: 575.5
click at [1215, 411] on div "Agency có tính chất công việc đa dạng Các công việc về Functional 78% và Implem…" at bounding box center [956, 330] width 570 height 209
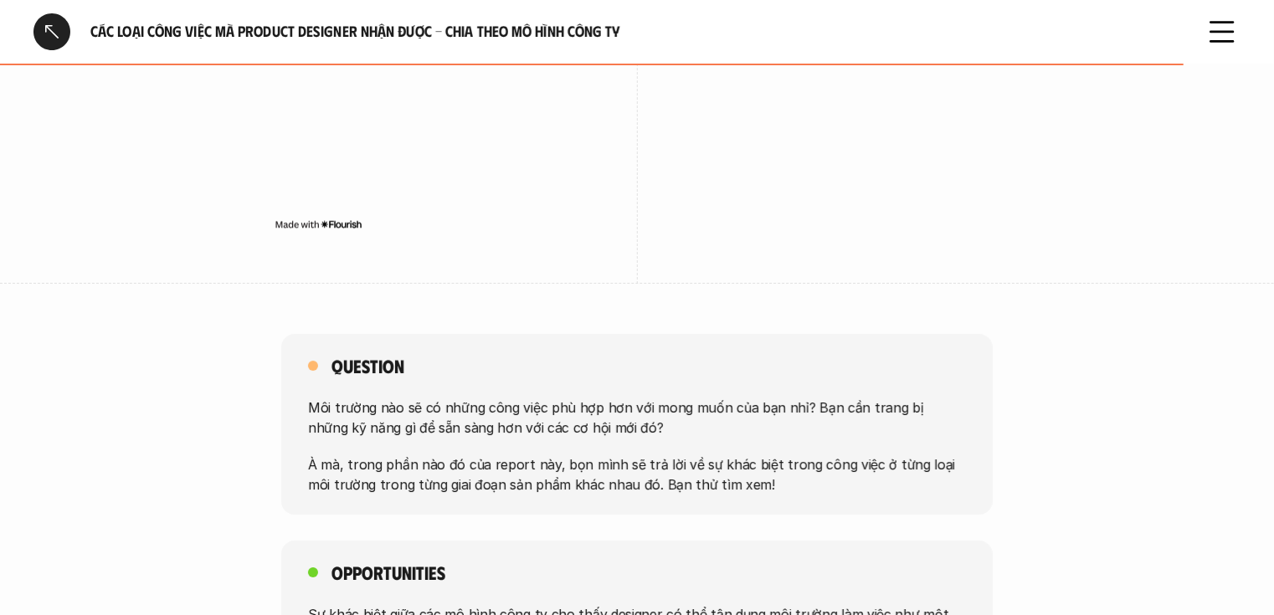
scroll to position [2776, 0]
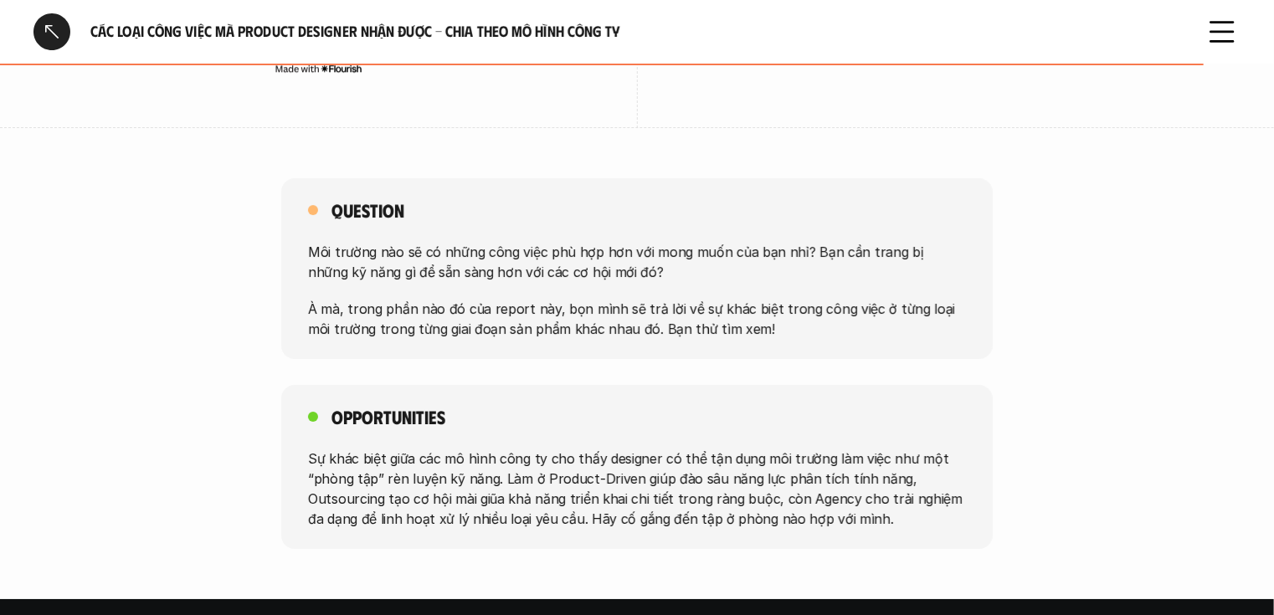
copy div "Agency có tính chất công việc đa dạng Các công việc về Functional 78% và Implem…"
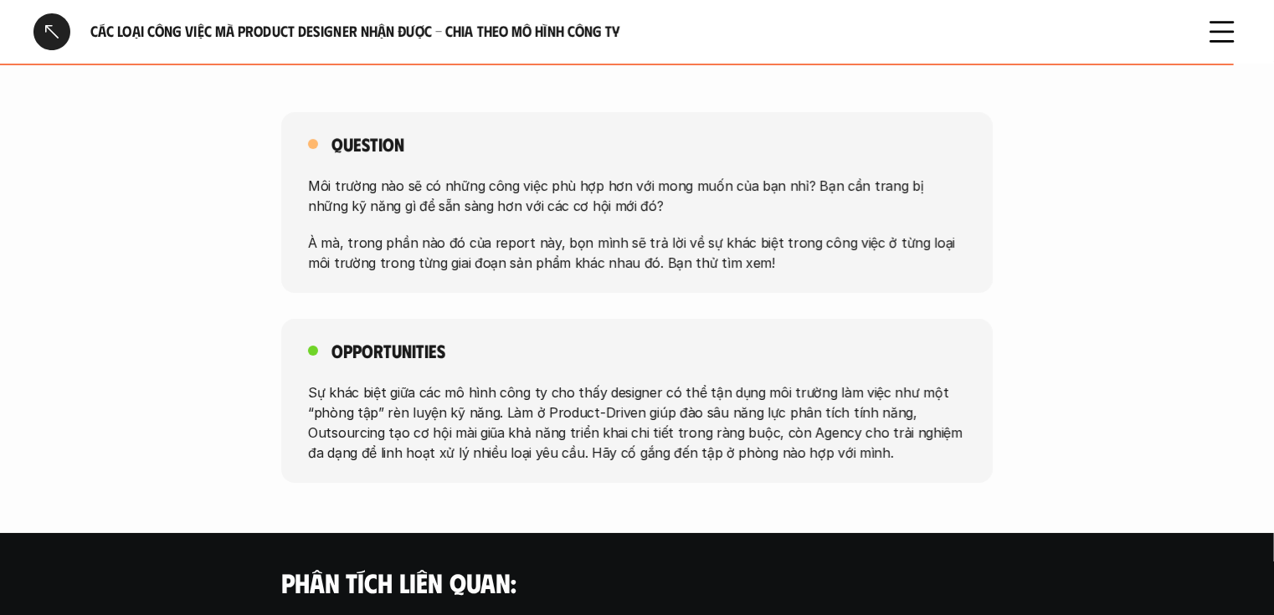
scroll to position [2843, 0]
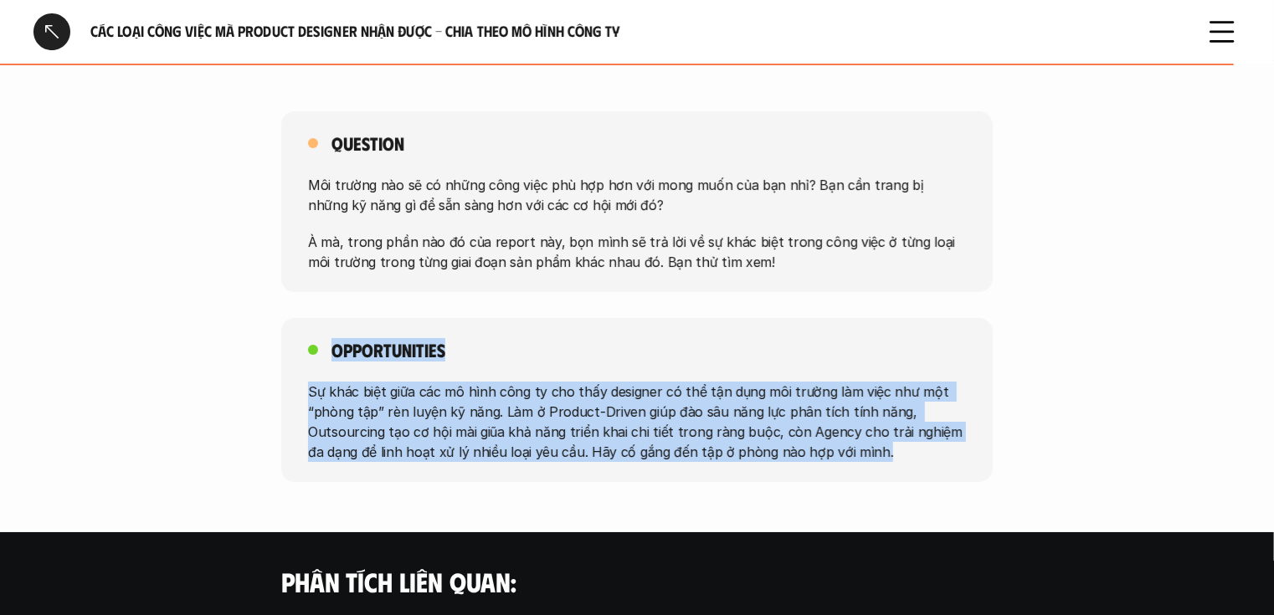
drag, startPoint x: 904, startPoint y: 435, endPoint x: 280, endPoint y: 327, distance: 634.0
click at [280, 327] on div "Opportunities Sự khác biệt giữa các mô hình công ty cho thấy designer có thể tậ…" at bounding box center [637, 400] width 1274 height 164
copy div "Opportunities Sự khác biệt giữa các mô hình công ty cho thấy designer có thể tậ…"
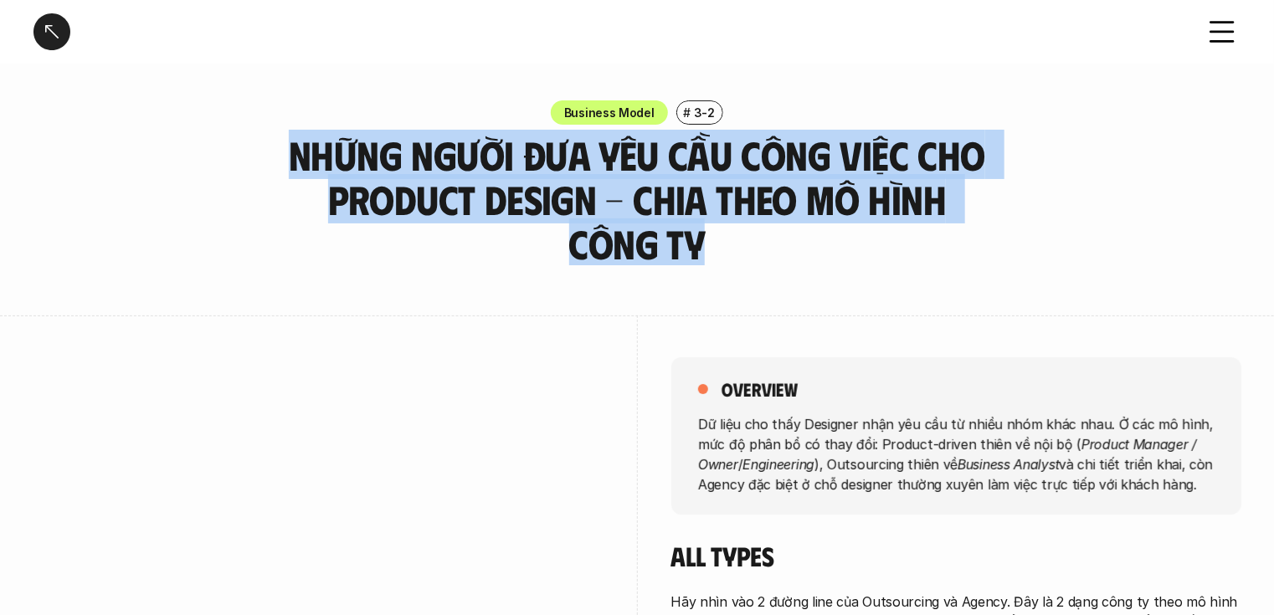
drag, startPoint x: 662, startPoint y: 244, endPoint x: 291, endPoint y: 170, distance: 378.3
click at [291, 170] on h3 "Những người đưa yêu cầu công việc cho Product Design - Chia theo mô hình công ty" at bounding box center [637, 199] width 712 height 132
copy h3 "Những người đưa yêu cầu công việc cho Product Design - Chia theo mô hình công ty"
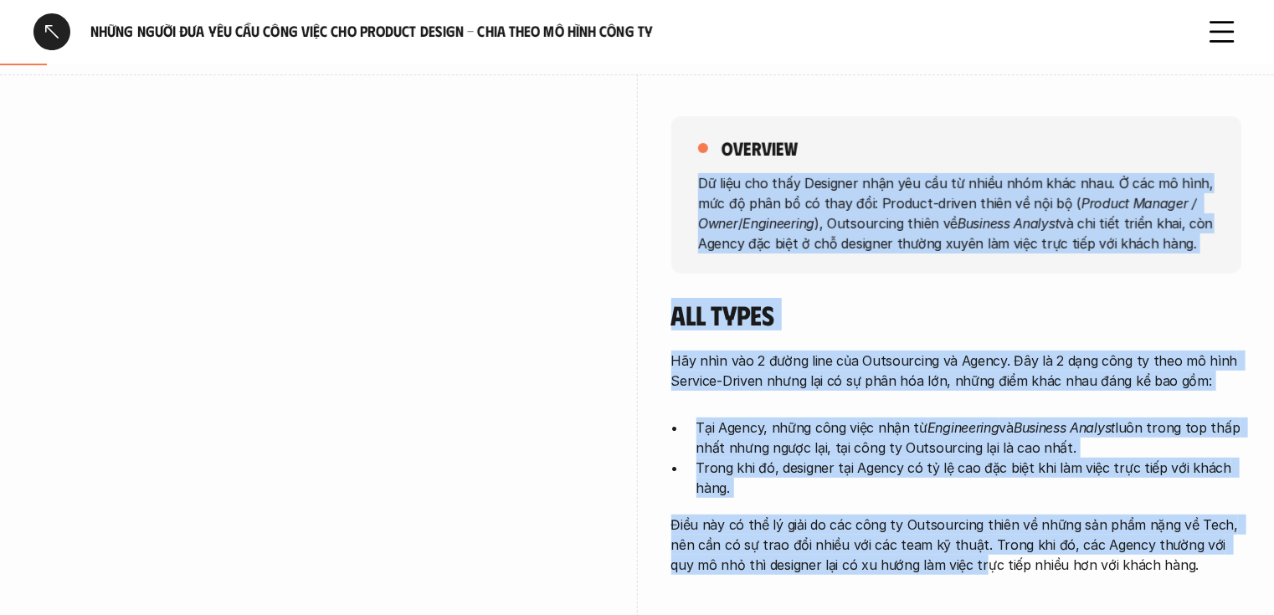
scroll to position [301, 0]
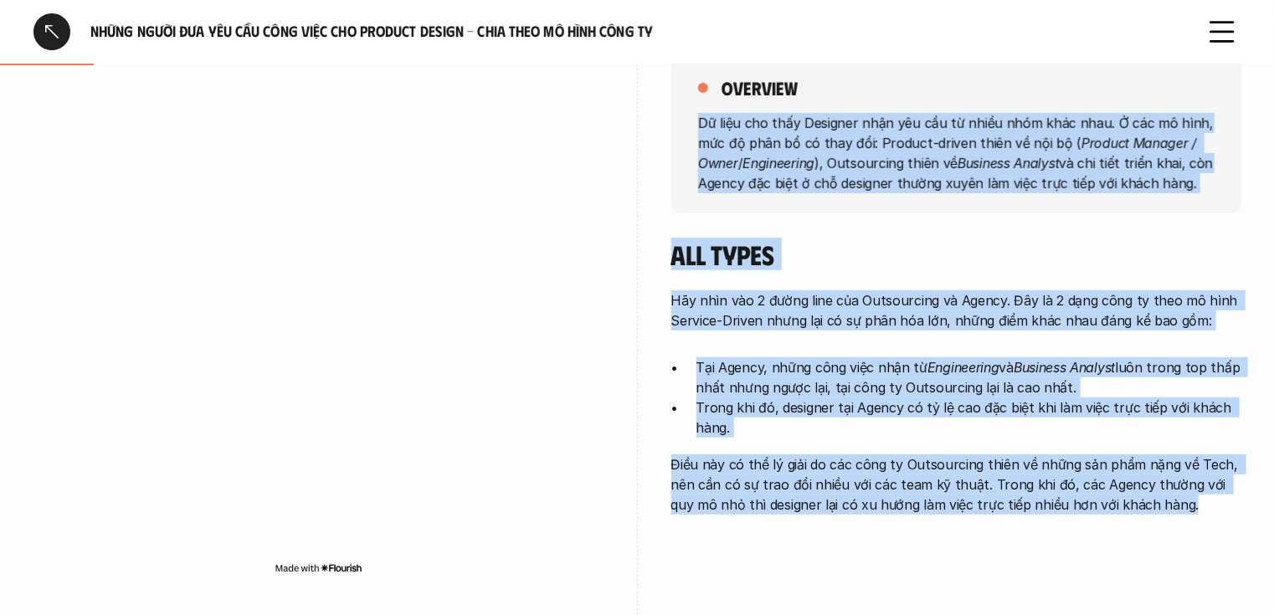
drag, startPoint x: 700, startPoint y: 221, endPoint x: 1199, endPoint y: 502, distance: 572.8
click at [1199, 502] on div "overview Dữ liệu cho thấy Designer nhận yêu cầu từ nhiều nhóm khác nhau. Ở các …" at bounding box center [956, 289] width 570 height 551
copy div "Lo ipsu dol sita Consecte adip eli sed do eiusm temp inci utla. E dol ma aliq, …"
click at [739, 175] on p "Dữ liệu cho thấy Designer nhận yêu cầu từ nhiều nhóm khác nhau. Ở các mô hình, …" at bounding box center [956, 153] width 517 height 80
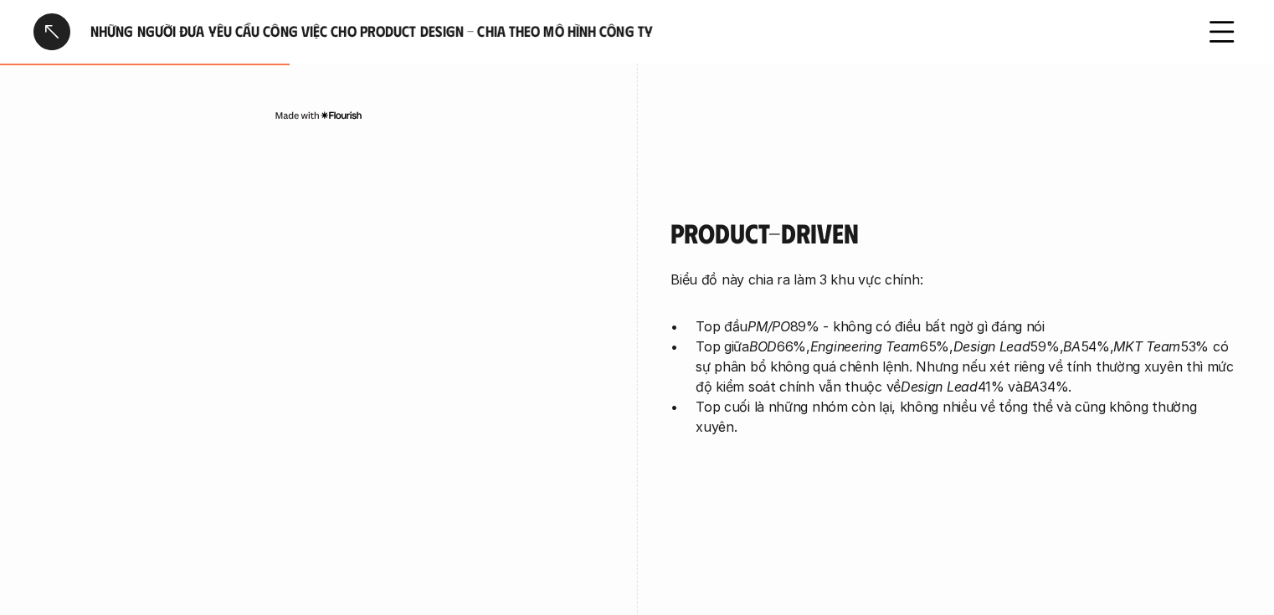
scroll to position [904, 0]
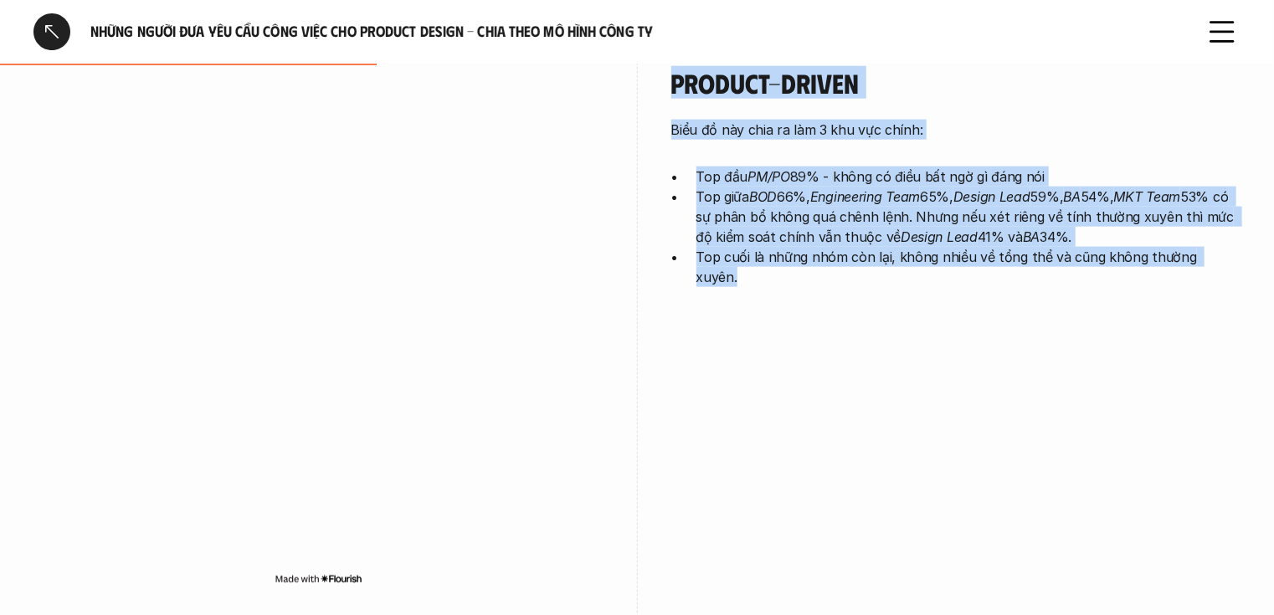
drag, startPoint x: 665, startPoint y: 85, endPoint x: 1224, endPoint y: 261, distance: 586.5
click at [1224, 261] on div "Product-driven Biểu đồ này chia ra làm 3 khu vực chính: Top đầu PM/PO 89% - khô…" at bounding box center [636, 332] width 1207 height 614
copy div "Product-driven Biểu đồ này chia ra làm 3 khu vực chính: Top đầu PM/PO 89% - khô…"
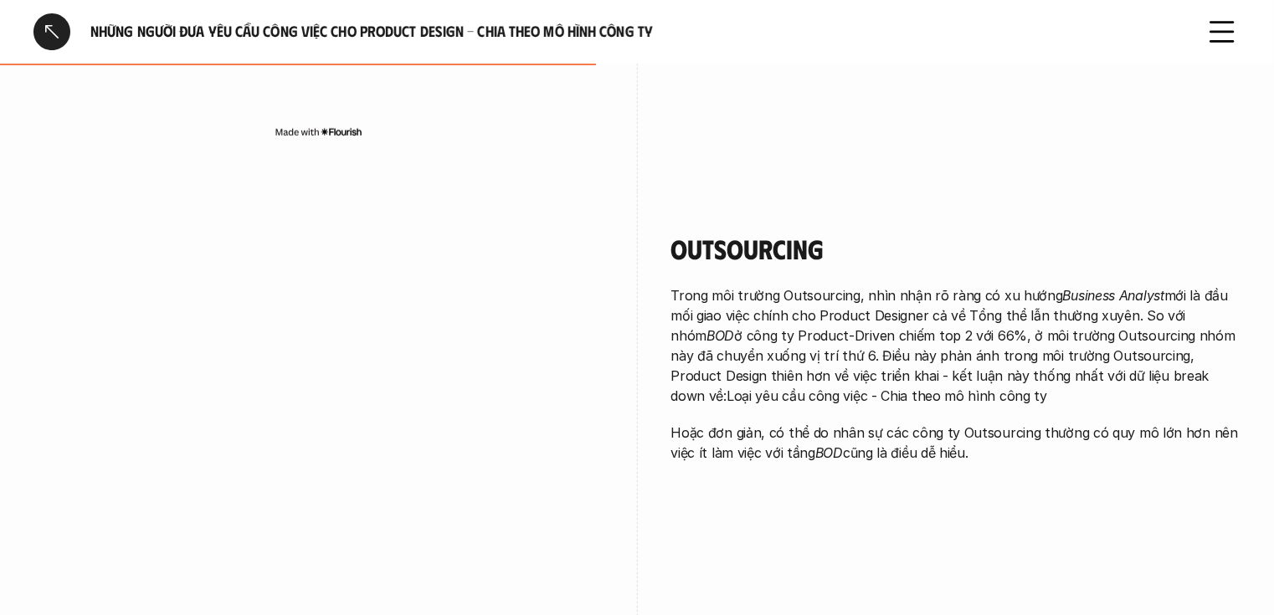
scroll to position [1373, 0]
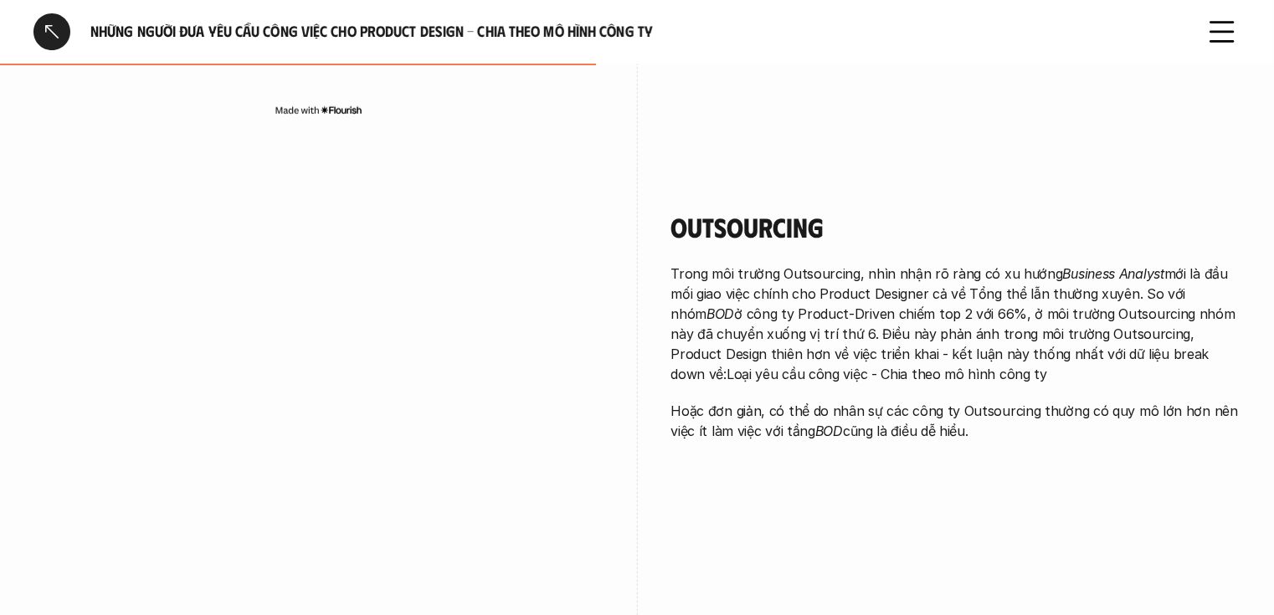
drag, startPoint x: 674, startPoint y: 228, endPoint x: 991, endPoint y: 425, distance: 373.8
click at [991, 425] on div "Outsourcing Trong môi trường Outsourcing, nhìn nhận rõ ràng có xu hướng Busines…" at bounding box center [956, 326] width 570 height 229
copy div "Outsourcing Trong môi trường Outsourcing, nhìn nhận rõ ràng có xu hướng Busines…"
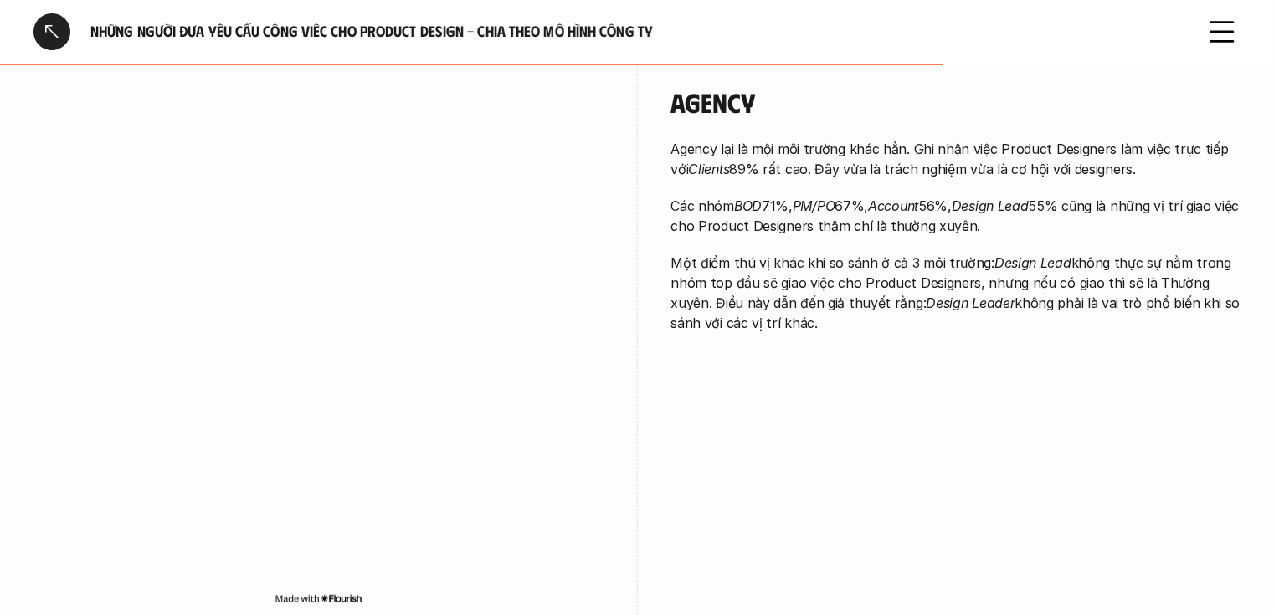
scroll to position [2043, 0]
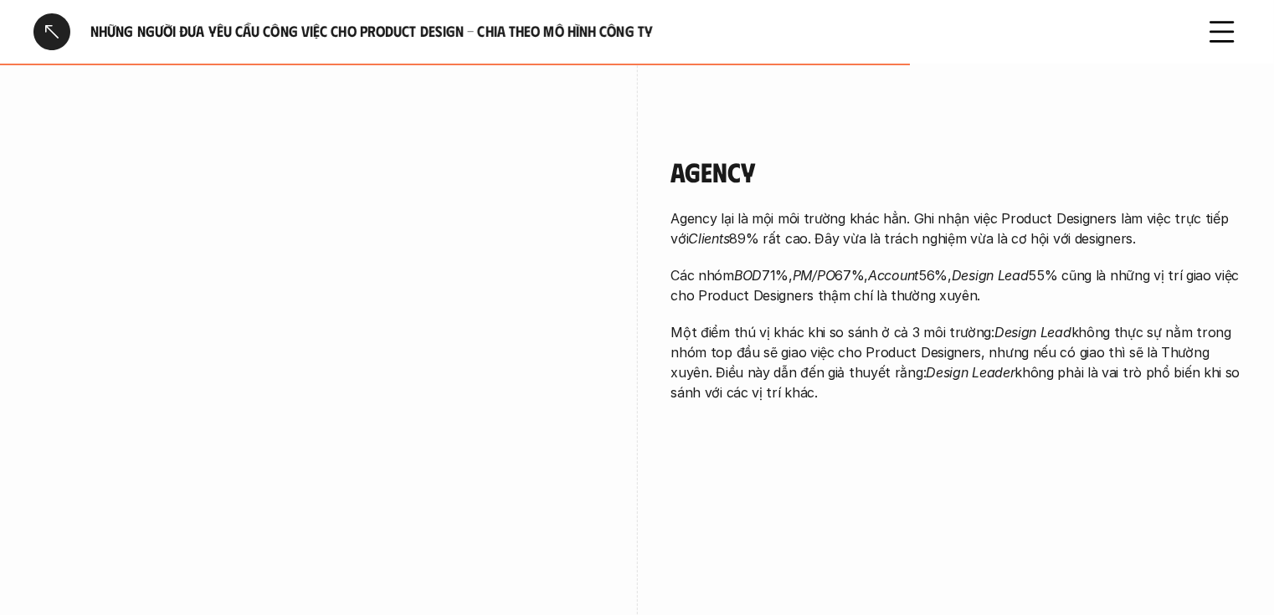
drag, startPoint x: 666, startPoint y: 168, endPoint x: 810, endPoint y: 396, distance: 269.4
click at [810, 396] on div "Agency Agency lại là mội môi trường khác hẳn. Ghi nhận việc Product Designers l…" at bounding box center [636, 421] width 1207 height 614
copy div "Agency Agency lại là mội môi trường khác hẳn. Ghi nhận việc Product Designers l…"
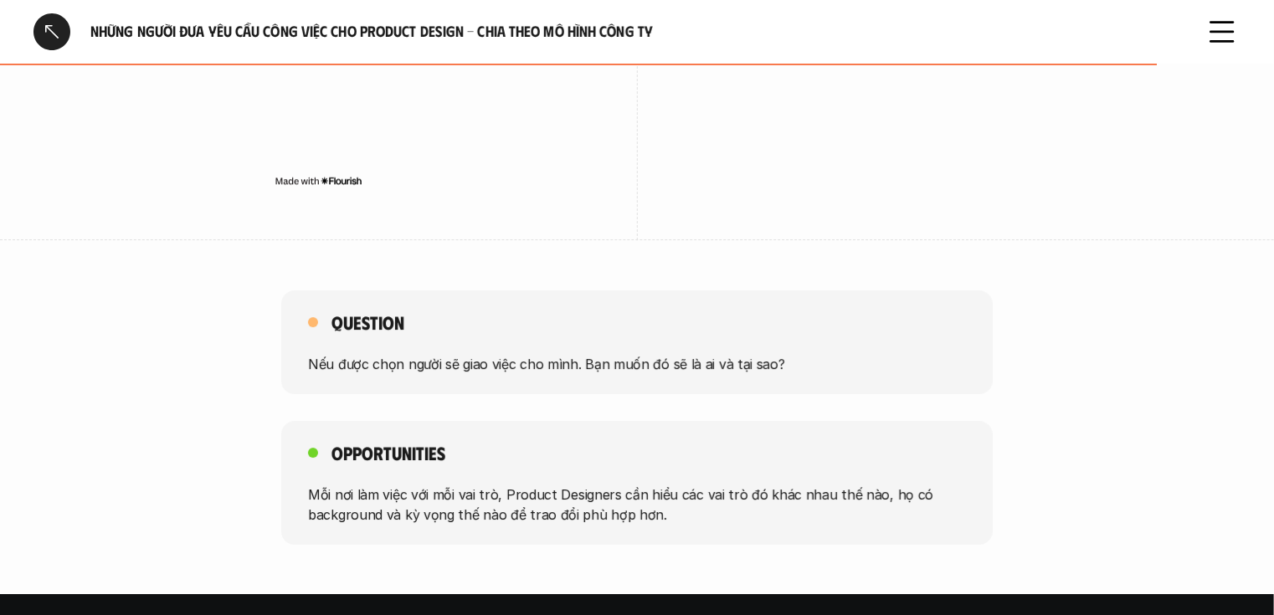
scroll to position [2713, 0]
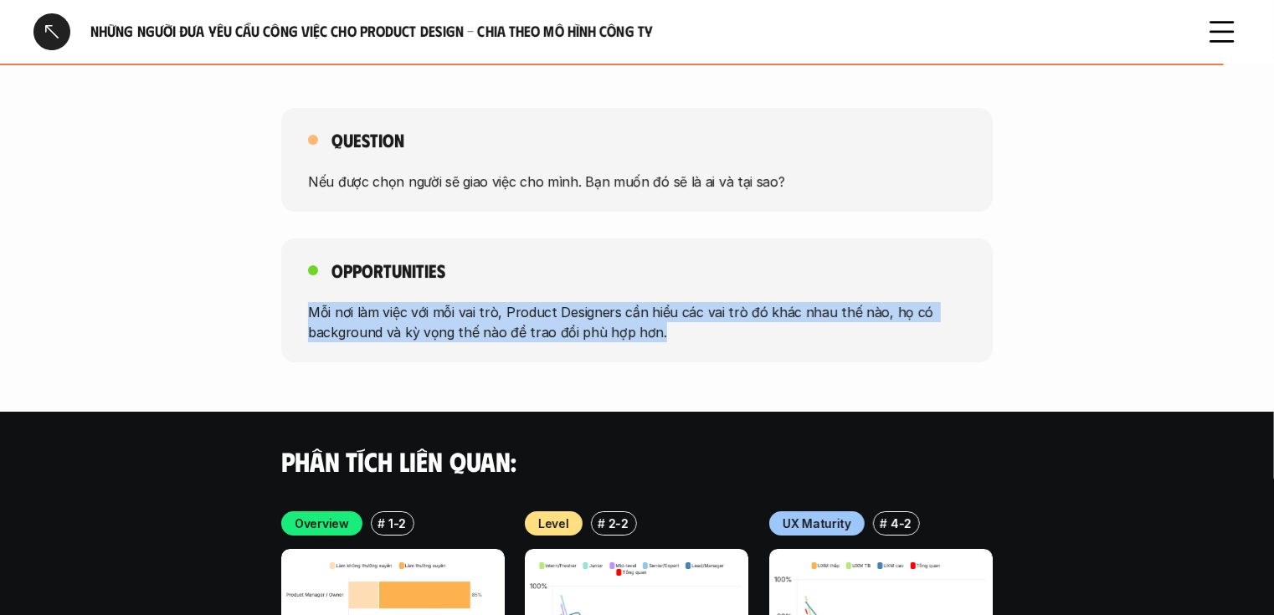
drag, startPoint x: 670, startPoint y: 335, endPoint x: 306, endPoint y: 318, distance: 364.6
click at [306, 318] on div "Opportunities Mỗi nơi làm việc với mỗi vai trò, Product Designers cần hiểu các …" at bounding box center [637, 301] width 712 height 124
copy p "Mỗi nơi làm việc với mỗi vai trò, Product Designers cần hiểu các vai trò đó khá…"
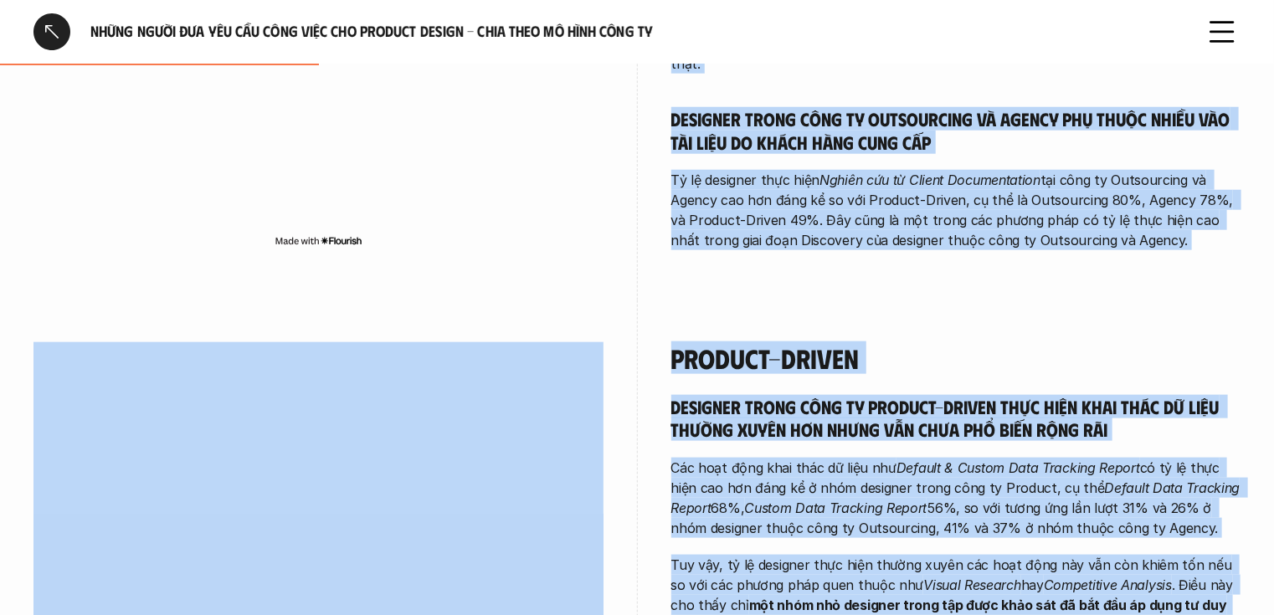
scroll to position [842, 0]
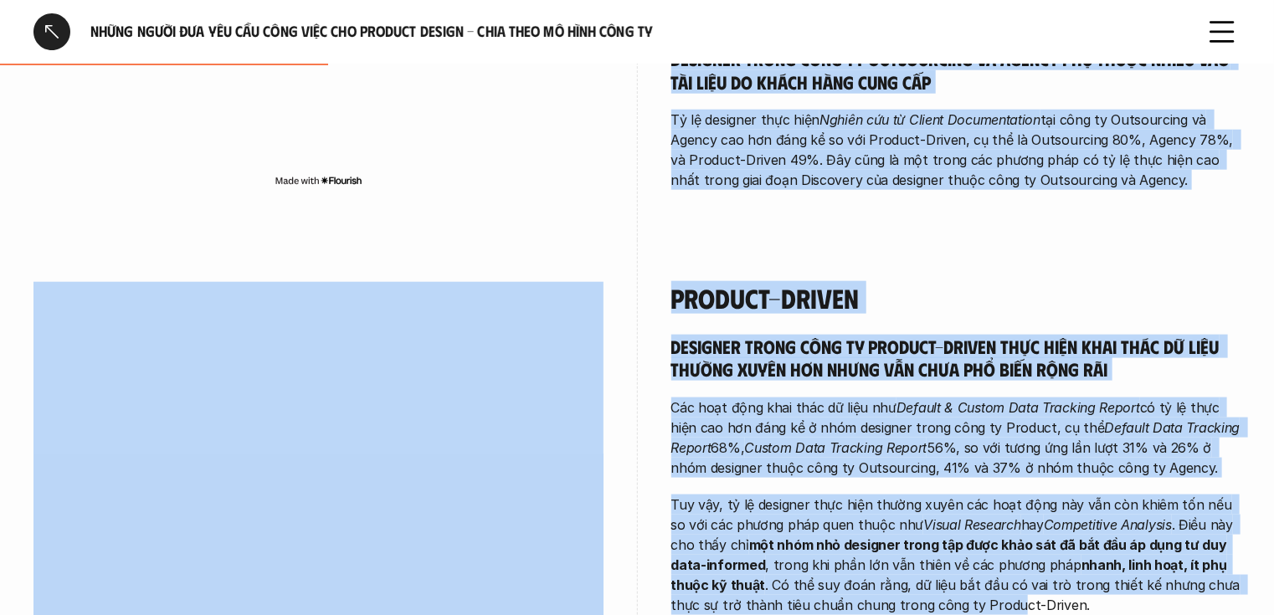
drag, startPoint x: 695, startPoint y: 152, endPoint x: 1184, endPoint y: 147, distance: 489.0
copy div "Lorem ips dolo sita con, adi elitsedd eiu temp i utla et Dolorem-Aliqua en ad m…"
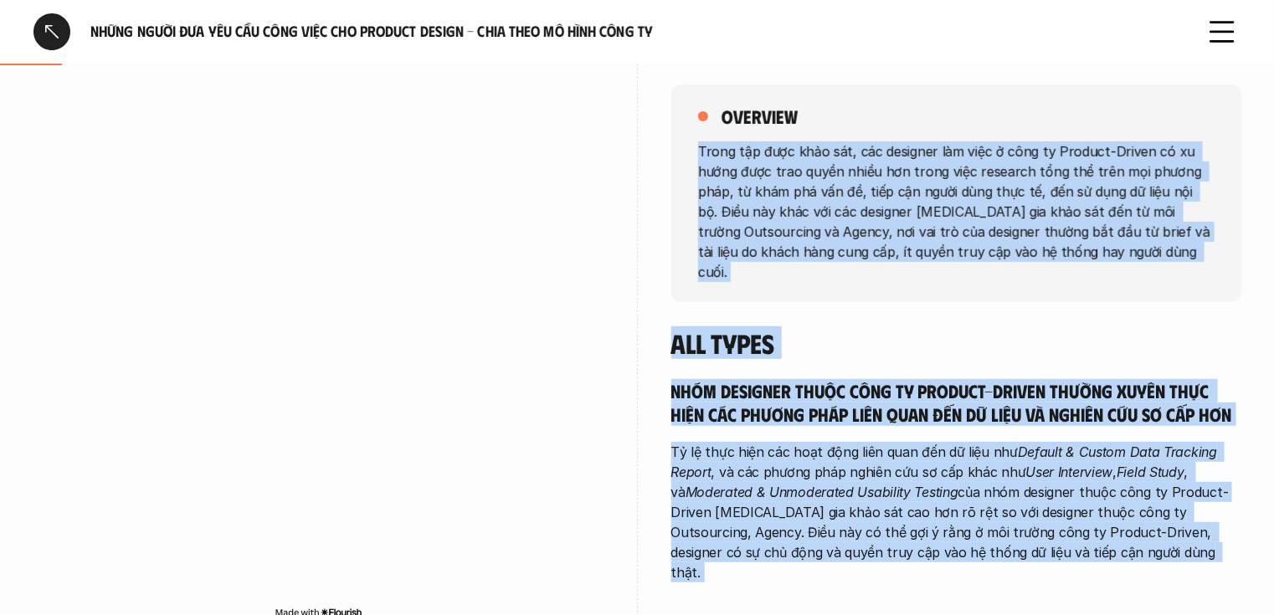
scroll to position [239, 0]
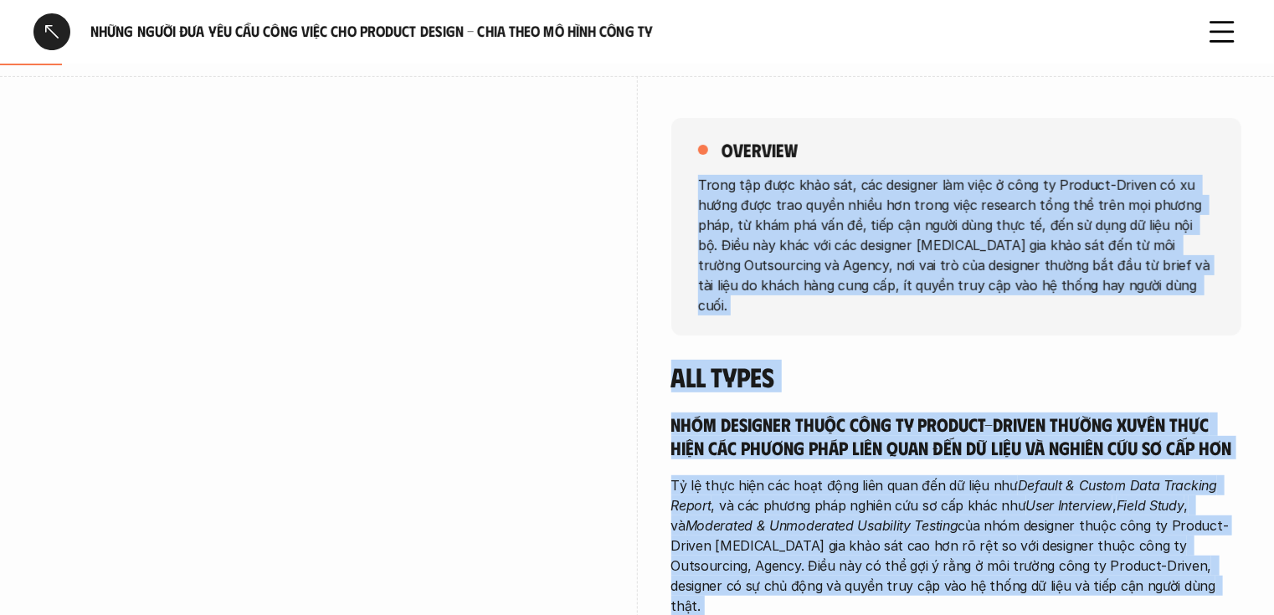
click at [928, 198] on p "Trong tập được khảo sát, các designer làm việc ở công ty Product-Driven có xu h…" at bounding box center [956, 245] width 517 height 141
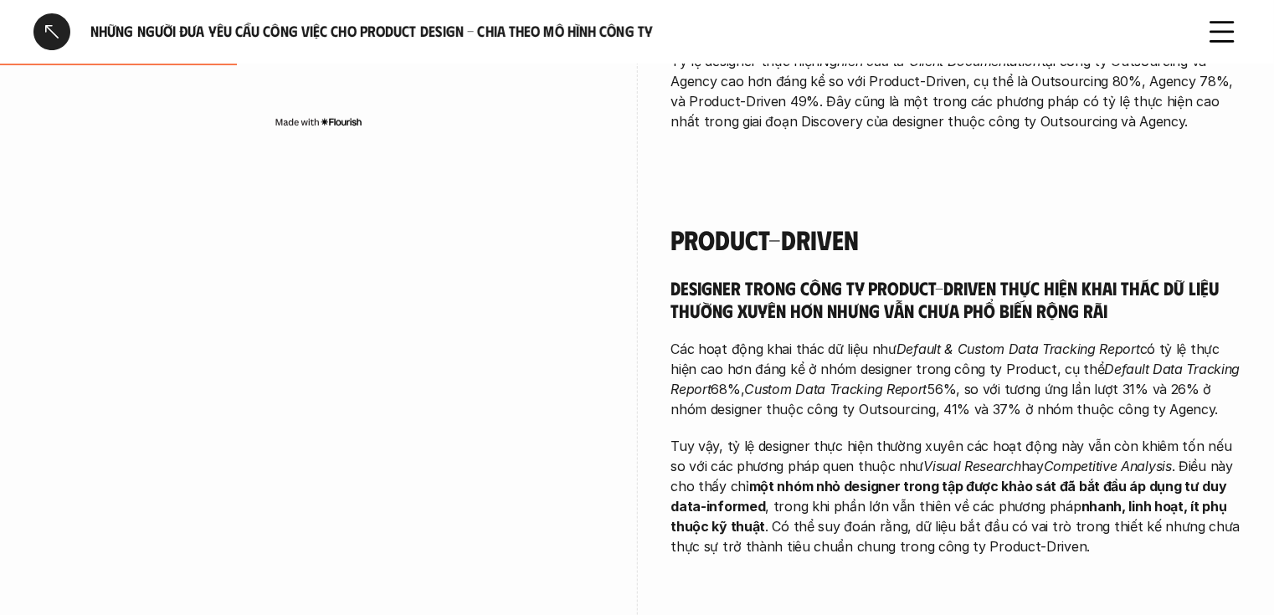
scroll to position [909, 0]
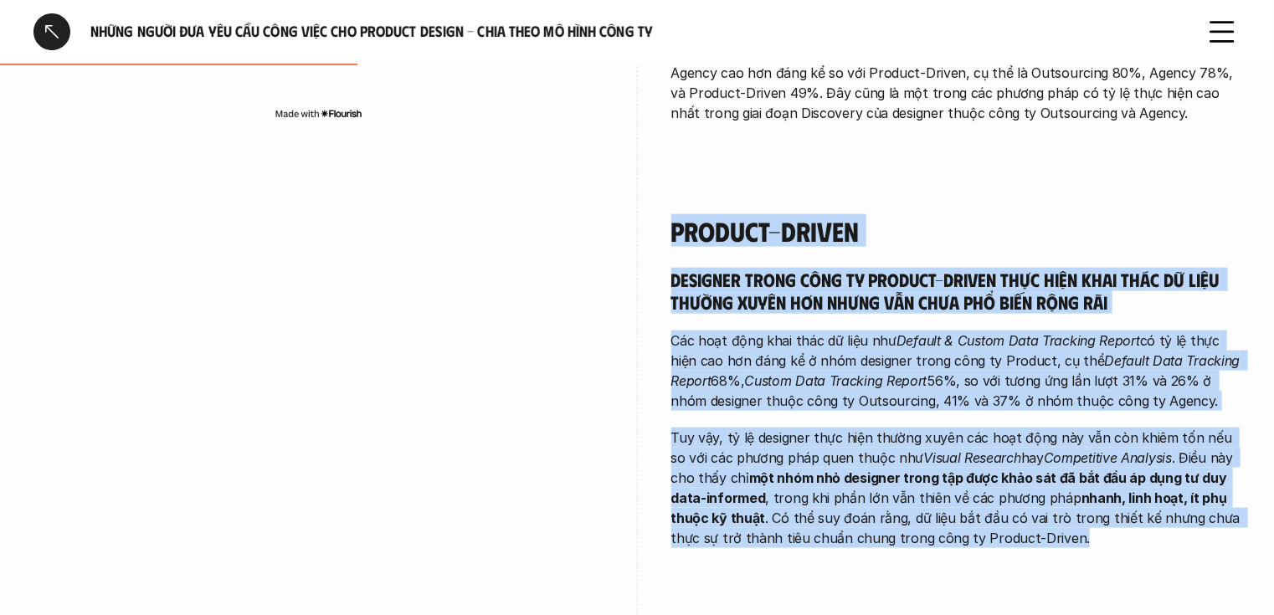
drag, startPoint x: 672, startPoint y: 183, endPoint x: 1107, endPoint y: 507, distance: 542.0
click at [1107, 507] on div "Product-driven Designer trong công ty Product-Driven thực hiện khai thác dữ liệ…" at bounding box center [956, 385] width 570 height 424
copy div "Loremip-dolors Ametcons adipi elit se Doeiusm-Tempor inci utla etdo magn al eni…"
click at [1031, 332] on em "Default & Custom Data Tracking Report" at bounding box center [1019, 340] width 244 height 17
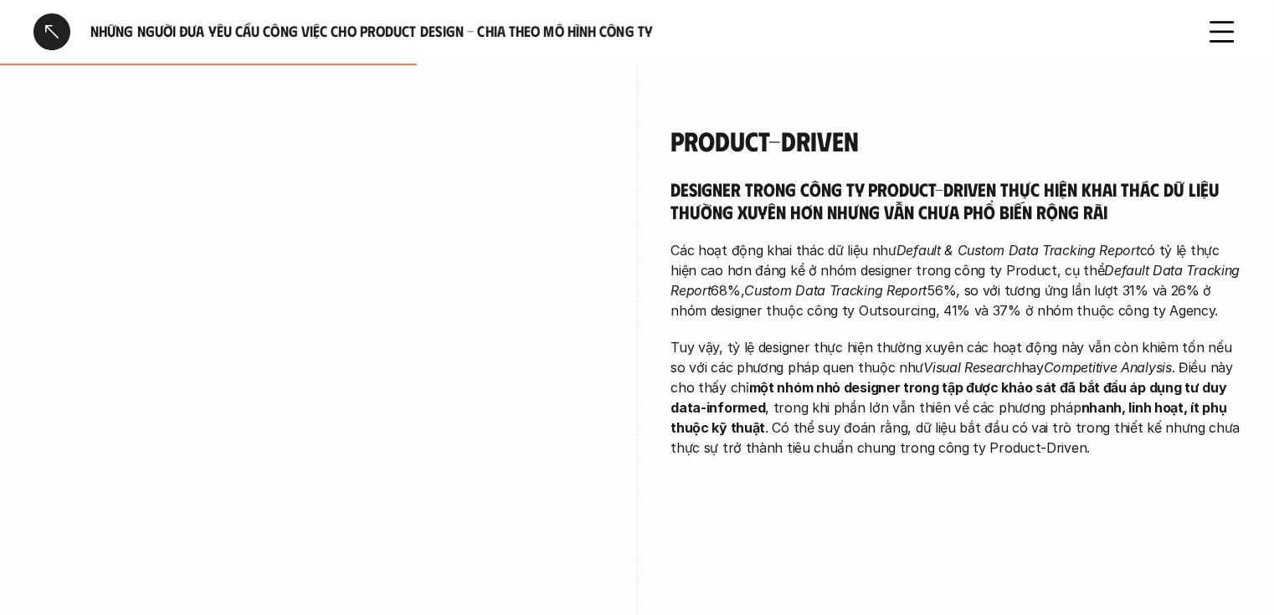
scroll to position [976, 0]
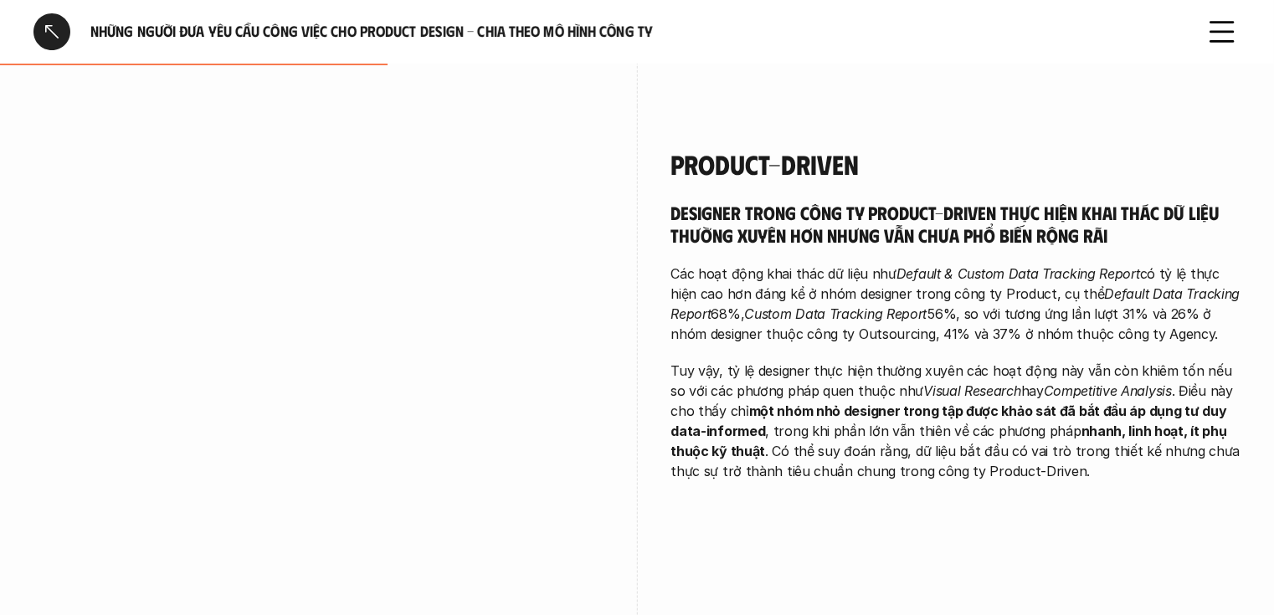
click at [782, 285] on p "Các hoạt động khai thác dữ liệu như Default & Custom Data Tracking Report có tỷ…" at bounding box center [956, 304] width 570 height 80
click at [911, 265] on em "Default & Custom Data Tracking Report" at bounding box center [1019, 273] width 244 height 17
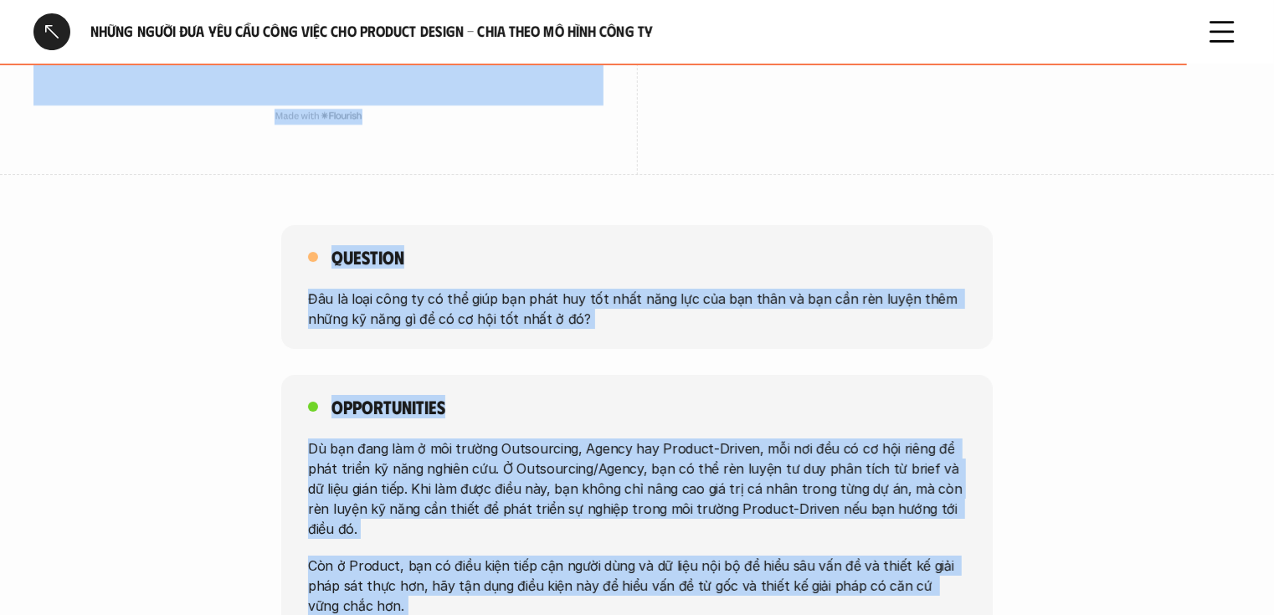
scroll to position [2808, 0]
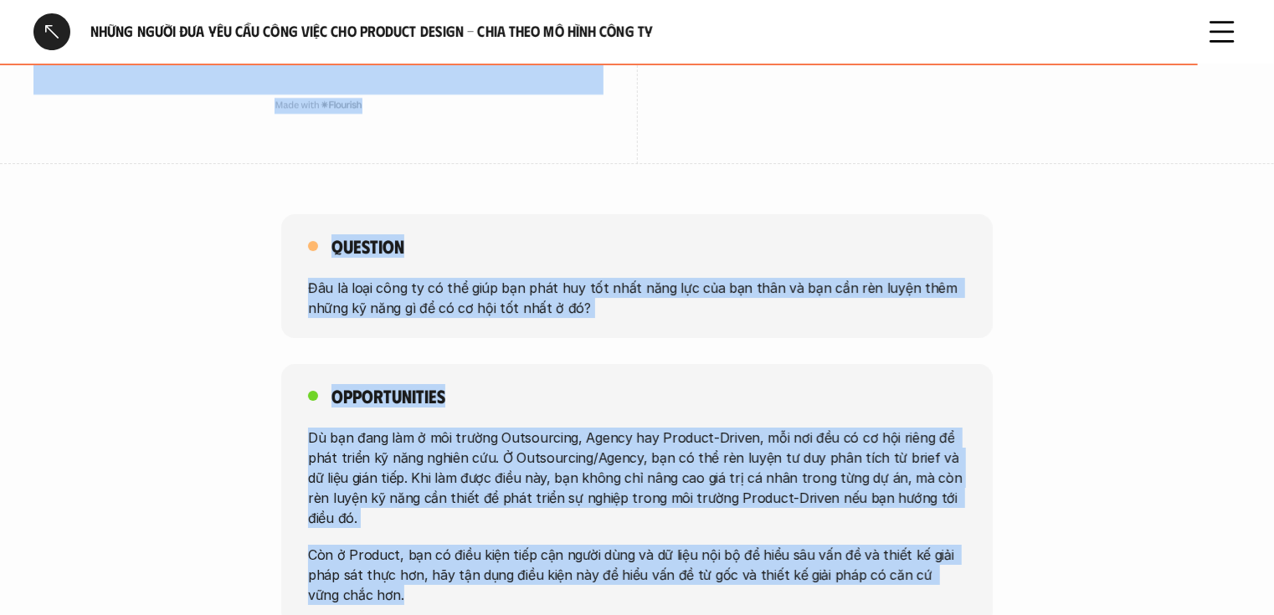
drag, startPoint x: 672, startPoint y: 261, endPoint x: 927, endPoint y: 559, distance: 392.0
copy div "Loremipsumd Sitametc adipi elit se Doeiusmodte inc utlab etdol mag ali enim ad …"
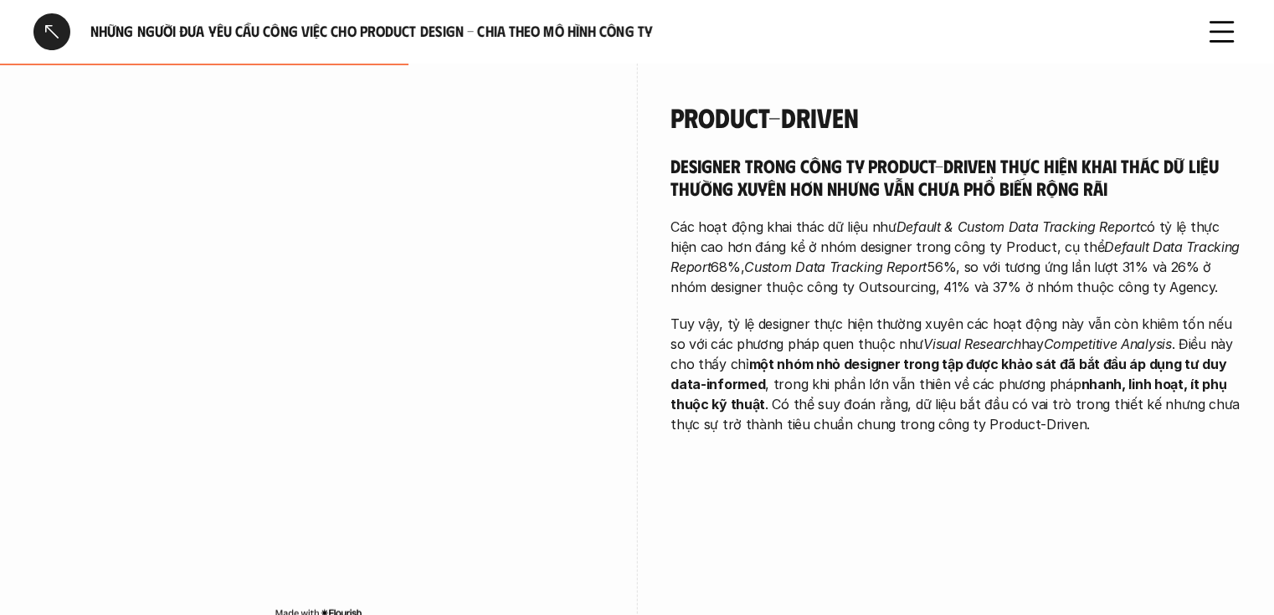
scroll to position [1000, 0]
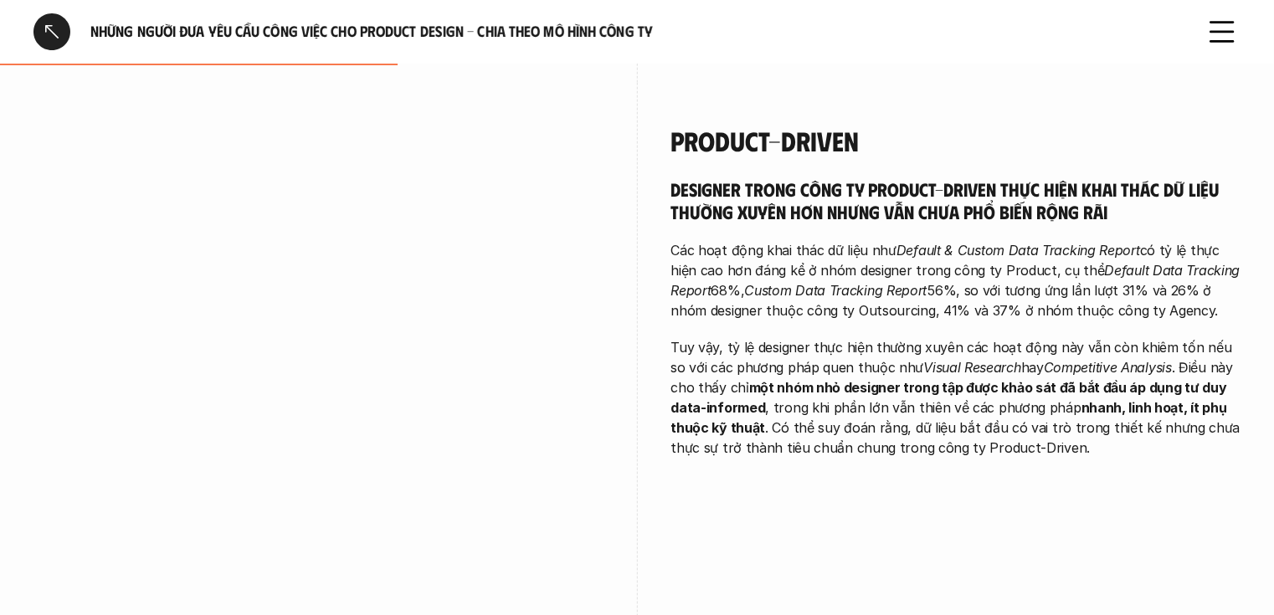
click at [1062, 543] on div "Product-driven Designer trong công ty Product-Driven thực hiện khai thác dữ liệ…" at bounding box center [636, 390] width 1207 height 614
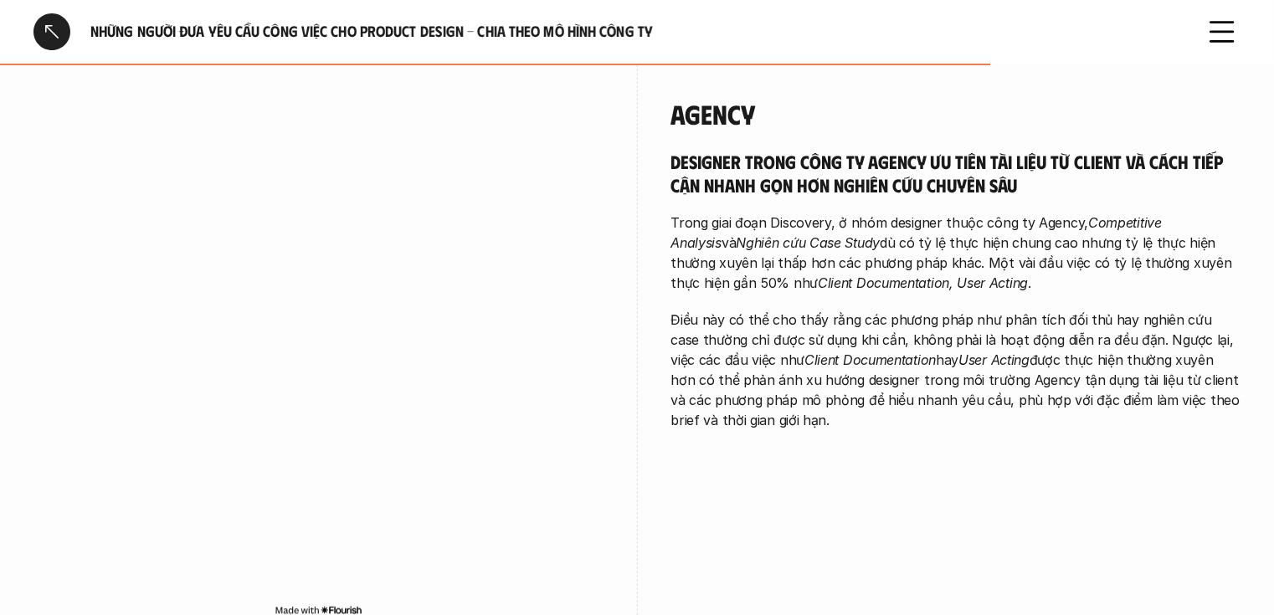
scroll to position [2339, 0]
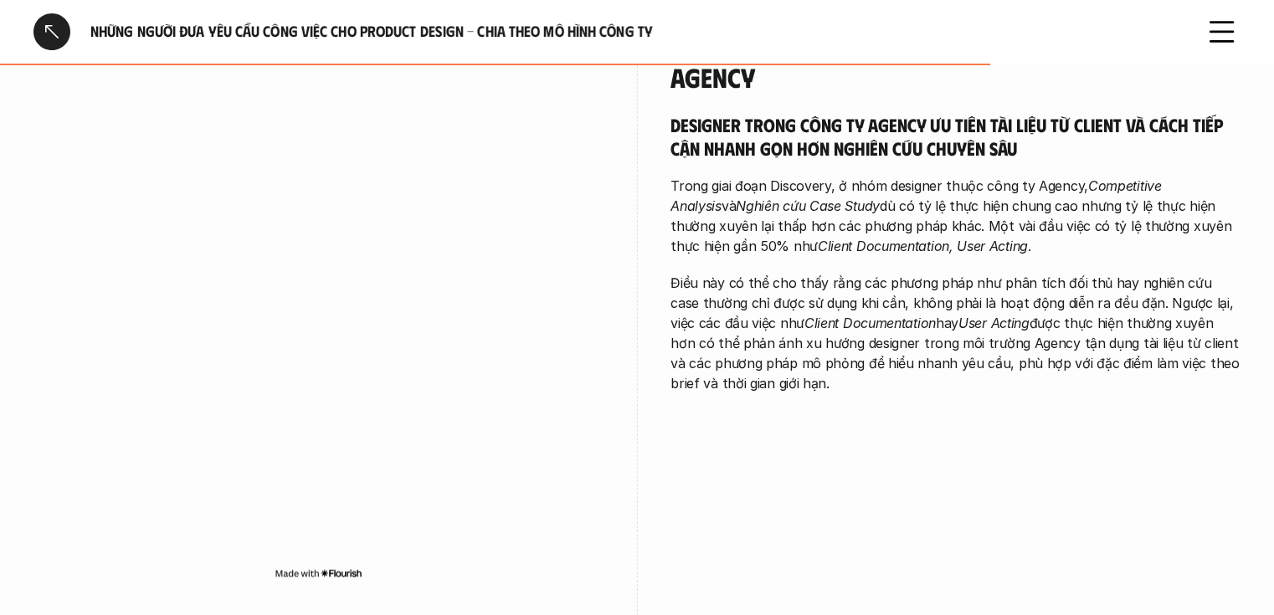
click at [1222, 279] on p "Điều này có thể cho thấy rằng các phương pháp như phân tích đối thủ hay nghiên …" at bounding box center [956, 333] width 570 height 121
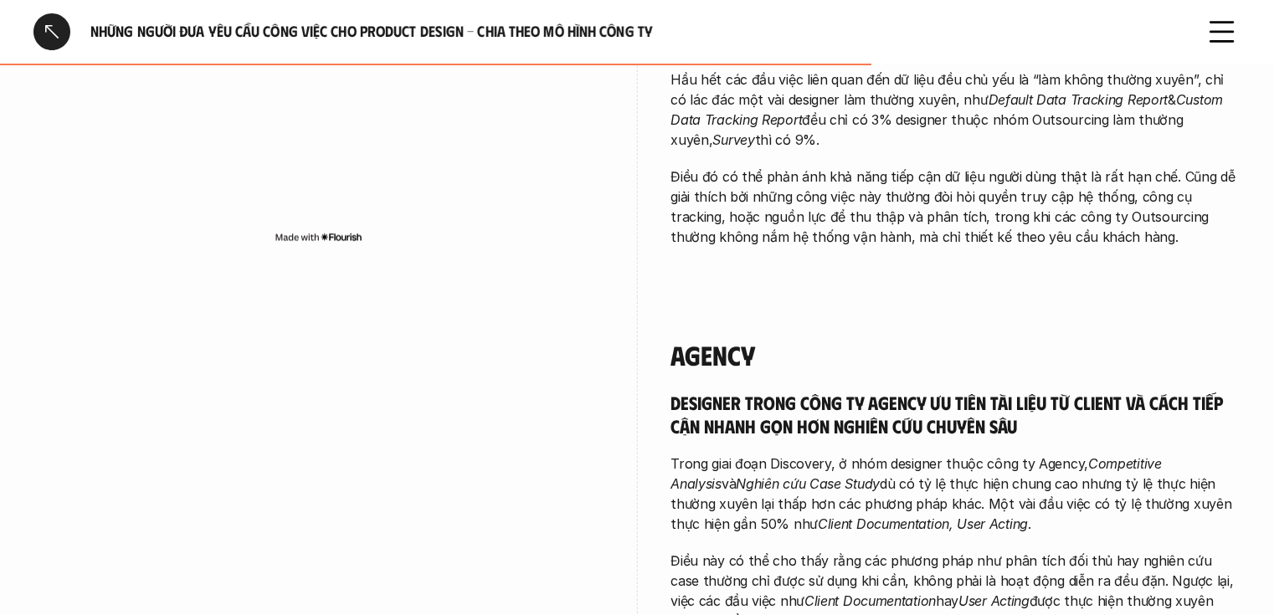
scroll to position [2004, 0]
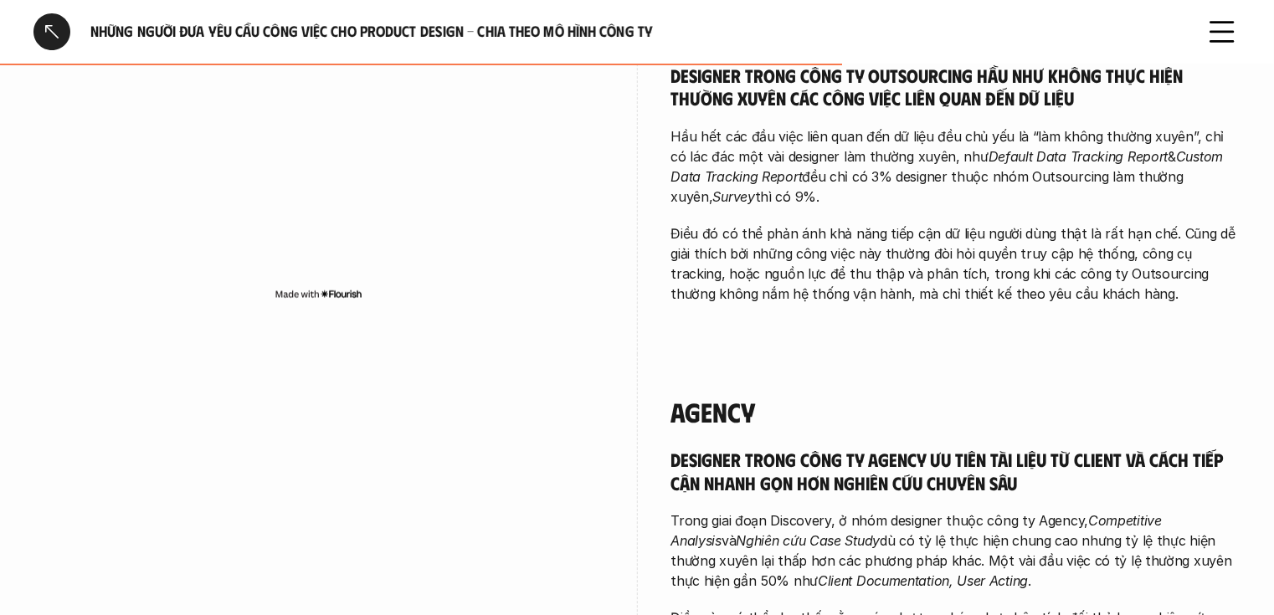
click at [901, 354] on div "Agency Designer trong công ty Agency ưu tiên tài liệu từ client và cách tiếp cậ…" at bounding box center [956, 566] width 570 height 424
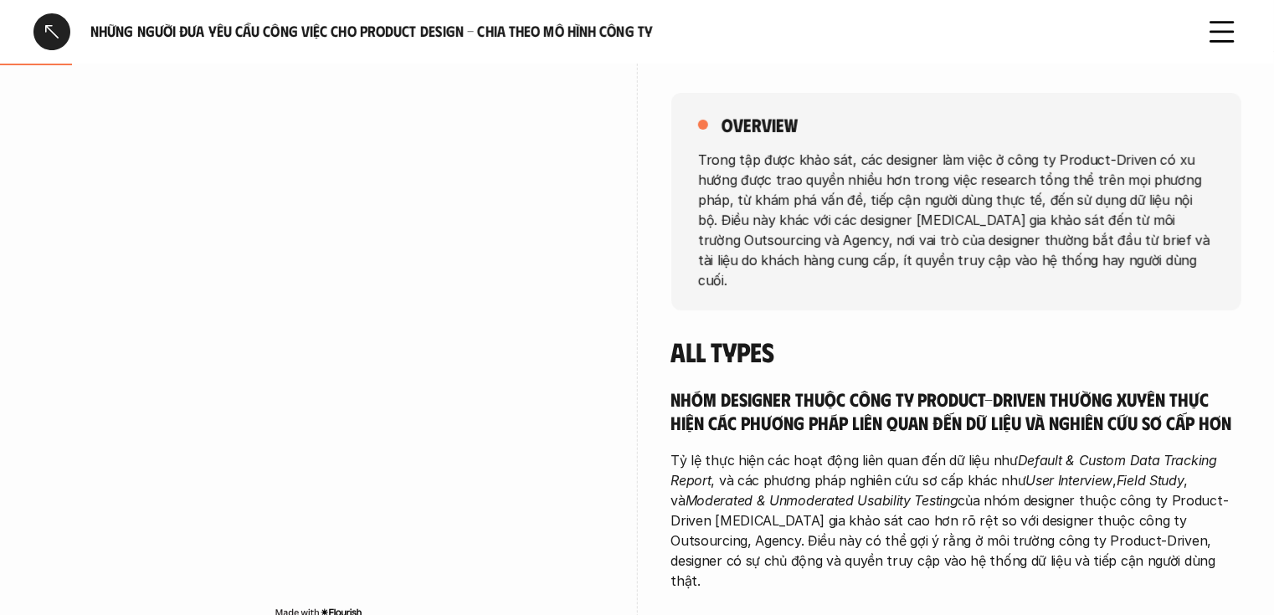
scroll to position [263, 0]
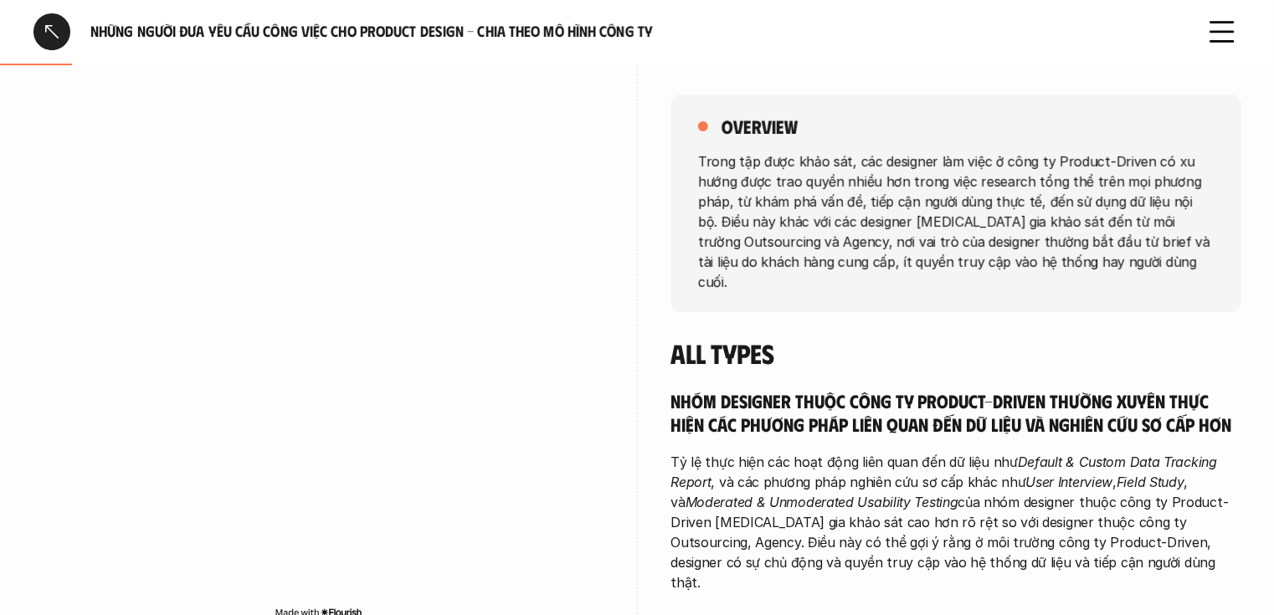
click at [55, 40] on div at bounding box center [51, 31] width 37 height 37
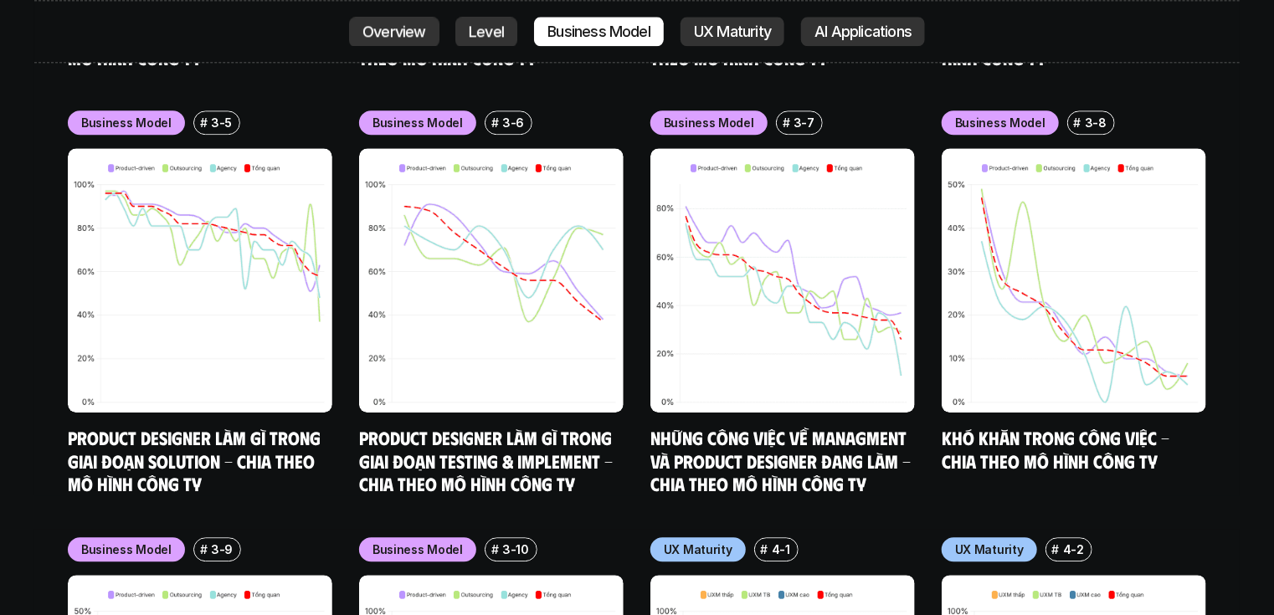
scroll to position [8470, 0]
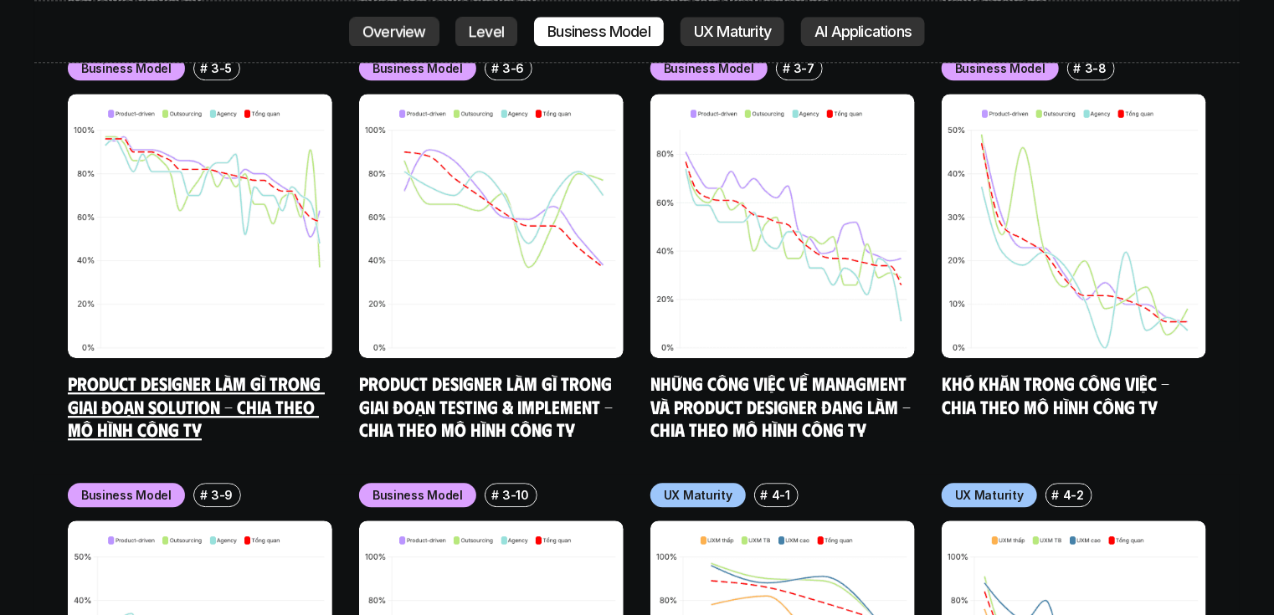
click at [252, 372] on h5 "Product Designer làm gì trong giai đoạn Solution - Chia theo mô hình công ty" at bounding box center [200, 406] width 265 height 69
click at [252, 372] on link "Product Designer làm gì trong giai đoạn Solution - Chia theo mô hình công ty" at bounding box center [196, 406] width 257 height 69
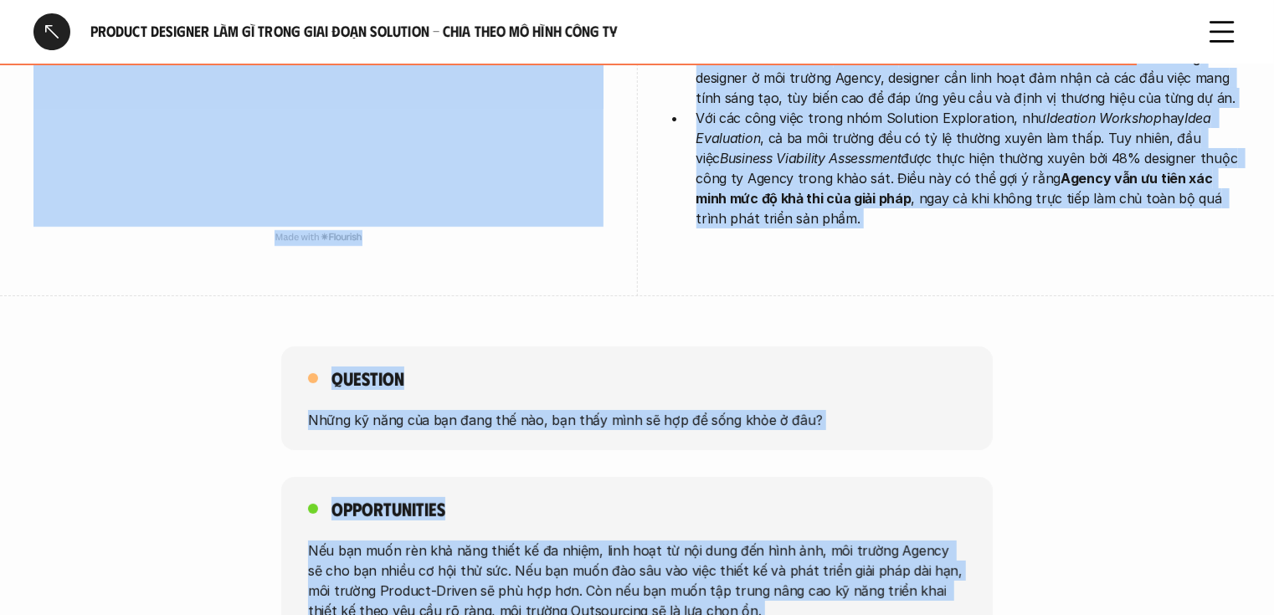
scroll to position [3166, 0]
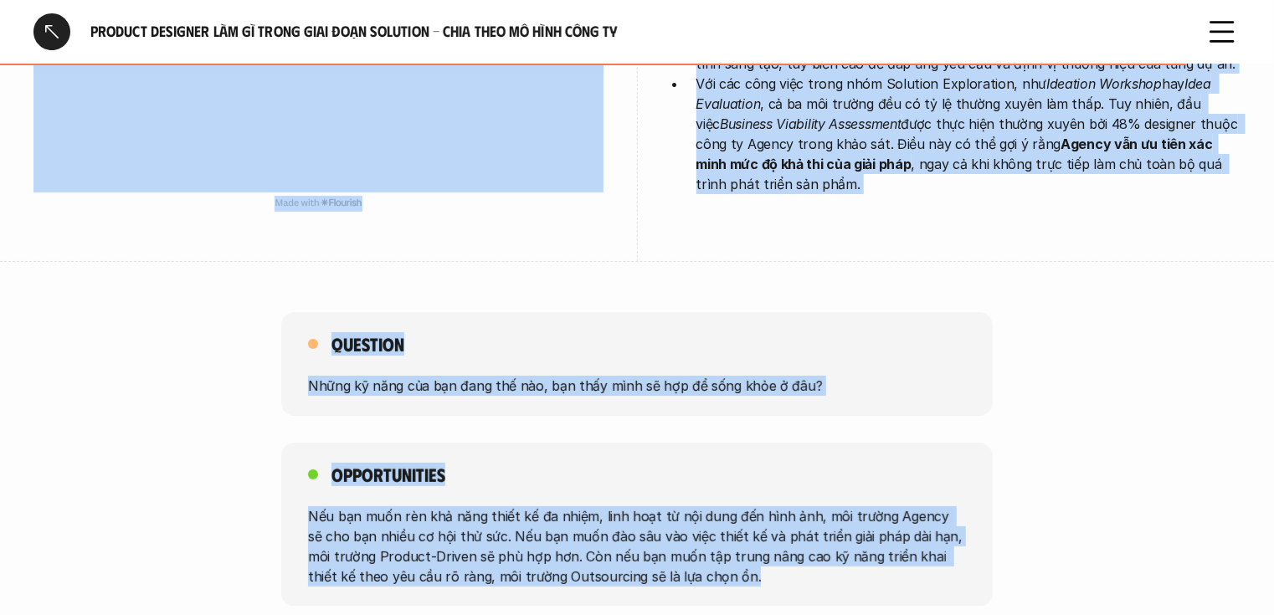
drag, startPoint x: 697, startPoint y: 242, endPoint x: 823, endPoint y: 521, distance: 306.1
copy div "Khác biệt lớn nhất giữa các mô hình công ty trong giai đoạn Ideation & Solution…"
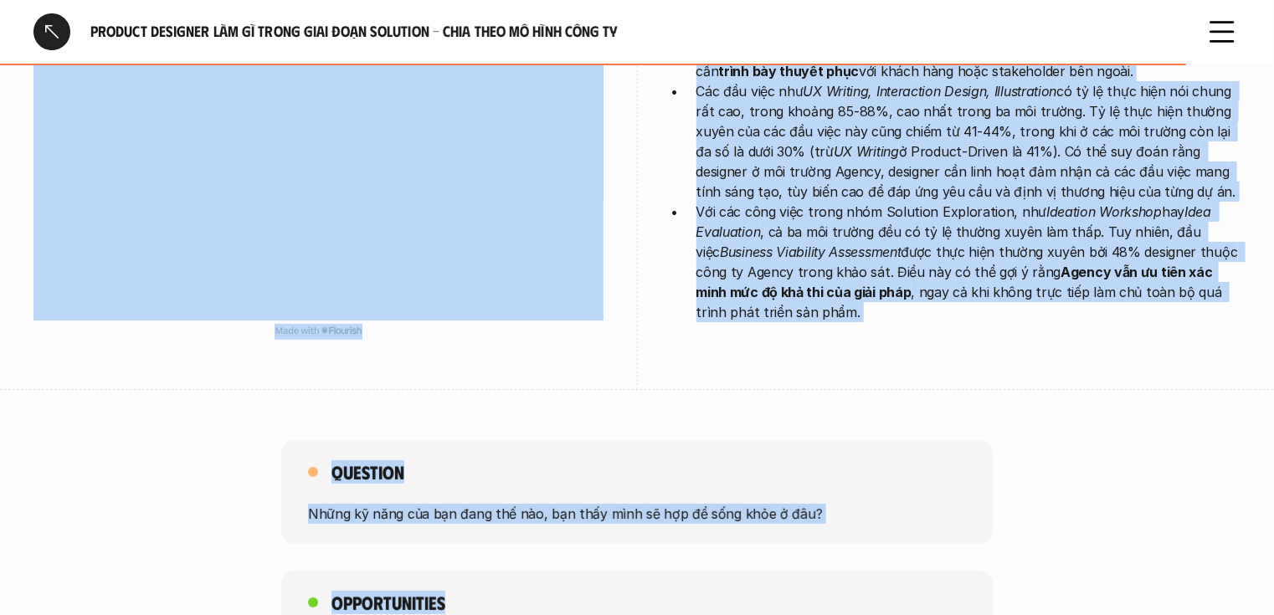
scroll to position [2898, 0]
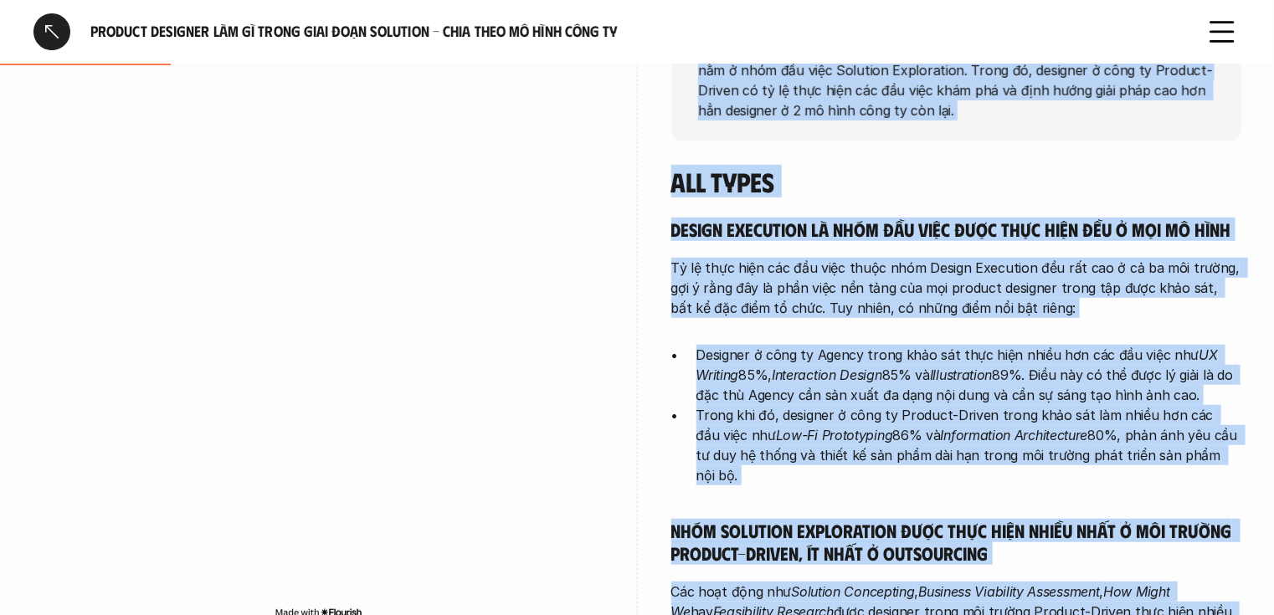
scroll to position [192, 0]
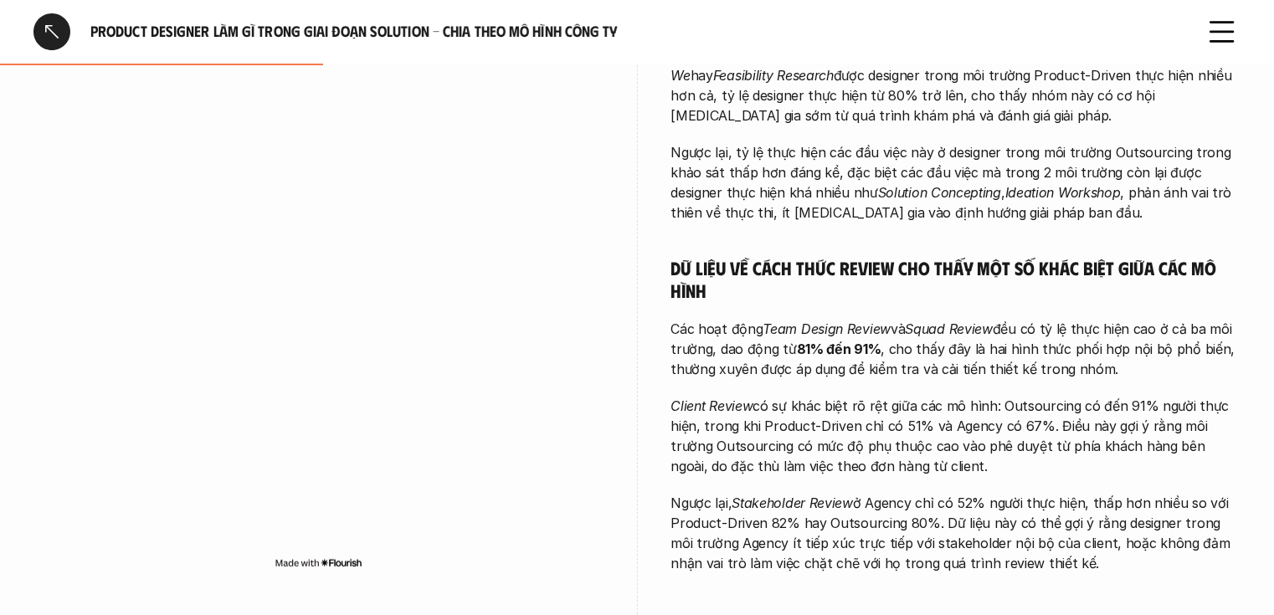
scroll to position [938, 0]
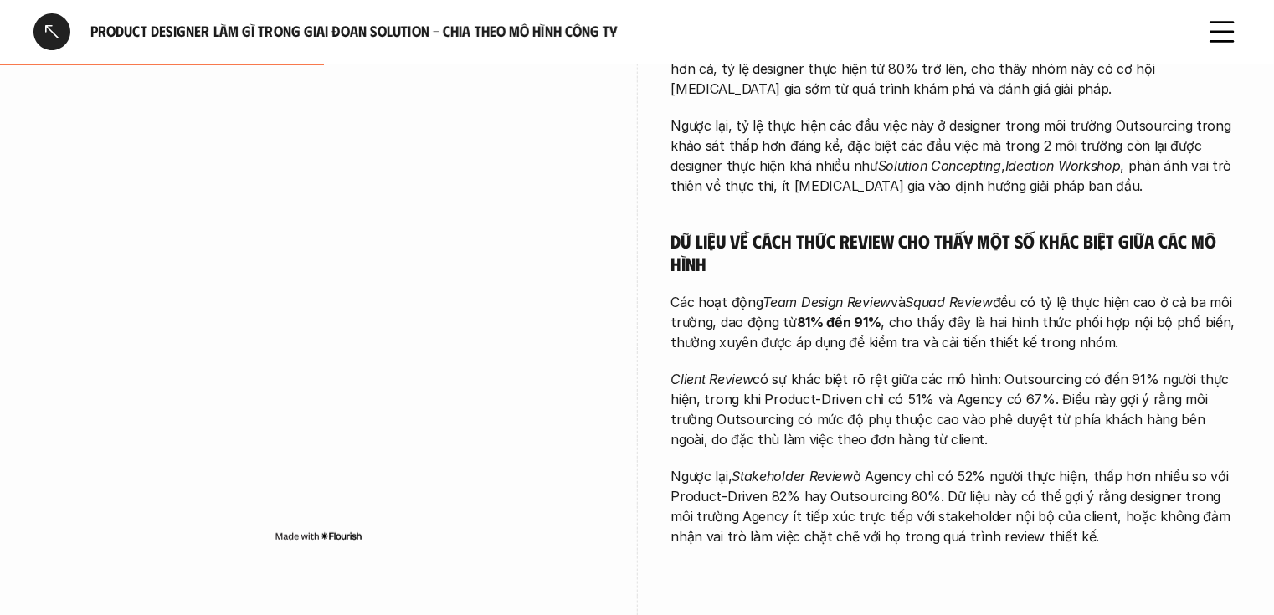
click at [841, 36] on h6 "Product Designer làm gì trong giai đoạn Solution - Chia theo mô hình công ty" at bounding box center [636, 31] width 1093 height 19
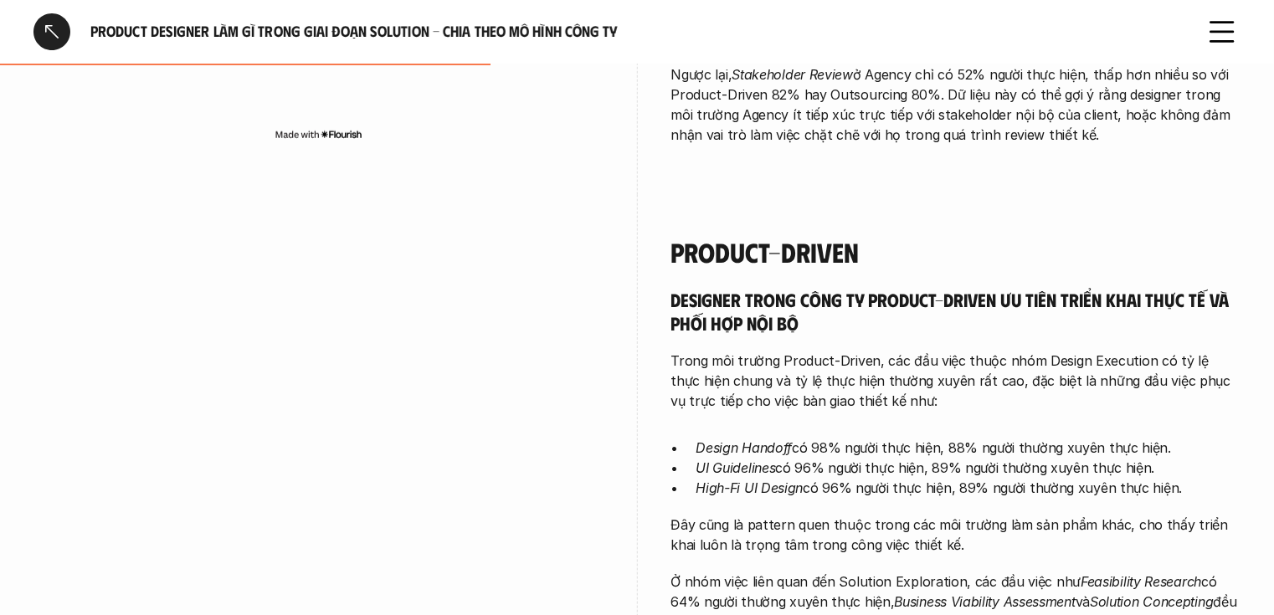
scroll to position [1541, 0]
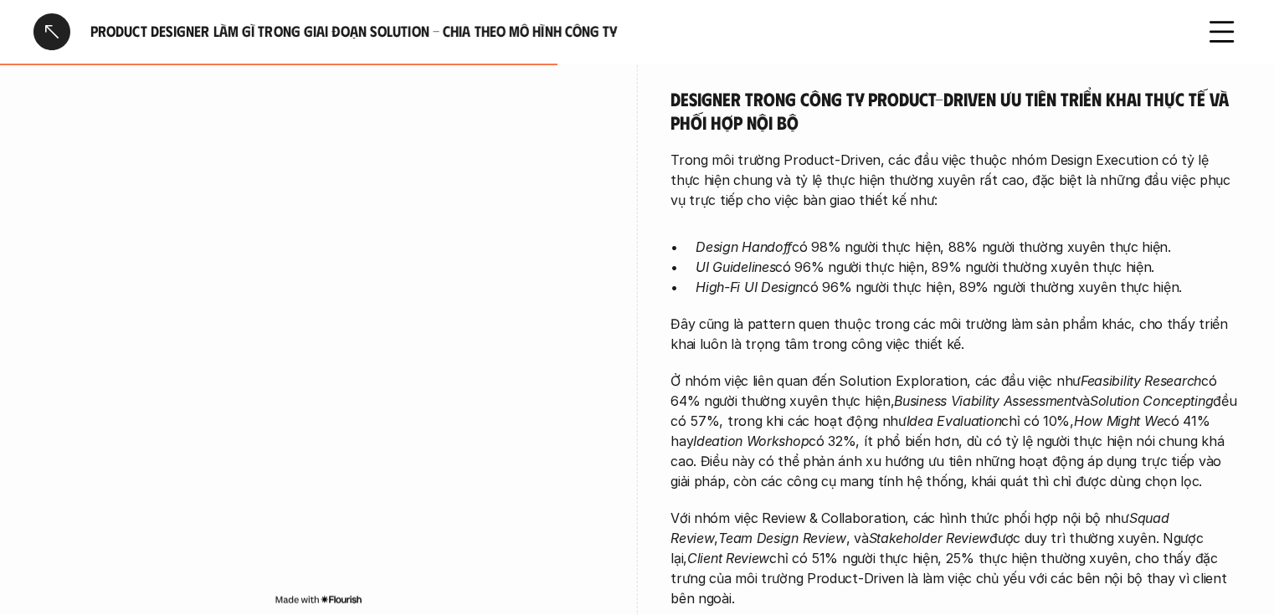
click at [804, 372] on p "Ở nhóm việc liên quan đến Solution Exploration, các đầu việc như Feasibility Re…" at bounding box center [956, 432] width 570 height 121
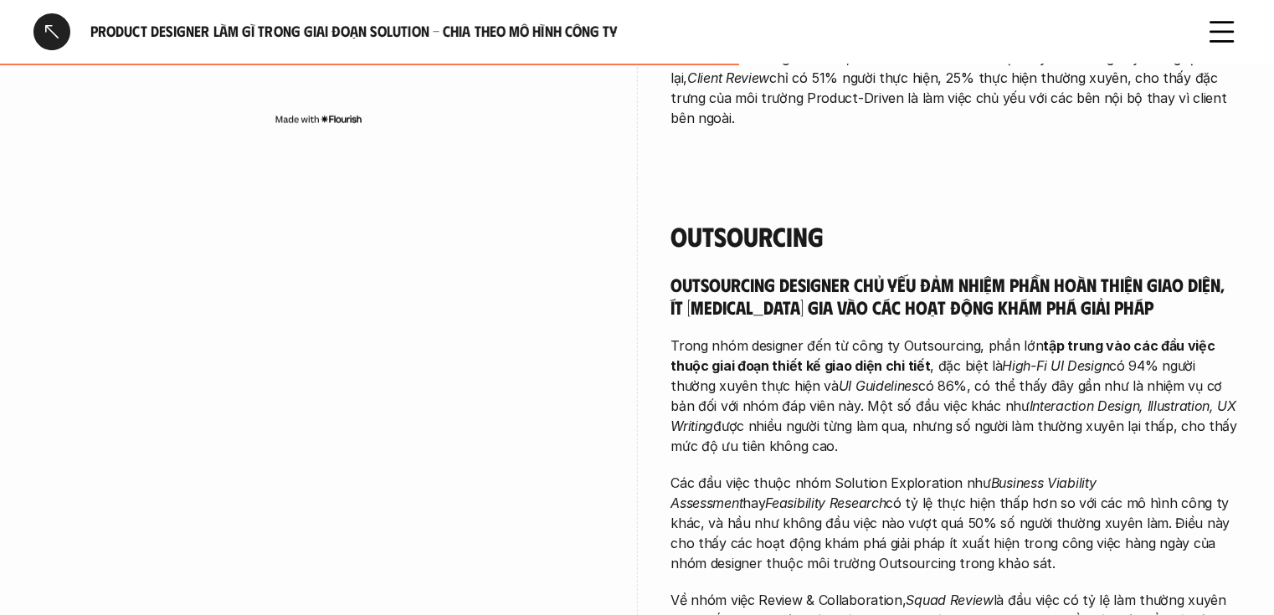
scroll to position [2009, 0]
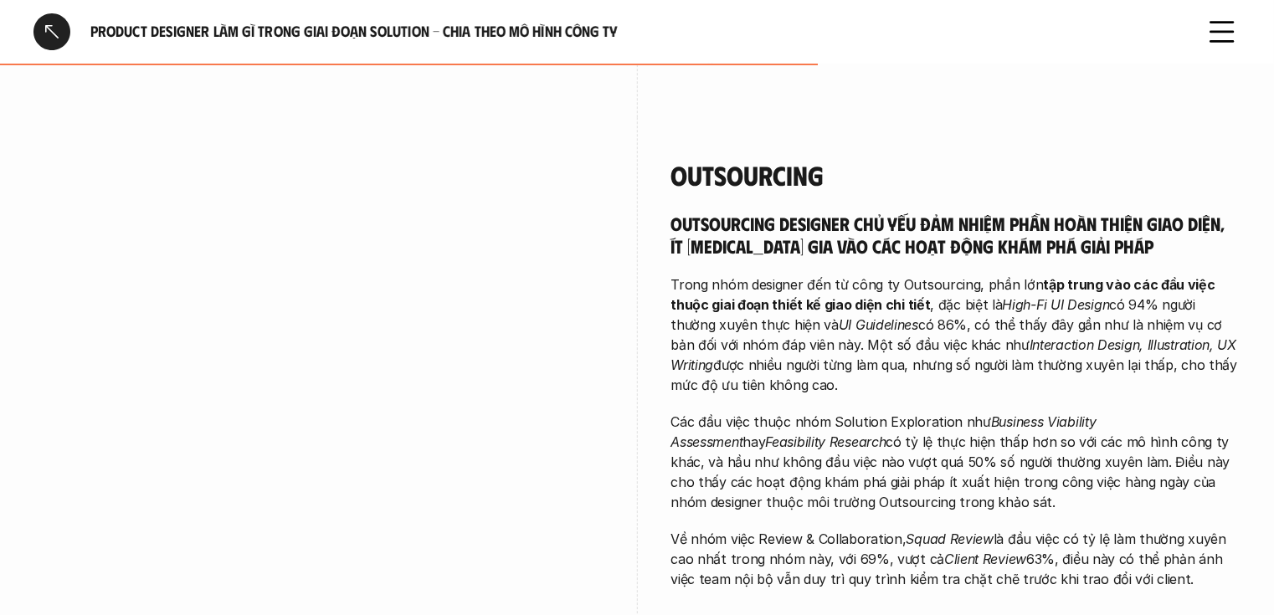
scroll to position [2076, 0]
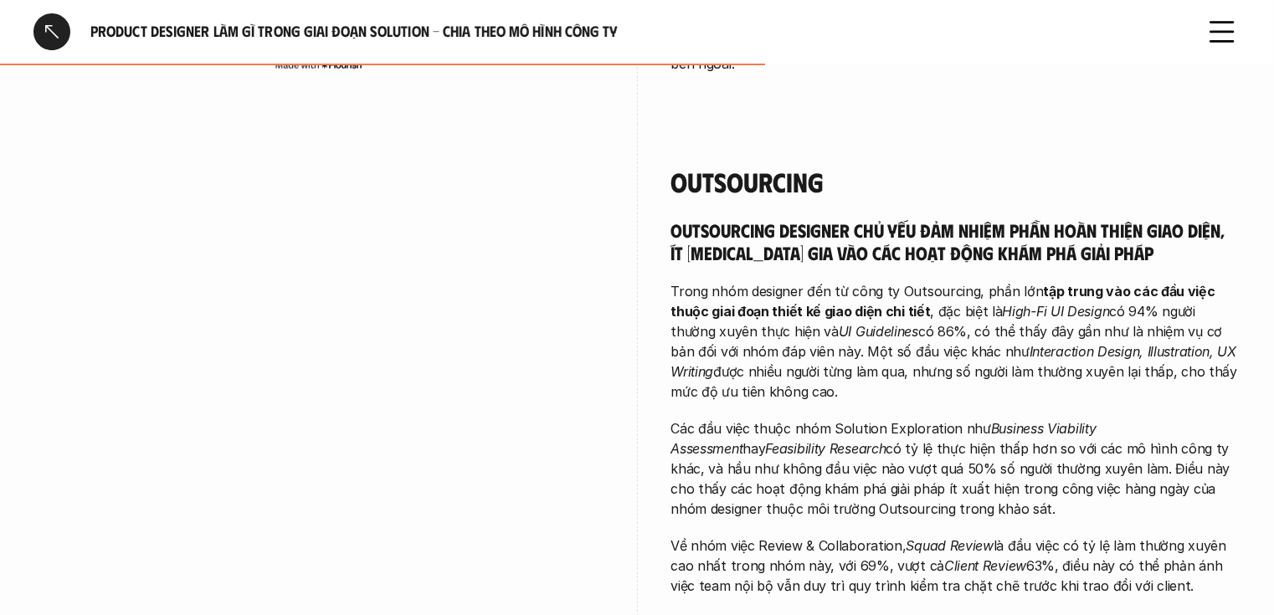
click at [962, 419] on p "Các đầu việc thuộc nhóm Solution Exploration như Business Viability Assessment …" at bounding box center [956, 469] width 570 height 100
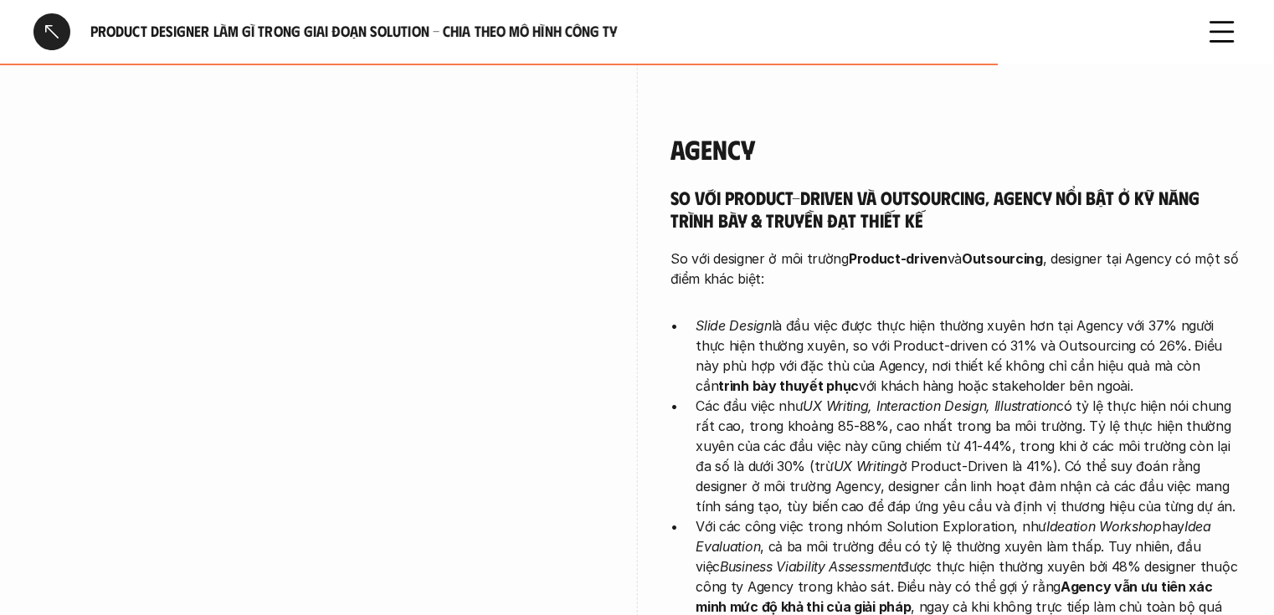
scroll to position [2746, 0]
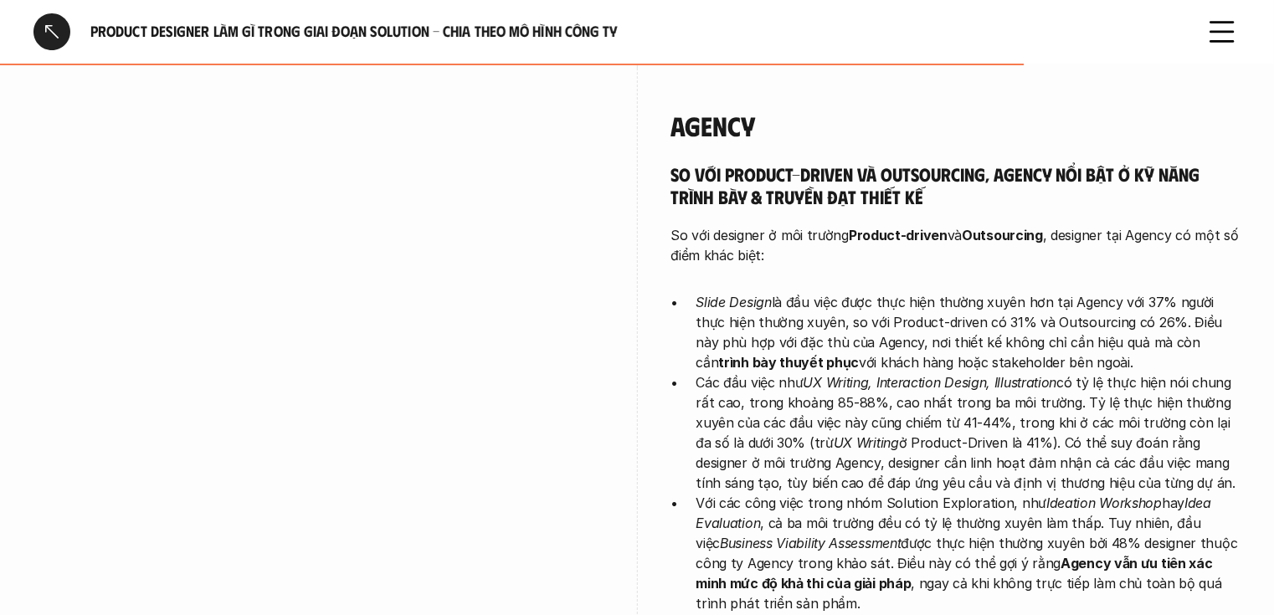
click at [1075, 204] on div "So với Product-driven và Outsourcing, Agency nổi bật ở kỹ năng trình bày & truy…" at bounding box center [956, 387] width 570 height 451
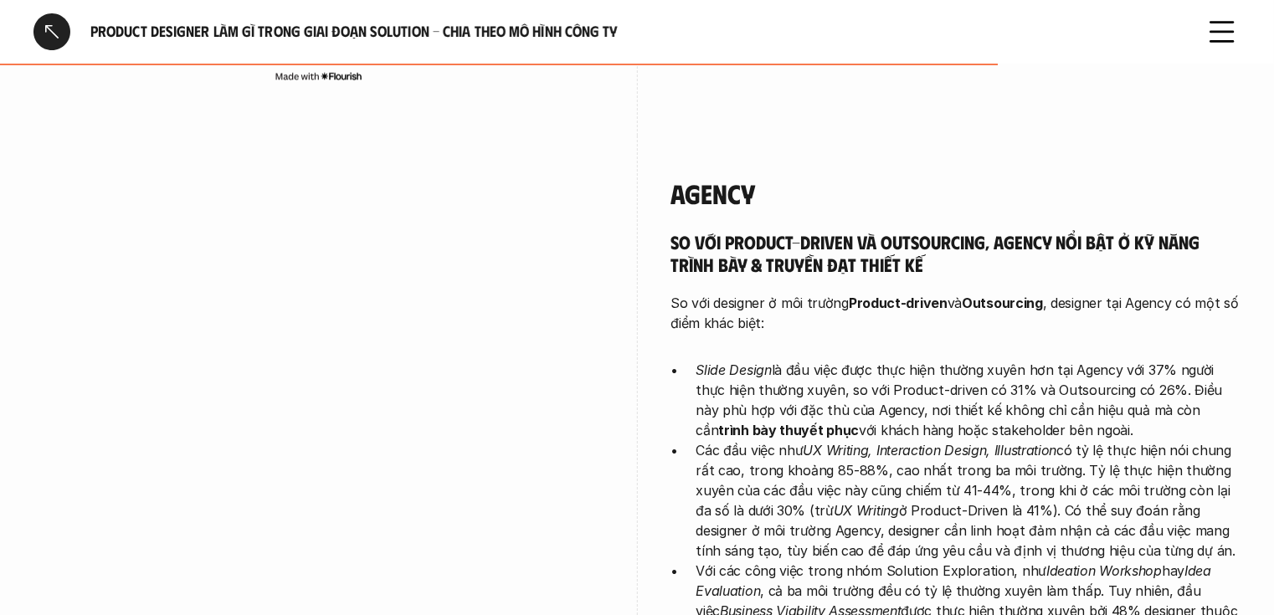
scroll to position [2679, 0]
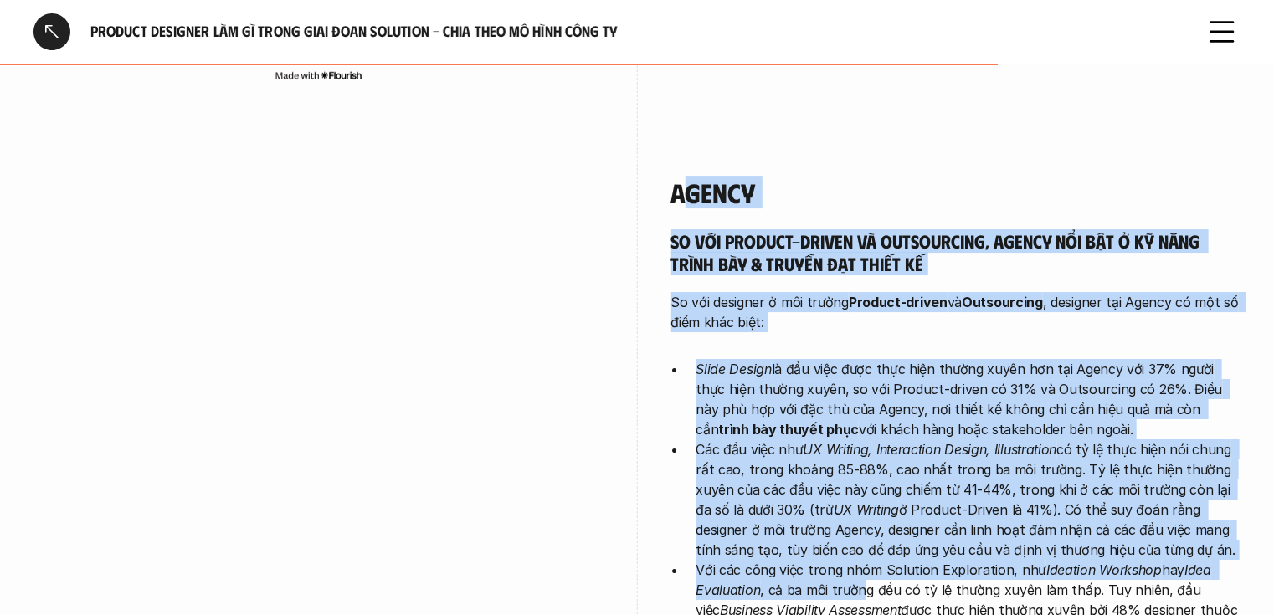
drag, startPoint x: 680, startPoint y: 103, endPoint x: 802, endPoint y: 414, distance: 333.8
click at [813, 432] on div "Agency So với Product-driven và Outsourcing, Agency nổi bật ở kỹ năng trình bày…" at bounding box center [956, 428] width 570 height 503
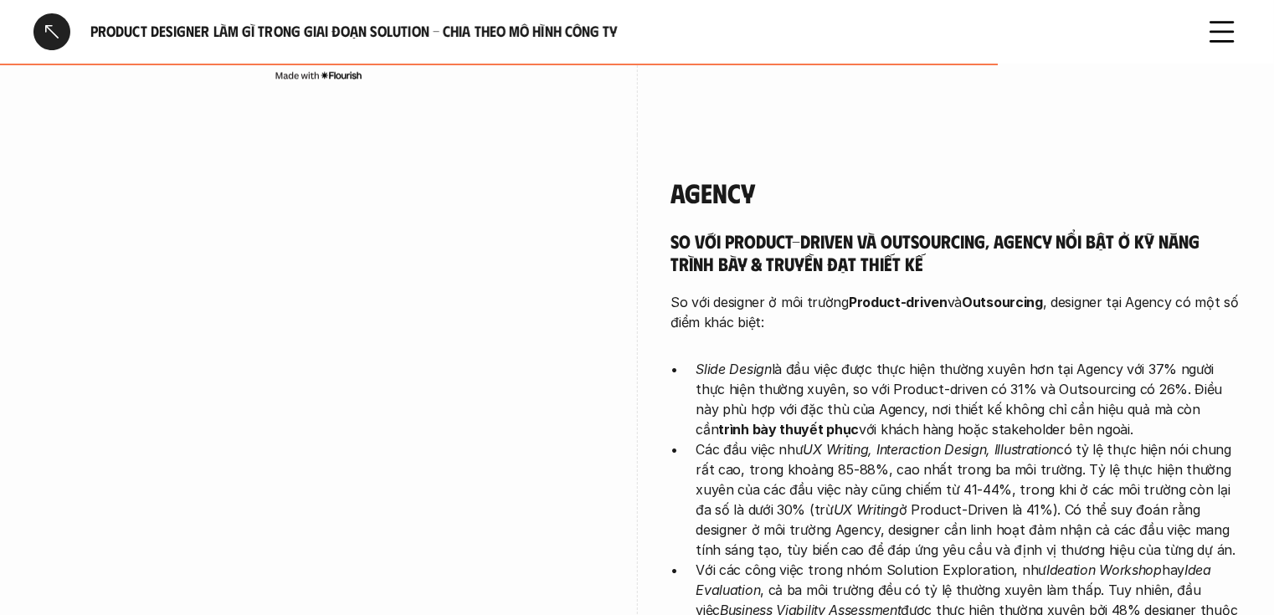
click at [673, 177] on h4 "Agency" at bounding box center [956, 193] width 570 height 32
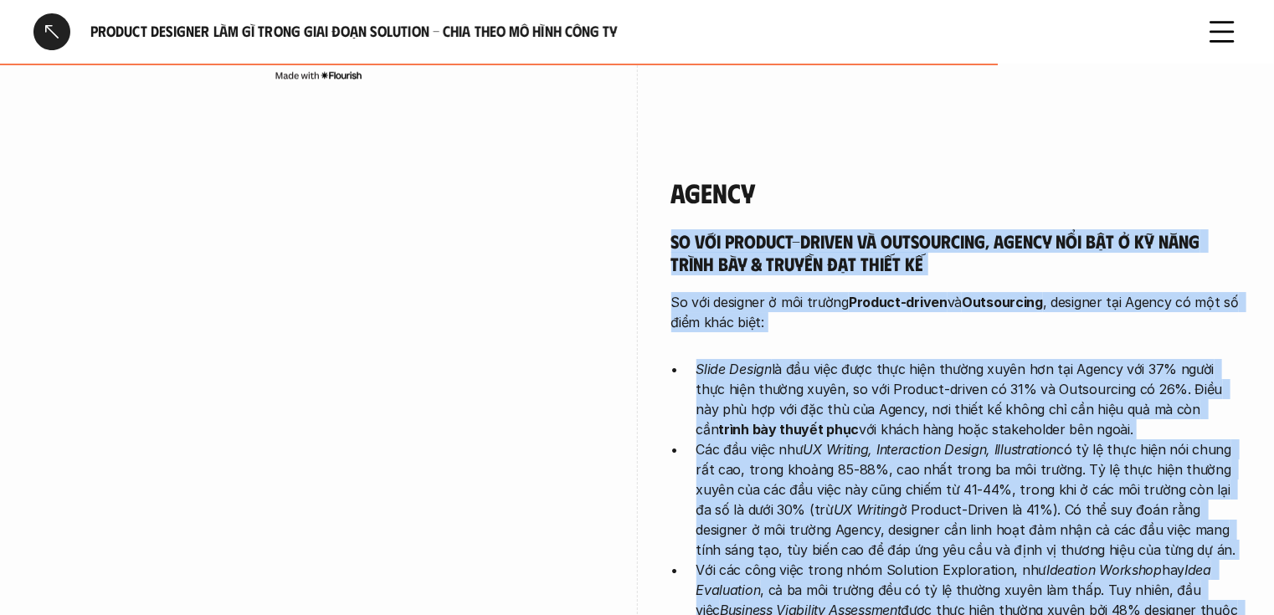
scroll to position [2765, 0]
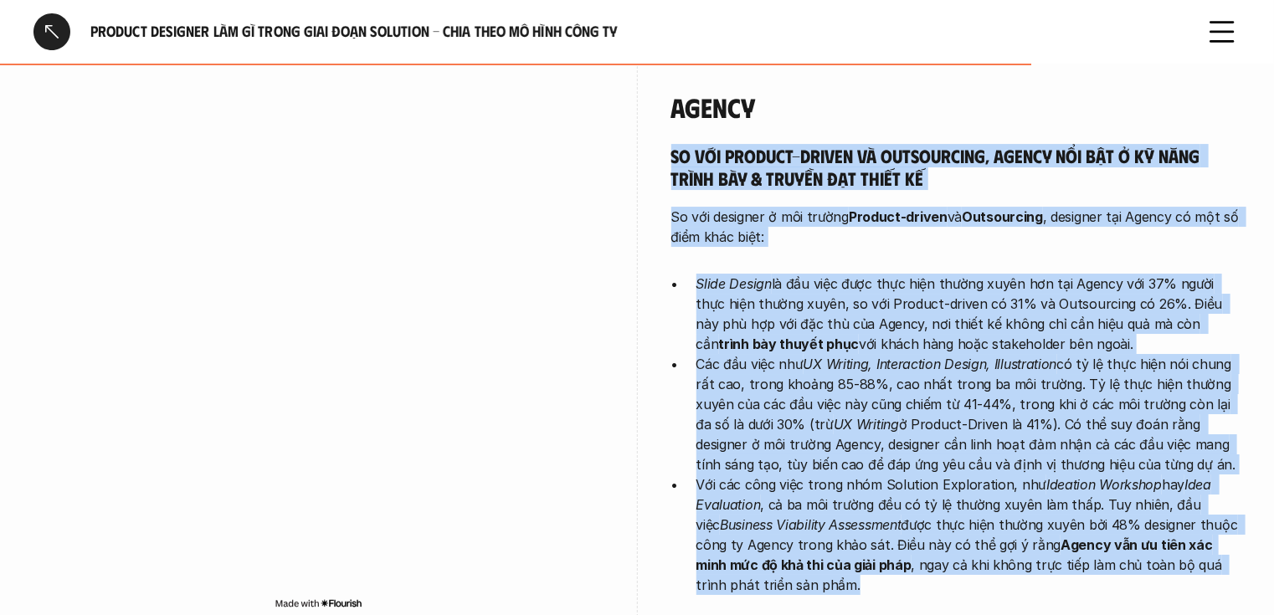
drag, startPoint x: 671, startPoint y: 152, endPoint x: 872, endPoint y: 511, distance: 411.6
click at [872, 511] on div "Agency So với Product-driven và Outsourcing, Agency nổi bật ở kỹ năng trình bày…" at bounding box center [956, 346] width 570 height 595
copy div "So với Product-driven và Outsourcing, Agency nổi bật ở kỹ năng trình bày & truy…"
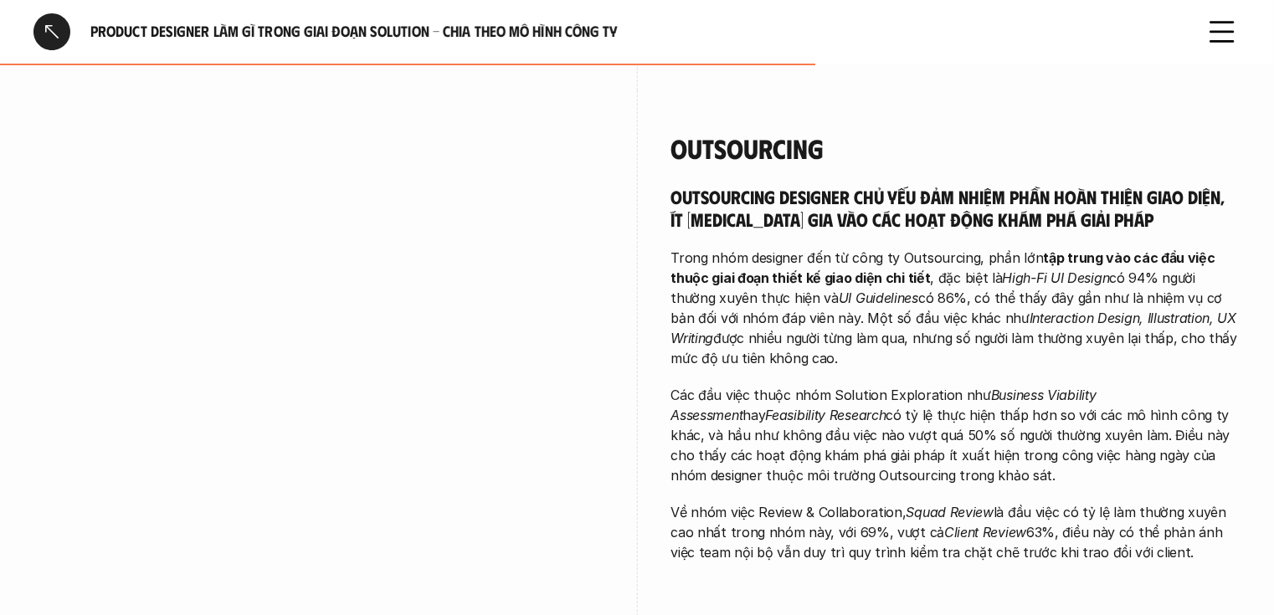
scroll to position [2095, 0]
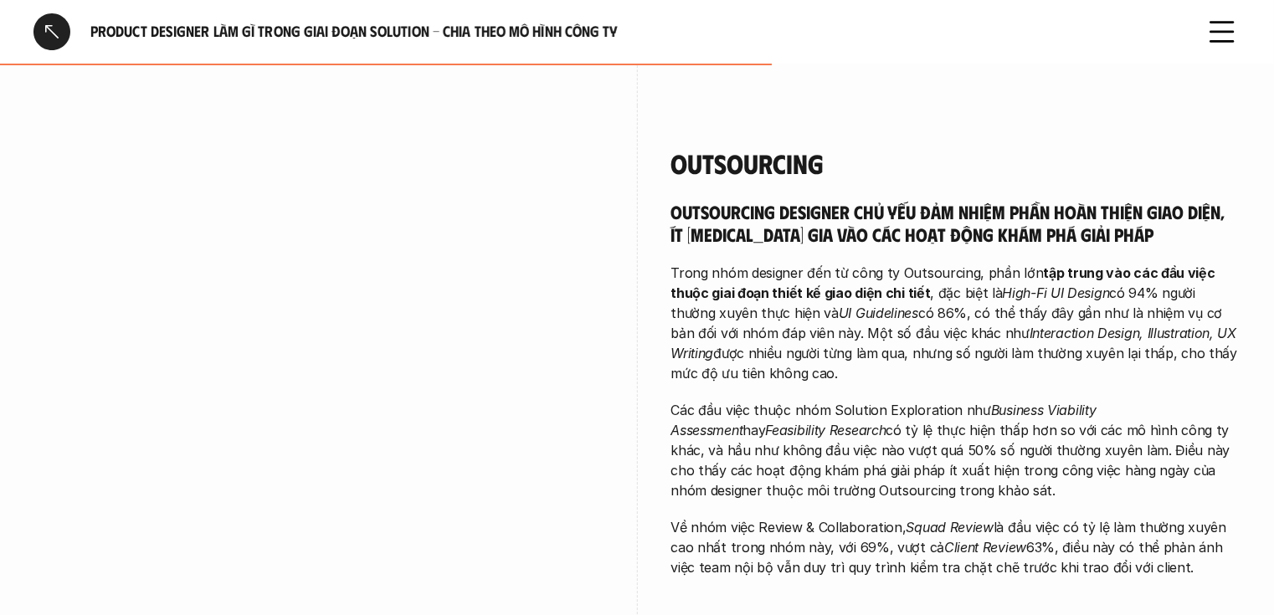
click at [1211, 517] on p "Về nhóm việc Review & Collaboration, Squad Review là đầu việc có tỷ lệ làm thườ…" at bounding box center [956, 547] width 570 height 60
drag, startPoint x: 1152, startPoint y: 491, endPoint x: 668, endPoint y: 131, distance: 603.2
click at [668, 131] on div "Outsourcing Outsourcing designer chủ yếu đảm nhiệm phần hoàn thiện giao diện, í…" at bounding box center [636, 412] width 1207 height 614
copy div "Outsourcing designer chủ yếu đảm nhiệm phần hoàn thiện giao diện, ít tham gia v…"
click at [985, 263] on p "Trong nhóm designer đến từ công ty Outsourcing, phần lớn tập trung vào các đầu …" at bounding box center [956, 323] width 570 height 121
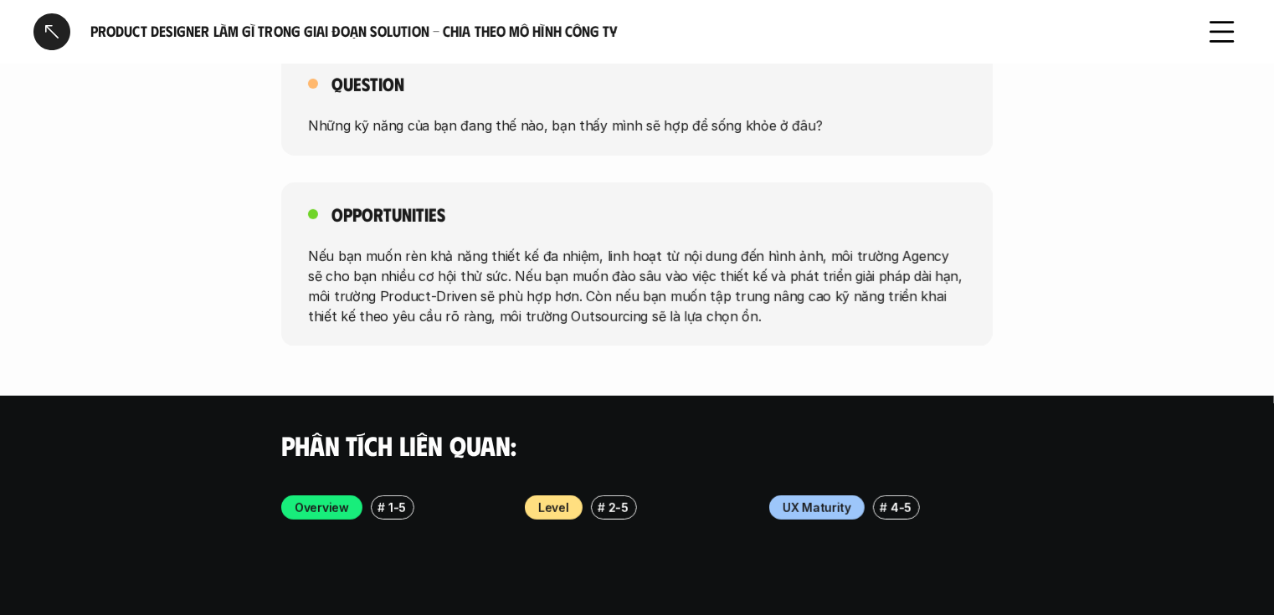
scroll to position [3233, 0]
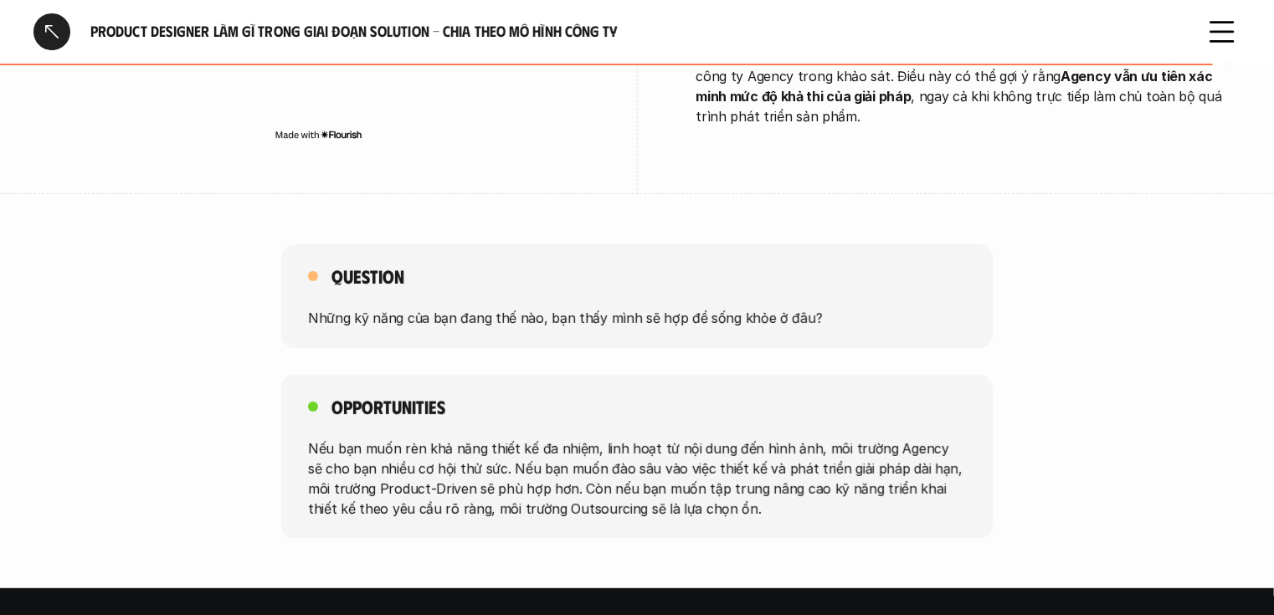
click at [697, 438] on p "Nếu bạn muốn rèn khả năng thiết kế đa nhiệm, linh hoạt từ nội dung đến hình ảnh…" at bounding box center [637, 478] width 658 height 80
click at [41, 32] on div at bounding box center [51, 31] width 37 height 37
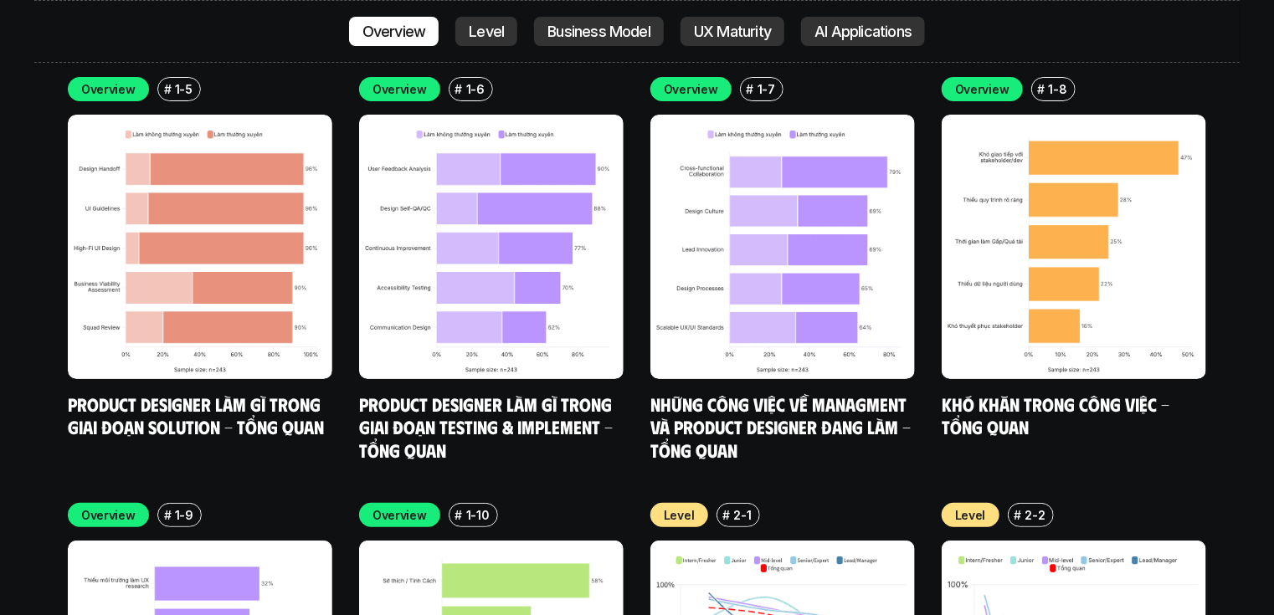
scroll to position [6326, 0]
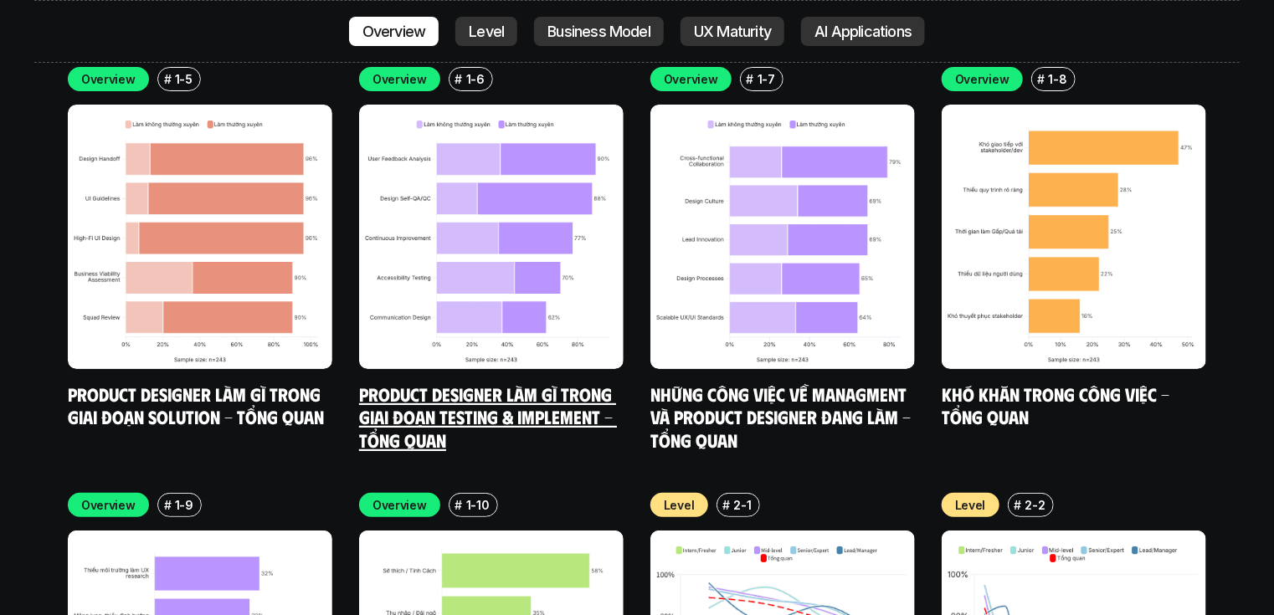
click at [452, 383] on link "Product Designer làm gì trong giai đoạn Testing & Implement - Tổng quan" at bounding box center [488, 417] width 258 height 69
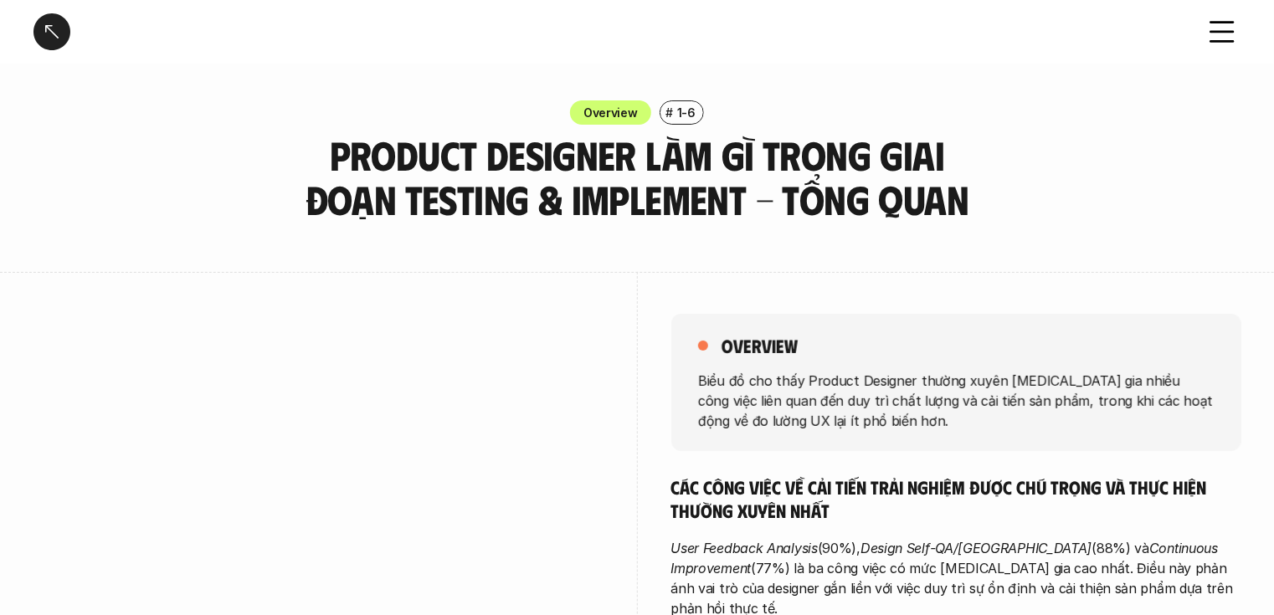
drag, startPoint x: 399, startPoint y: 247, endPoint x: 409, endPoint y: 219, distance: 30.2
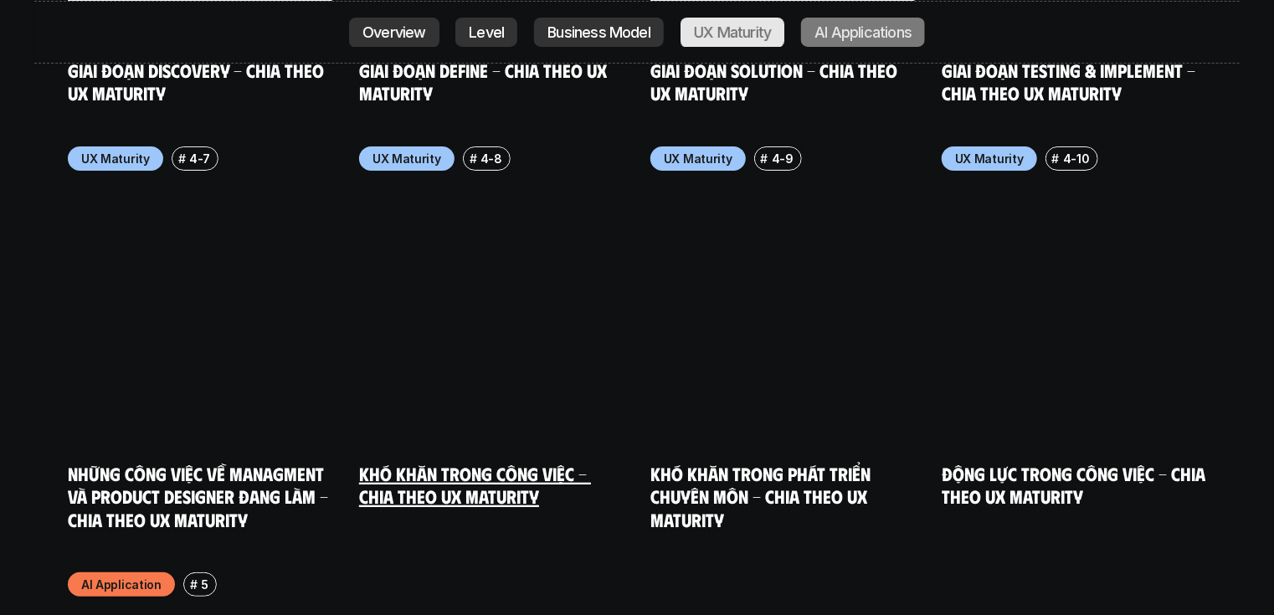
scroll to position [9407, 0]
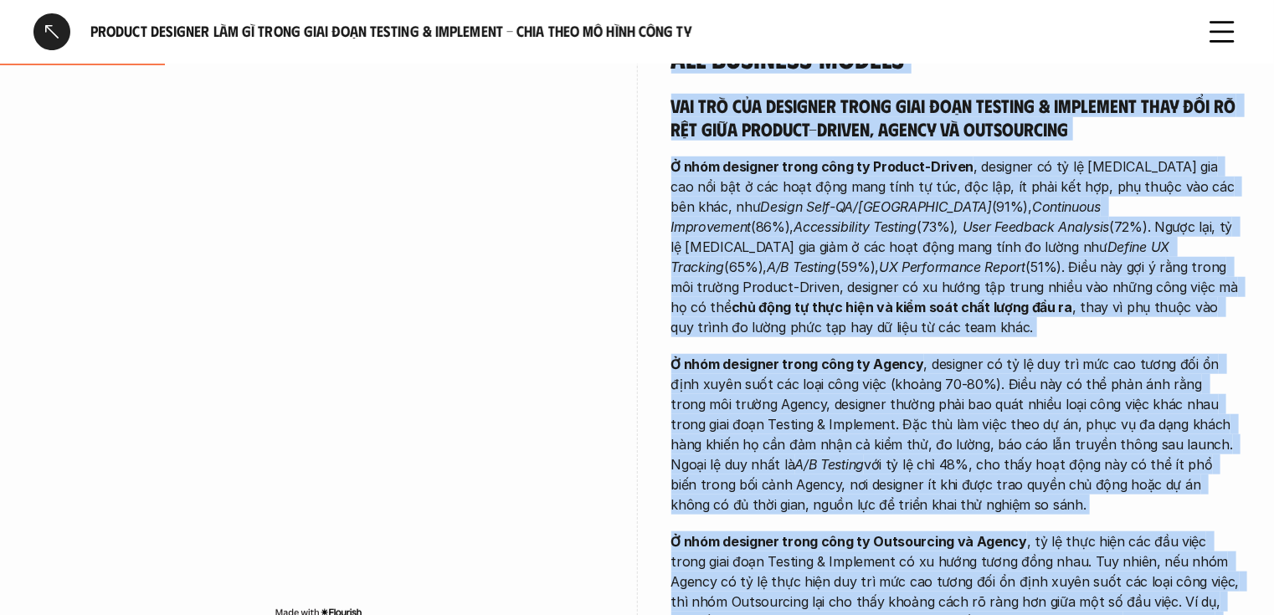
scroll to position [601, 0]
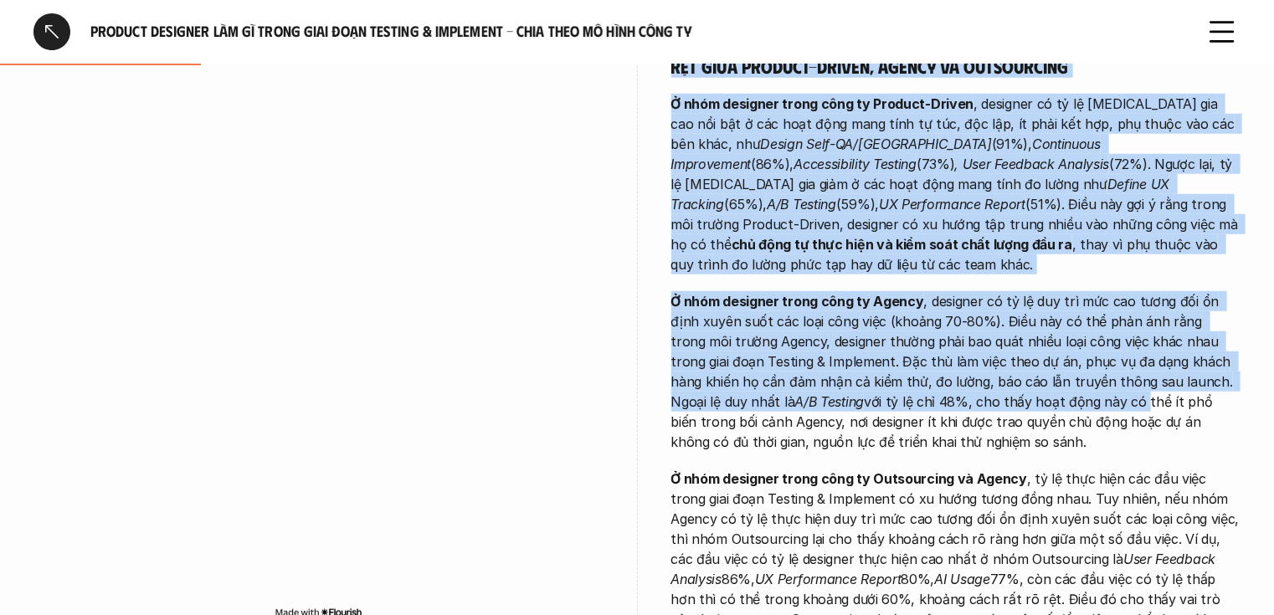
drag, startPoint x: 699, startPoint y: 85, endPoint x: 1014, endPoint y: 382, distance: 433.0
click at [1014, 382] on div "overview Designer thuộc công ty Product-Driven và Outsourcing có tỷ lệ thực hiệ…" at bounding box center [956, 206] width 570 height 985
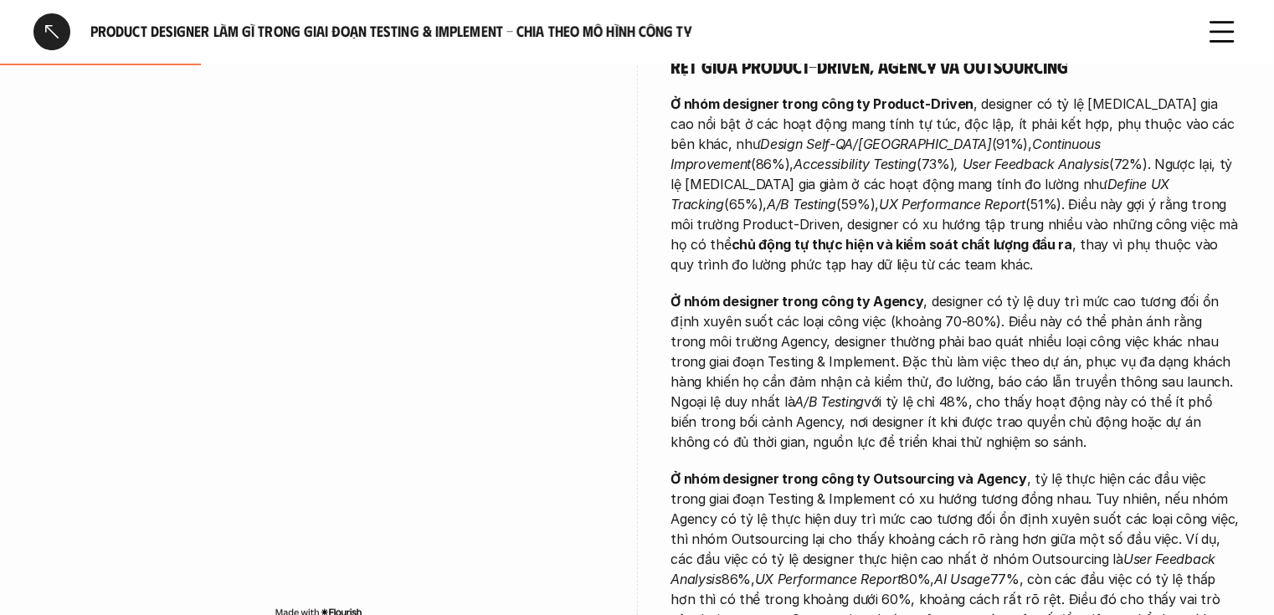
click at [1005, 432] on div "Vai trò của designer trong giai đoạn Testing & Implement thay đổi rõ rệt giữa P…" at bounding box center [956, 340] width 570 height 619
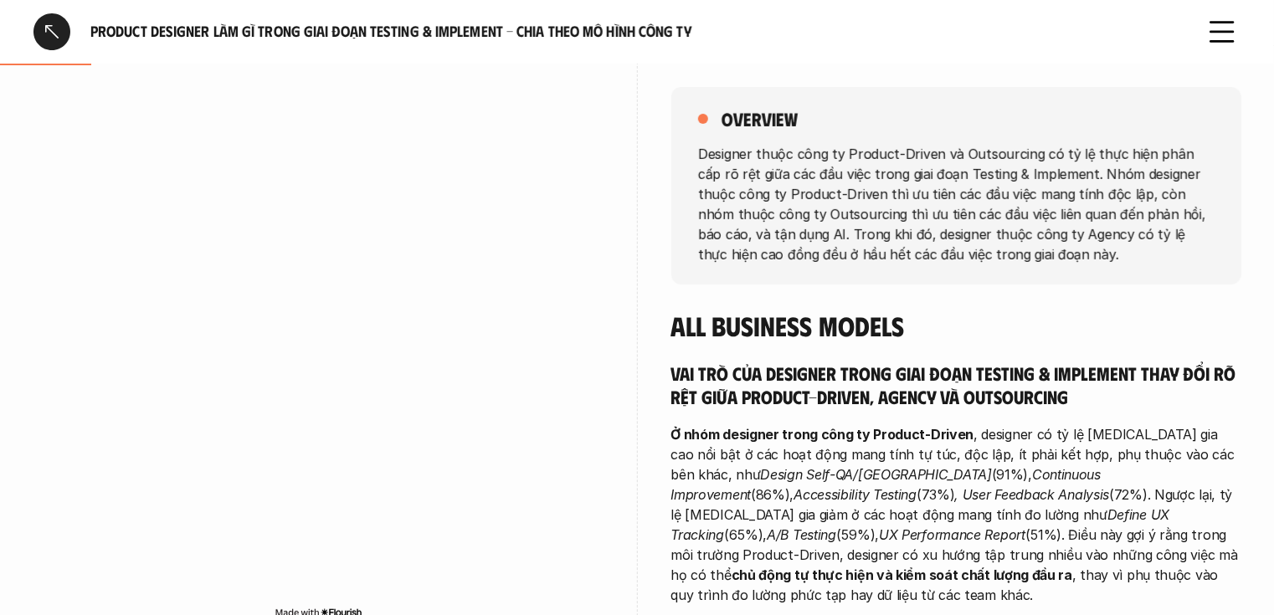
scroll to position [266, 0]
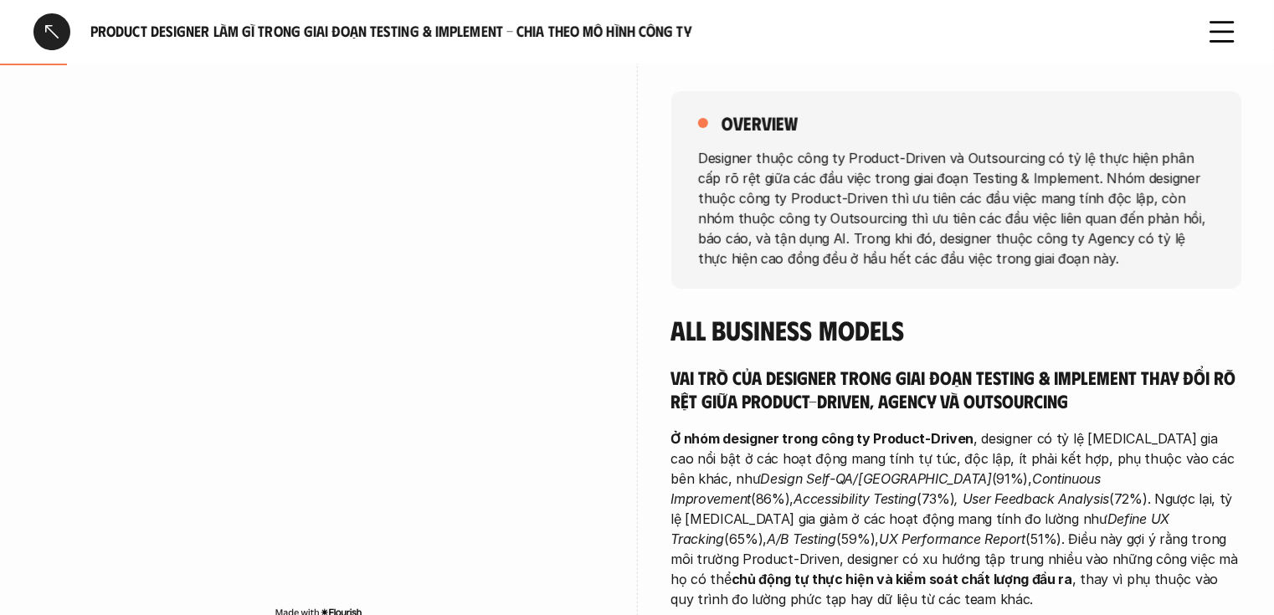
click at [632, 151] on div "overview Designer thuộc công ty Product-Driven và Outsourcing có tỷ lệ thực hiệ…" at bounding box center [636, 541] width 1207 height 985
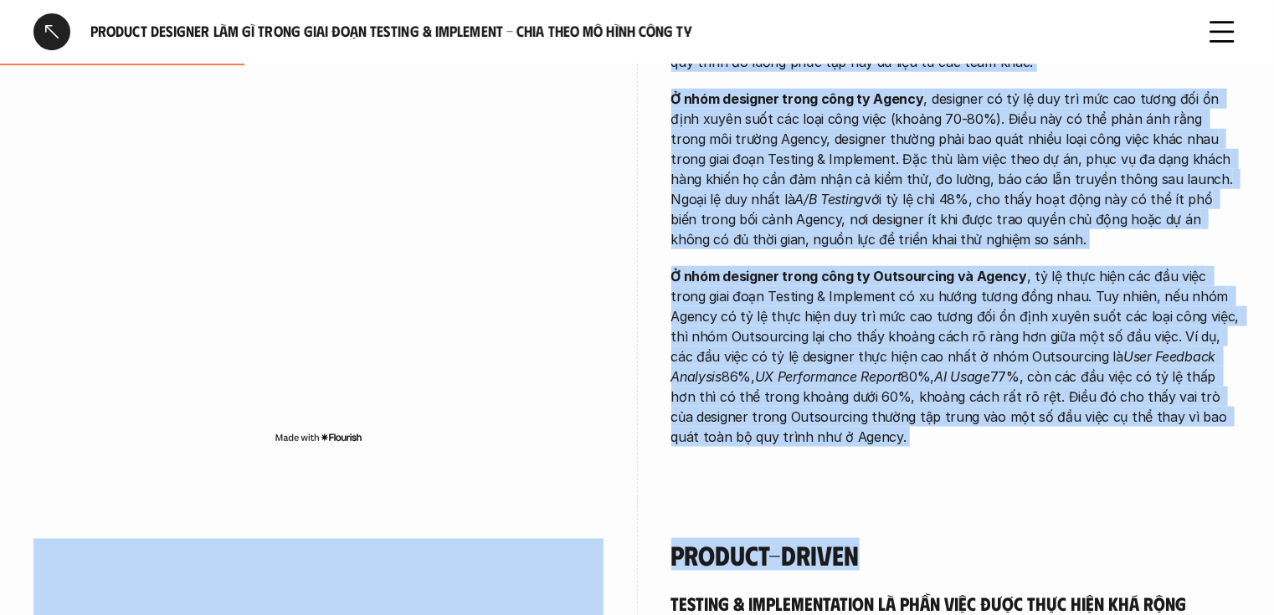
scroll to position [869, 0]
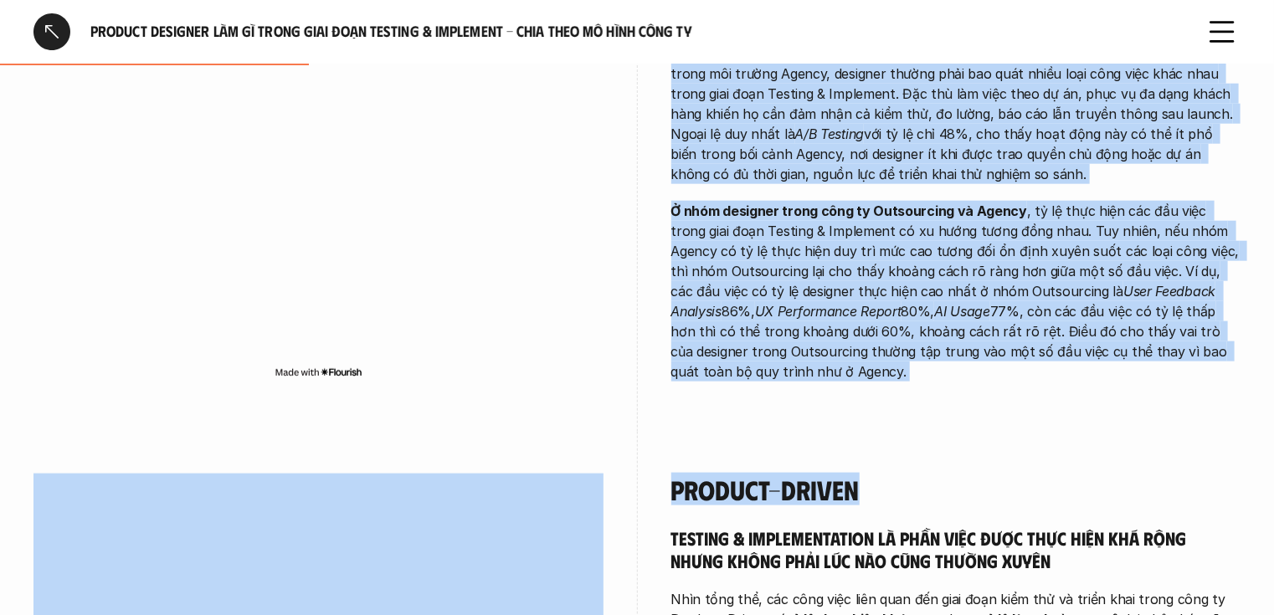
drag, startPoint x: 695, startPoint y: 156, endPoint x: 852, endPoint y: 351, distance: 250.7
copy div "Loremips dolor sita co Adipisc-Elitse do Eiusmodtemp in ut la etdo magn aliq en…"
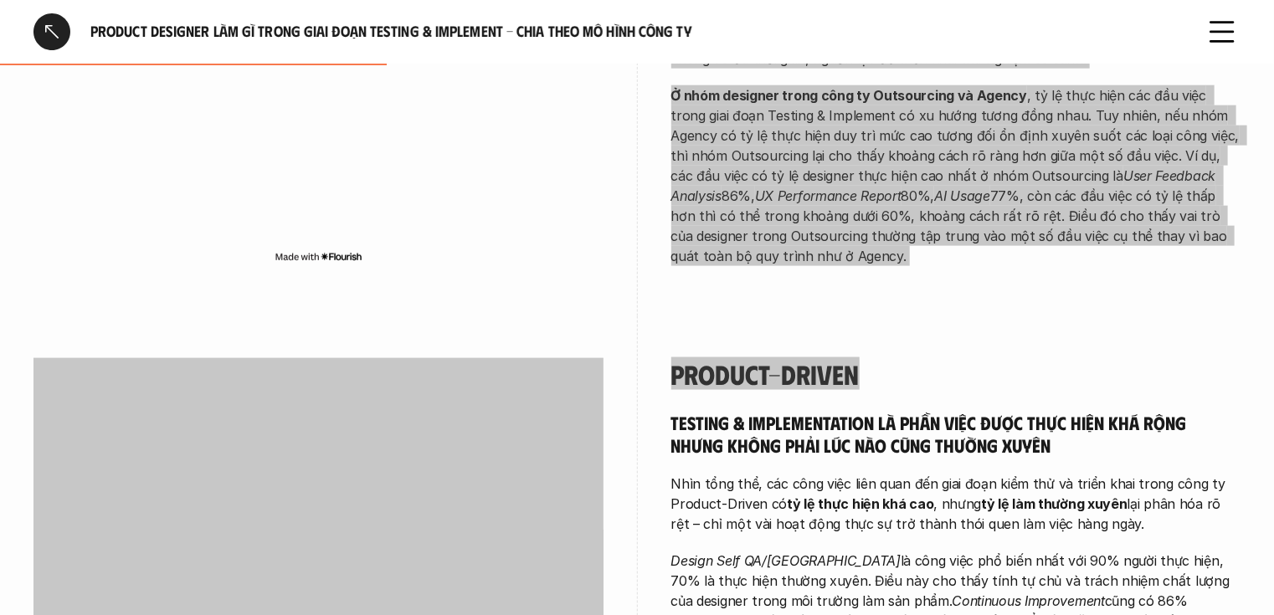
scroll to position [1070, 0]
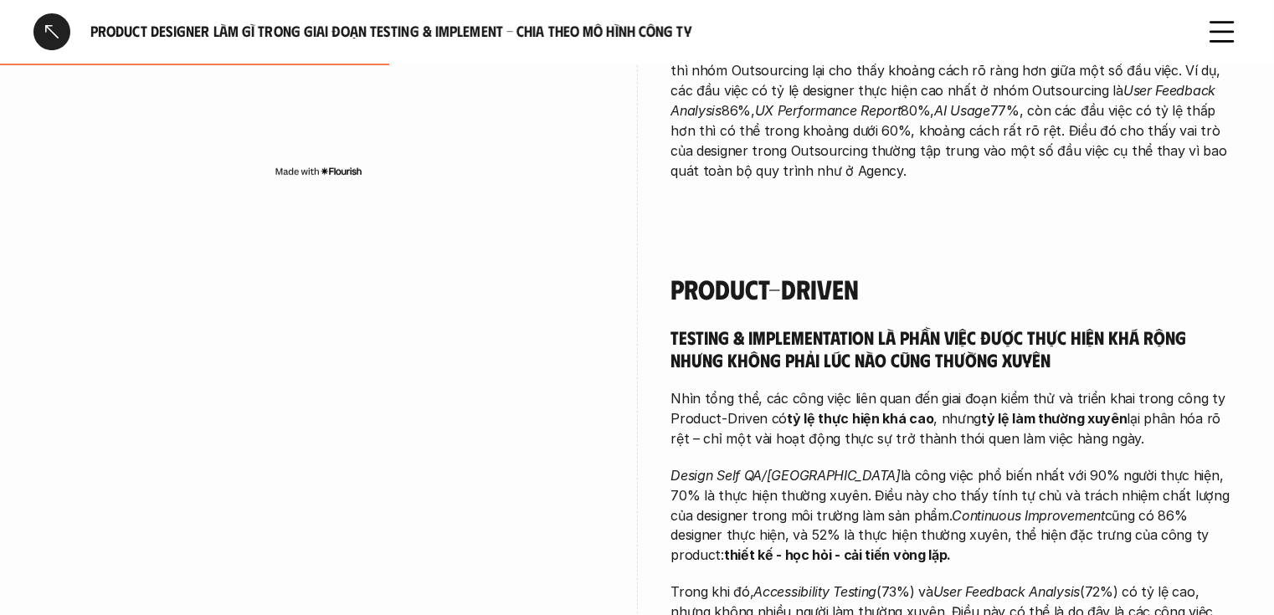
click at [703, 244] on div "Product-driven Testing & Implementation là phần việc được thực hiện khá rộng nh…" at bounding box center [956, 482] width 570 height 502
click at [684, 273] on h4 "Product-driven" at bounding box center [956, 289] width 570 height 32
click at [676, 273] on h4 "Product-driven" at bounding box center [956, 289] width 570 height 32
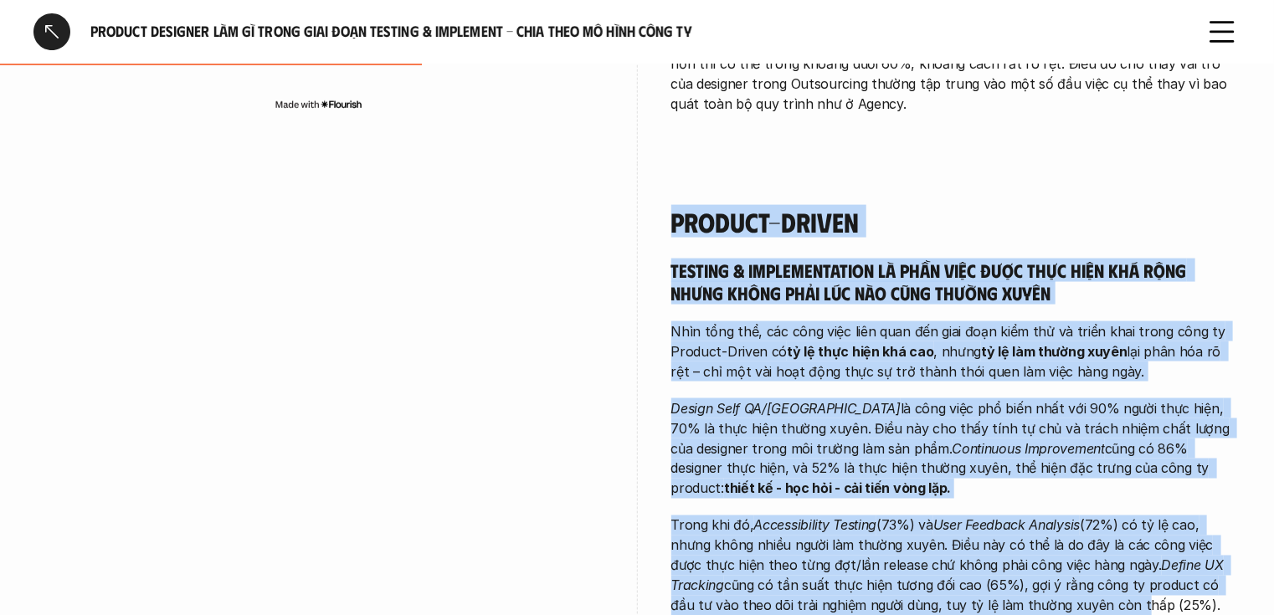
scroll to position [1209, 0]
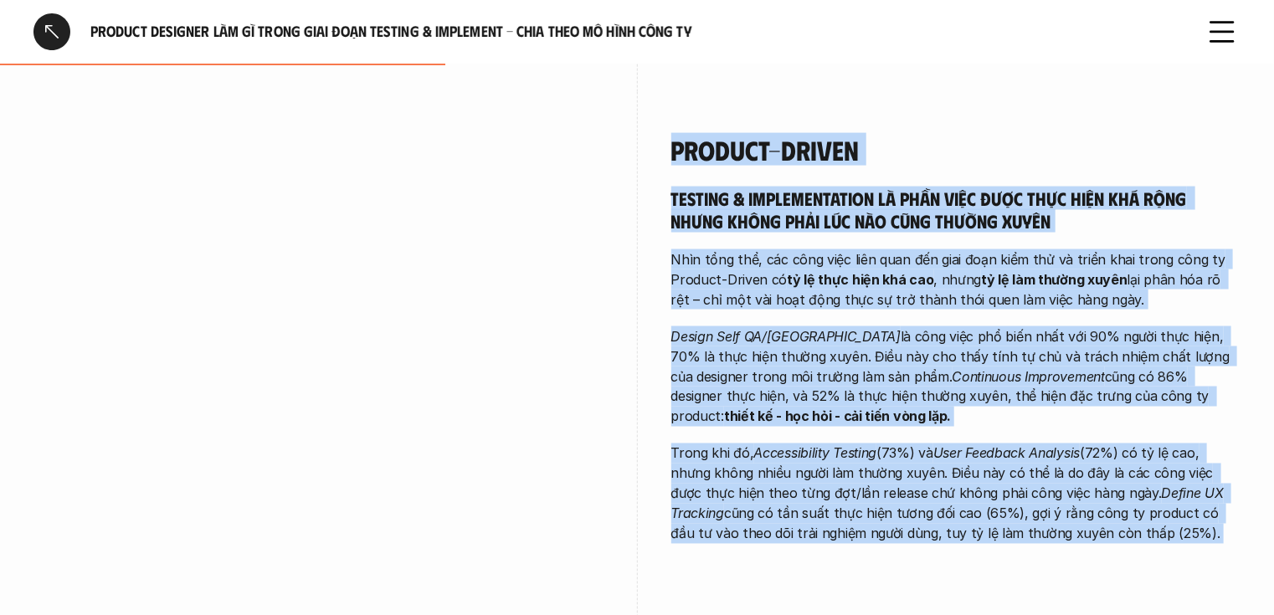
drag, startPoint x: 676, startPoint y: 263, endPoint x: 1158, endPoint y: 520, distance: 546.5
click at [1158, 520] on div "Product-driven Testing & Implementation là phần việc được thực hiện khá rộng nh…" at bounding box center [956, 338] width 570 height 409
copy div "Loremip-dolors Ametcon & Adipiscingelit se doei temp inci utla etdo mag aliq en…"
click at [846, 327] on p "Design Self QA/QC là công việc phổ biến nhất với 90% người thực hiện, 70% là th…" at bounding box center [956, 377] width 570 height 100
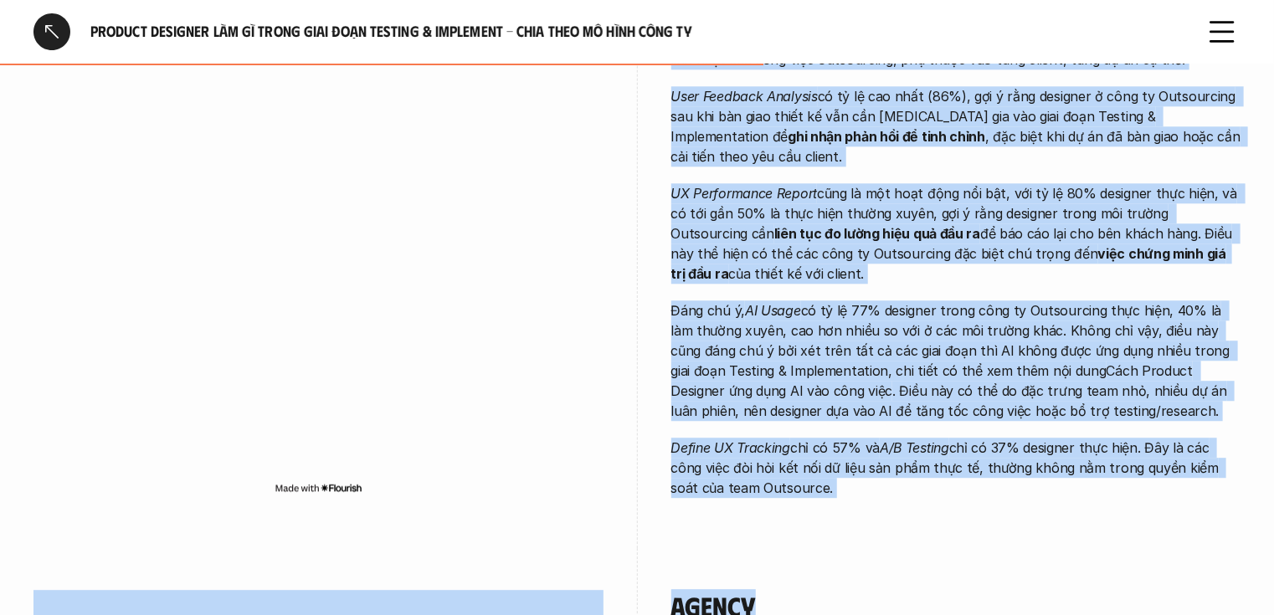
scroll to position [2097, 0]
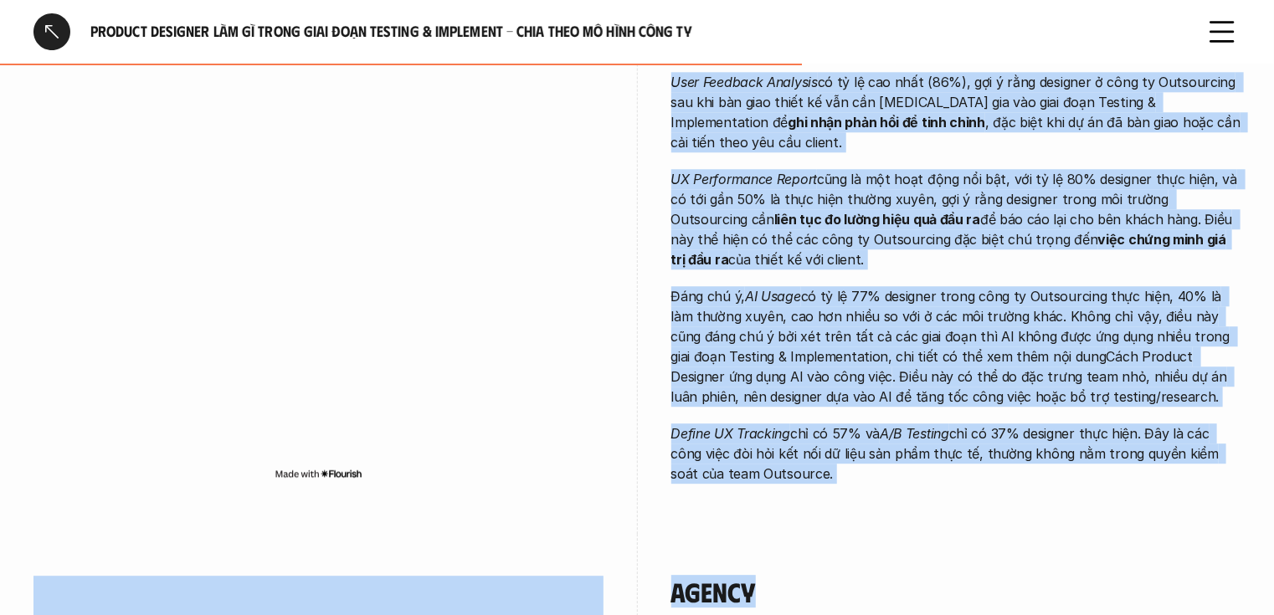
drag, startPoint x: 676, startPoint y: 268, endPoint x: 1032, endPoint y: 466, distance: 407.0
click at [1032, 466] on div "Outsourcing Designer ở công ty Outsourcing [MEDICAL_DATA] gia đa dạng đầu việc,…" at bounding box center [956, 175] width 570 height 716
copy div "Loremipsumd Sitametc a elit se Doeiusmodte inci utl et dolo mag aliq, eni admin…"
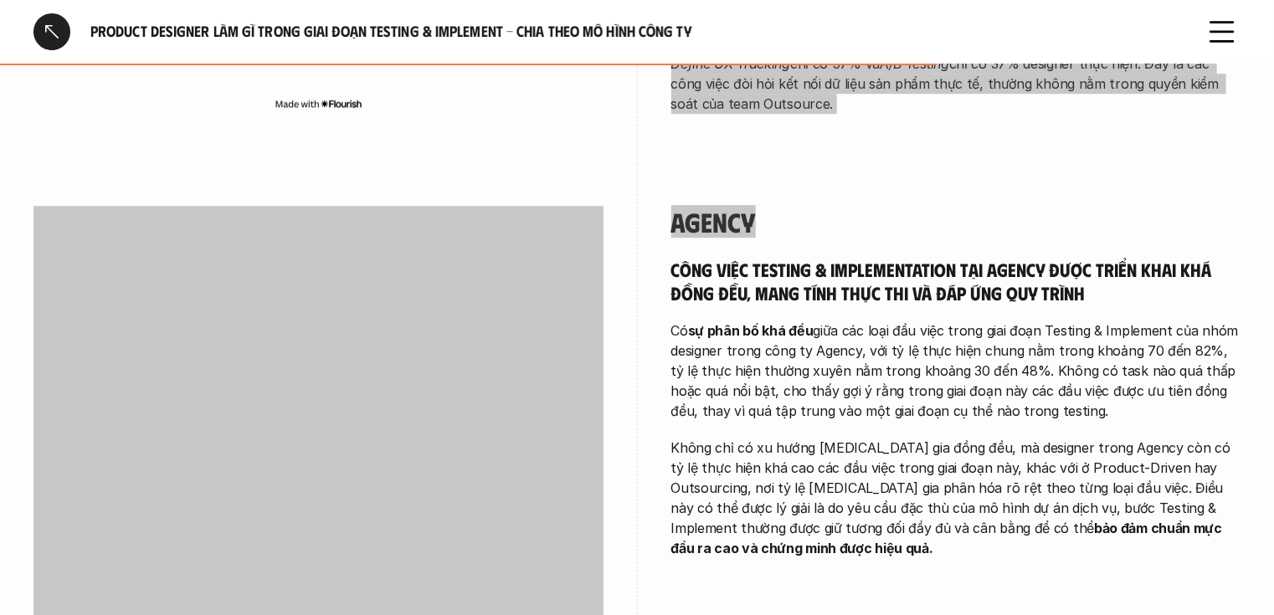
scroll to position [2432, 0]
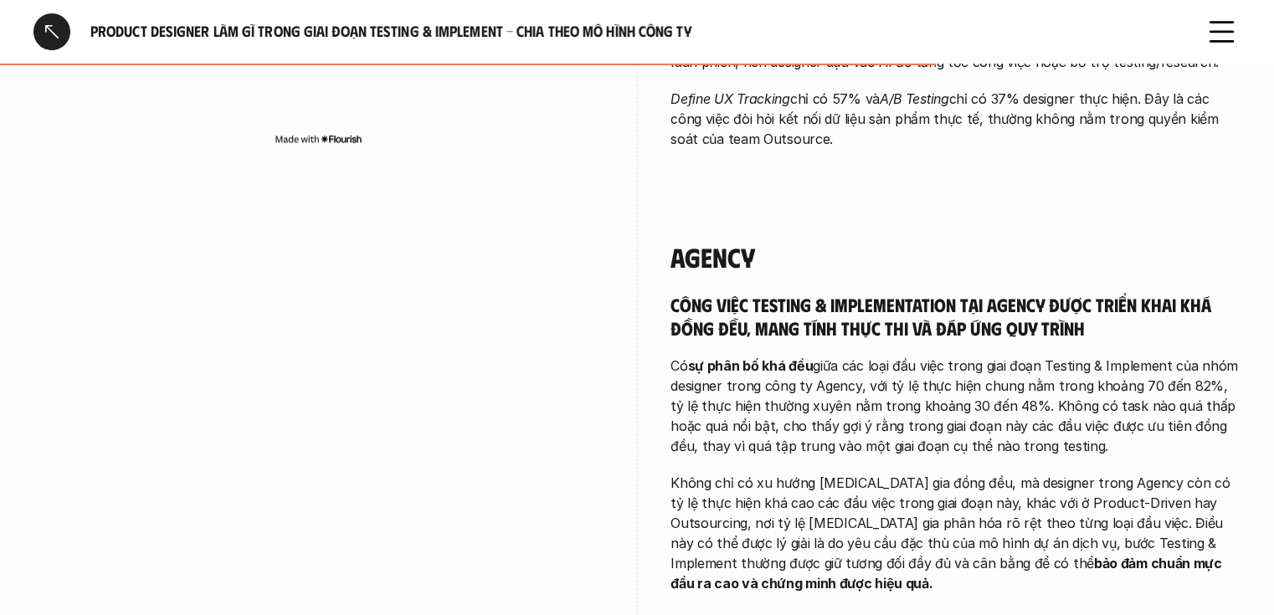
click at [673, 241] on h4 "Agency" at bounding box center [956, 257] width 570 height 32
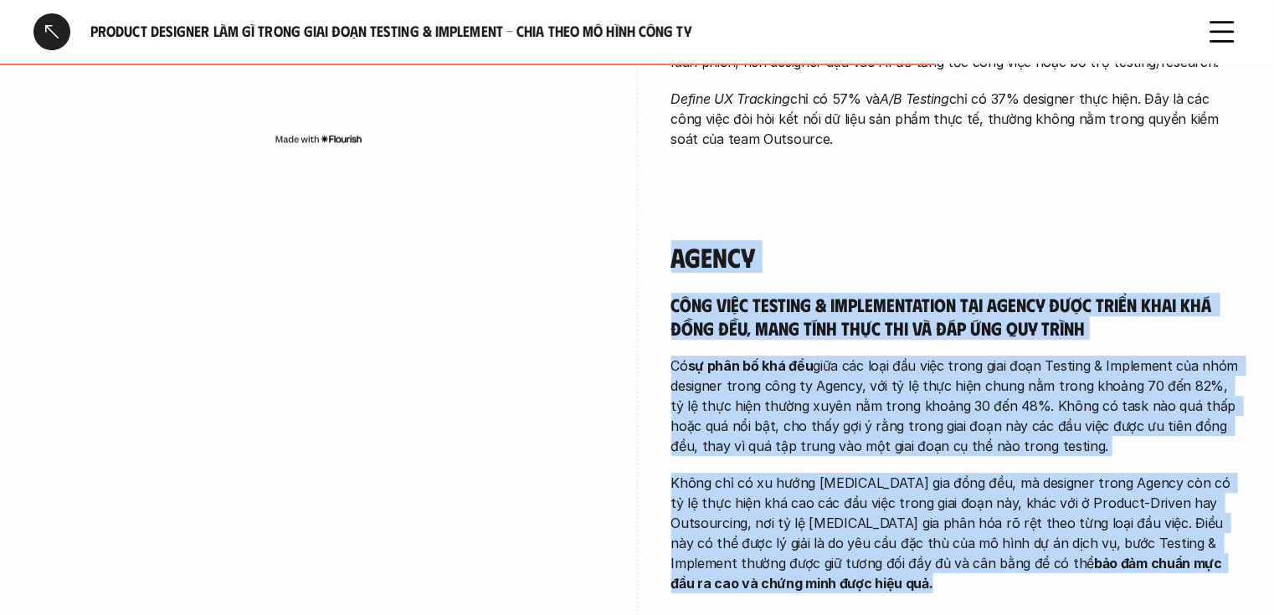
drag, startPoint x: 673, startPoint y: 228, endPoint x: 1169, endPoint y: 515, distance: 572.8
click at [1169, 515] on div "Agency Công việc Testing & Implementation tại Agency được triển khai khá đồng đ…" at bounding box center [956, 417] width 570 height 352
copy div "Loremi Dolo sita Consect & Adipiscingelit sed Doeius temp incid utla etd magn a…"
click at [1026, 331] on div "Công việc Testing & Implementation tại Agency được triển khai khá đồng đều, man…" at bounding box center [956, 443] width 570 height 301
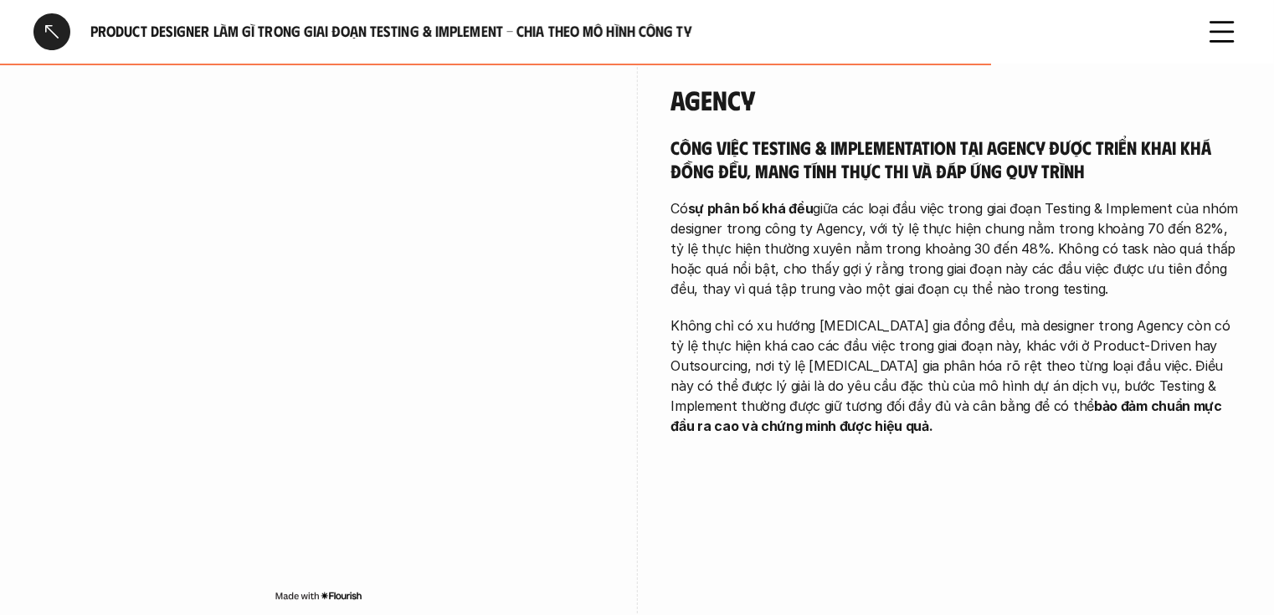
scroll to position [2566, 0]
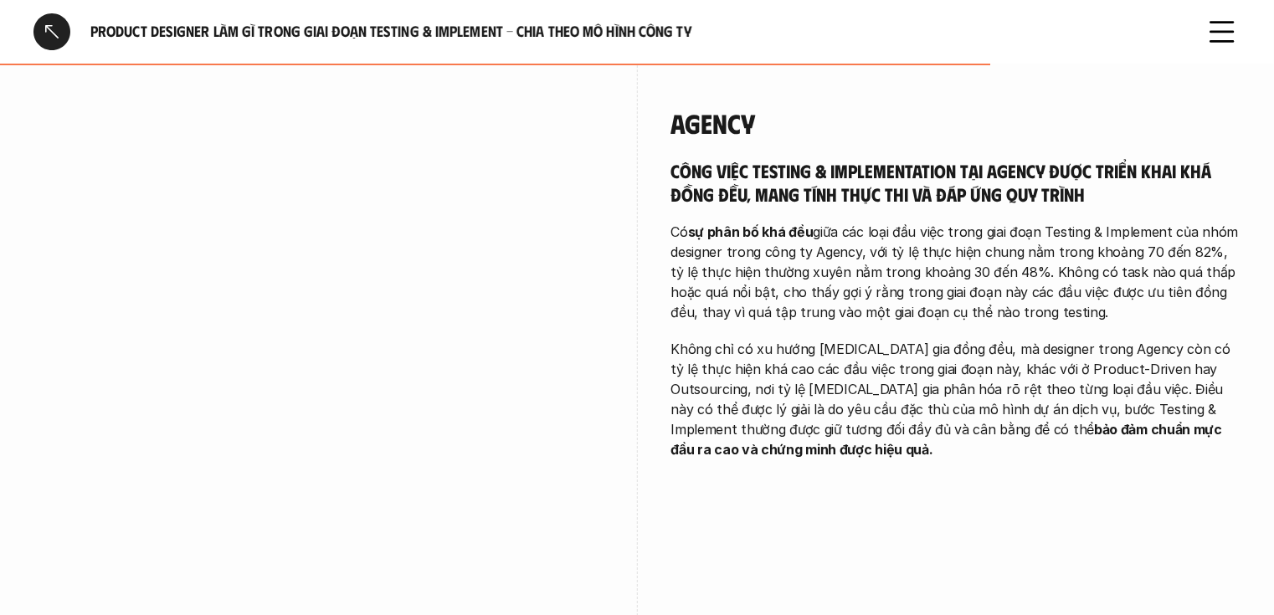
click at [1001, 339] on p "Không chỉ có xu hướng [MEDICAL_DATA] gia đồng đều, mà designer trong Agency còn…" at bounding box center [956, 399] width 570 height 121
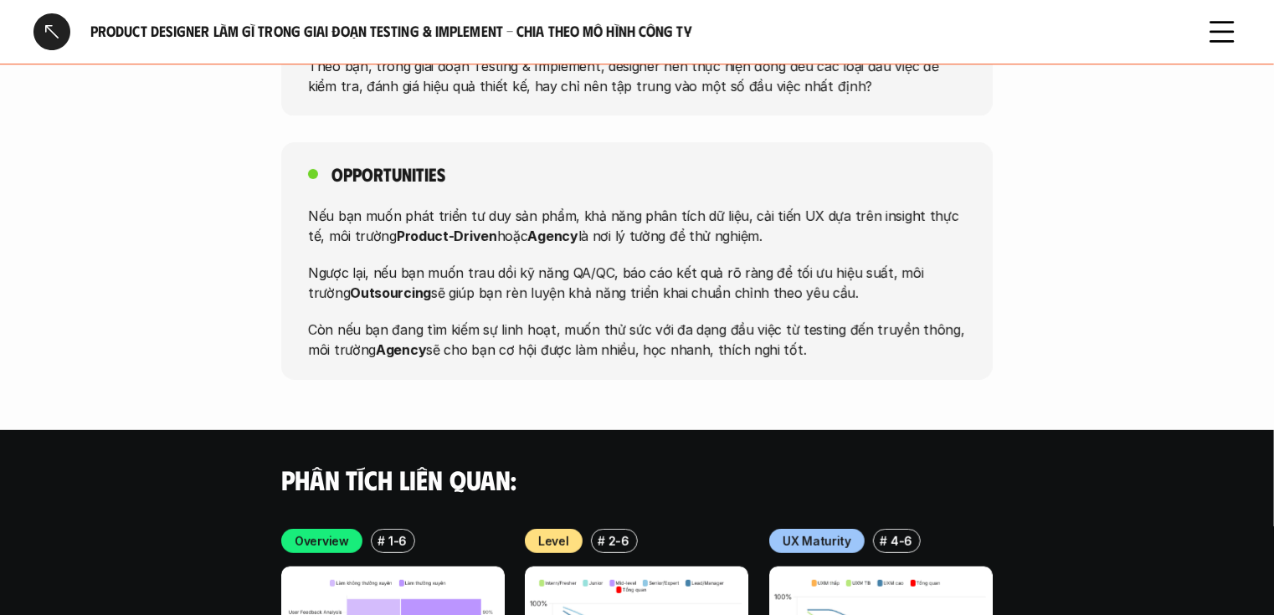
scroll to position [3169, 0]
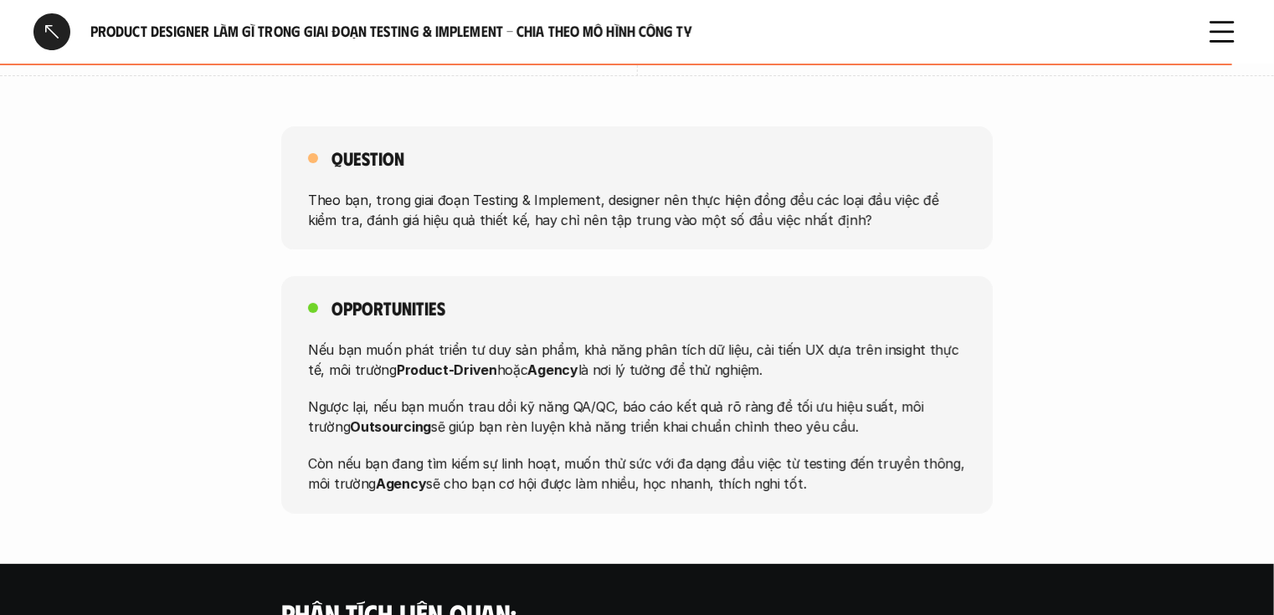
click at [821, 457] on p "Còn nếu bạn đang tìm kiếm sự linh hoạt, muốn thử sức với đa dạng đầu việc từ te…" at bounding box center [637, 474] width 658 height 40
drag, startPoint x: 817, startPoint y: 457, endPoint x: 226, endPoint y: 287, distance: 615.1
click at [226, 287] on div "Opportunities Nếu bạn muốn phát triển tư duy sản phẩm, khả năng phân tích dữ li…" at bounding box center [637, 395] width 1274 height 238
copy div "Opportunities Nếu bạn muốn phát triển tư duy sản phẩm, khả năng phân tích dữ li…"
click at [995, 194] on div "Question Theo bạn, trong giai đoạn Testing & Implement, designer nên thực hiện …" at bounding box center [637, 188] width 1274 height 124
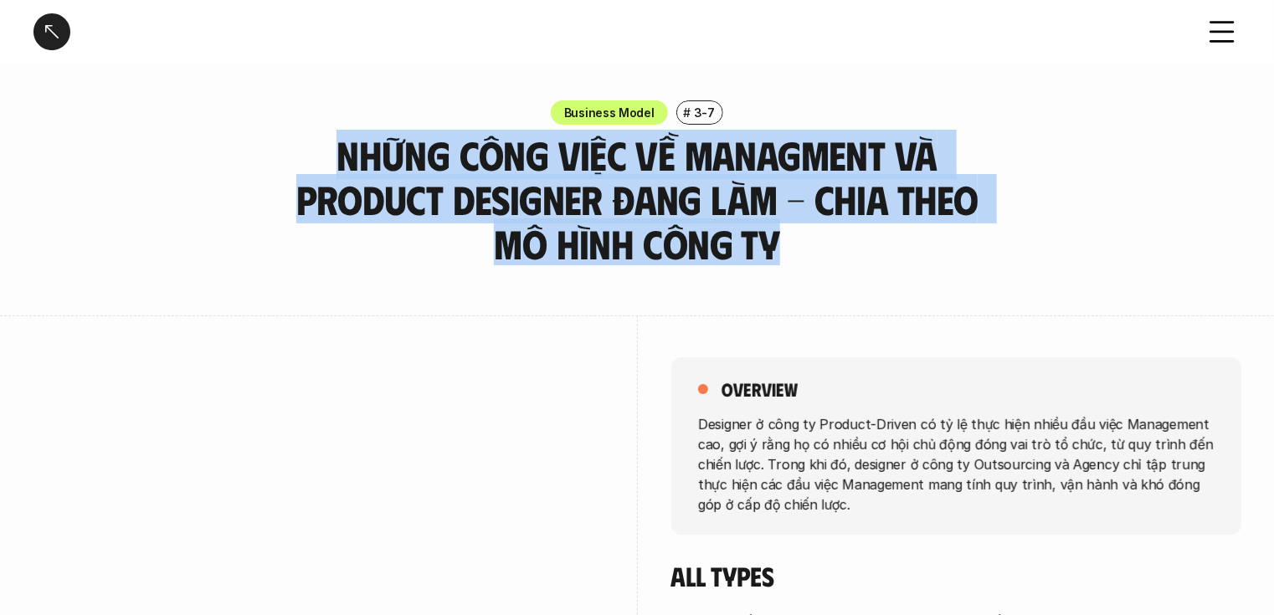
drag, startPoint x: 345, startPoint y: 155, endPoint x: 785, endPoint y: 225, distance: 446.0
click at [785, 225] on h3 "Những công việc về Managment và Product Designer đang làm - Chia theo mô hình c…" at bounding box center [637, 199] width 712 height 132
copy h3 "Những công việc về Managment và Product Designer đang làm - Chia theo mô hình c…"
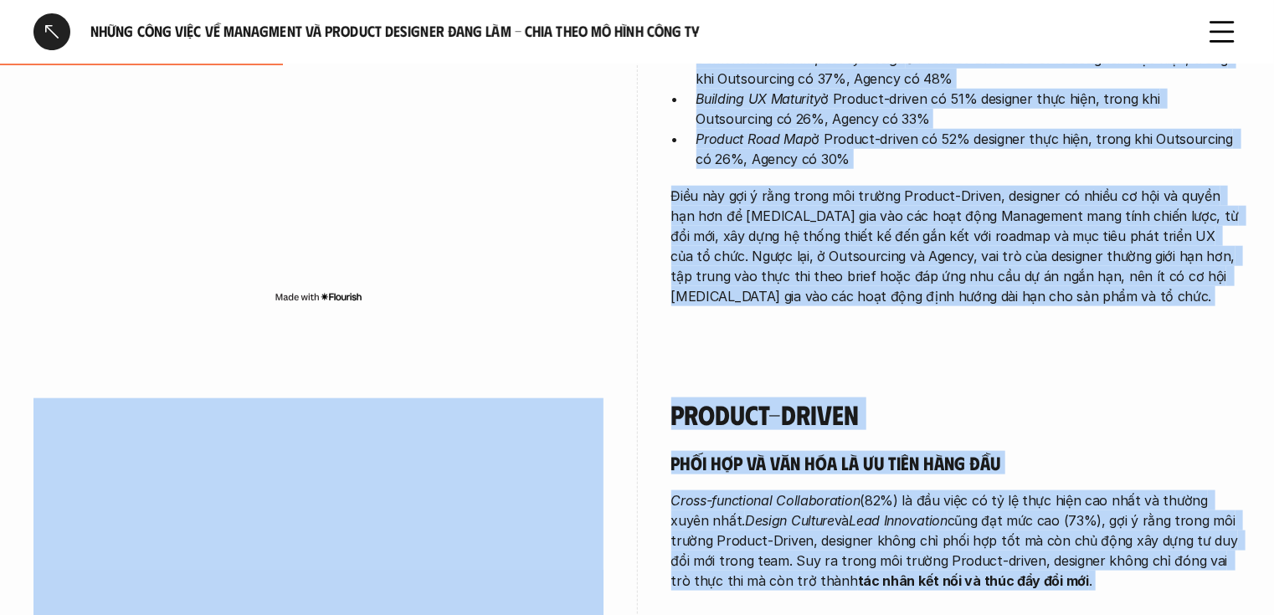
scroll to position [838, 0]
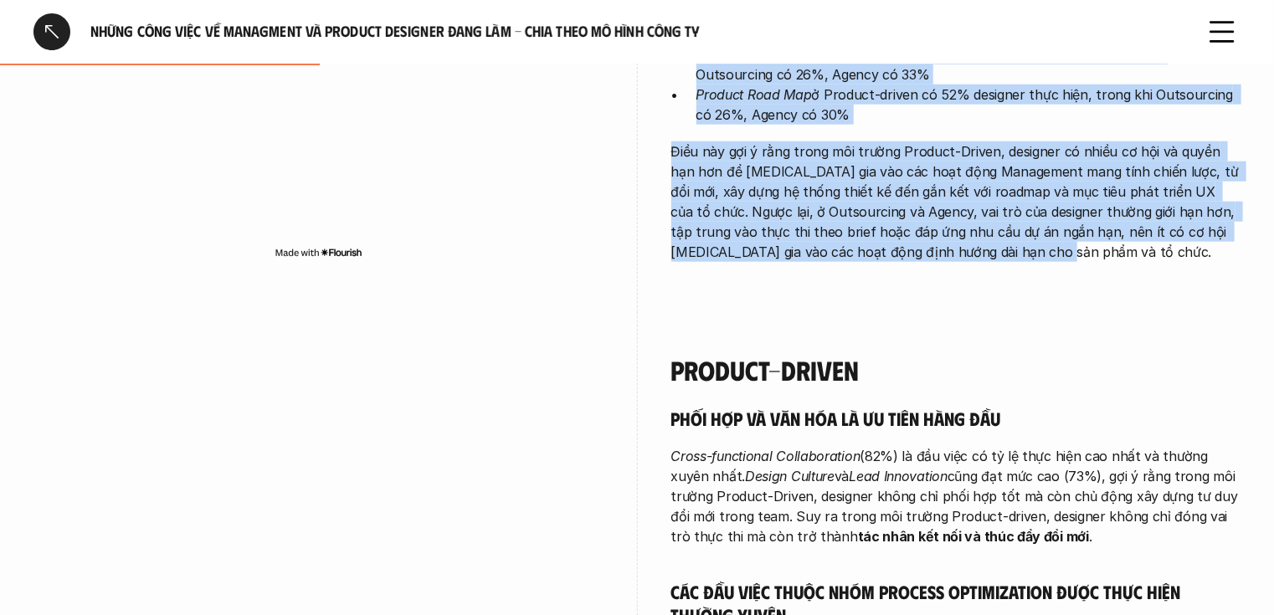
drag, startPoint x: 702, startPoint y: 155, endPoint x: 985, endPoint y: 268, distance: 304.0
copy div "Loremips d sita co Adipisc-Elitse do ei te inci utla etdol mag aliq Enimadmini …"
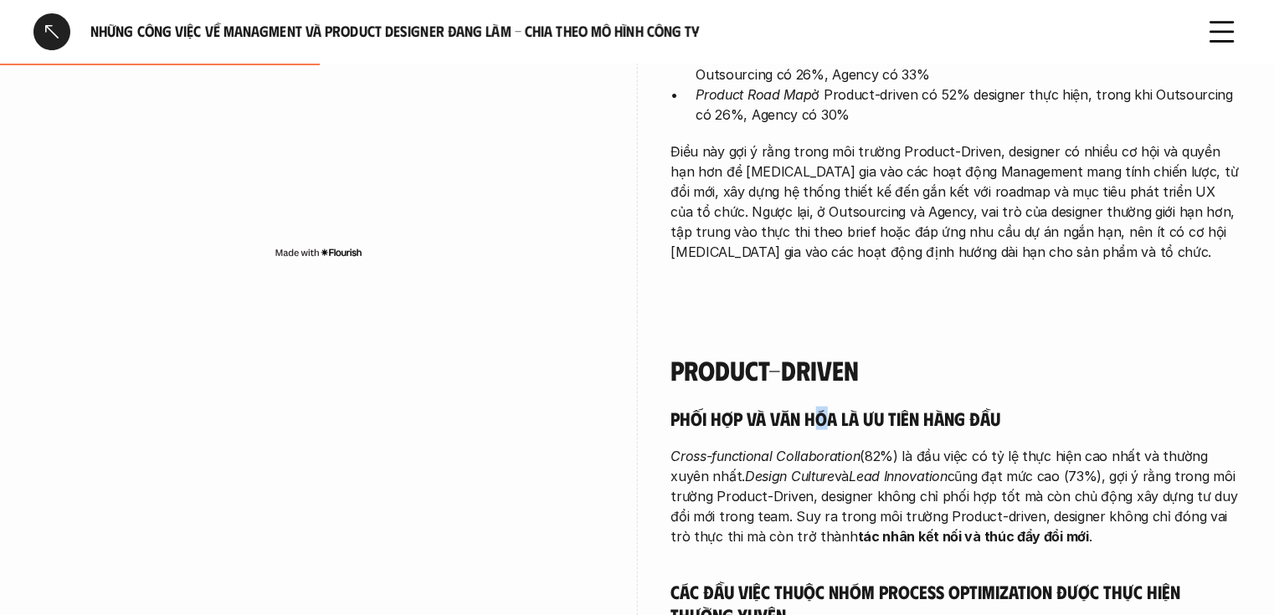
click at [824, 434] on div "Phối hợp và văn hóa là ưu tiên hàng đầu Cross-functional Collaboration (82%) là…" at bounding box center [956, 614] width 570 height 414
click at [815, 234] on p "Điều này gợi ý rằng trong môi trường Product-Driven, designer có nhiều cơ hội v…" at bounding box center [956, 201] width 570 height 121
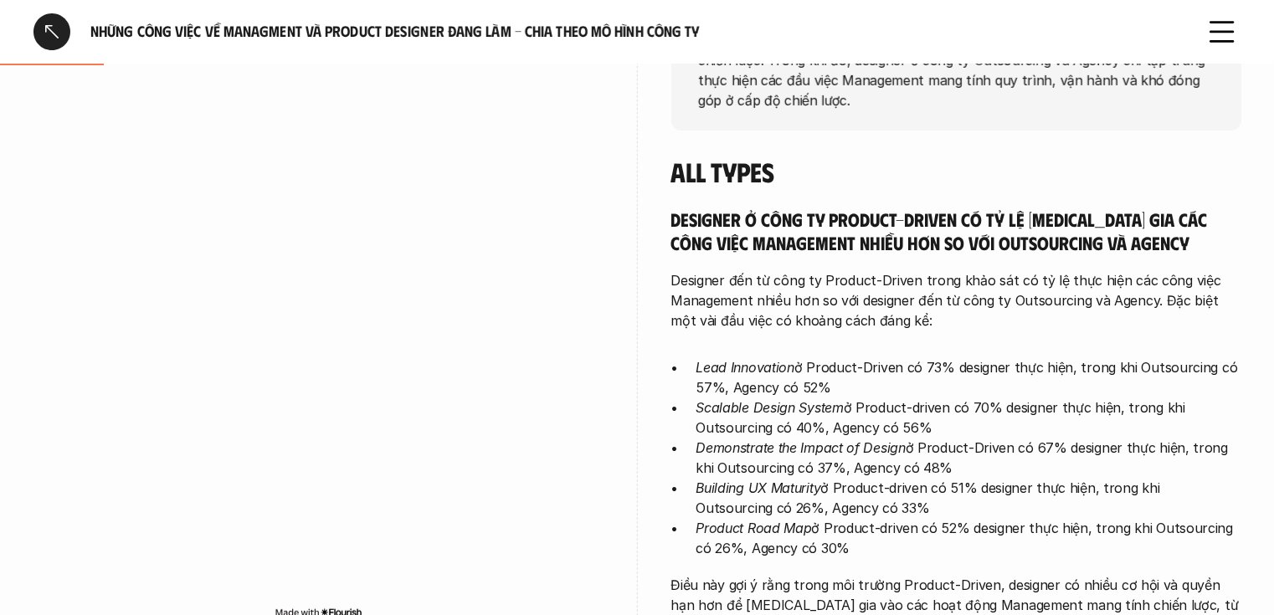
scroll to position [637, 0]
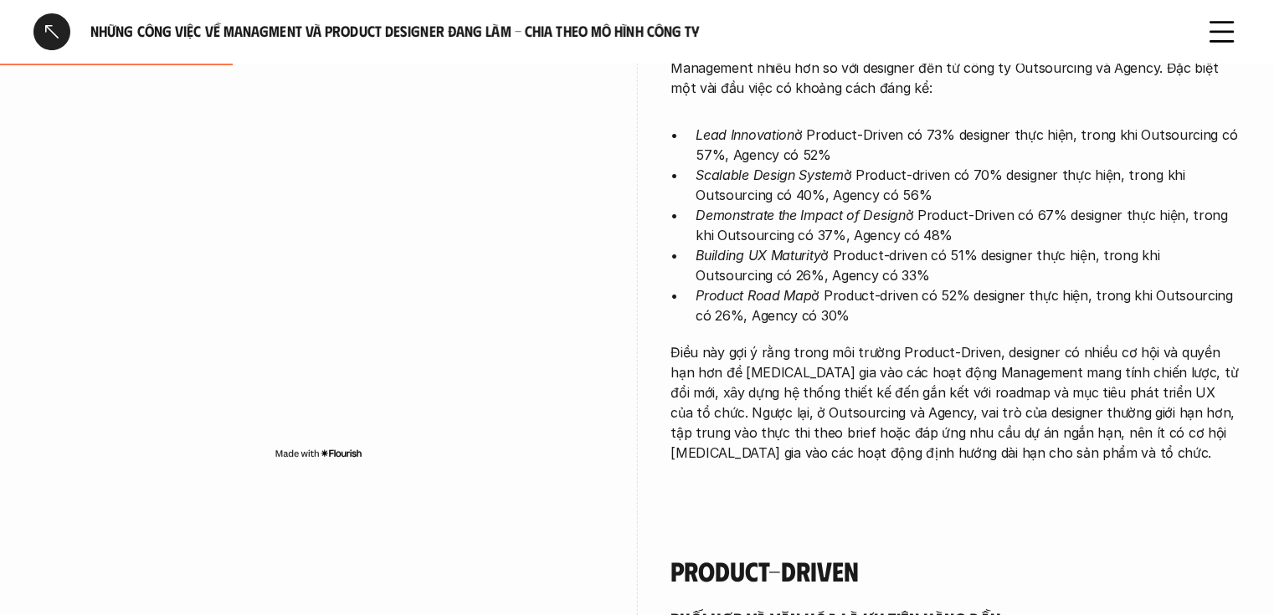
click at [893, 196] on p "Scalable Design System ở Product-driven có 70% designer thực hiện, trong khi Ou…" at bounding box center [969, 185] width 545 height 40
click at [817, 358] on p "Điều này gợi ý rằng trong môi trường Product-Driven, designer có nhiều cơ hội v…" at bounding box center [956, 402] width 570 height 121
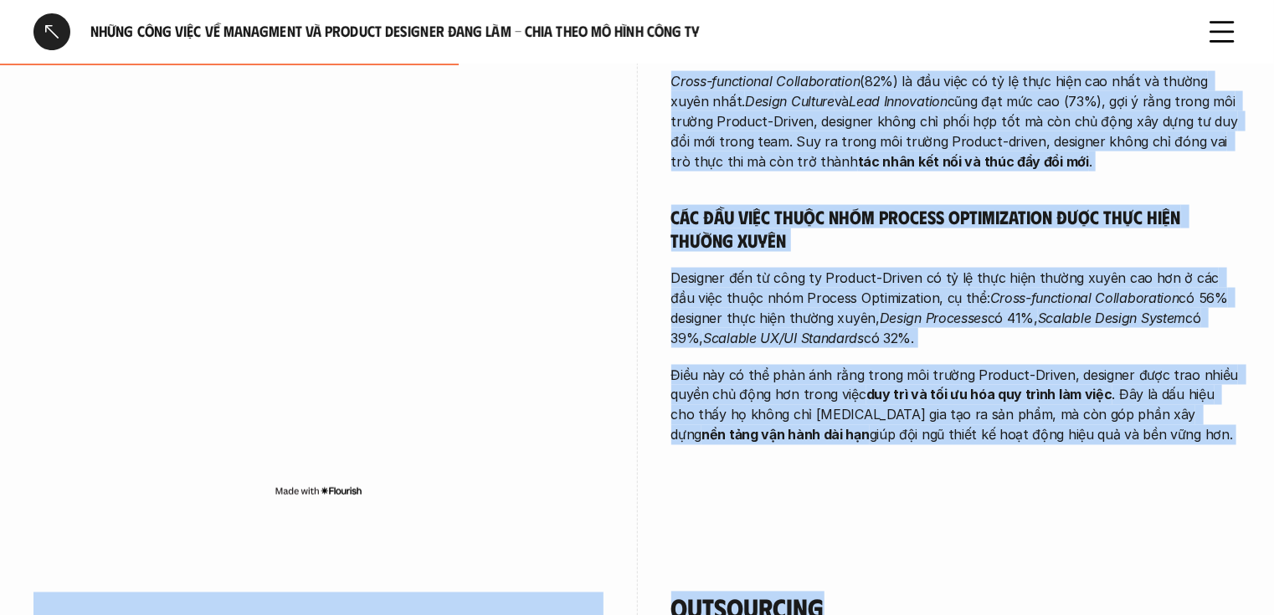
scroll to position [1232, 0]
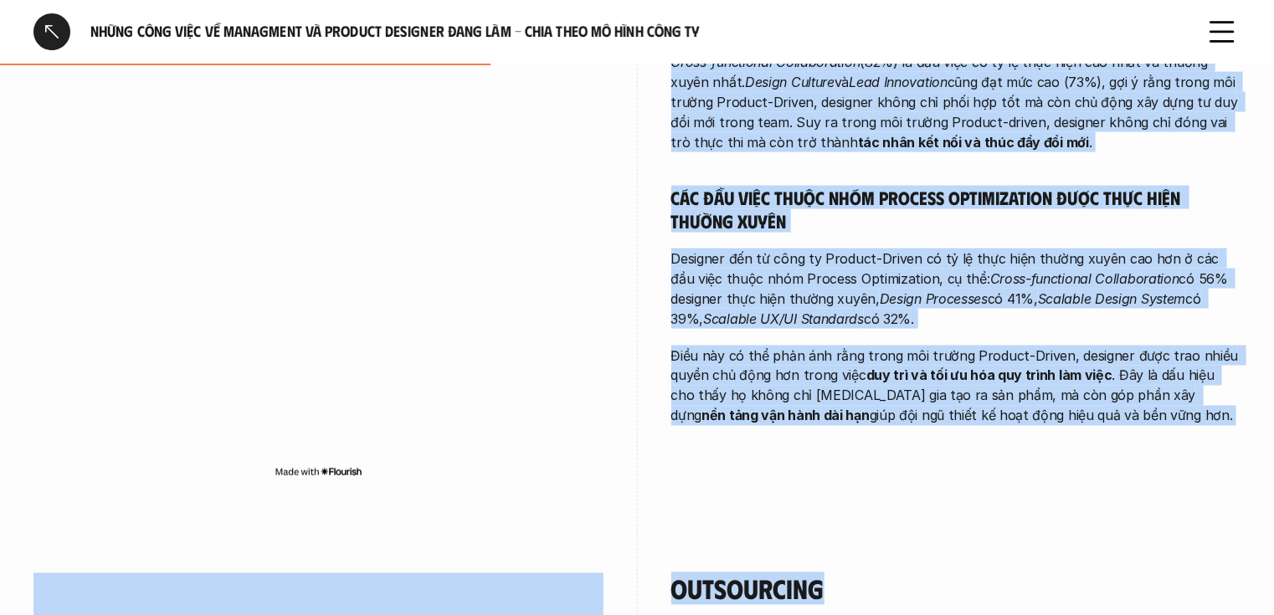
drag, startPoint x: 671, startPoint y: 224, endPoint x: 1063, endPoint y: 414, distance: 435.5
click at [1087, 409] on div "Product-driven Phối hợp và văn hóa là ưu tiên hàng đầu Cross-functional Collabo…" at bounding box center [956, 193] width 570 height 466
copy div "Loremip-dolors Amet con ad eli sed do ei temp inci utl Etdol-magnaaliqu Enimadm…"
click at [825, 500] on div "Product-driven Phối hợp và văn hóa là ưu tiên hàng đầu Cross-functional Collabo…" at bounding box center [636, 225] width 1207 height 614
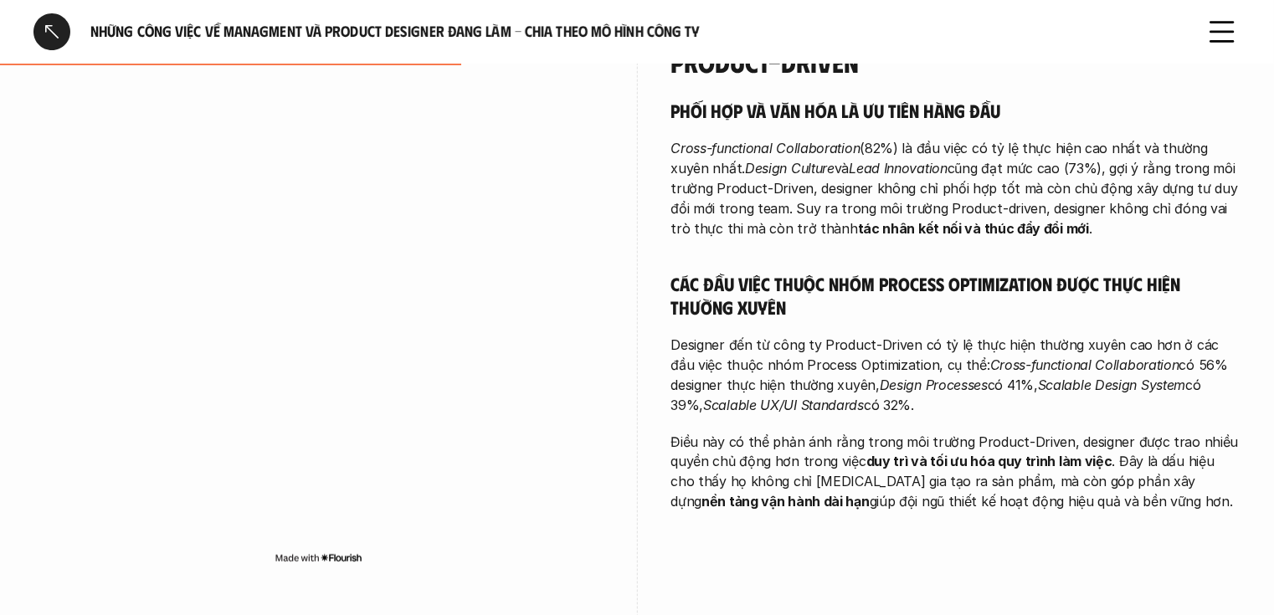
scroll to position [1165, 0]
